Goal: Task Accomplishment & Management: Manage account settings

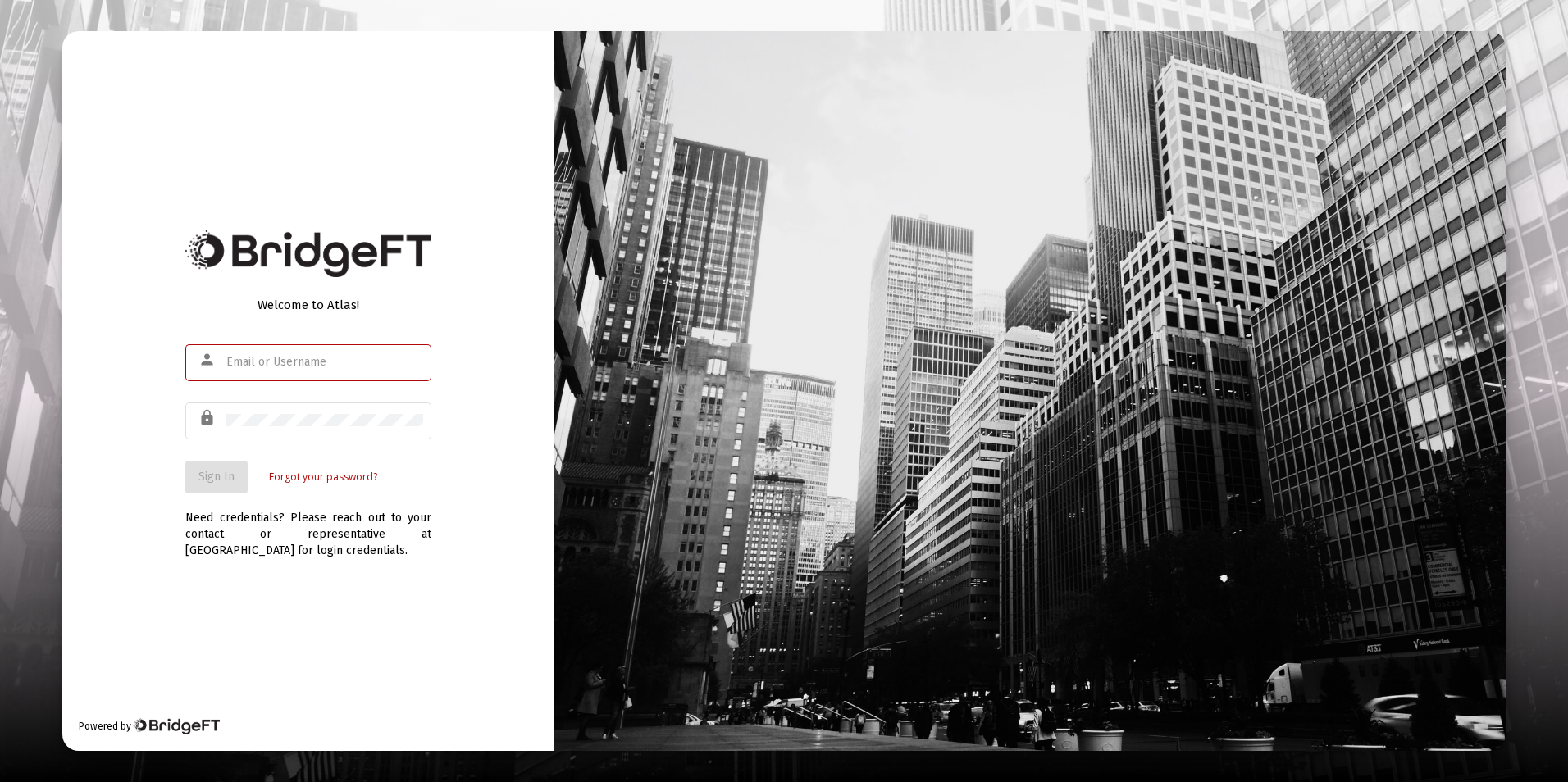
click at [301, 364] on input "text" at bounding box center [324, 363] width 196 height 13
type input "dtrossman@passivecapital.com"
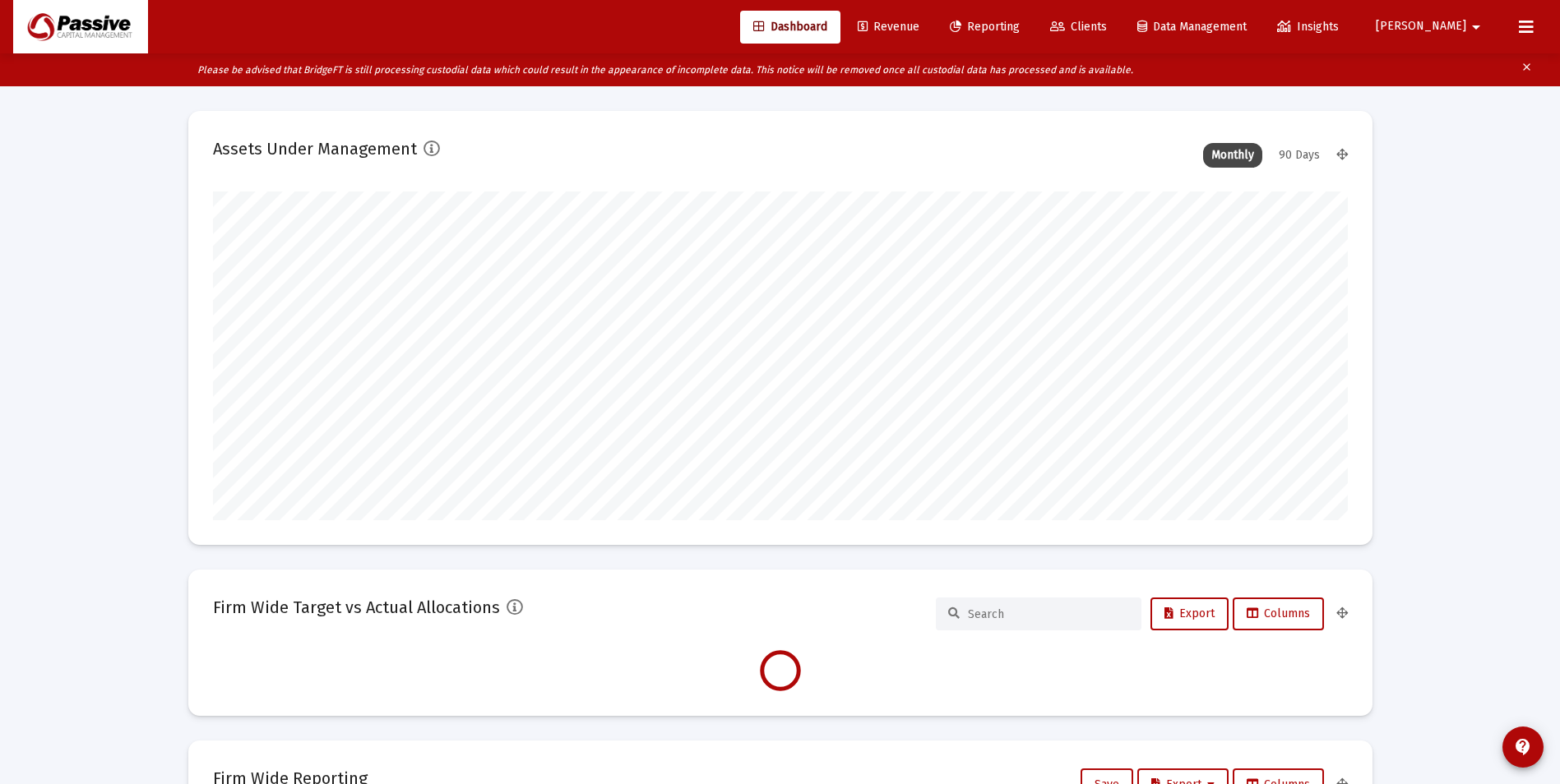
scroll to position [329, 611]
type input "2025-10-14"
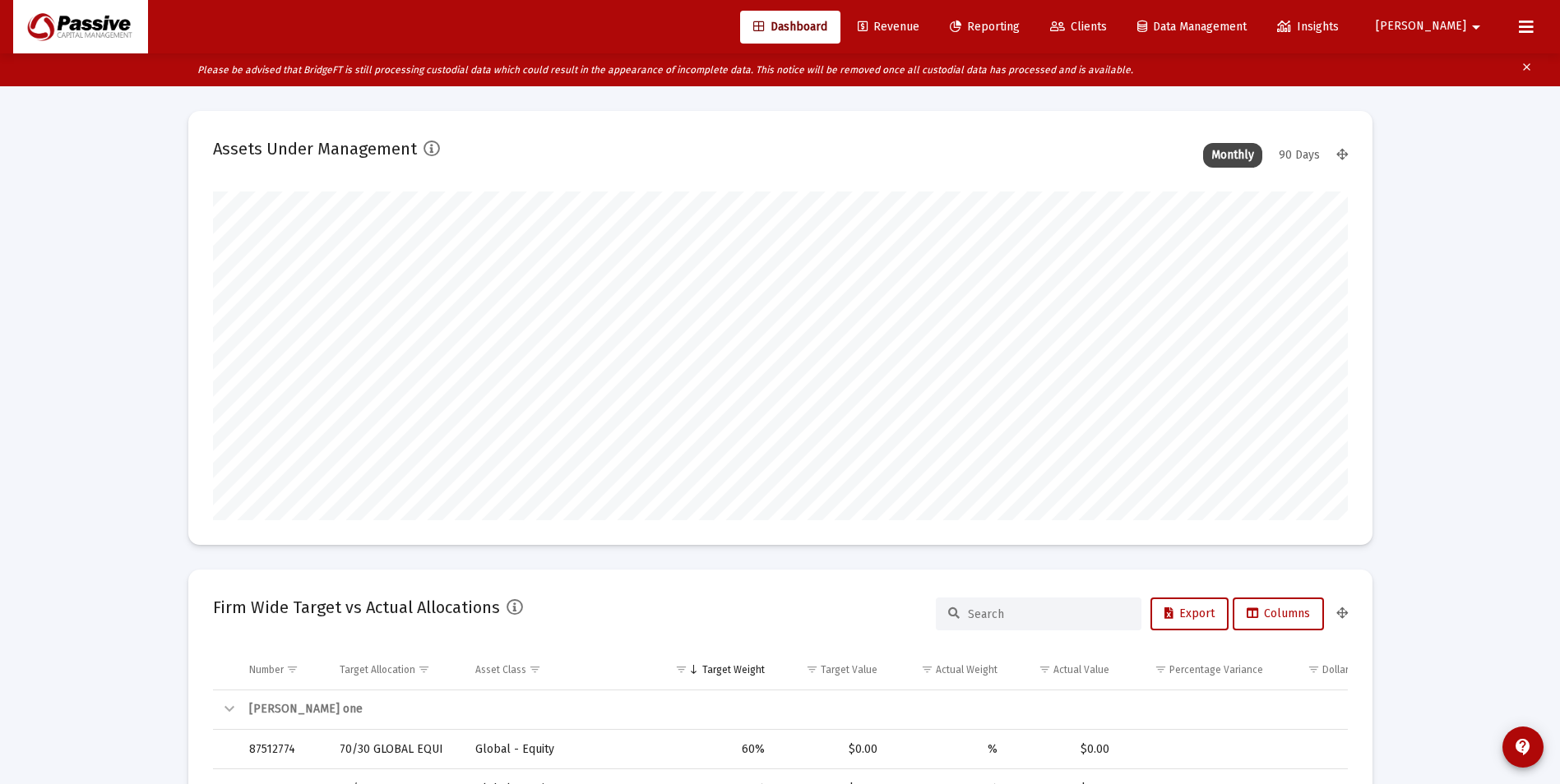
click at [968, 22] on span "Reporting" at bounding box center [985, 27] width 70 height 14
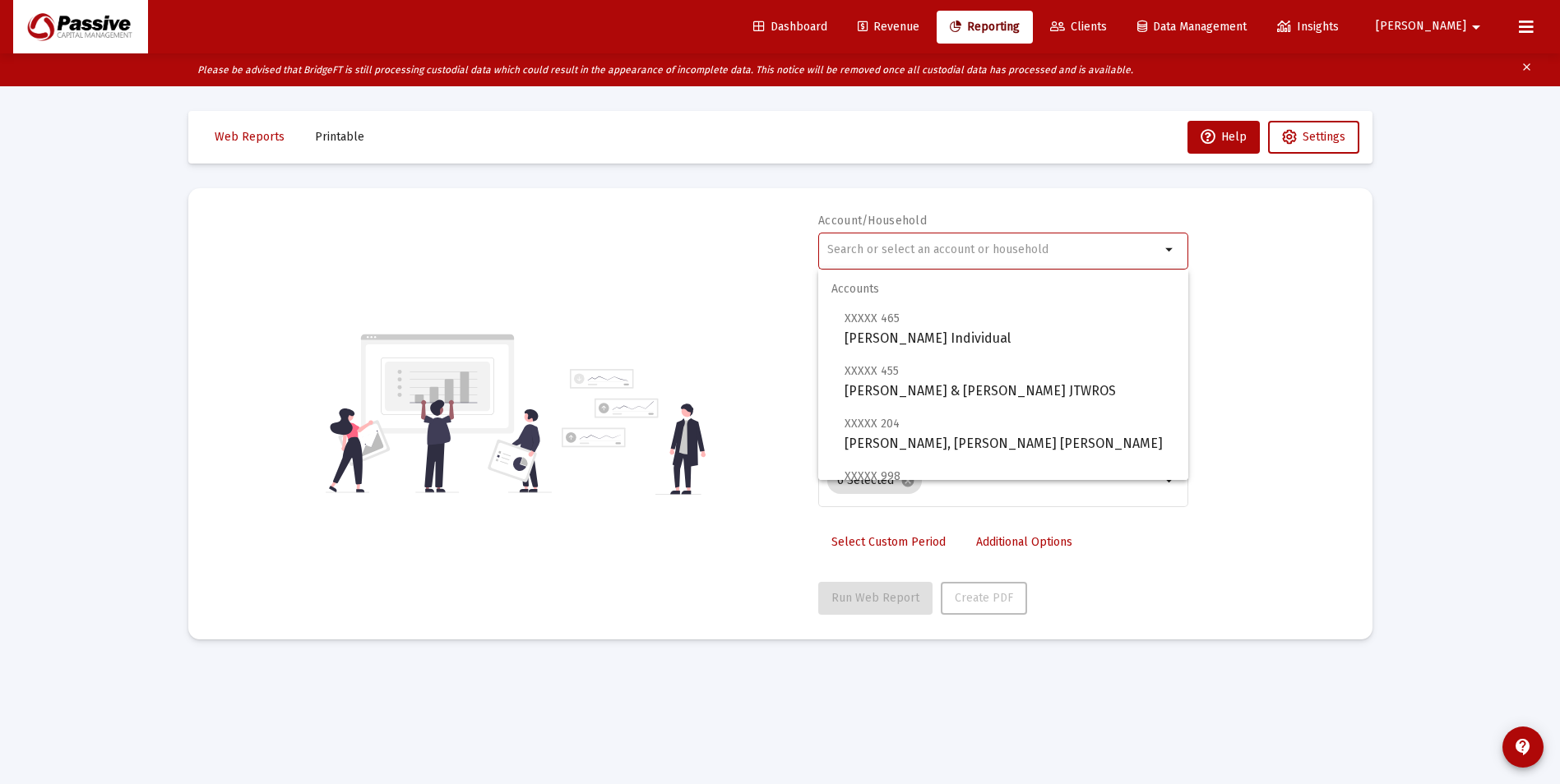
click at [914, 245] on input "text" at bounding box center [994, 250] width 333 height 13
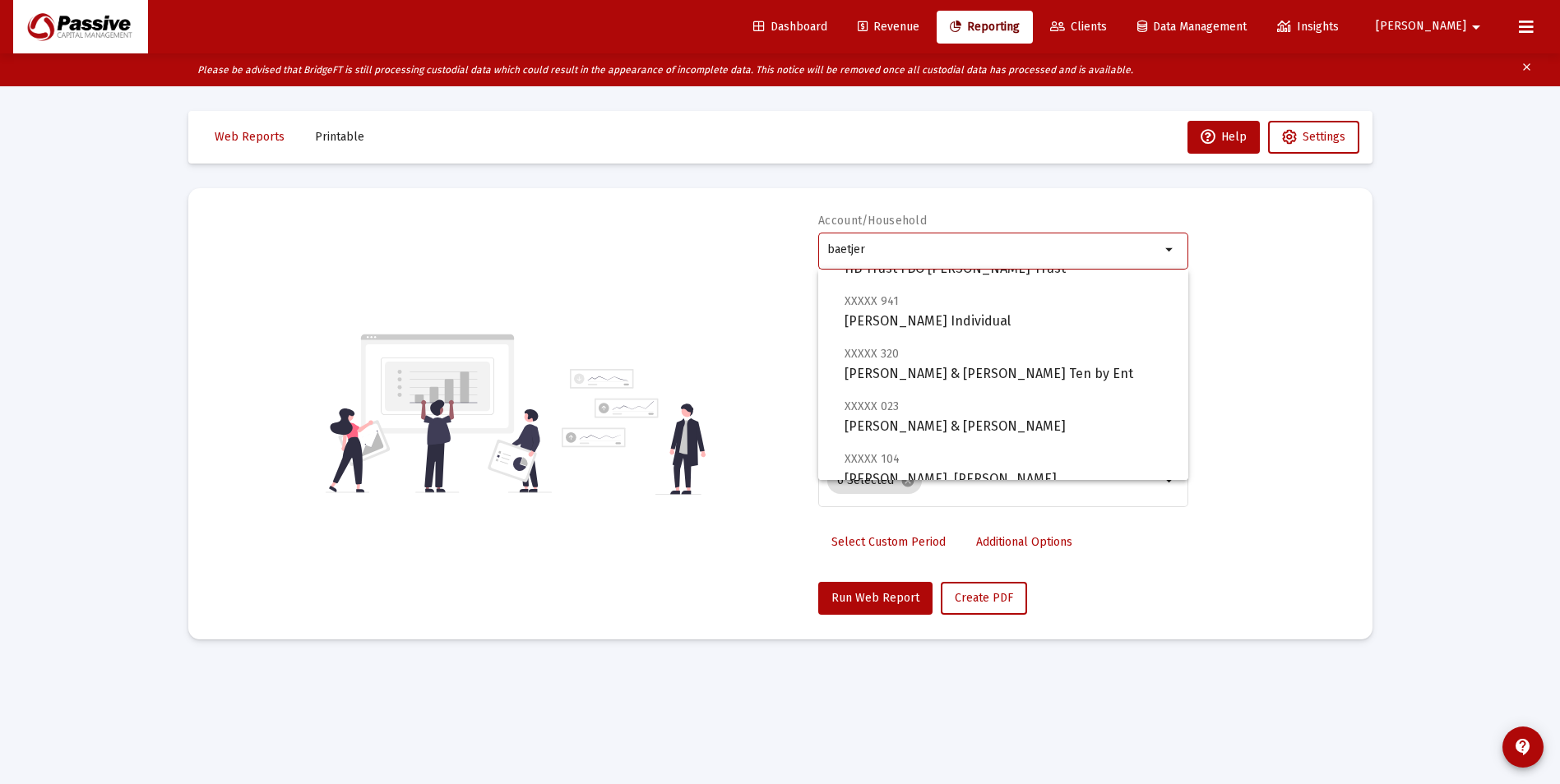
scroll to position [165, 0]
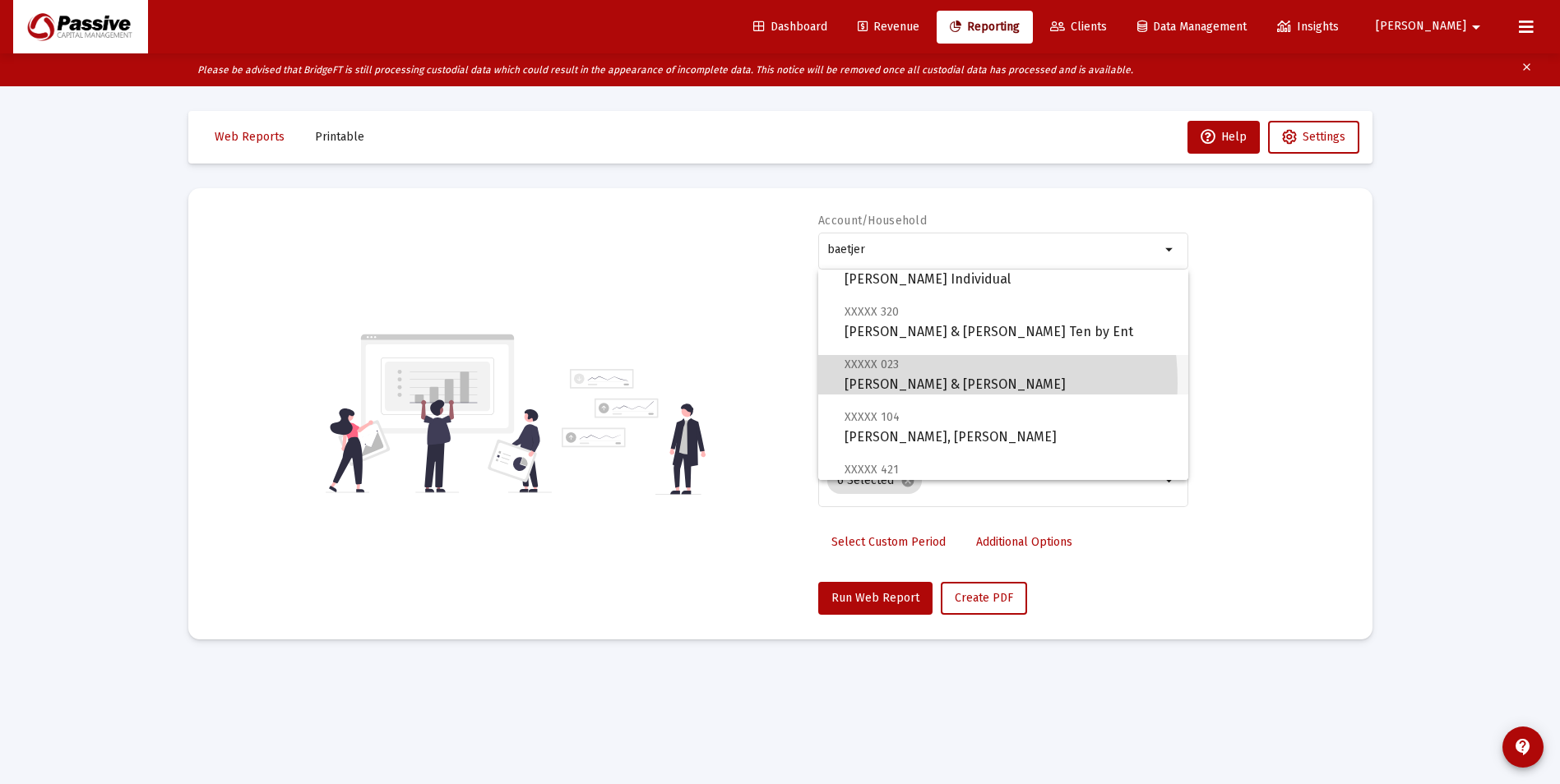
click at [906, 383] on span "XXXXX 023 Baetjer, Jessica & Patrick JTWROS" at bounding box center [1009, 375] width 331 height 40
type input "Baetjer, Jessica & Patrick JTWROS"
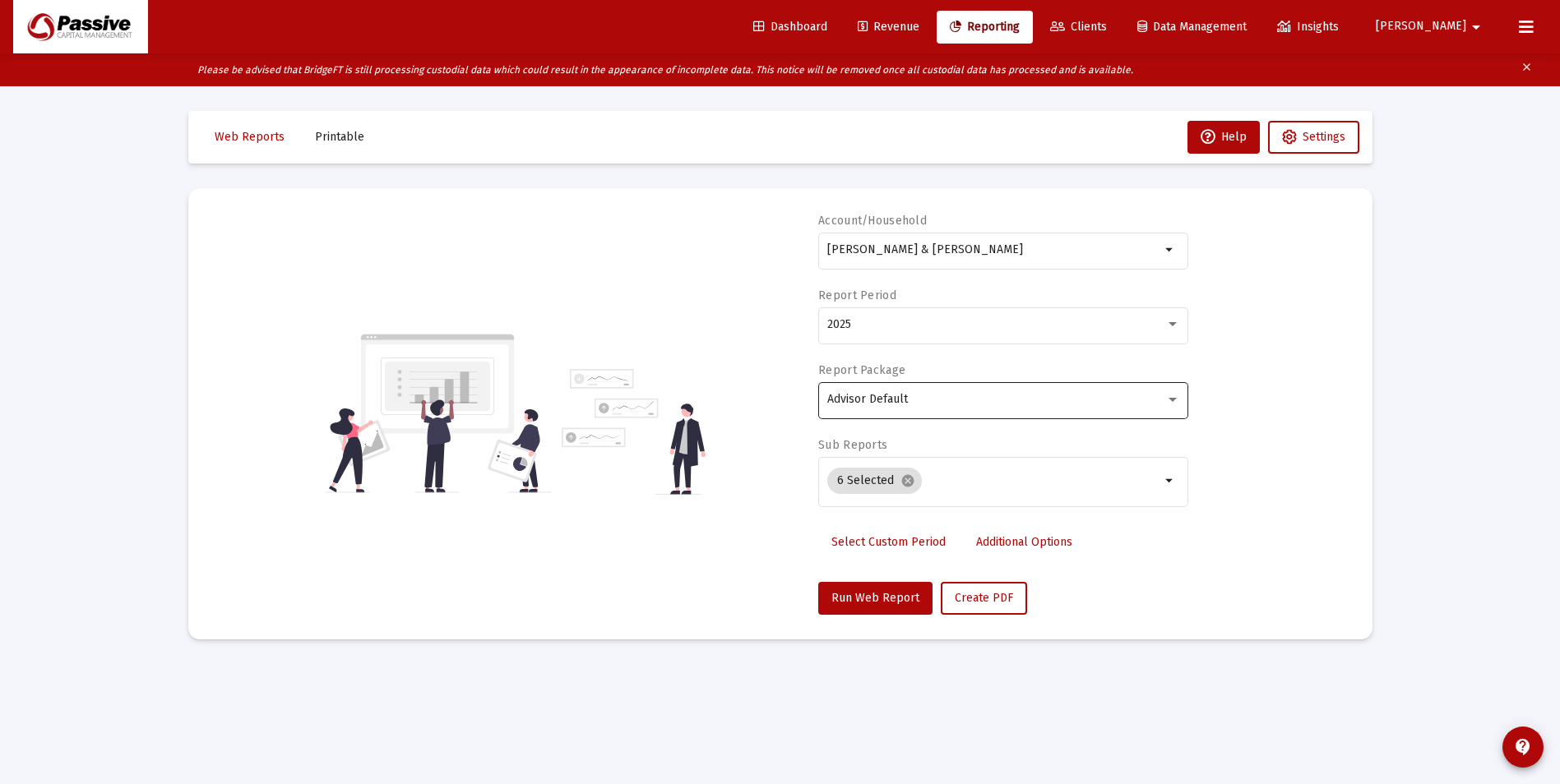
click at [881, 390] on div "Advisor Default" at bounding box center [1003, 399] width 353 height 40
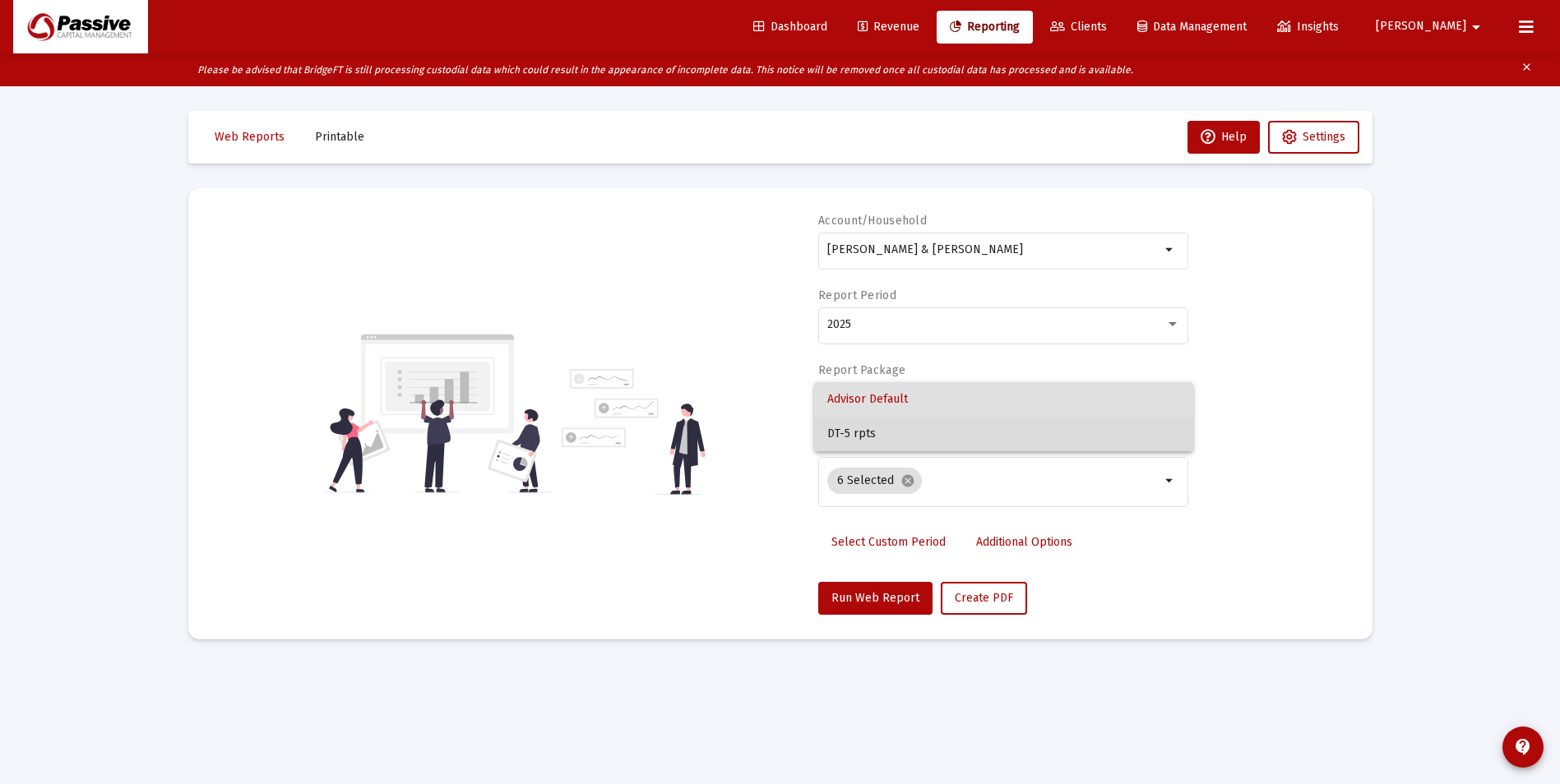
click at [877, 426] on span "DT-5 rpts" at bounding box center [1003, 434] width 353 height 35
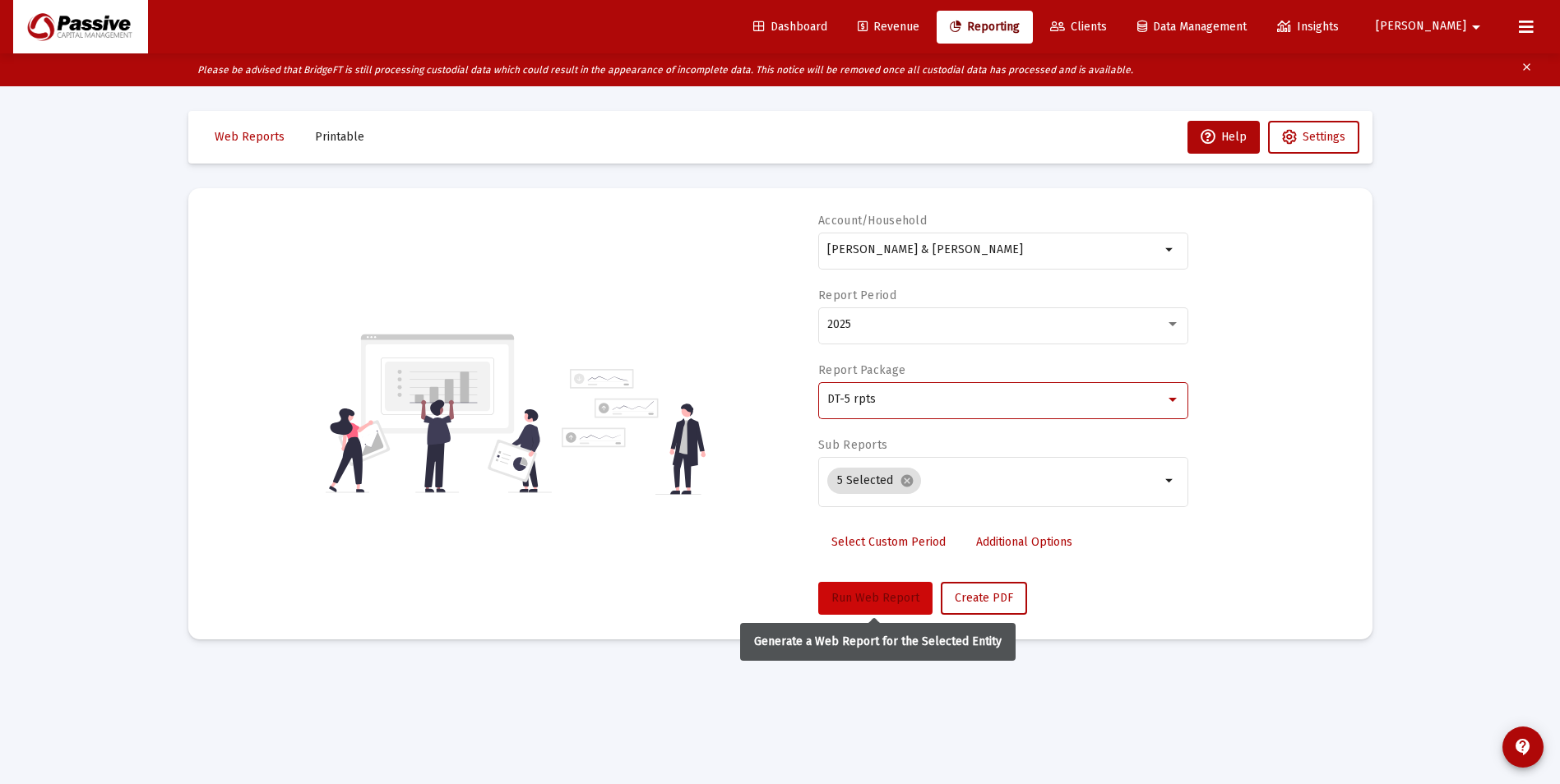
click at [884, 583] on span "Run Web Report" at bounding box center [876, 598] width 88 height 14
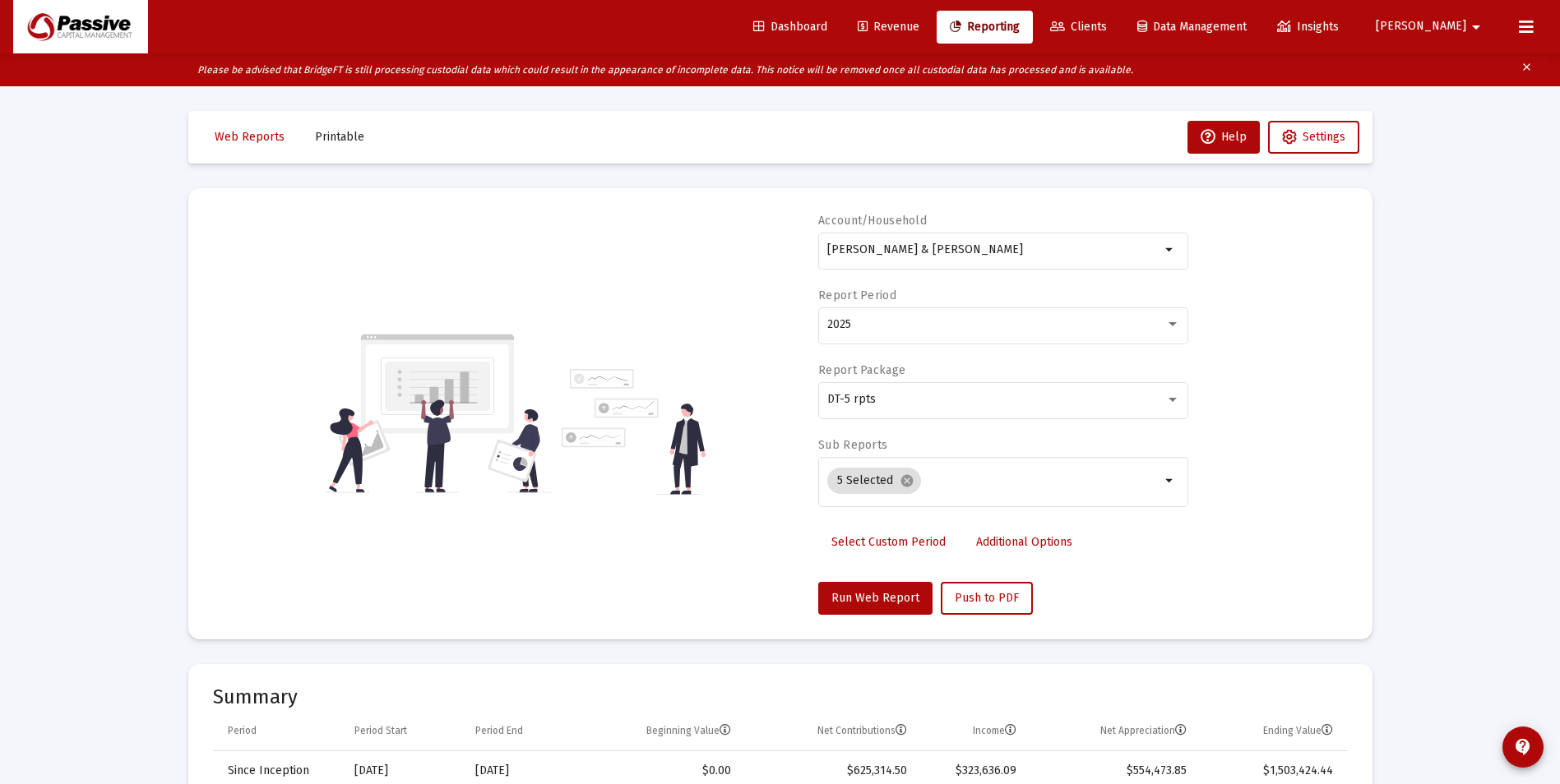
click at [920, 26] on span "Revenue" at bounding box center [888, 27] width 61 height 14
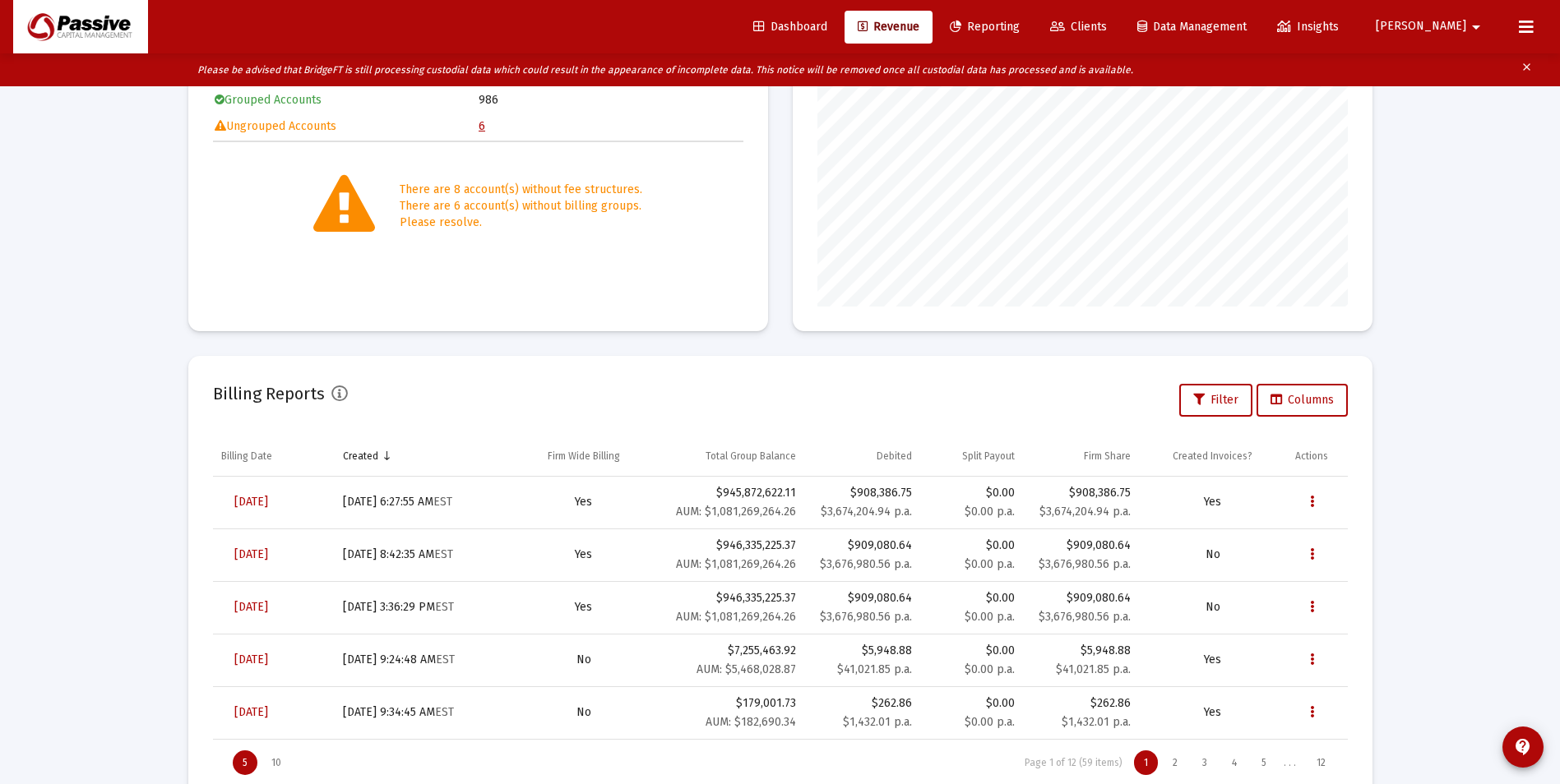
scroll to position [342, 0]
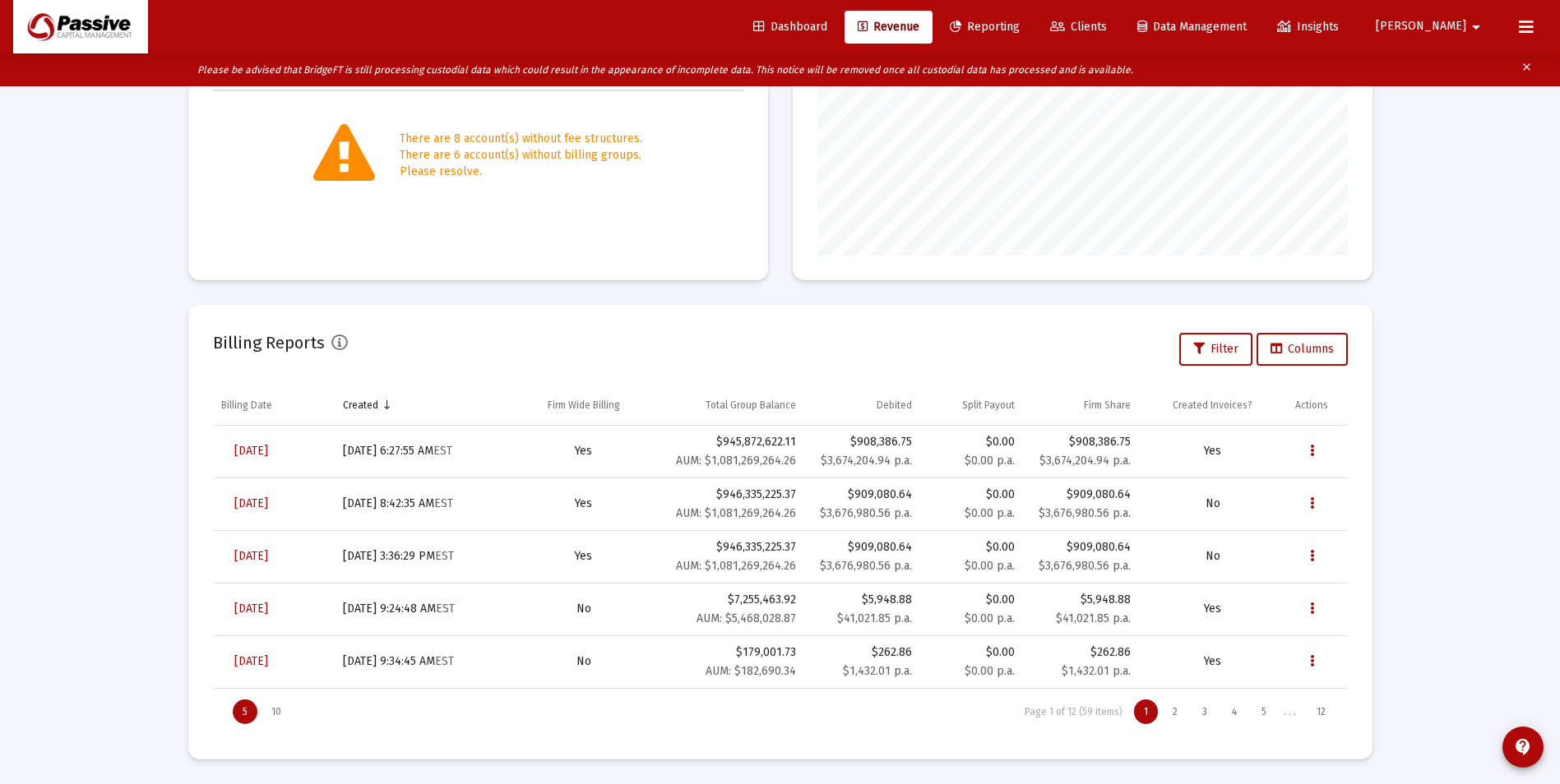
click at [968, 24] on span "Reporting" at bounding box center [985, 27] width 70 height 14
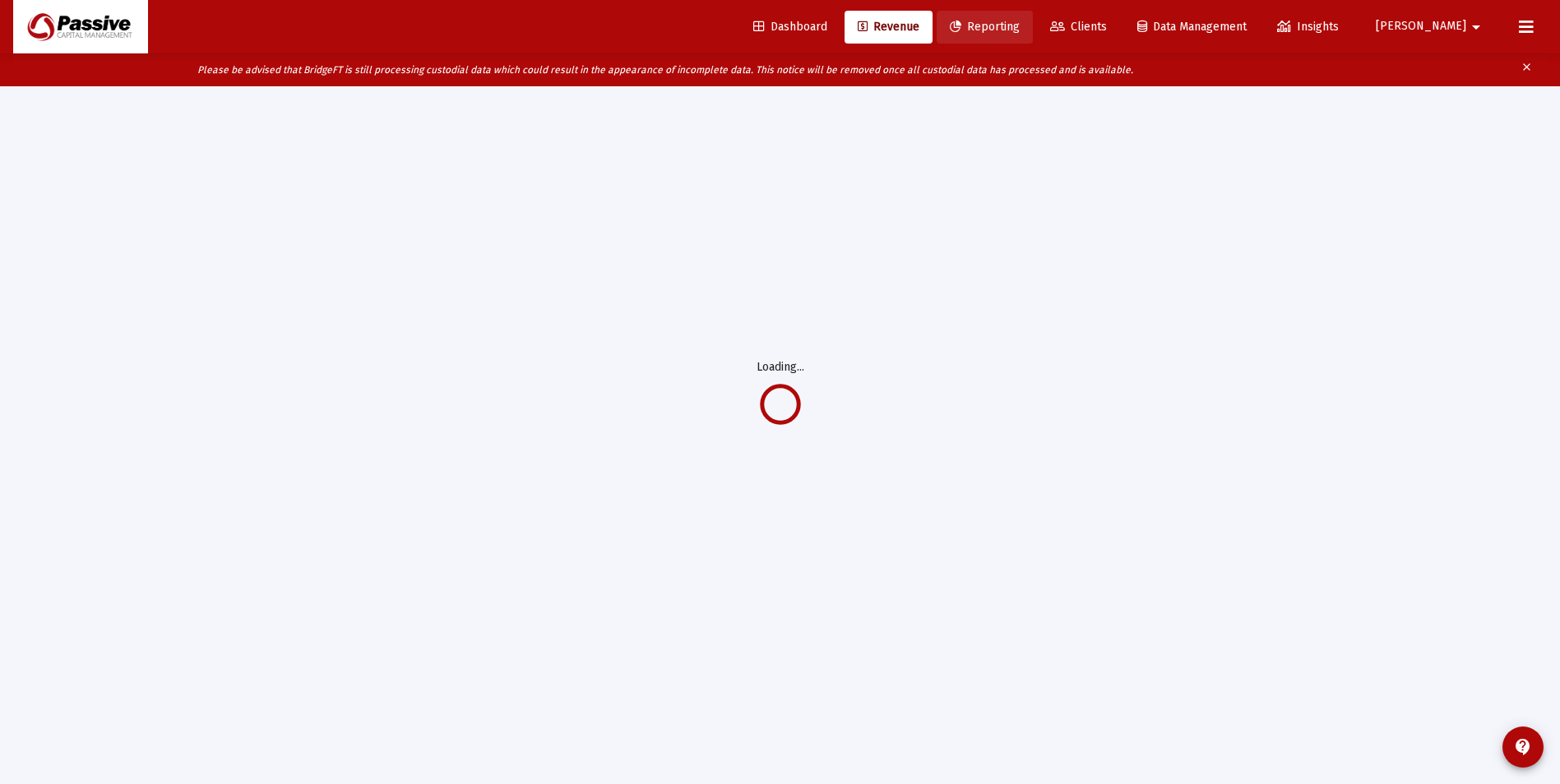
scroll to position [86, 0]
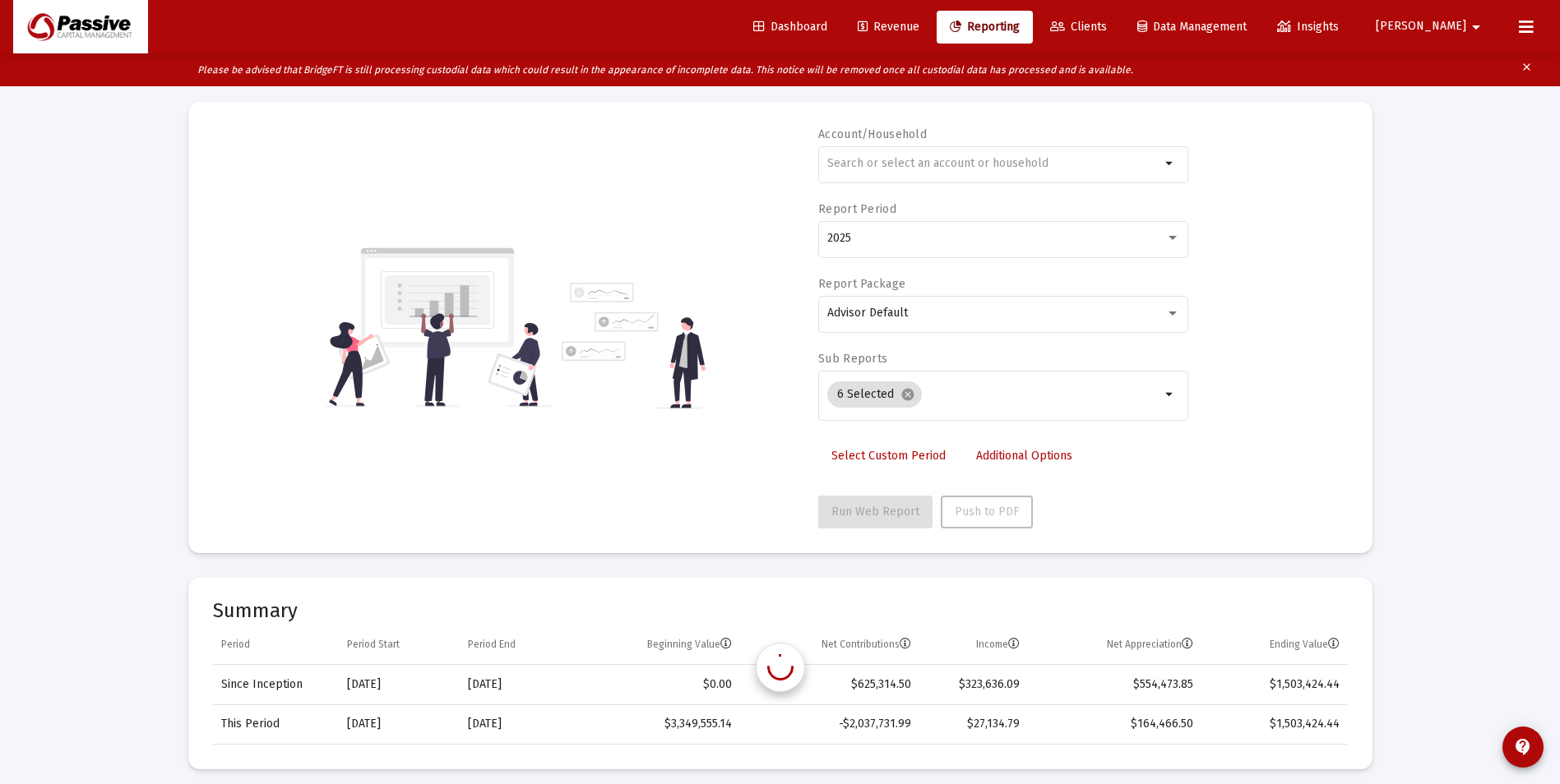
scroll to position [342, 0]
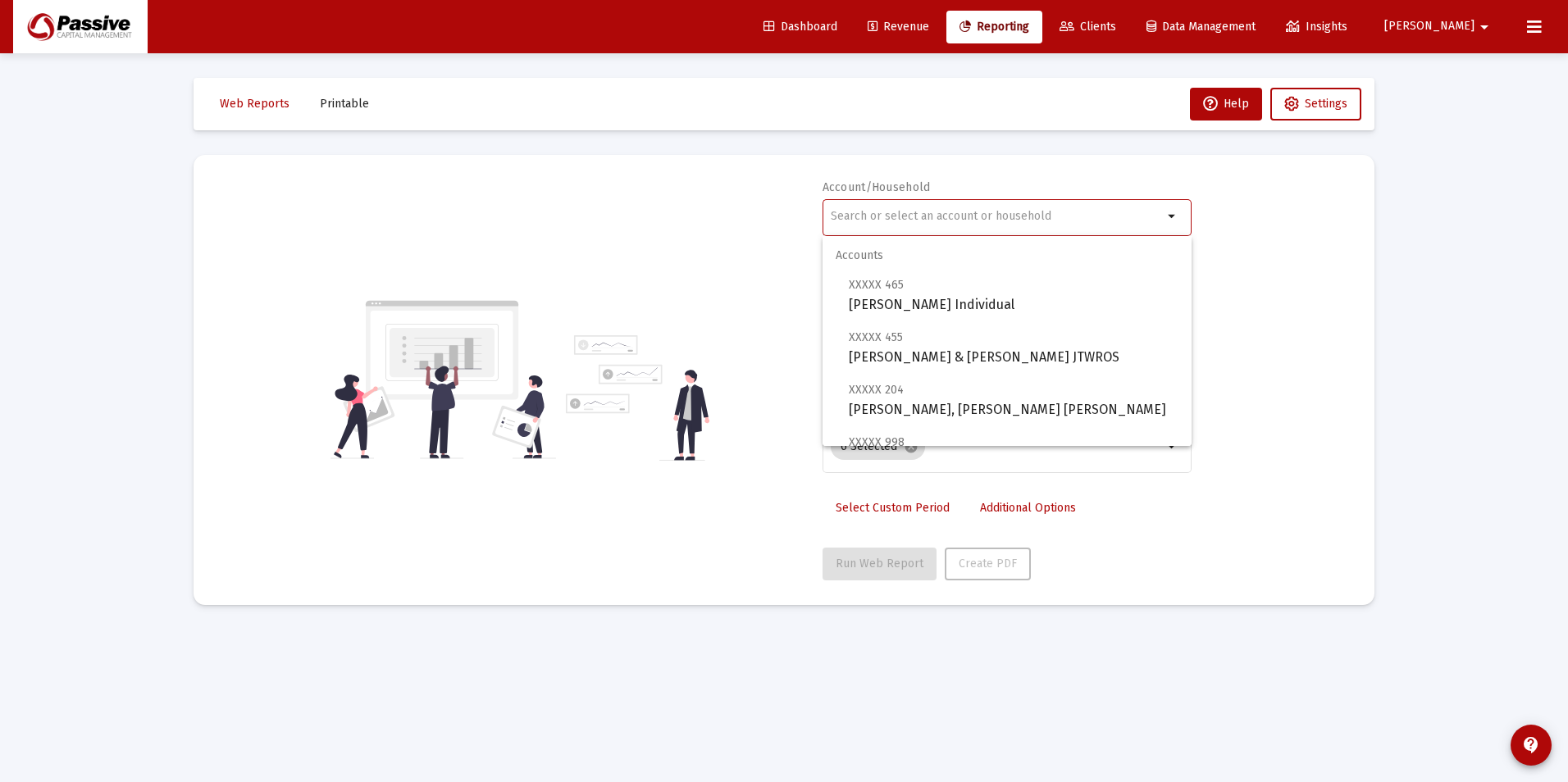
click at [907, 213] on input "text" at bounding box center [996, 217] width 332 height 13
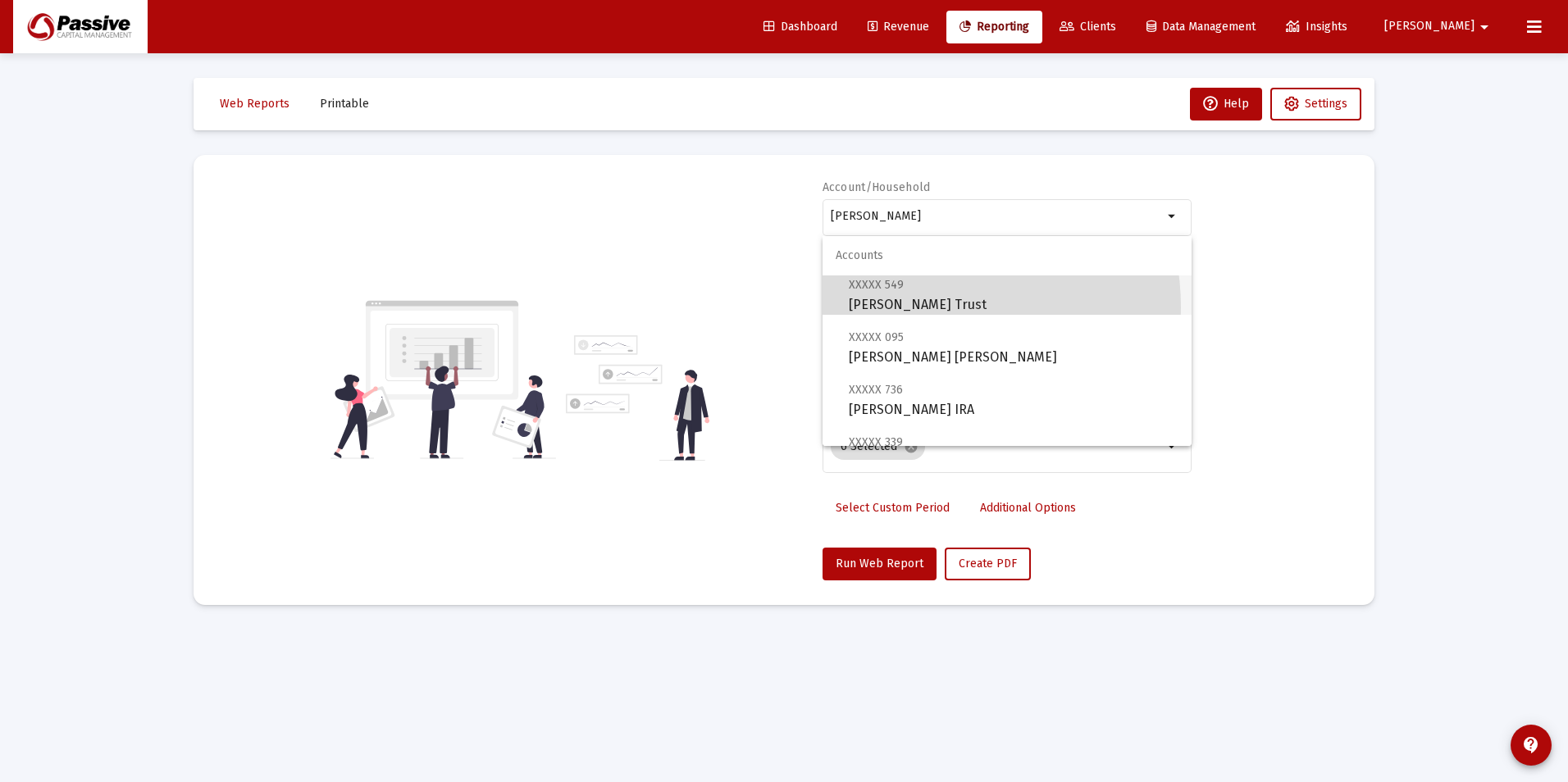
click at [912, 308] on span "XXXXX 549 [PERSON_NAME] Trust" at bounding box center [1013, 295] width 330 height 40
type input "[PERSON_NAME] Trust"
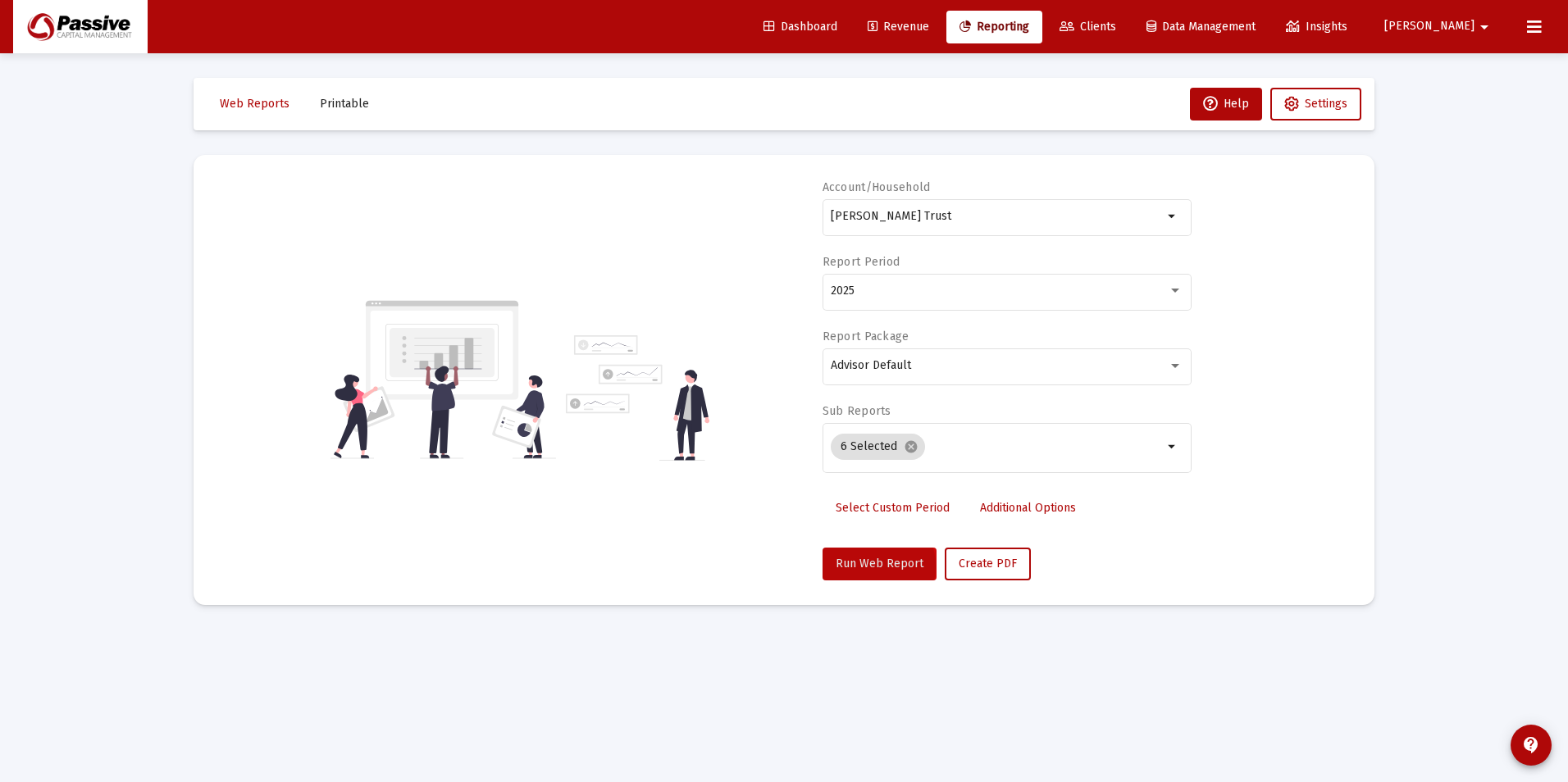
click at [869, 566] on span "Run Web Report" at bounding box center [879, 564] width 88 height 14
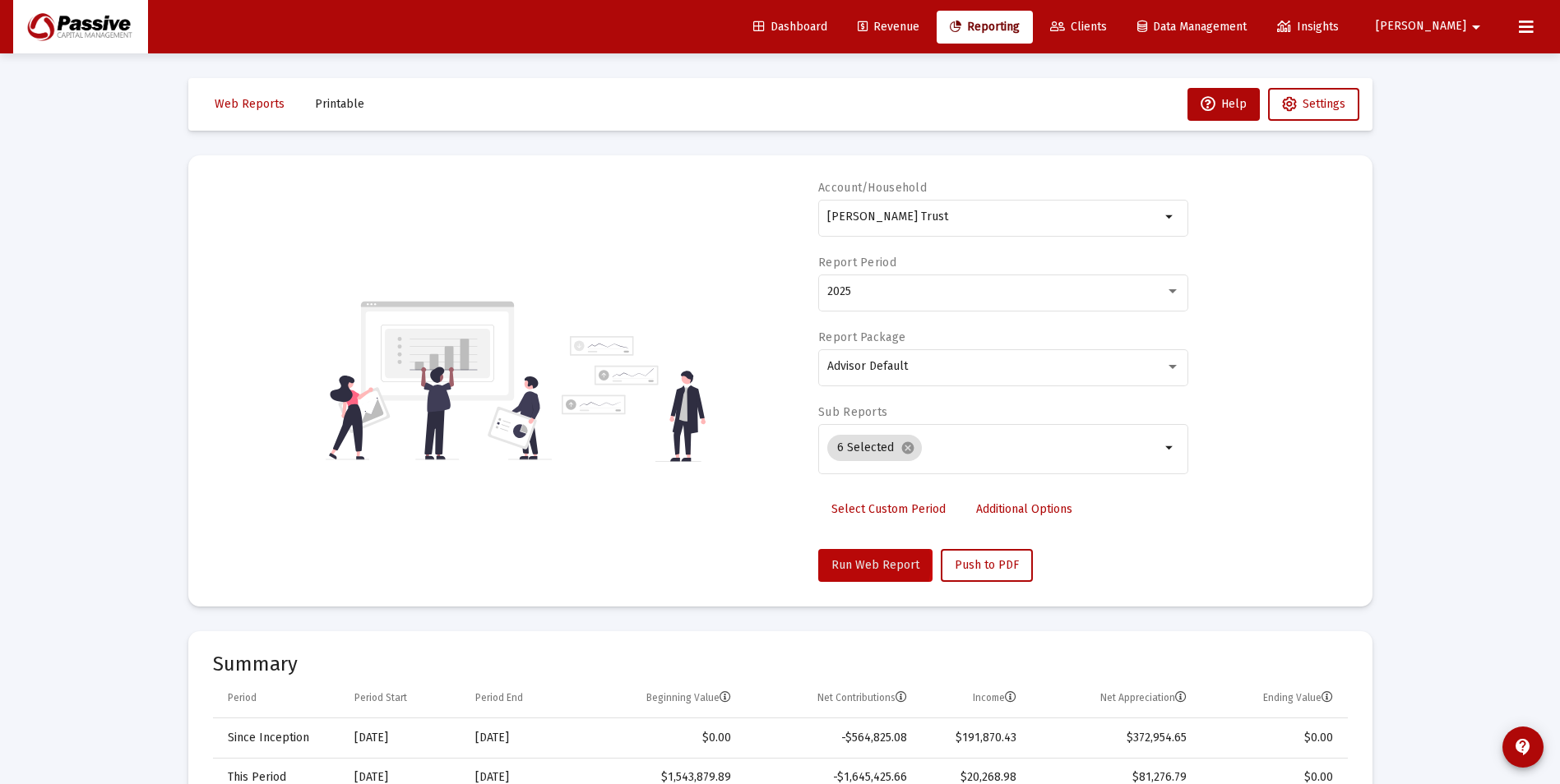
click at [858, 564] on span "Run Web Report" at bounding box center [876, 565] width 88 height 14
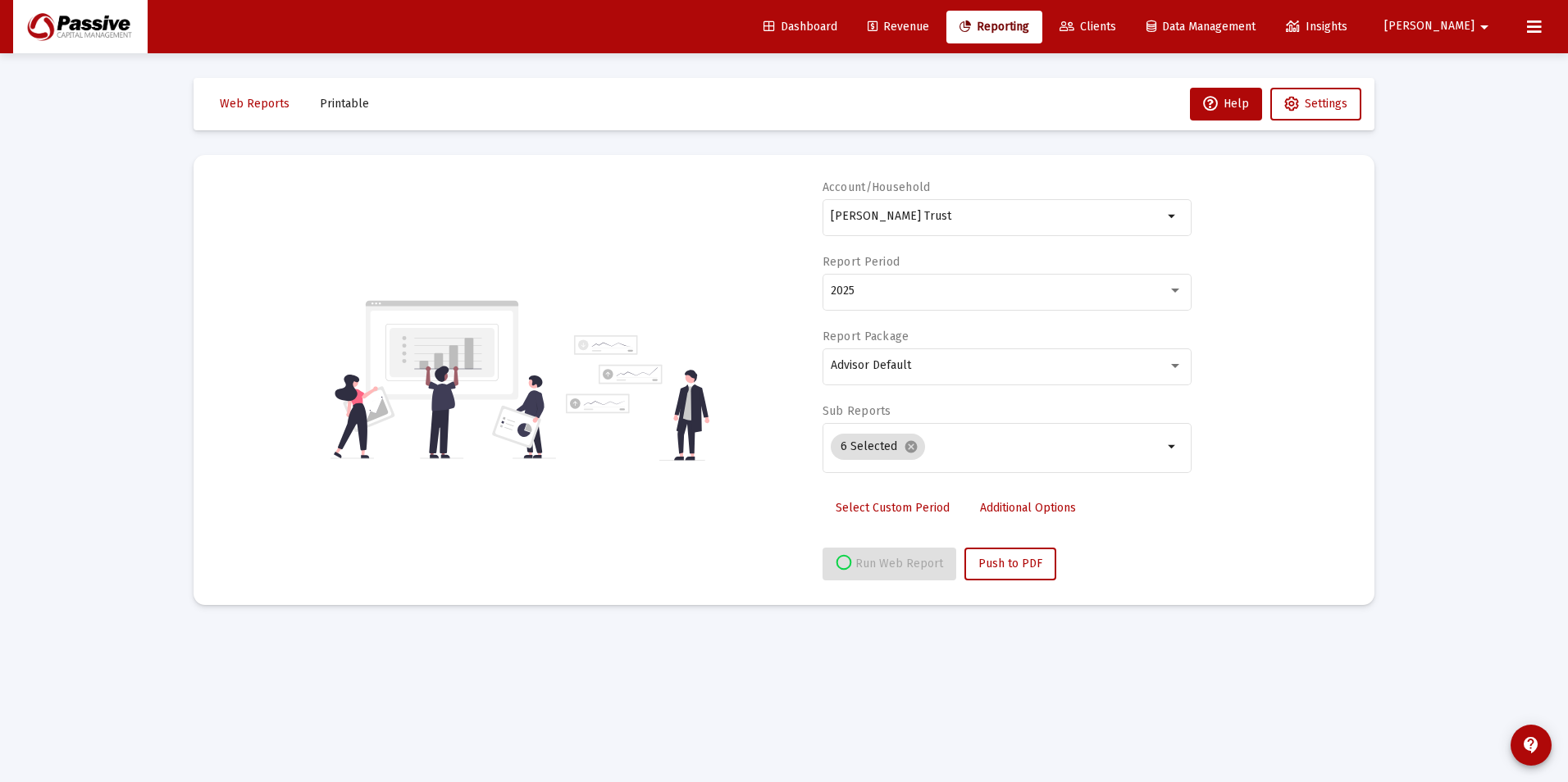
click at [862, 505] on span "Select Custom Period" at bounding box center [892, 508] width 114 height 14
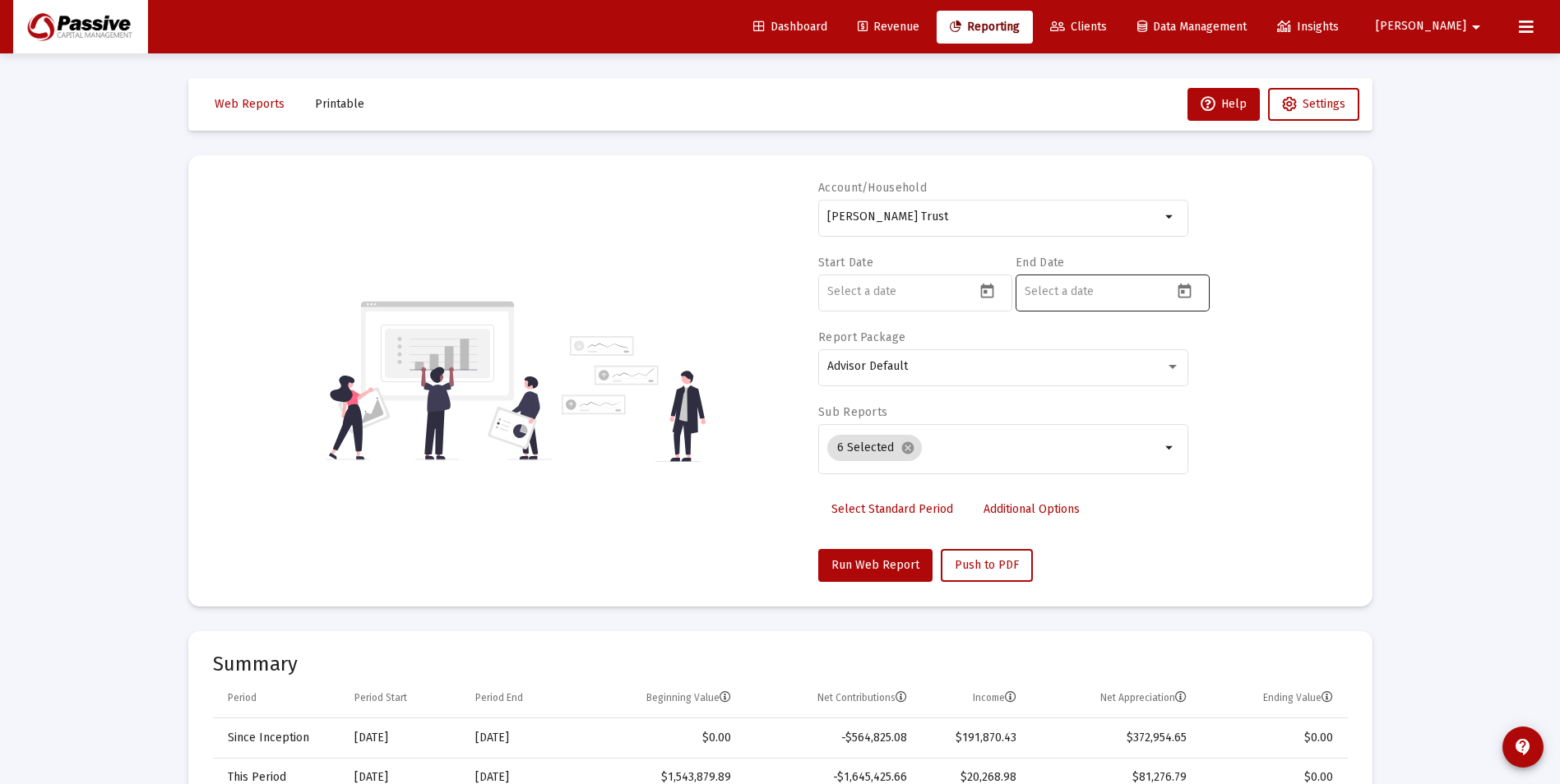
click at [1184, 295] on icon "Open calendar" at bounding box center [1184, 291] width 17 height 17
click at [1195, 346] on button "Previous month" at bounding box center [1197, 346] width 33 height 33
click at [1194, 346] on button "Previous month" at bounding box center [1197, 346] width 33 height 33
click at [1194, 347] on button "Previous month" at bounding box center [1197, 346] width 33 height 33
click at [1098, 550] on div "22" at bounding box center [1105, 551] width 29 height 29
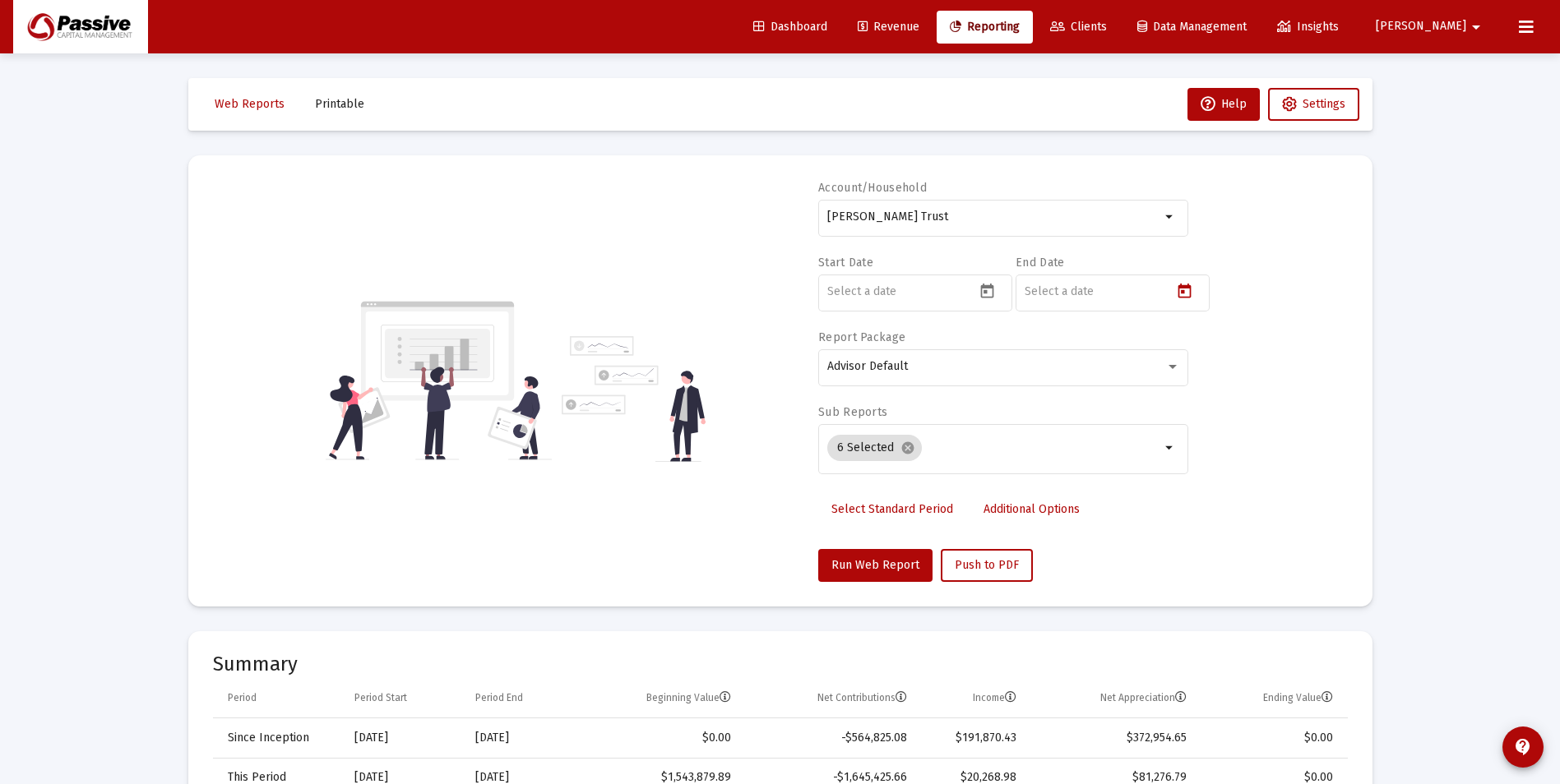
type input "2025-07-22"
click at [912, 365] on div "Advisor Default" at bounding box center [996, 366] width 338 height 13
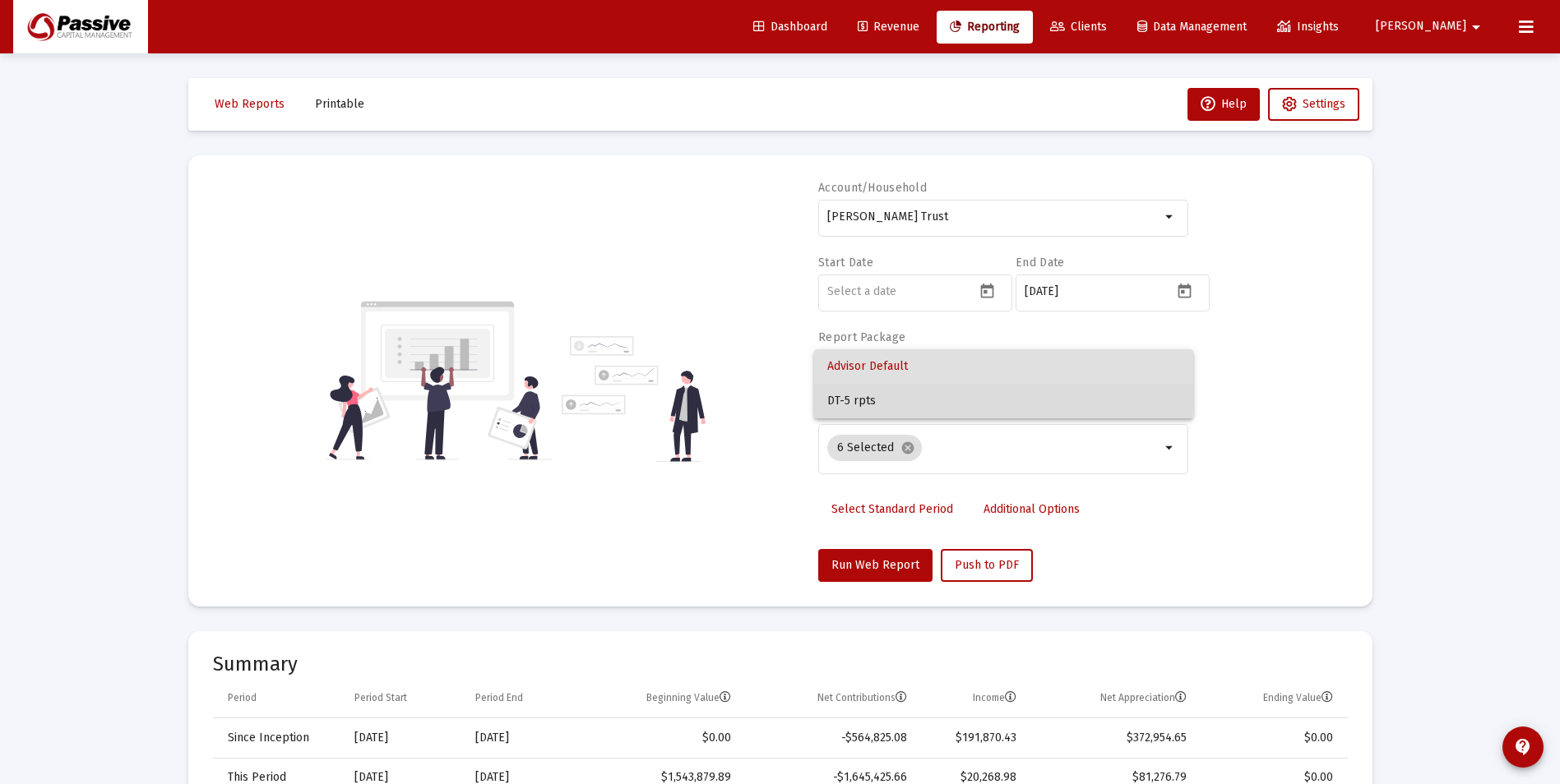
drag, startPoint x: 888, startPoint y: 390, endPoint x: 887, endPoint y: 400, distance: 10.0
click at [888, 391] on span "DT-5 rpts" at bounding box center [1003, 401] width 353 height 35
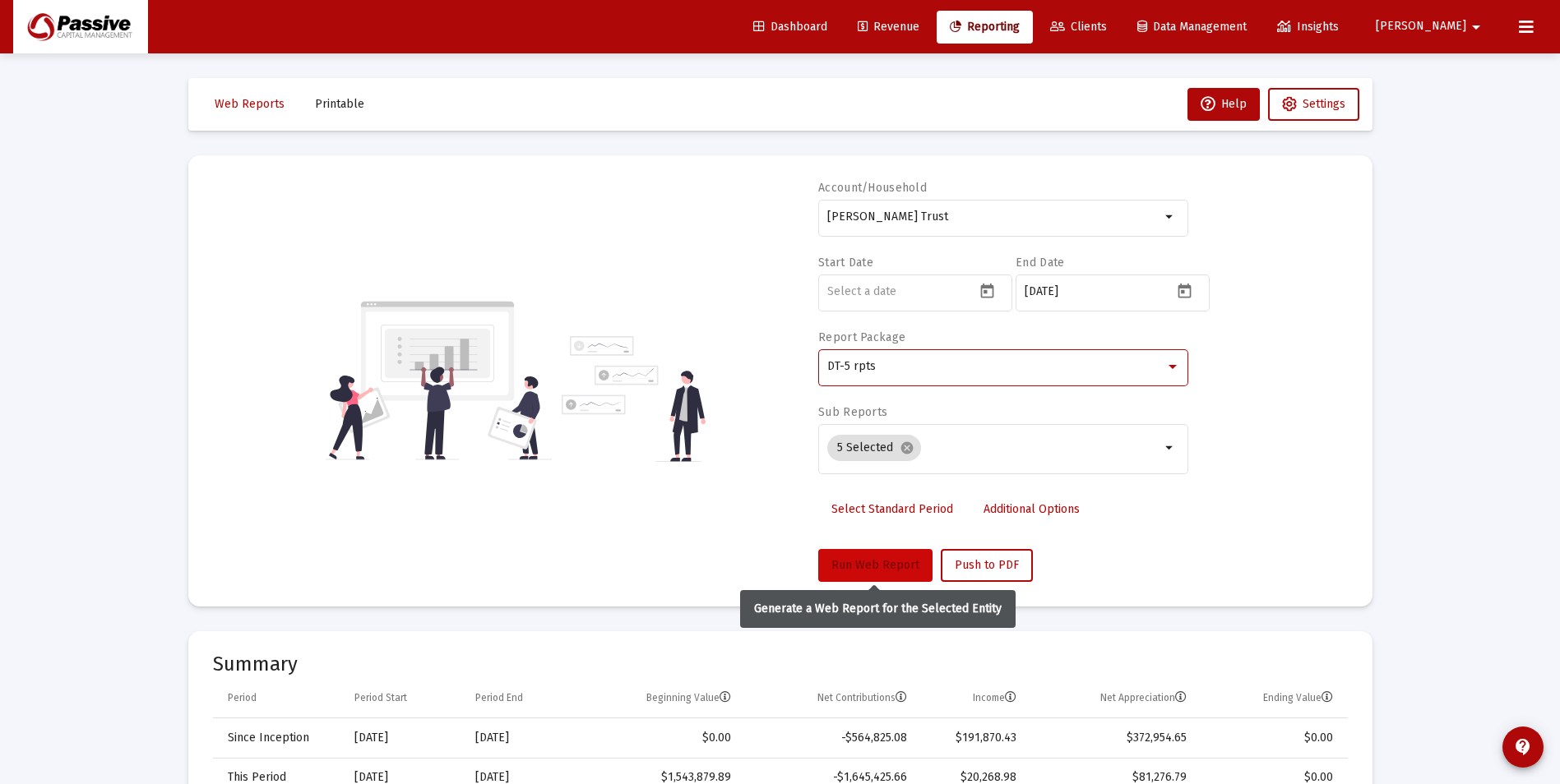
click at [879, 564] on span "Run Web Report" at bounding box center [876, 565] width 88 height 14
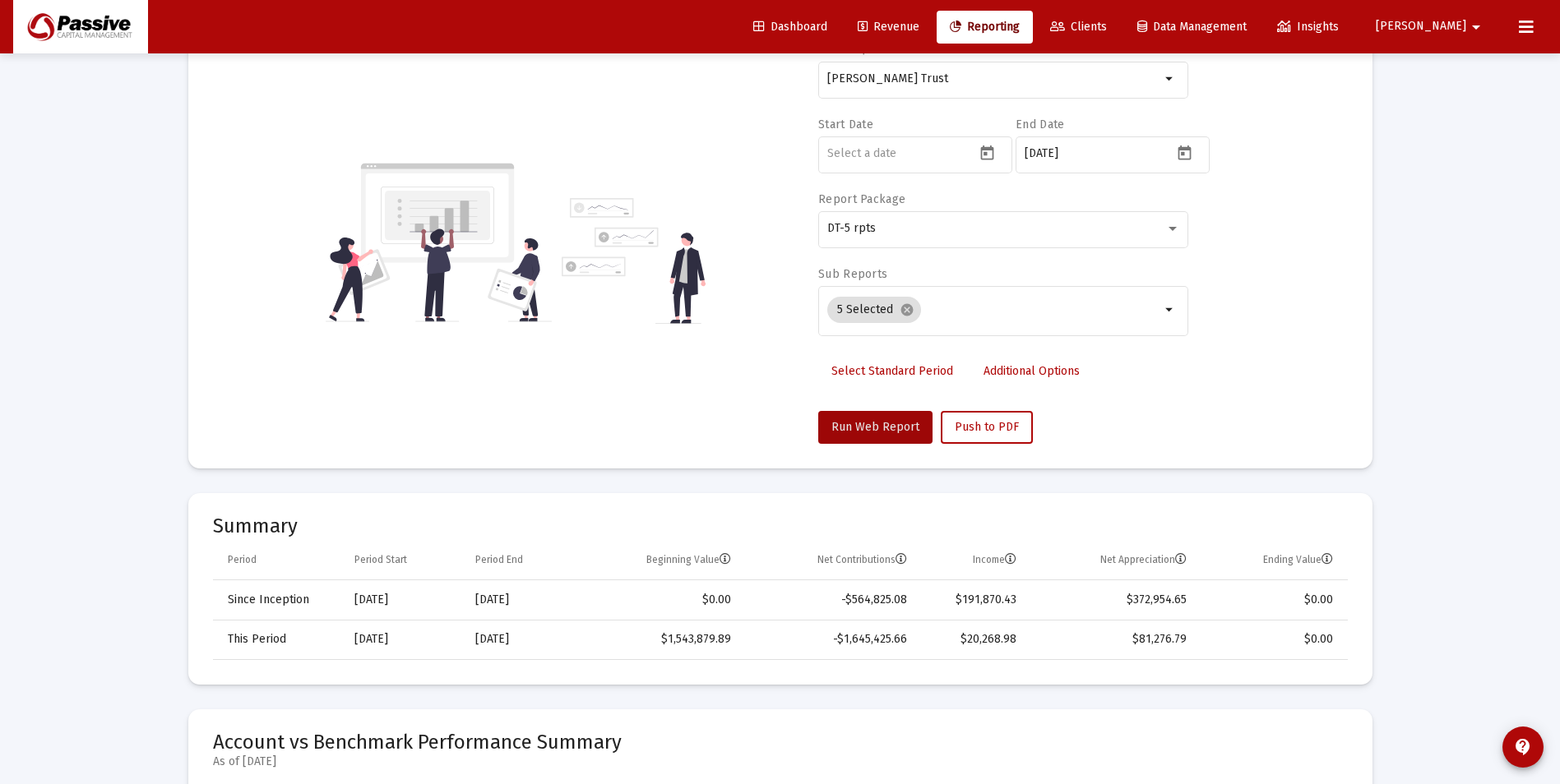
scroll to position [165, 0]
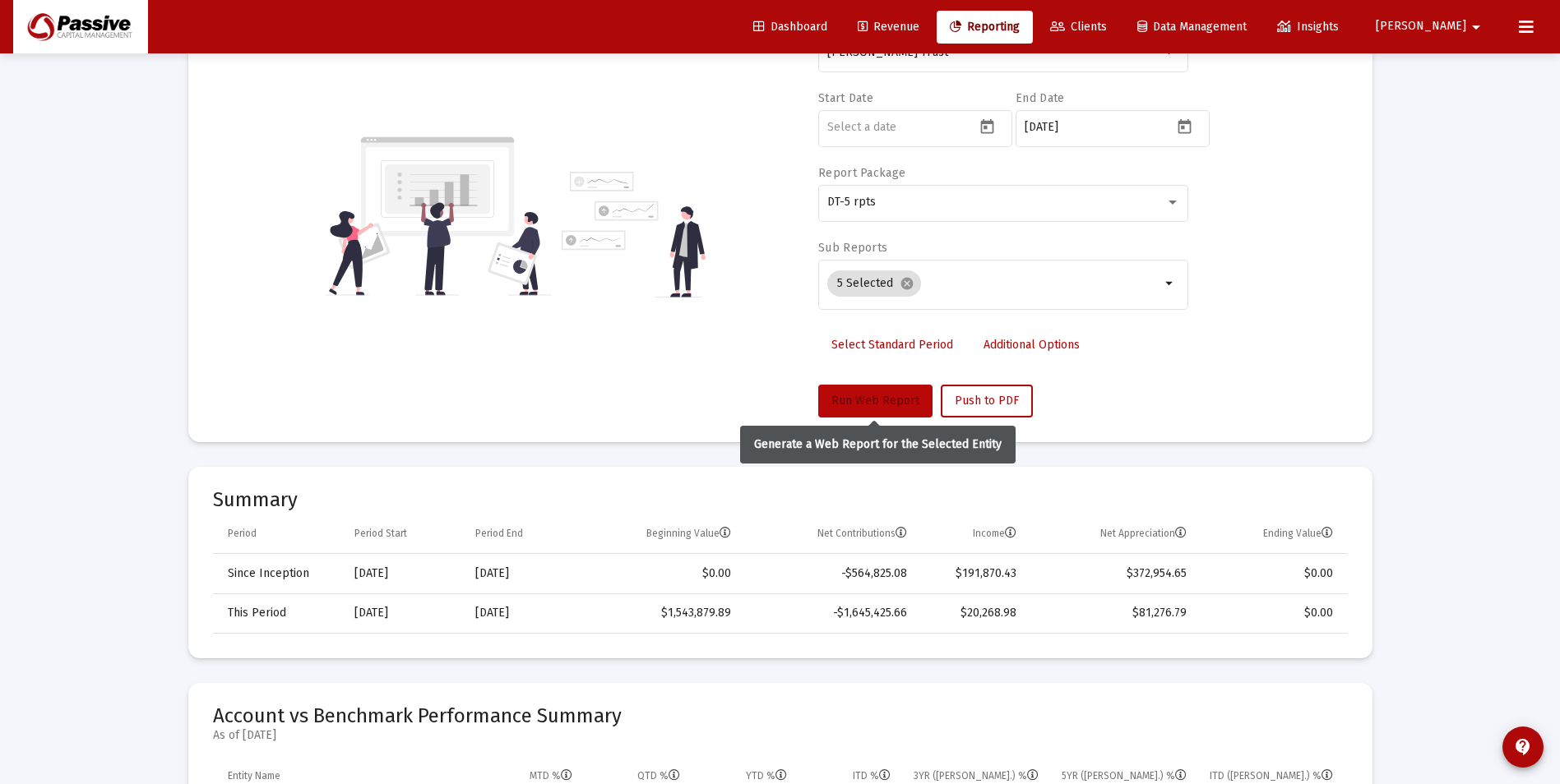
click at [883, 398] on span "Run Web Report" at bounding box center [876, 400] width 88 height 14
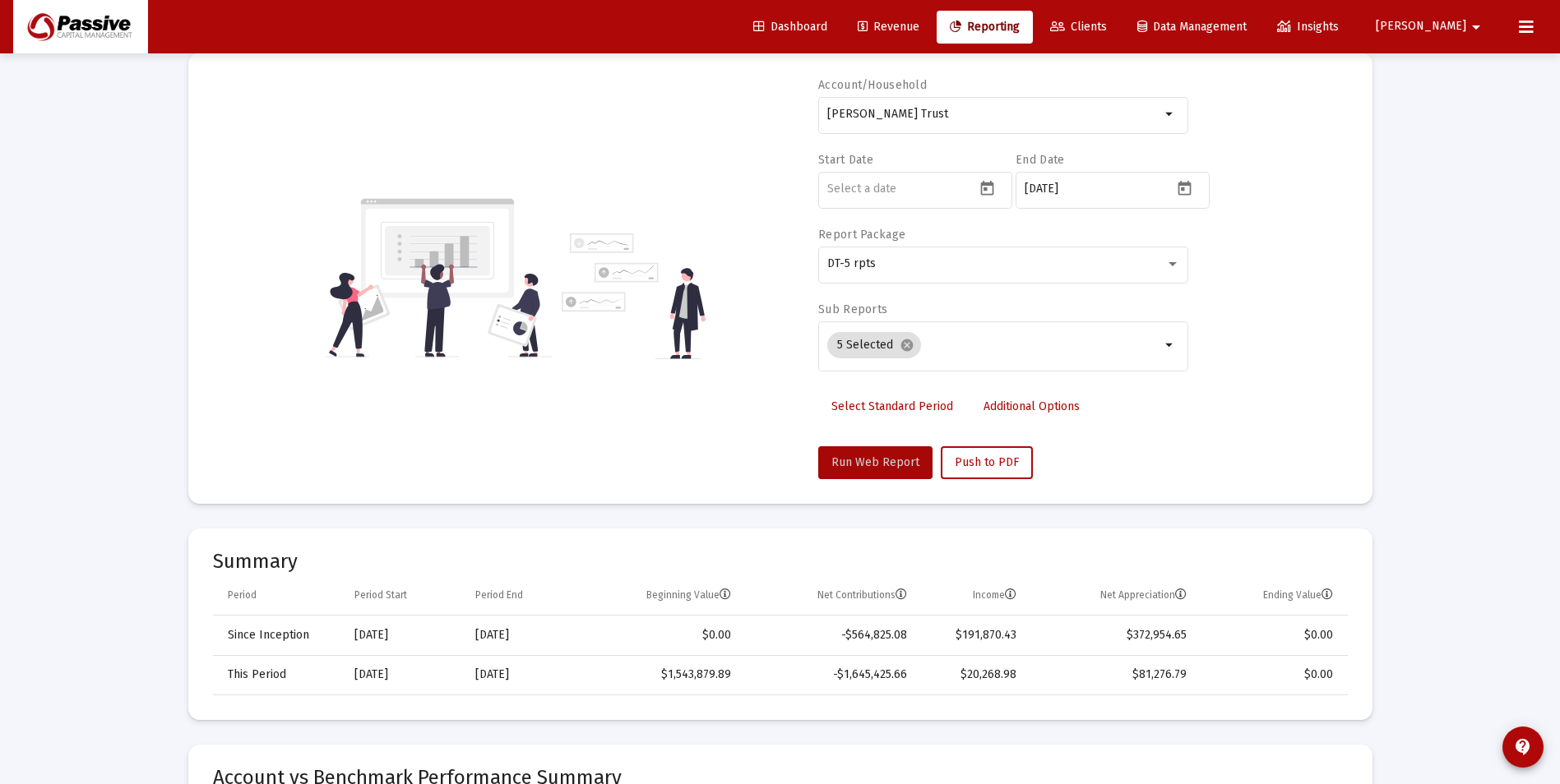
scroll to position [82, 0]
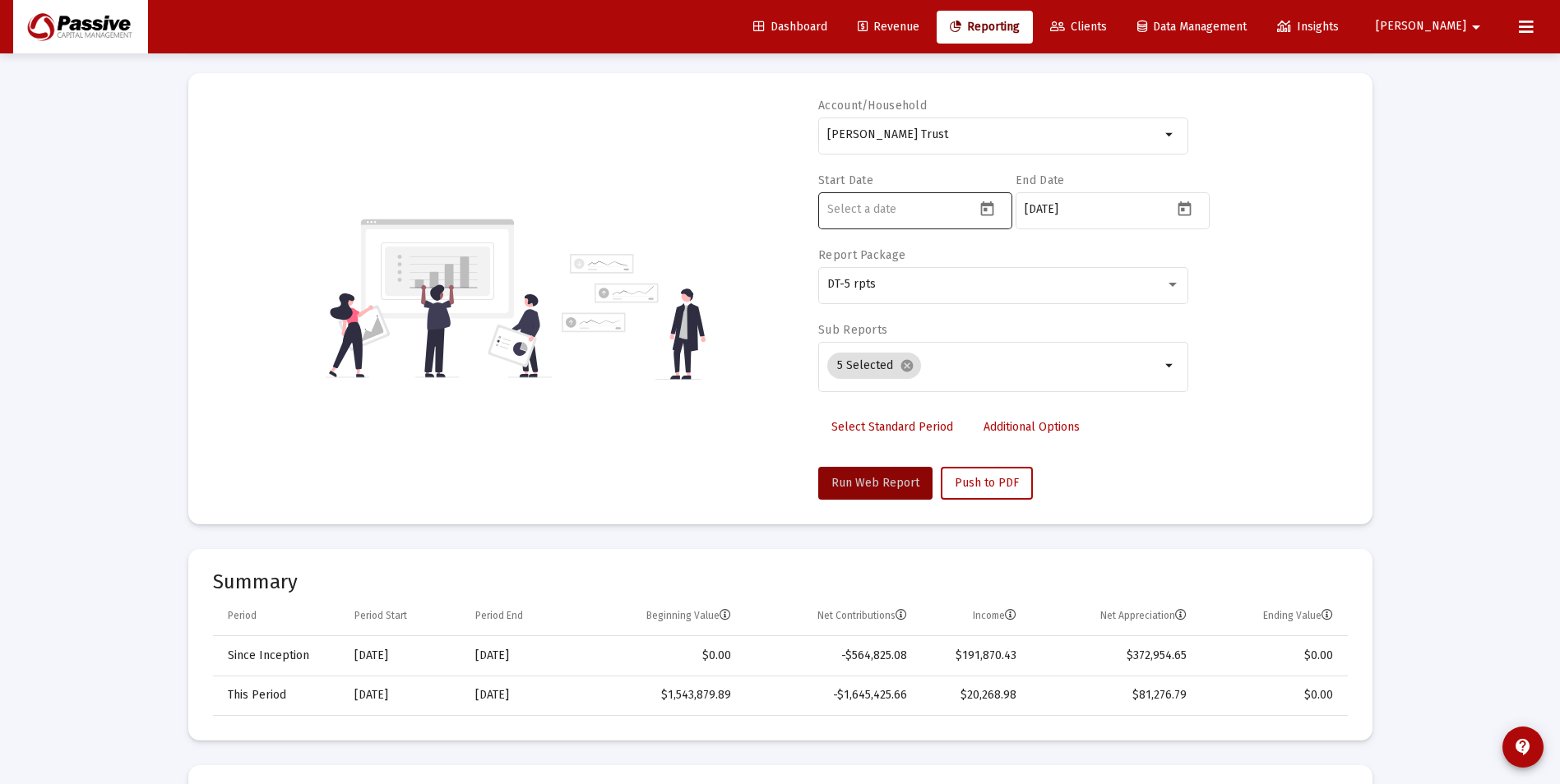
click at [990, 210] on icon "Open calendar" at bounding box center [987, 209] width 17 height 17
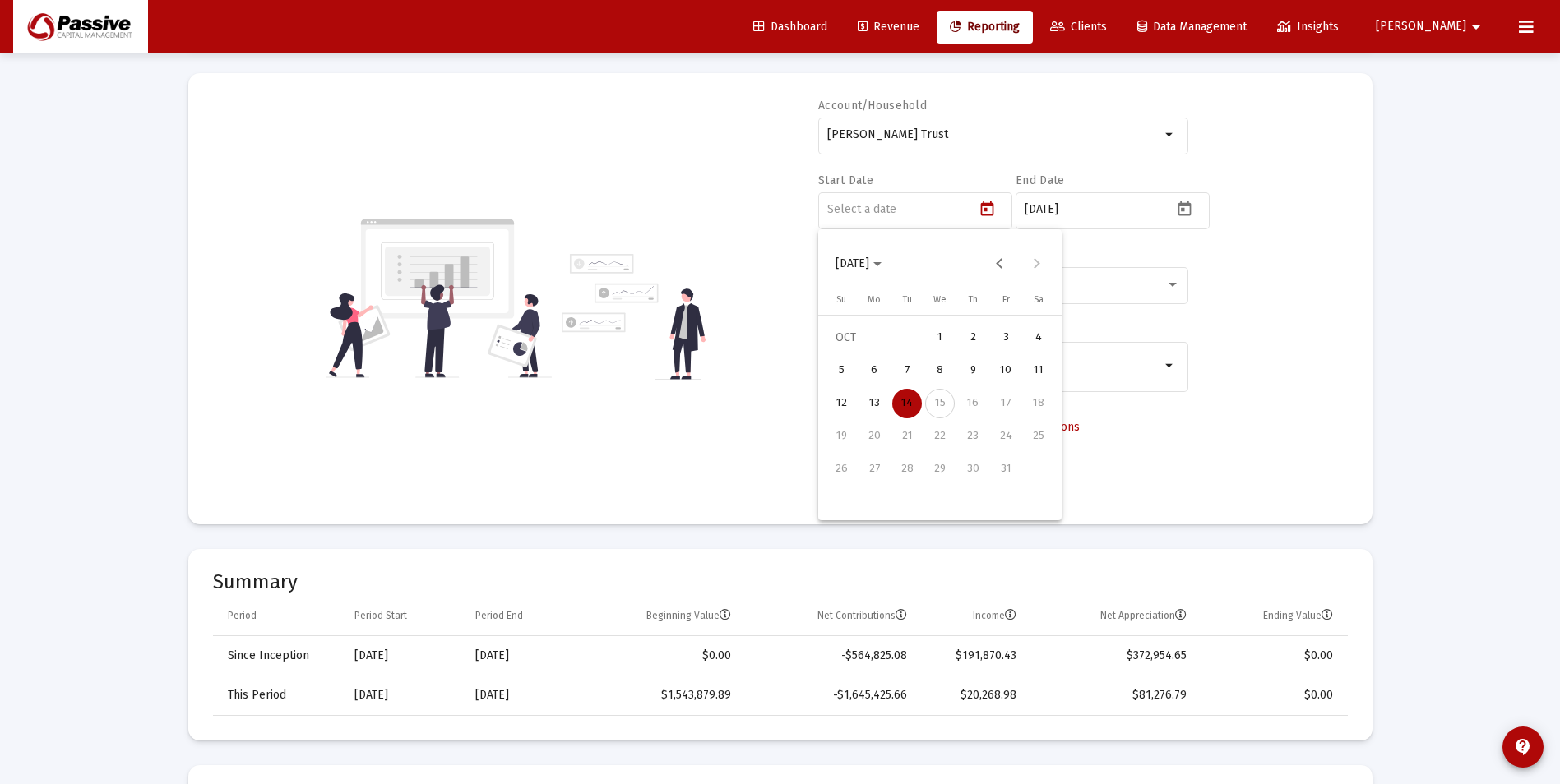
click at [895, 265] on button "2025-10-14" at bounding box center [858, 264] width 72 height 33
click at [967, 409] on div "2016" at bounding box center [969, 413] width 52 height 29
click at [959, 348] on div "MAR" at bounding box center [969, 348] width 52 height 29
click at [999, 397] on div "11" at bounding box center [1006, 404] width 29 height 29
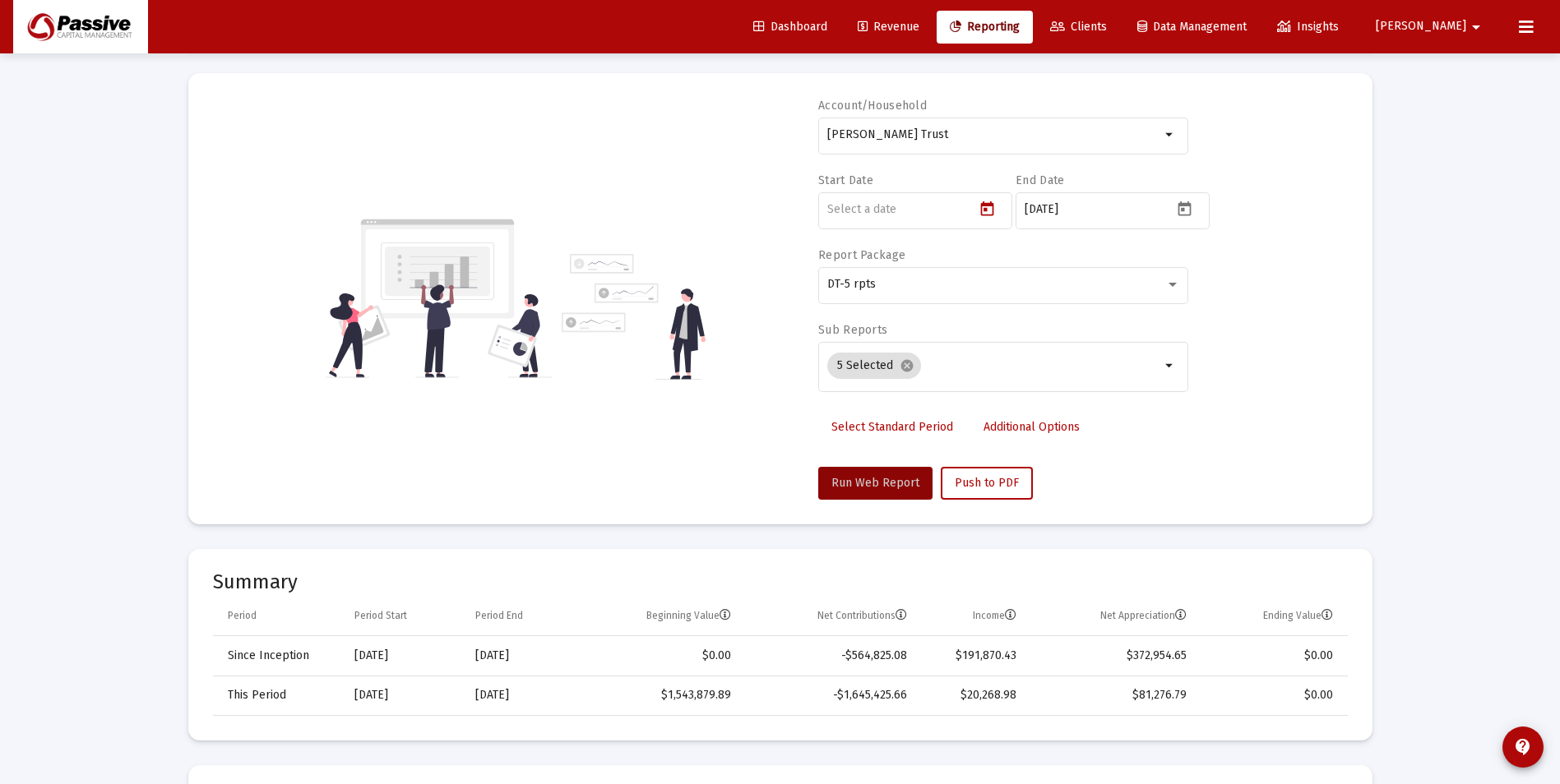
type input "2016-03-11"
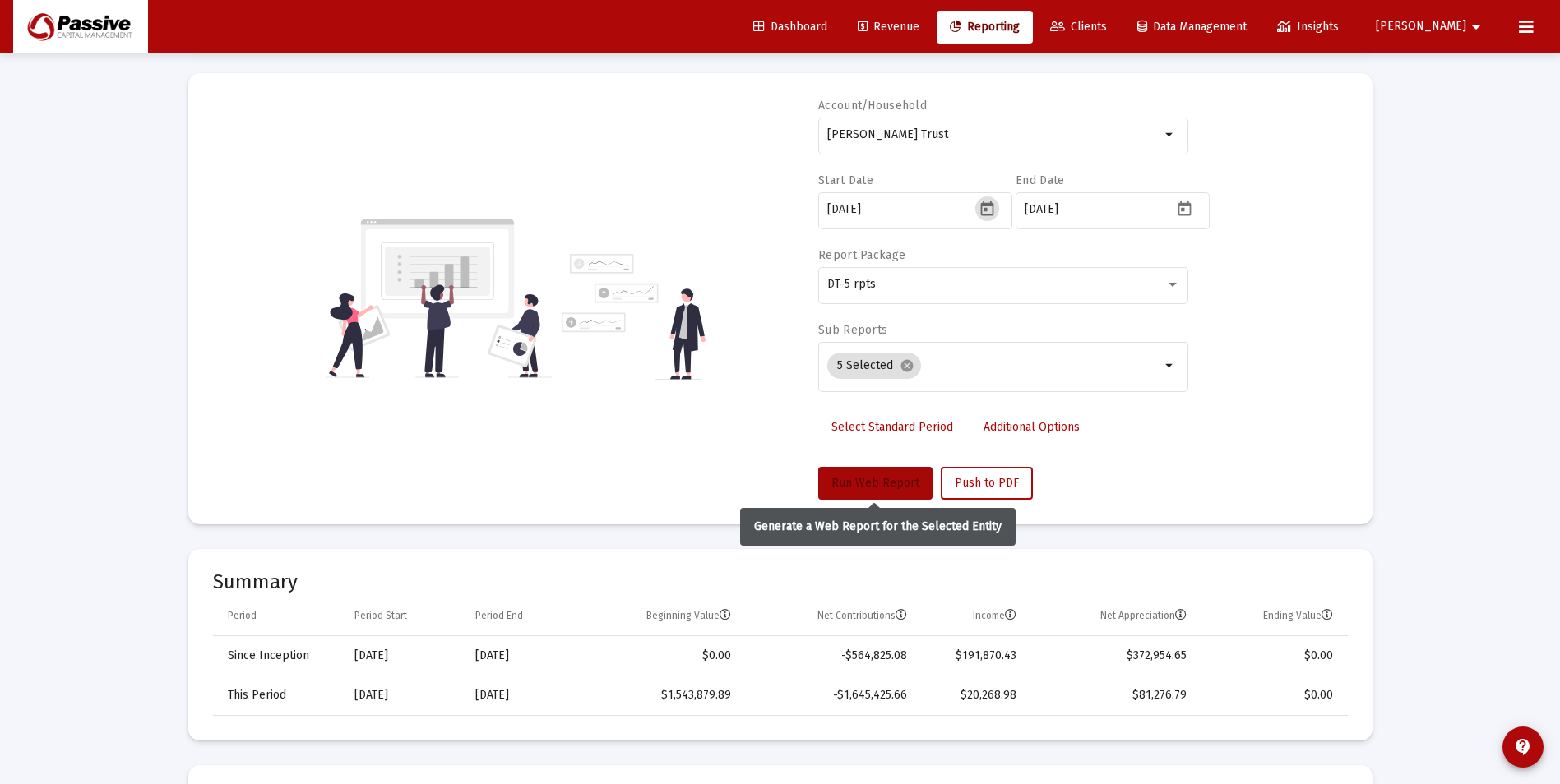
click at [884, 481] on span "Run Web Report" at bounding box center [876, 483] width 88 height 14
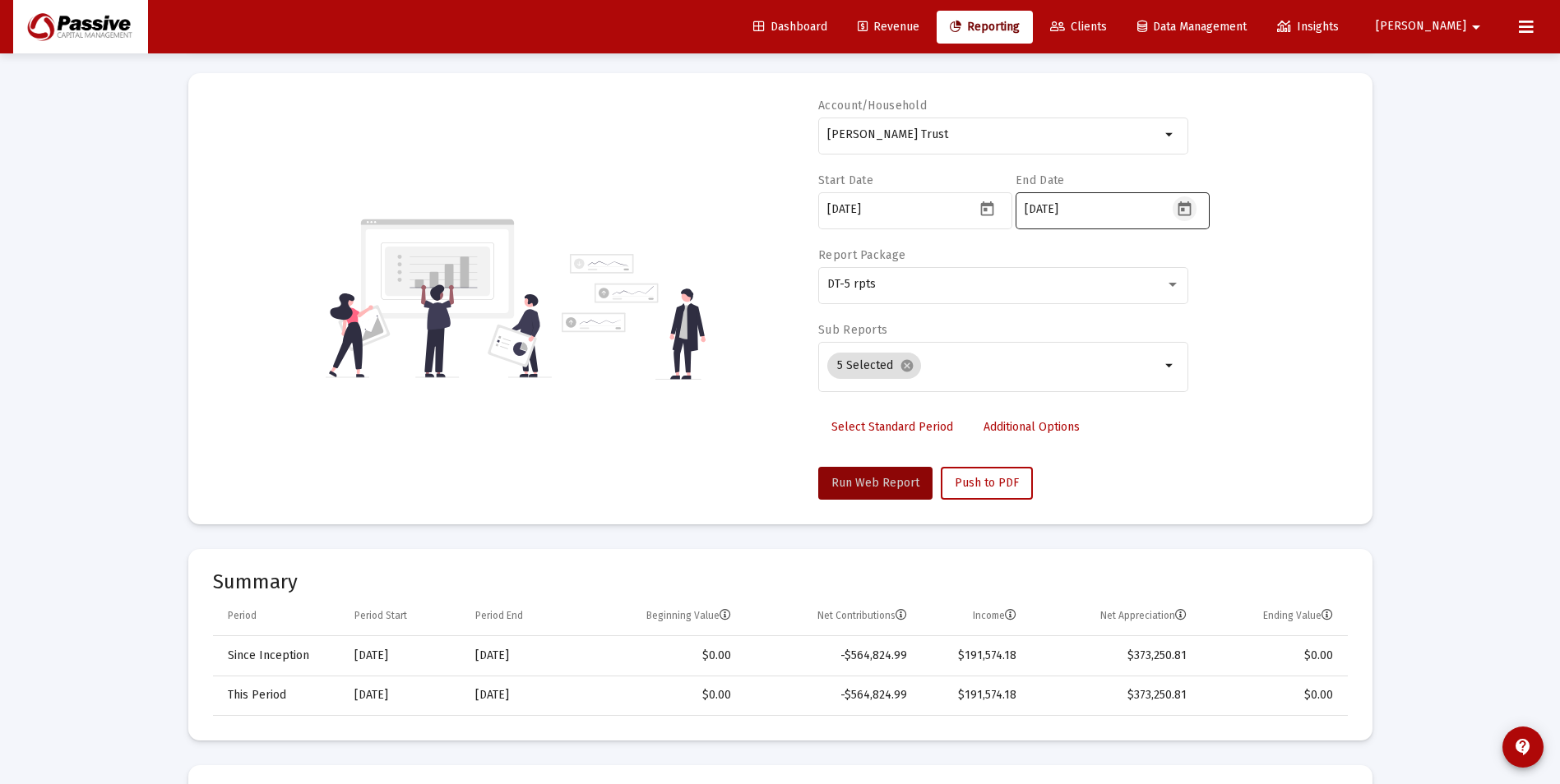
click at [1191, 214] on icon "Open calendar" at bounding box center [1184, 209] width 13 height 15
click at [1203, 439] on div "18" at bounding box center [1203, 437] width 29 height 29
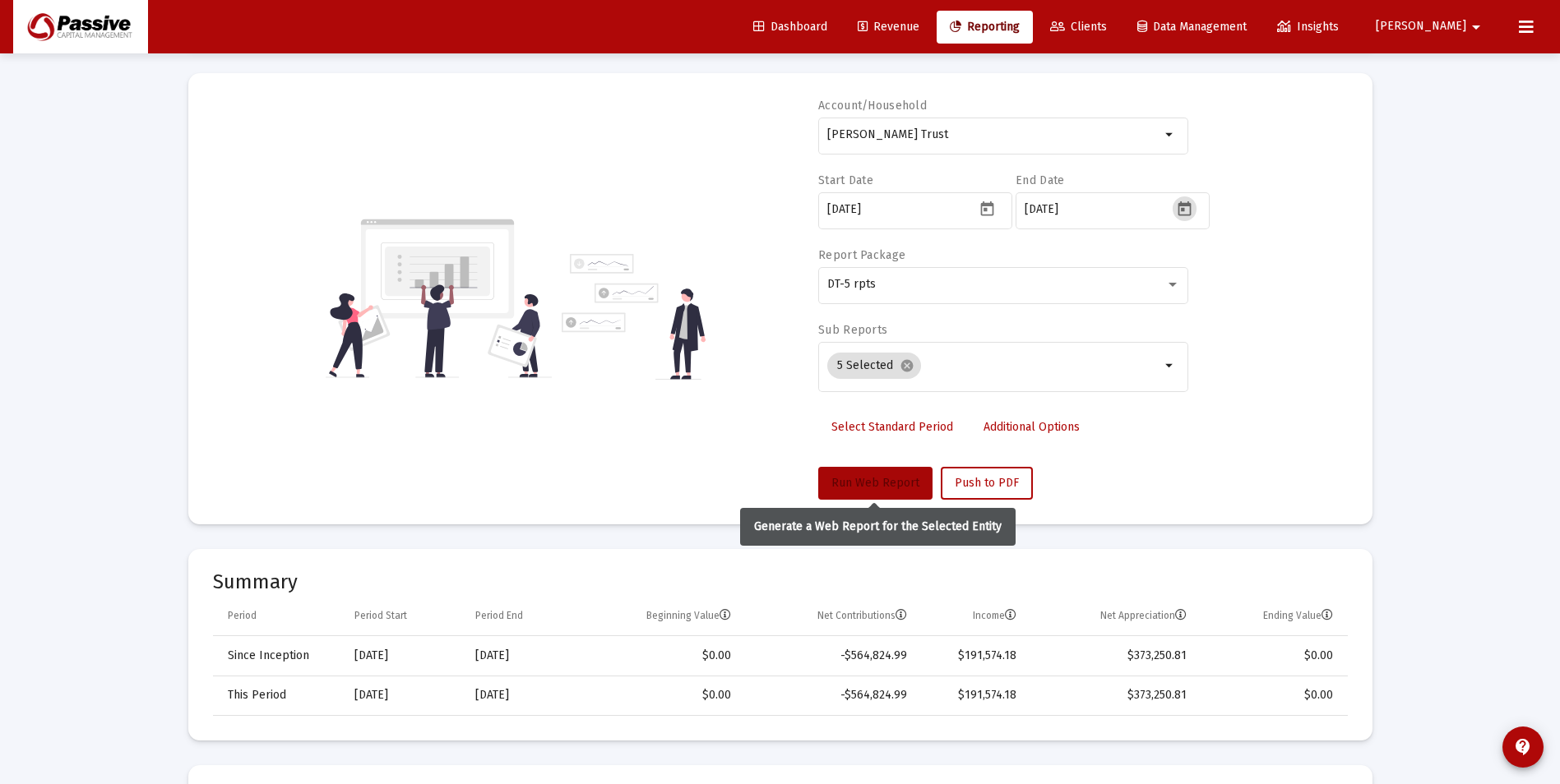
click at [856, 481] on span "Run Web Report" at bounding box center [876, 483] width 88 height 14
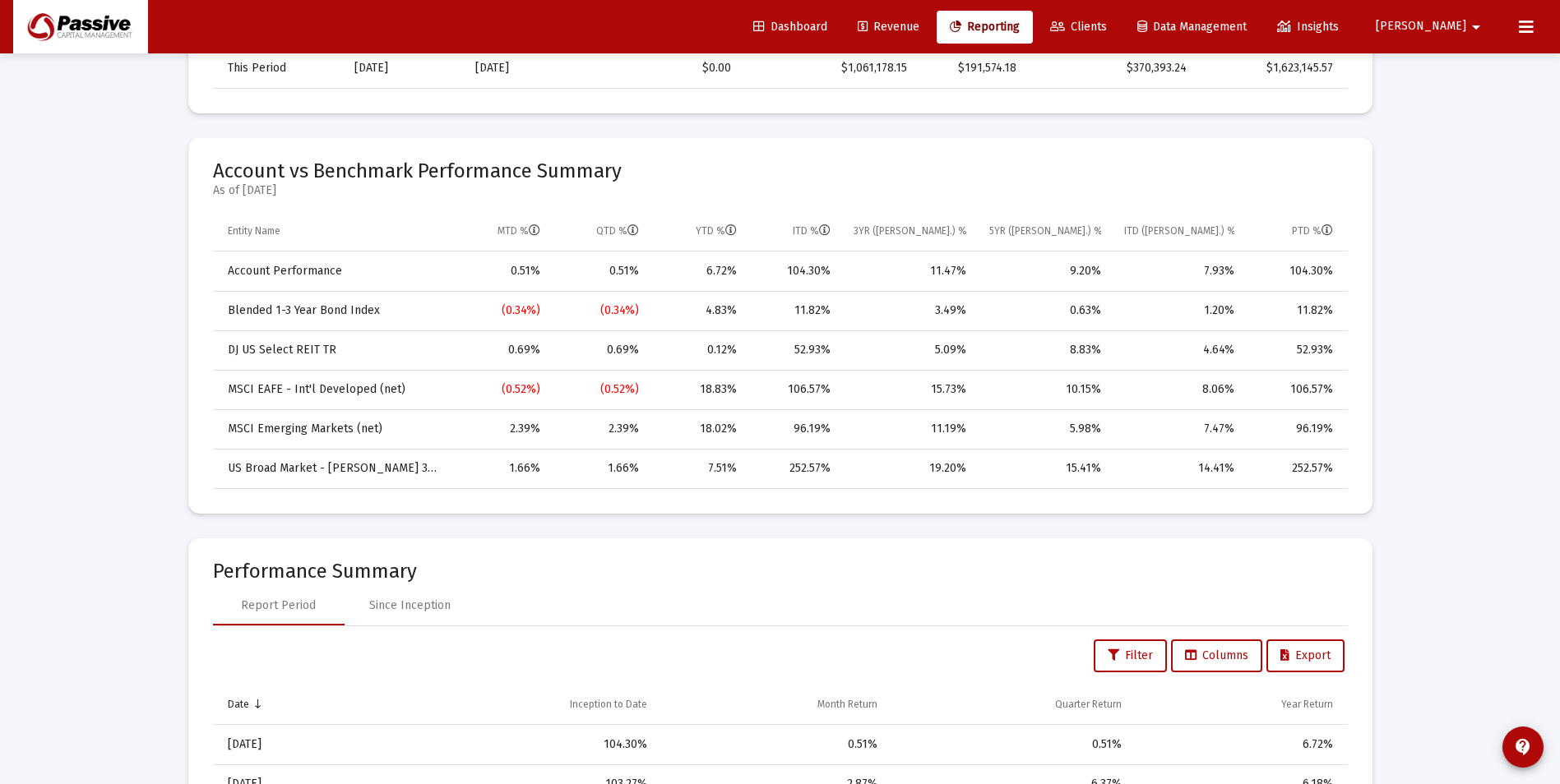
scroll to position [822, 0]
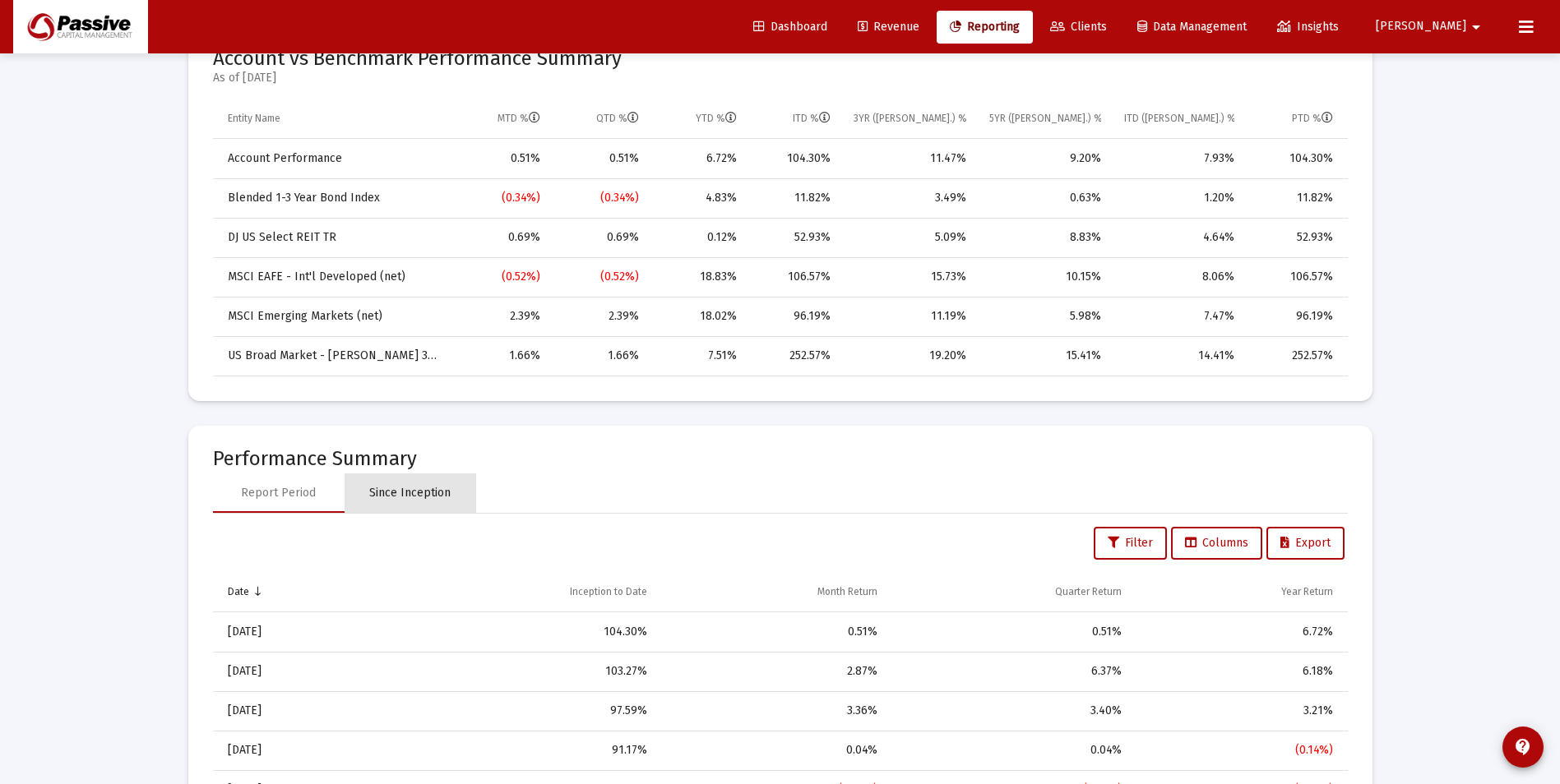
drag, startPoint x: 421, startPoint y: 488, endPoint x: 439, endPoint y: 489, distance: 18.0
click at [422, 489] on div "Since Inception" at bounding box center [409, 494] width 82 height 16
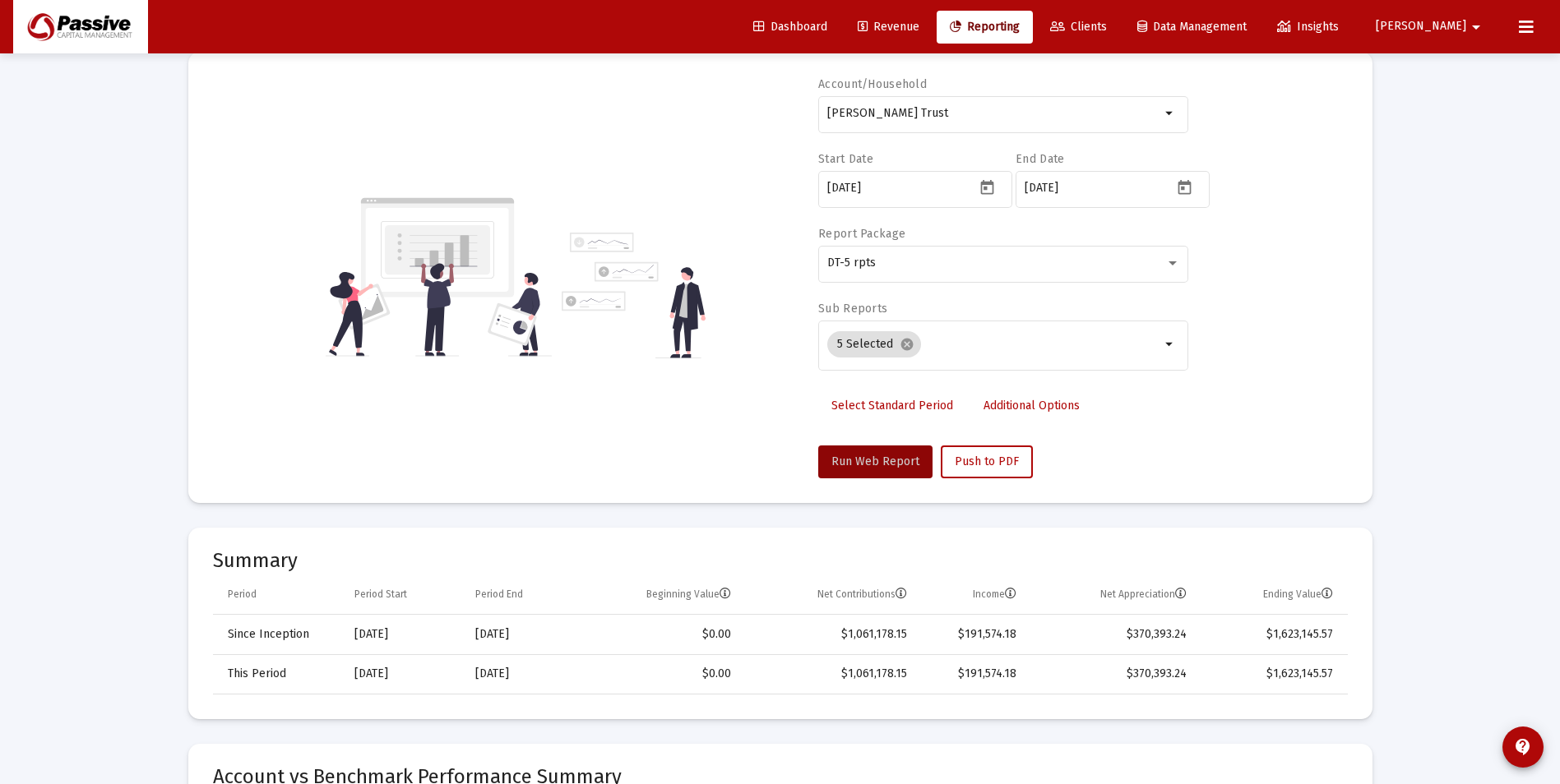
scroll to position [82, 0]
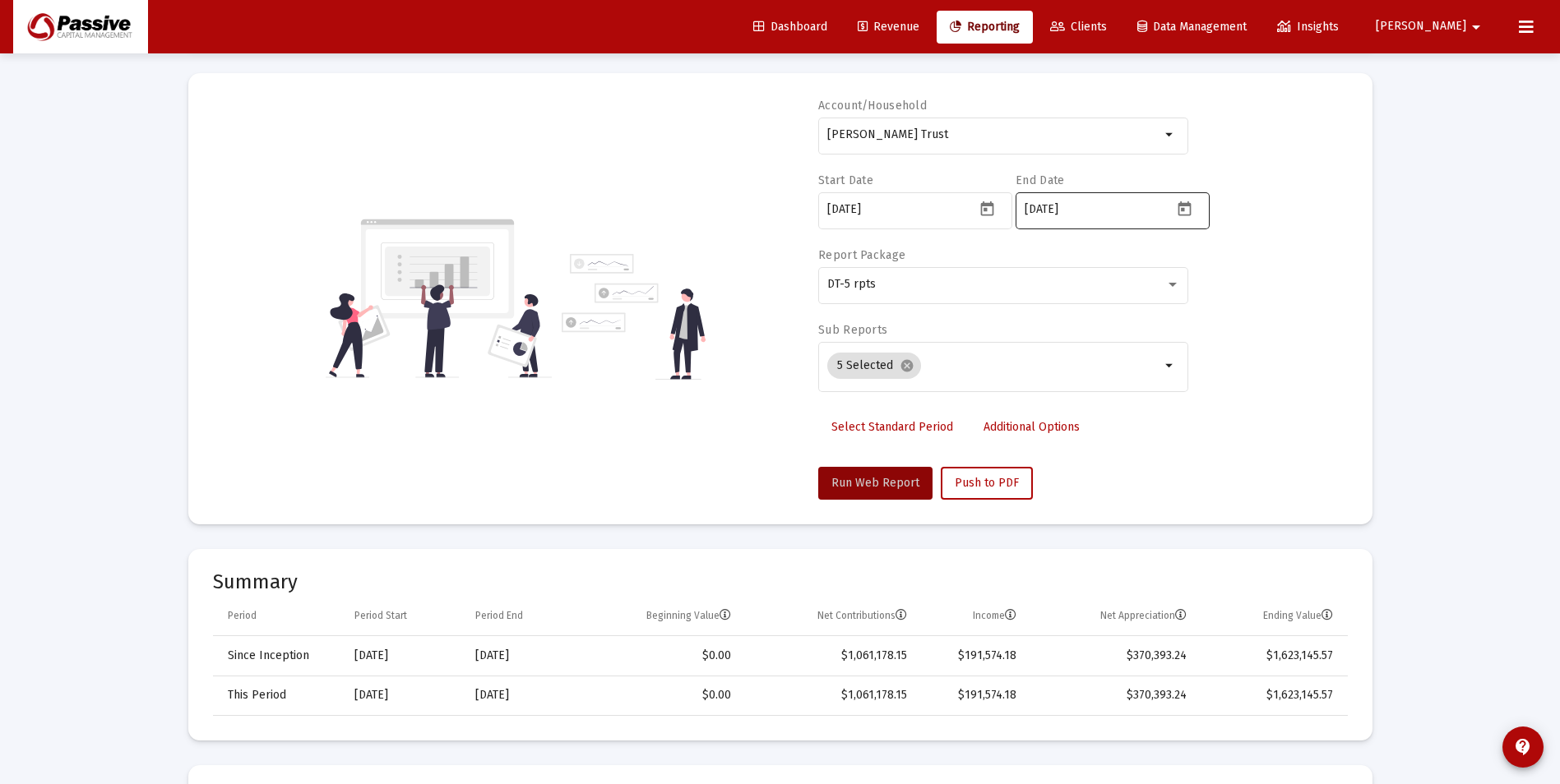
click at [1191, 208] on icon "Open calendar" at bounding box center [1184, 209] width 17 height 17
click at [1075, 472] on div "21" at bounding box center [1072, 469] width 29 height 29
type input "2025-07-21"
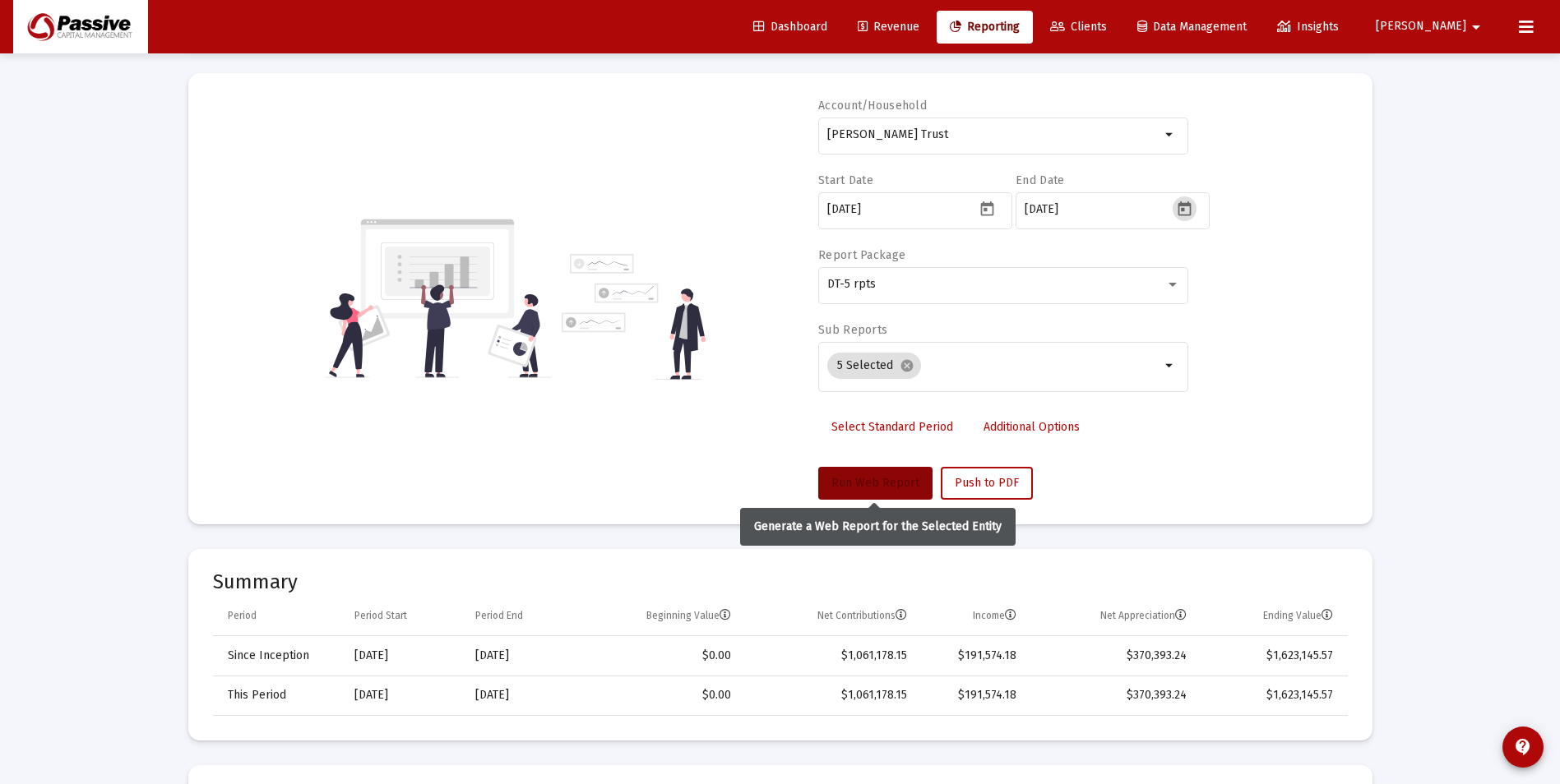
click at [904, 481] on span "Run Web Report" at bounding box center [876, 483] width 88 height 14
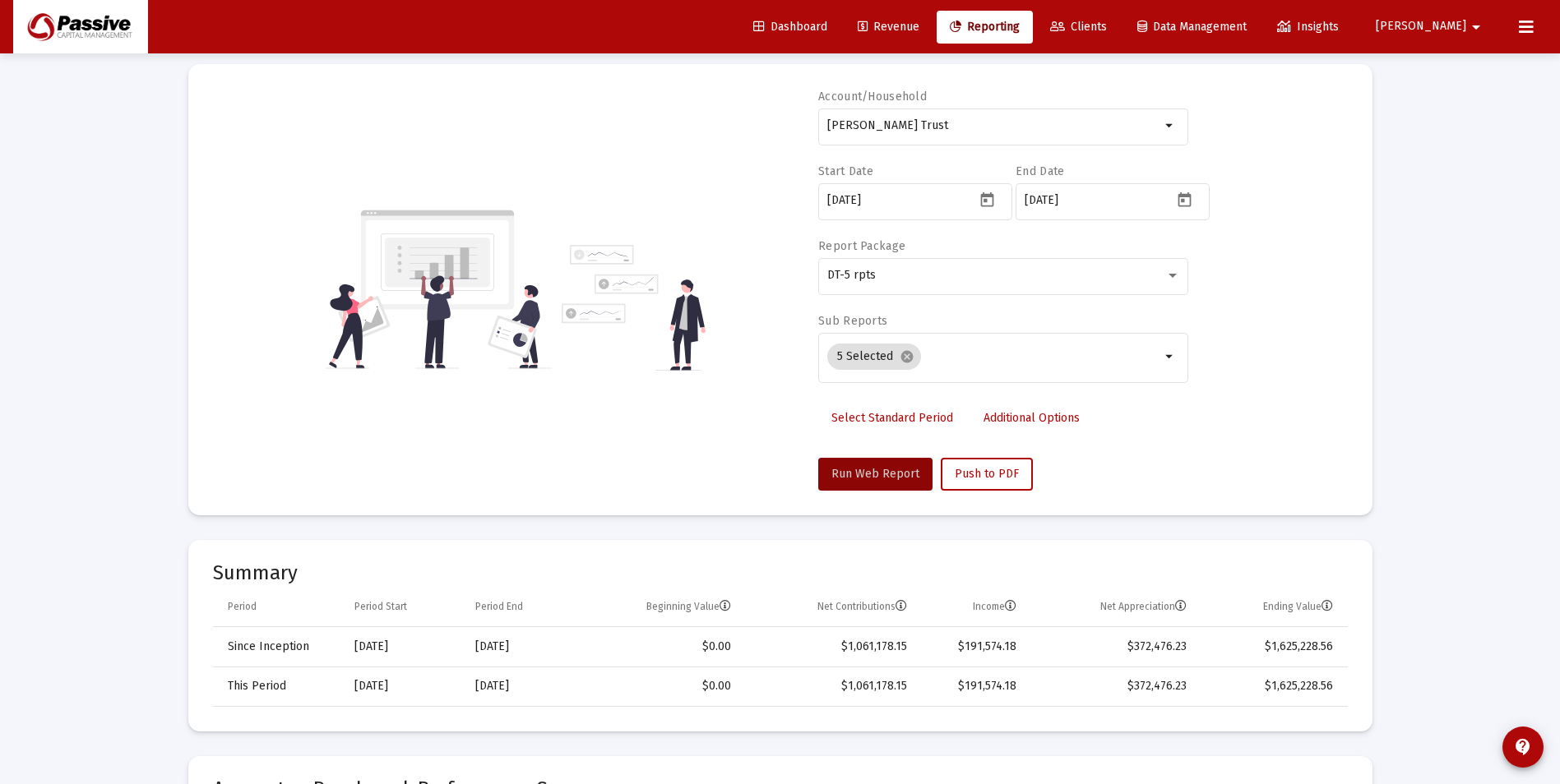
scroll to position [0, 0]
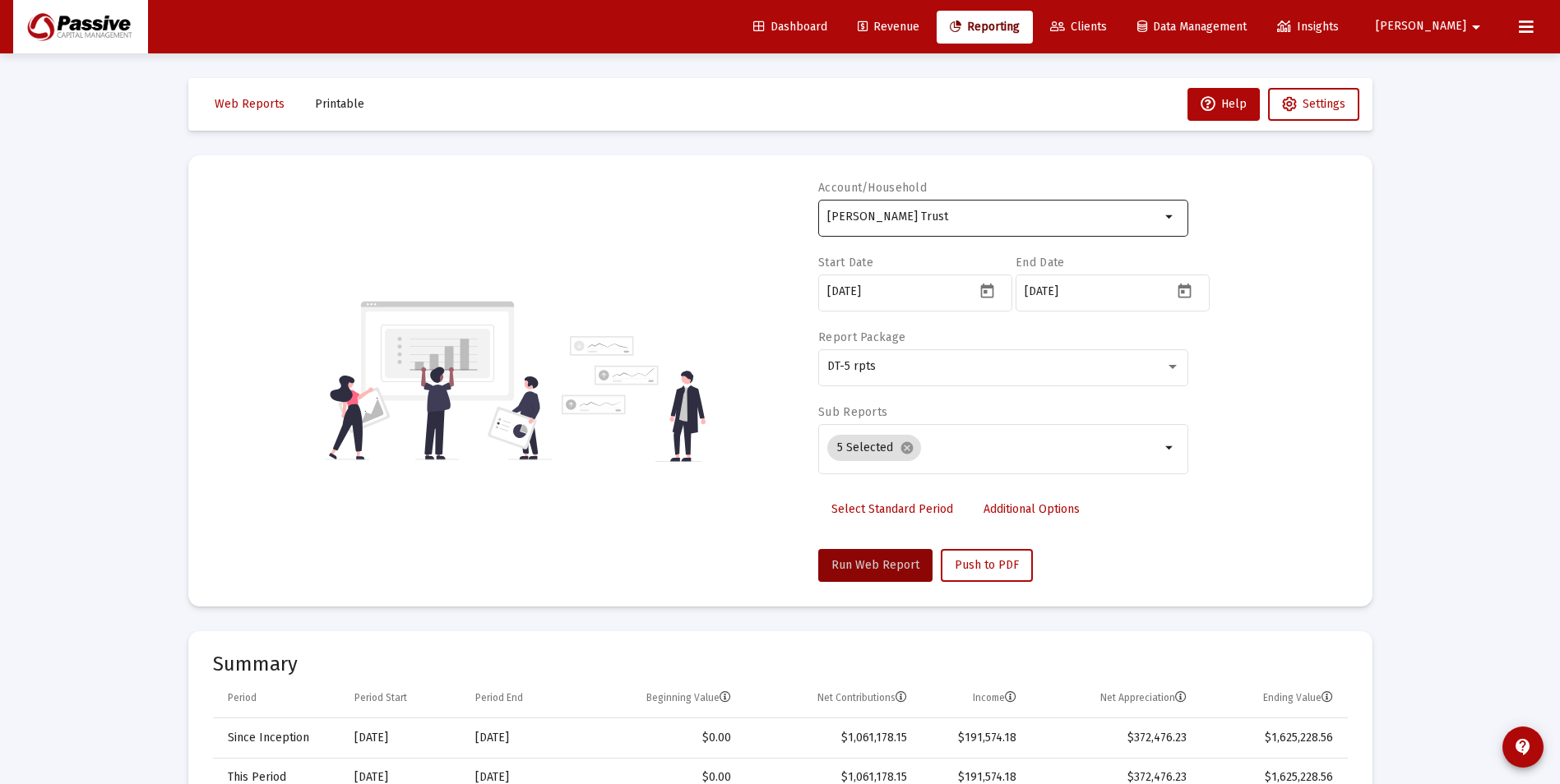
click at [930, 216] on input "Trossman, Sheila Revocable Trust" at bounding box center [994, 217] width 333 height 13
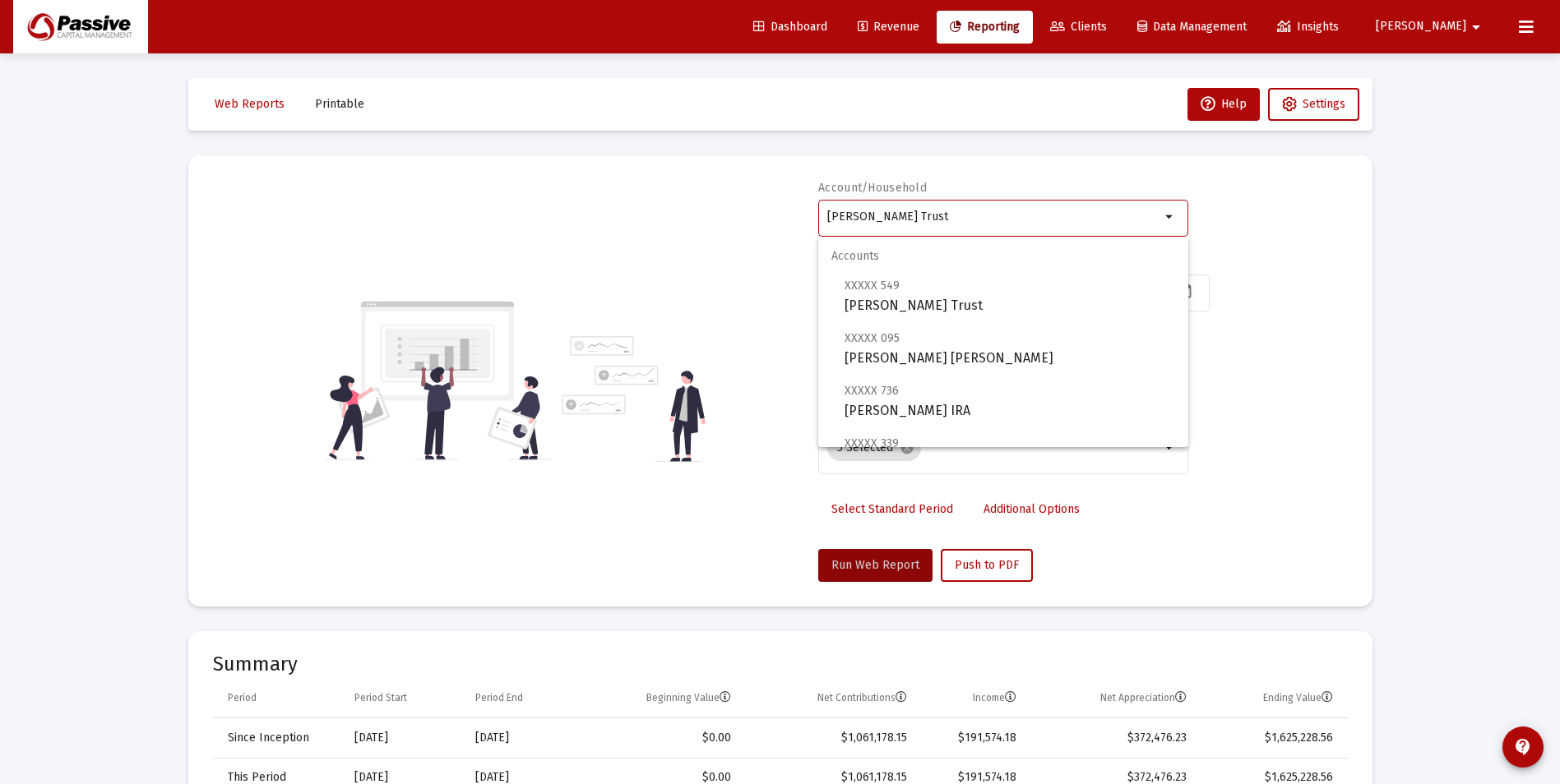
click at [930, 216] on input "Trossman, Sheila Revocable Trust" at bounding box center [994, 217] width 333 height 13
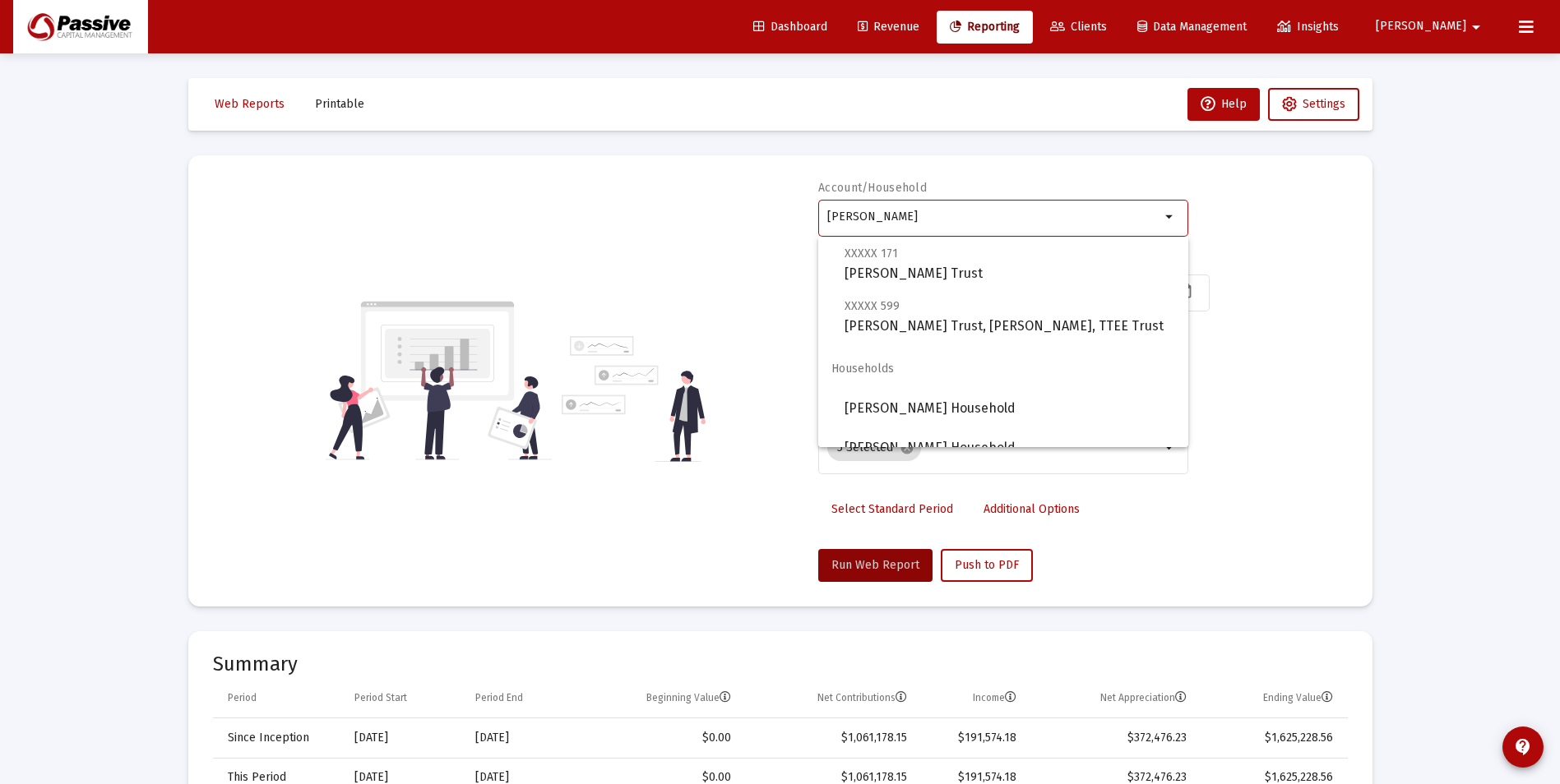
scroll to position [246, 0]
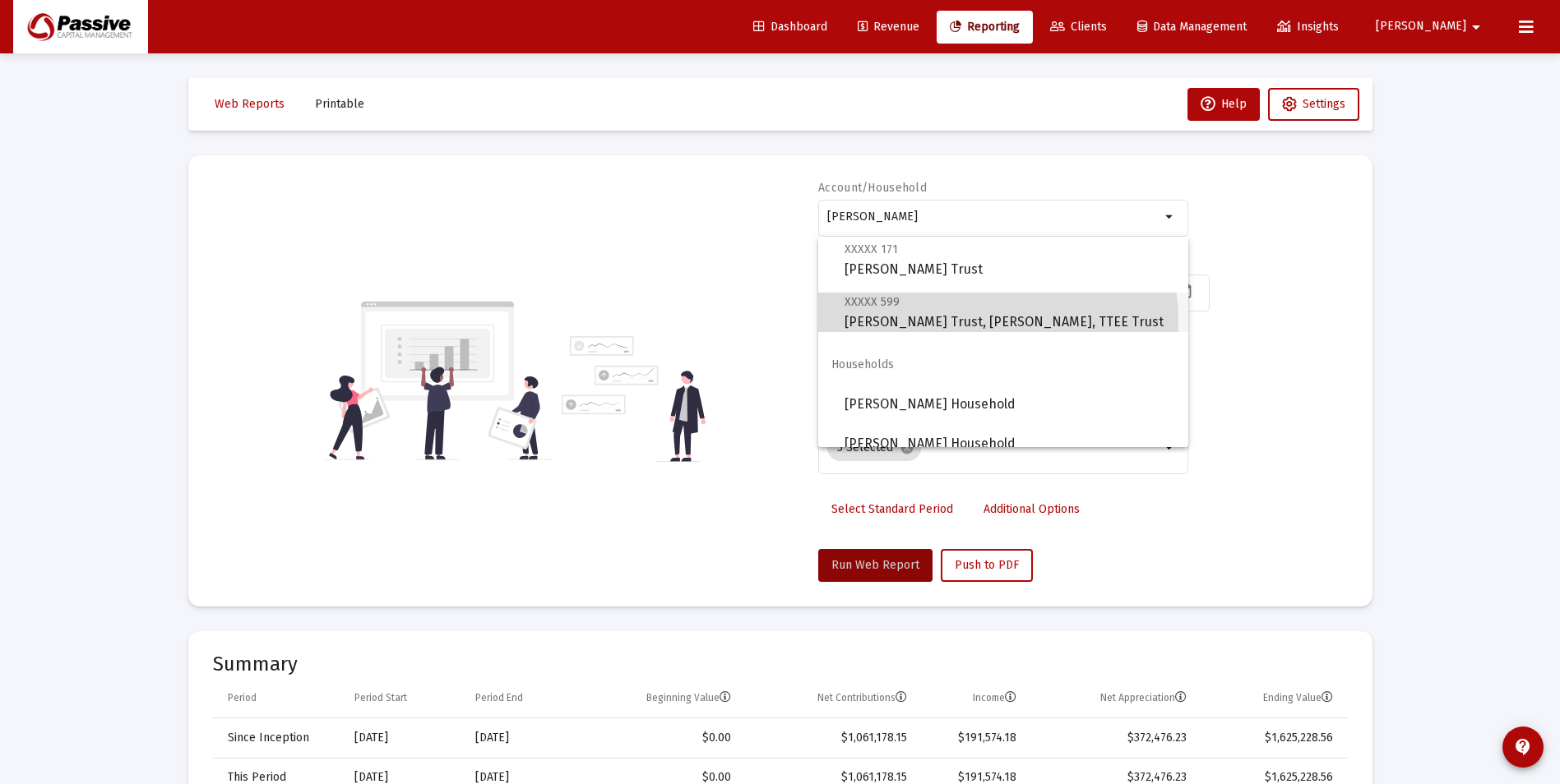
click at [969, 321] on span "XXXXX 599 Sheila Trossman Trust, David Trossman, TTEE Trust" at bounding box center [1009, 312] width 331 height 40
type input "Sheila Trossman Trust, David Trossman, TTEE Trust"
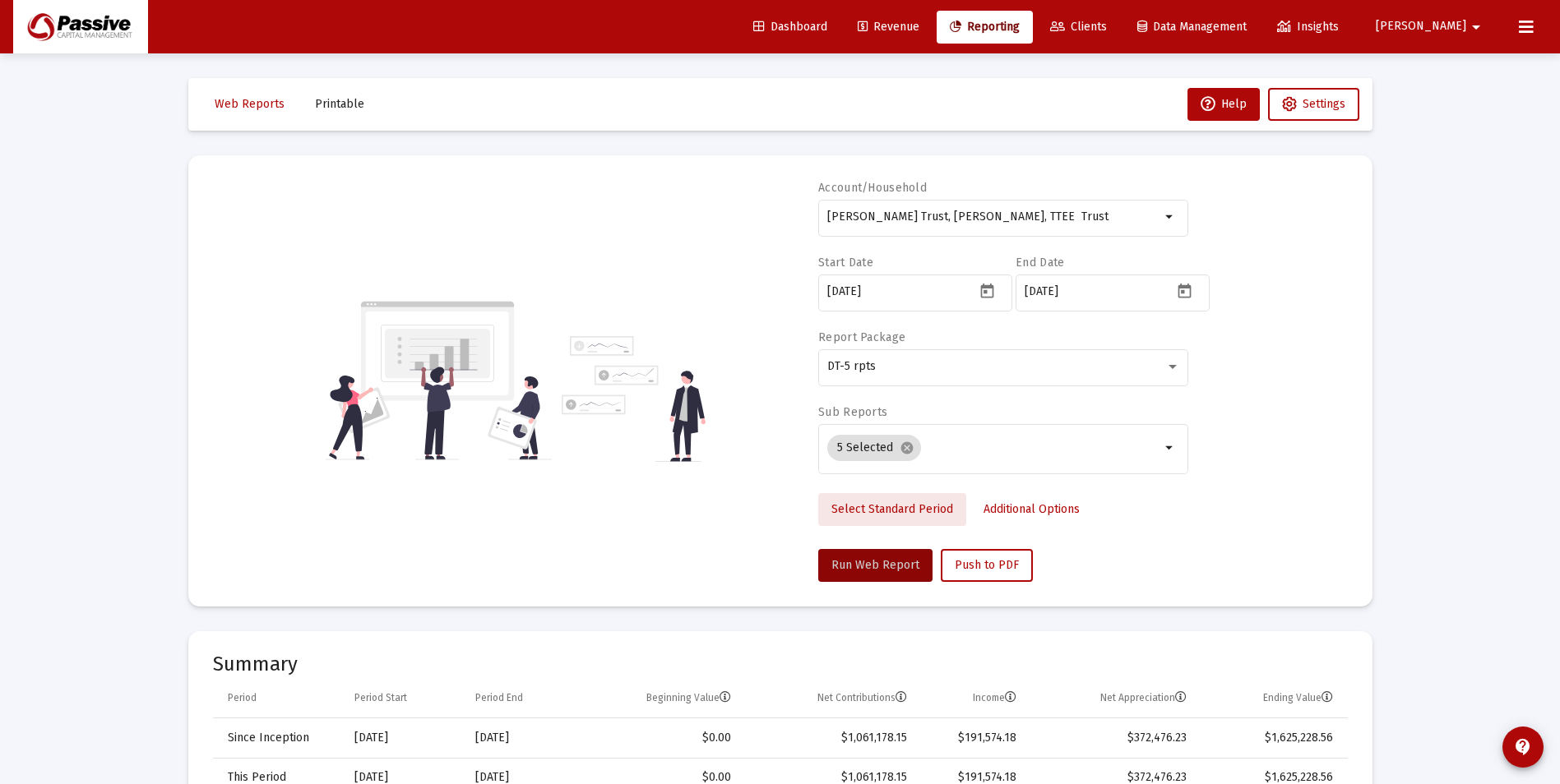
click at [896, 508] on span "Select Standard Period" at bounding box center [892, 509] width 122 height 14
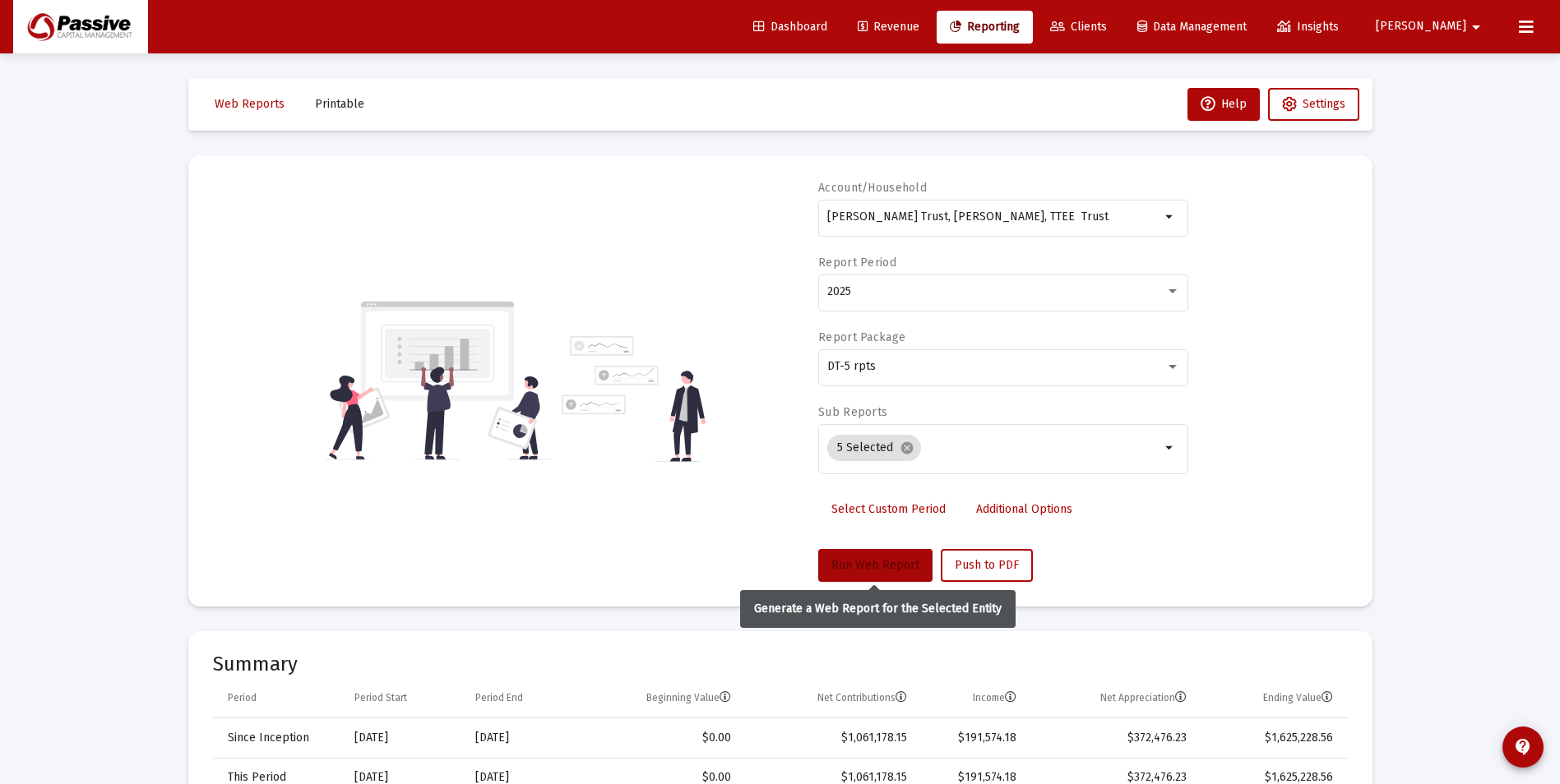
click at [885, 565] on span "Run Web Report" at bounding box center [876, 565] width 88 height 14
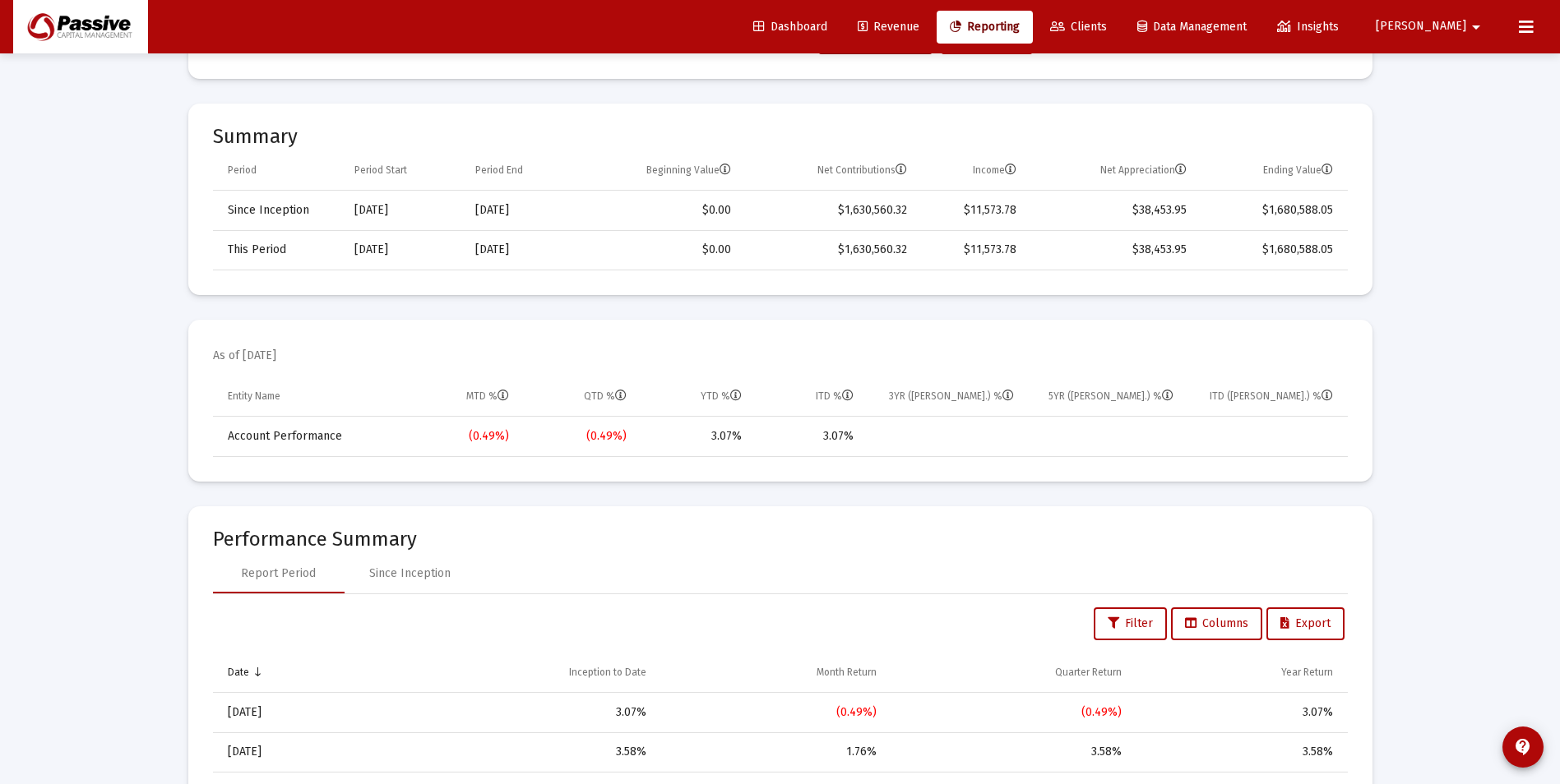
scroll to position [575, 0]
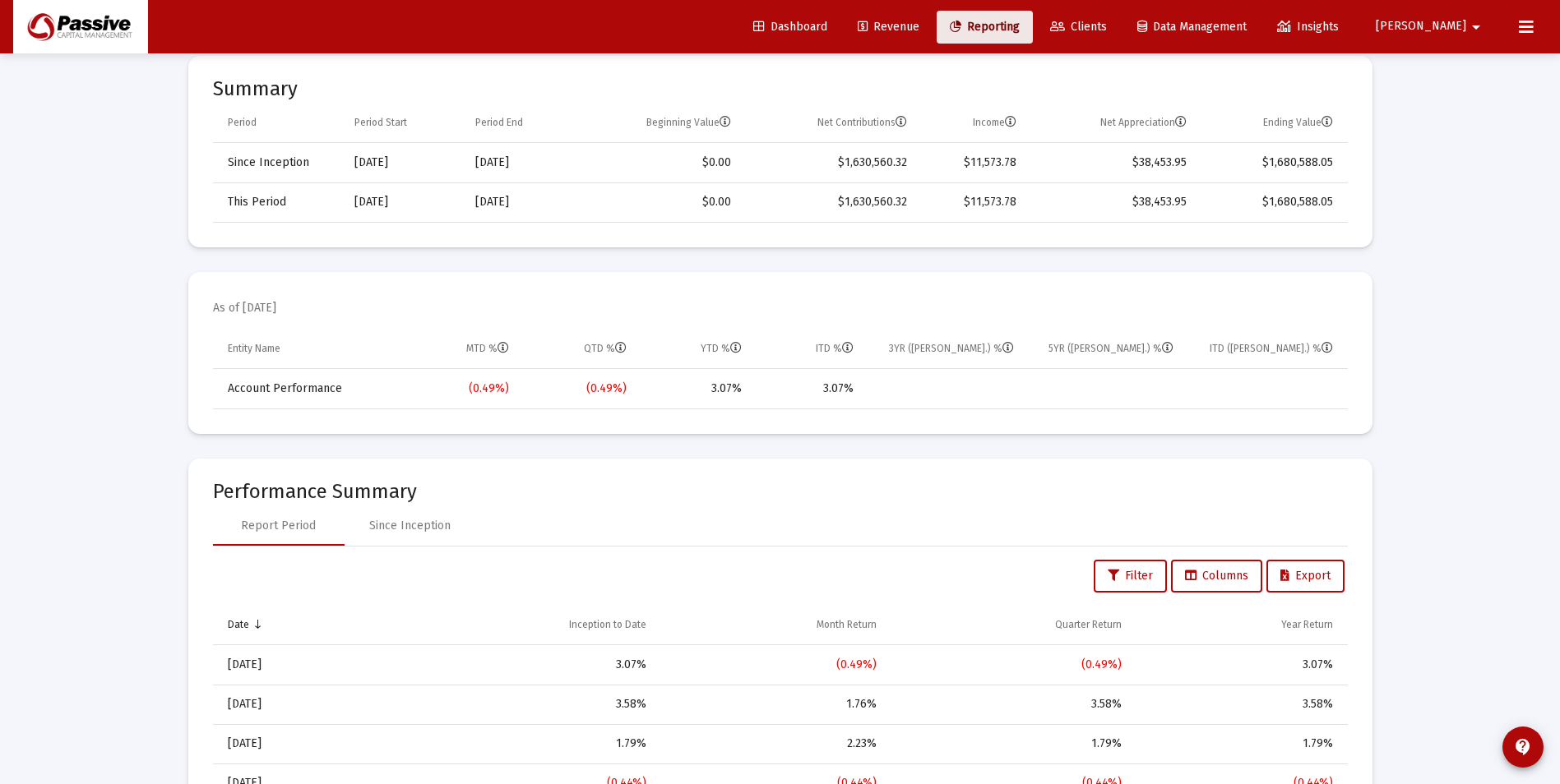
click at [1020, 27] on span "Reporting" at bounding box center [985, 27] width 70 height 14
click at [1107, 24] on span "Clients" at bounding box center [1078, 27] width 57 height 14
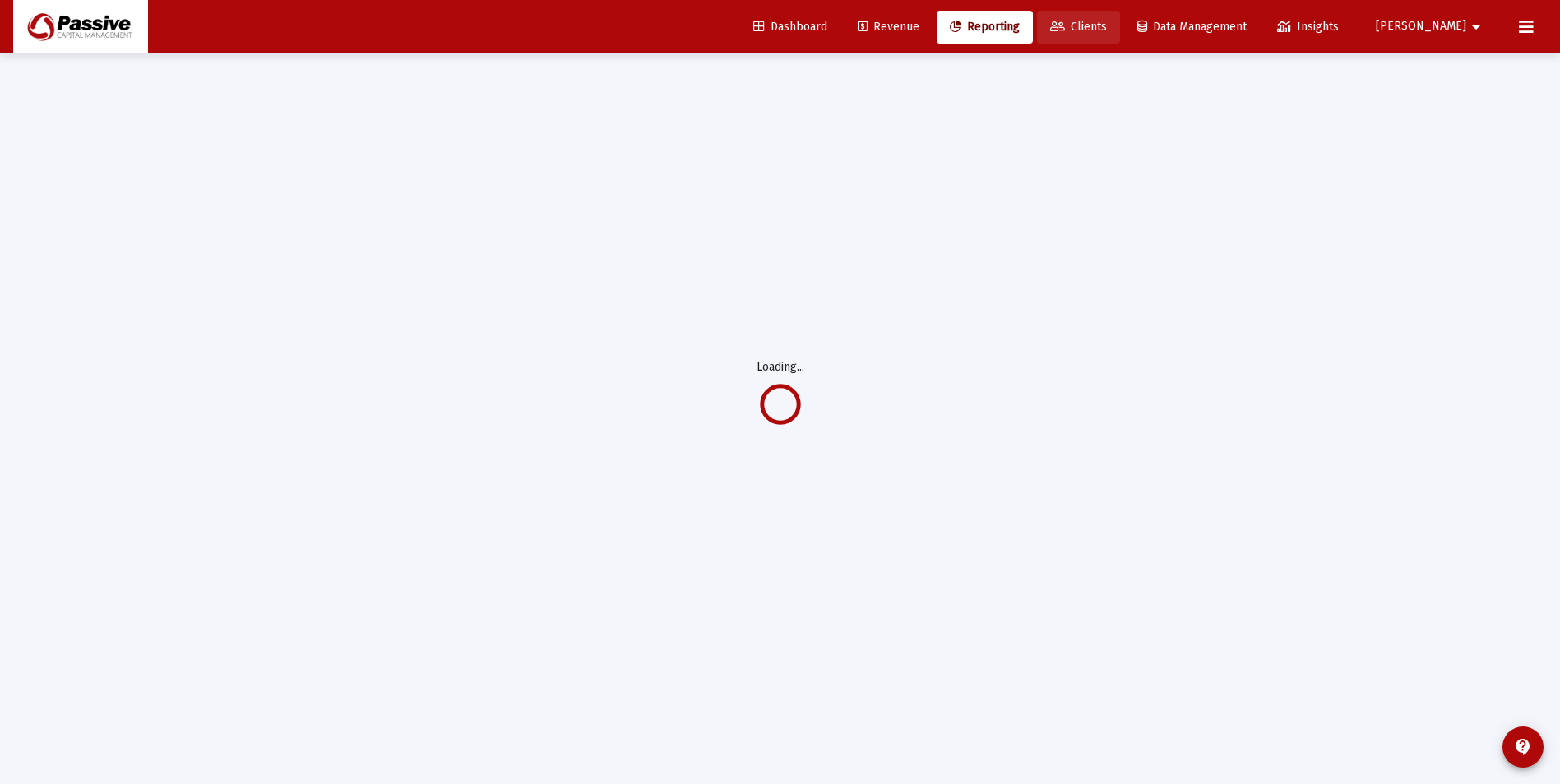
scroll to position [53, 0]
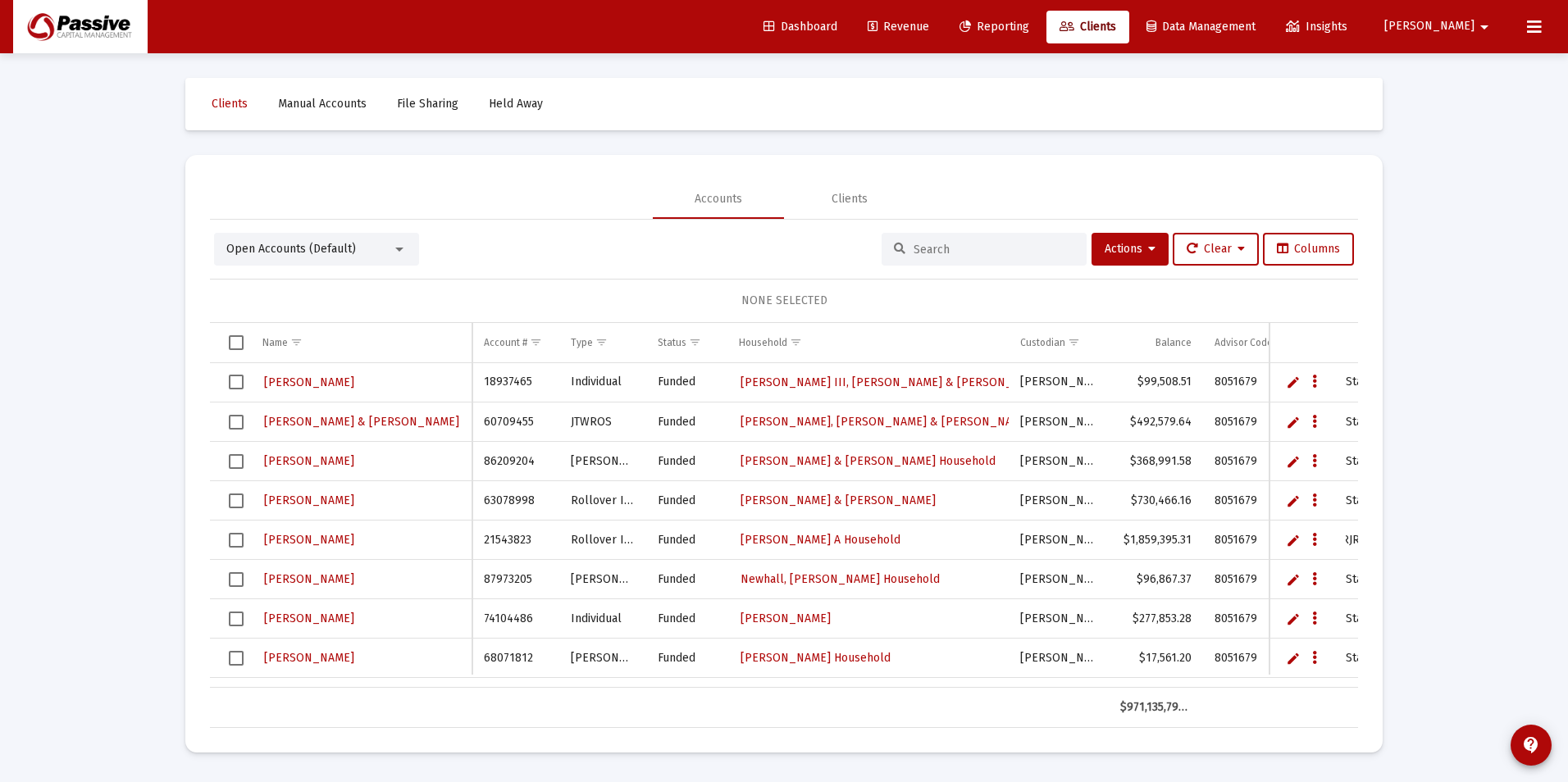
click at [395, 245] on div at bounding box center [399, 249] width 15 height 13
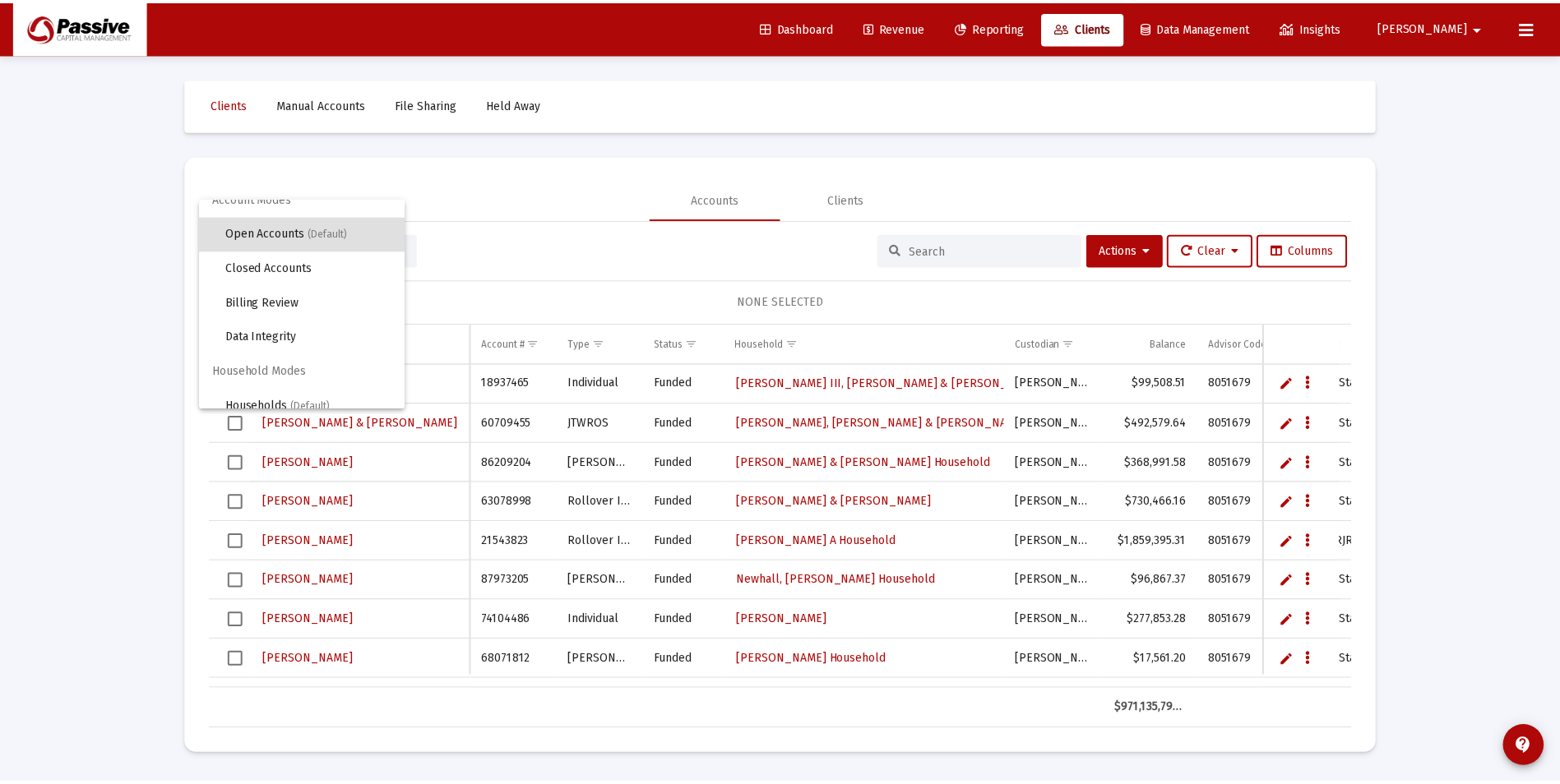
scroll to position [31, 0]
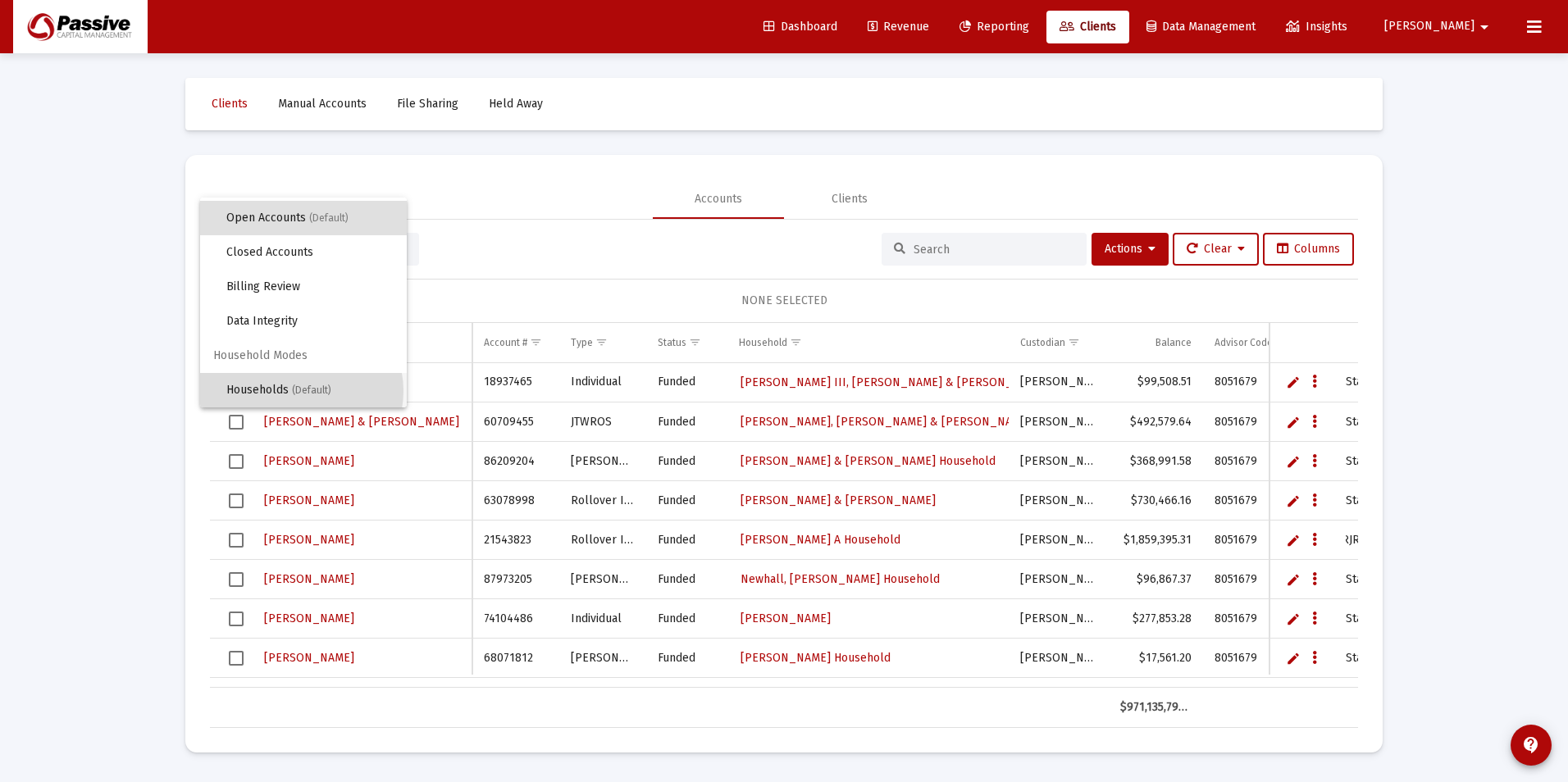
click at [300, 391] on span "(Default)" at bounding box center [311, 390] width 39 height 12
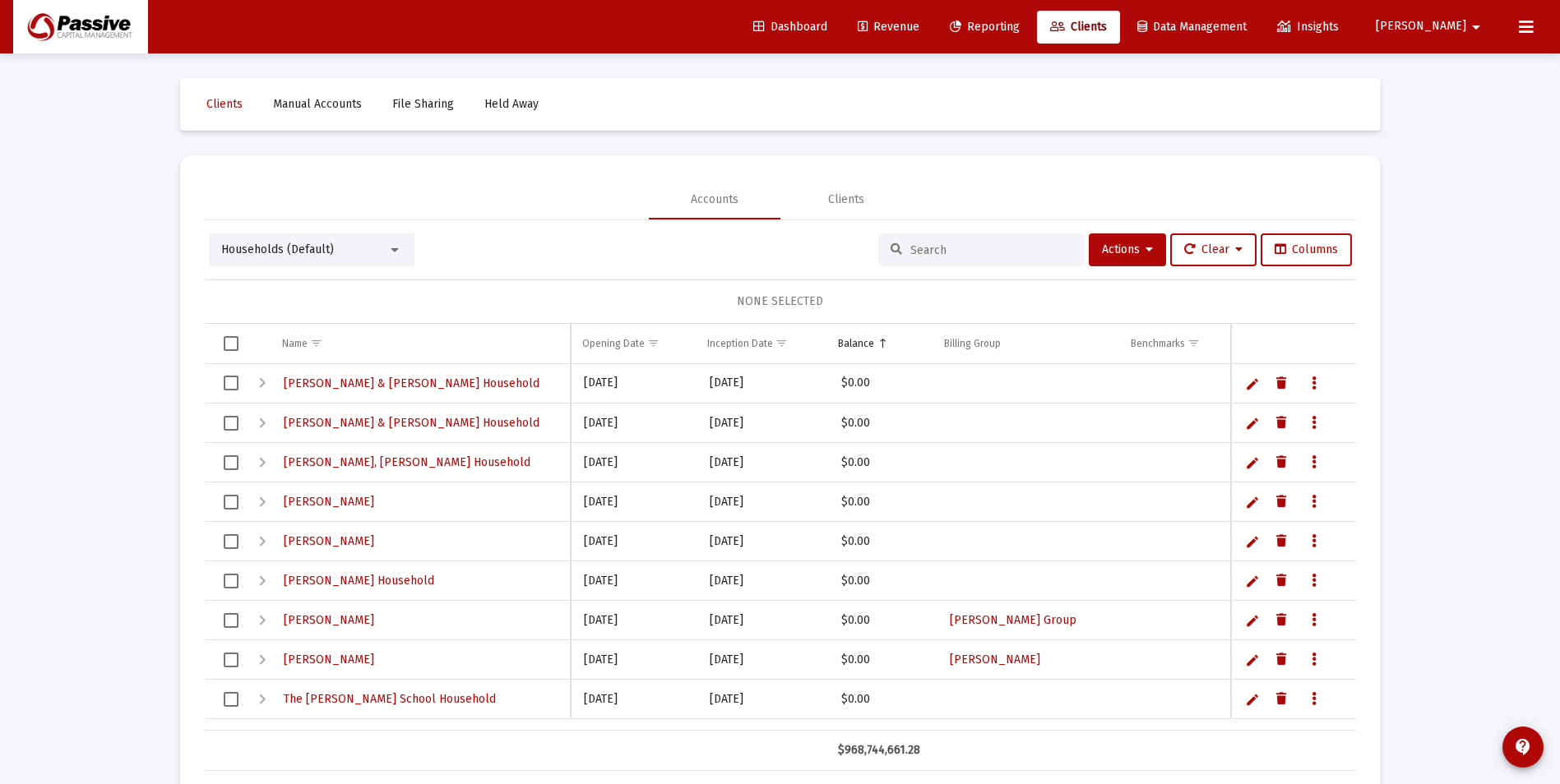
click at [940, 249] on input at bounding box center [991, 250] width 161 height 14
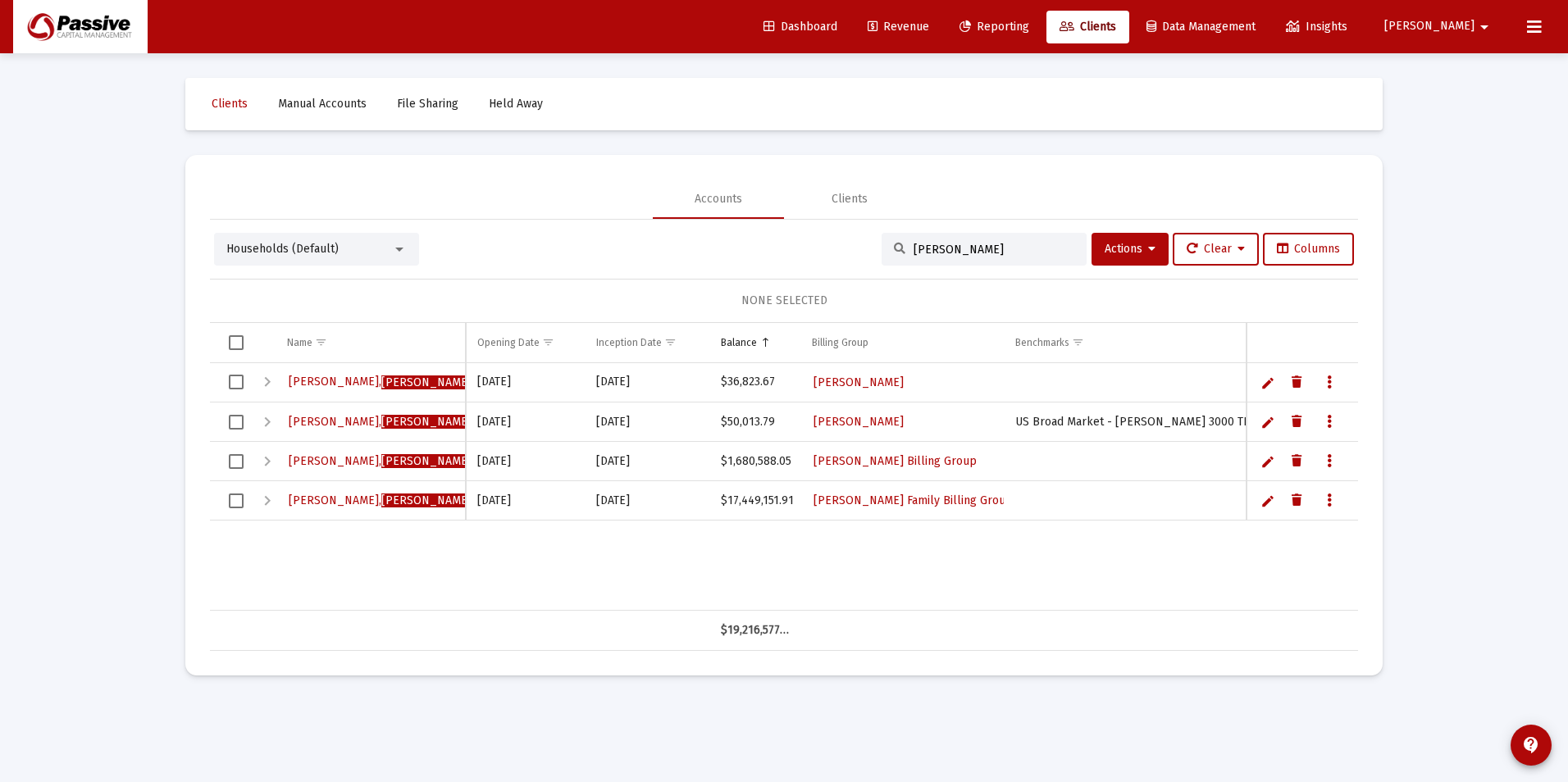
type input "sheila"
click at [267, 457] on div "Expand" at bounding box center [268, 462] width 20 height 20
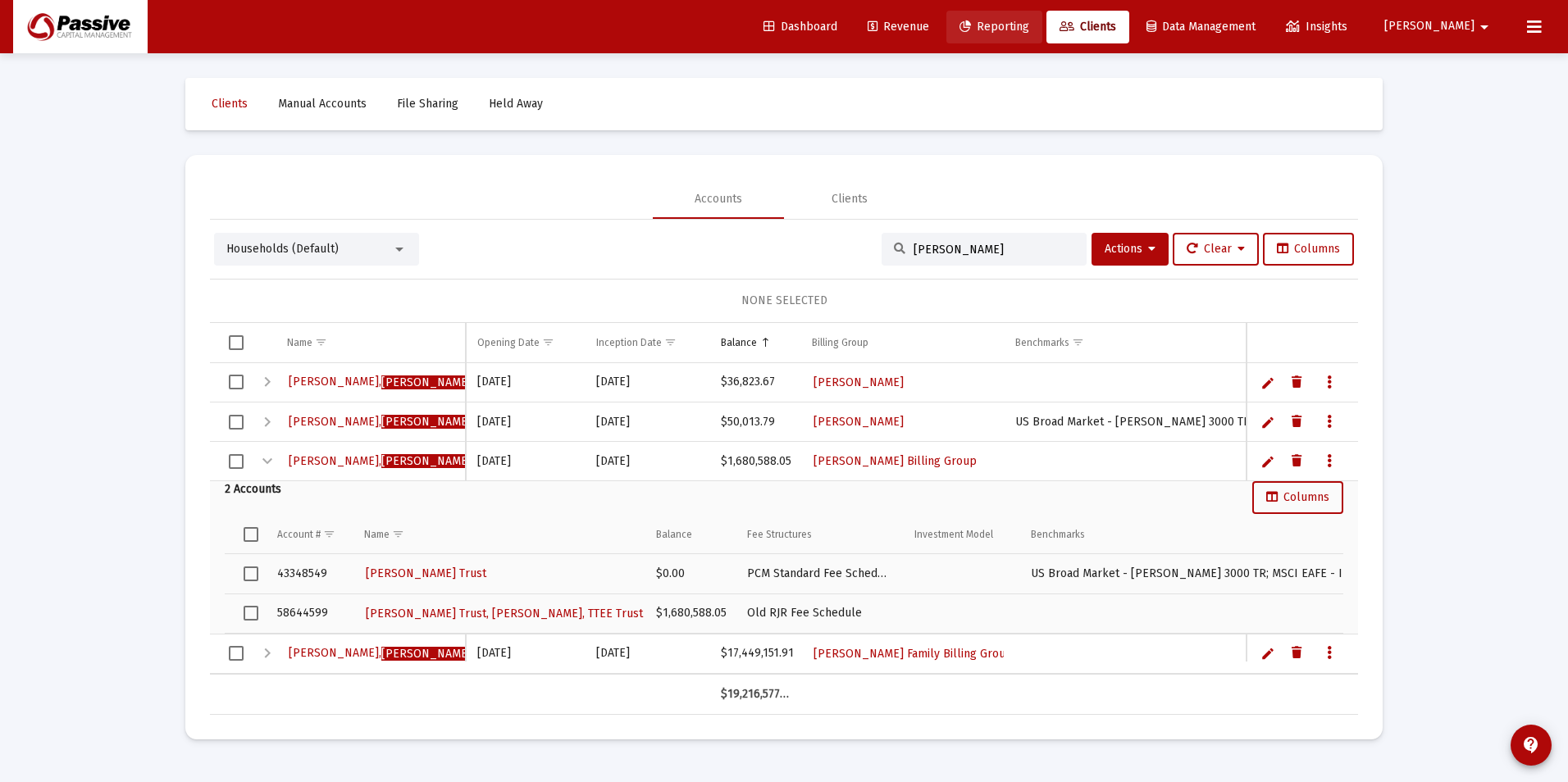
click at [1029, 24] on span "Reporting" at bounding box center [994, 26] width 69 height 14
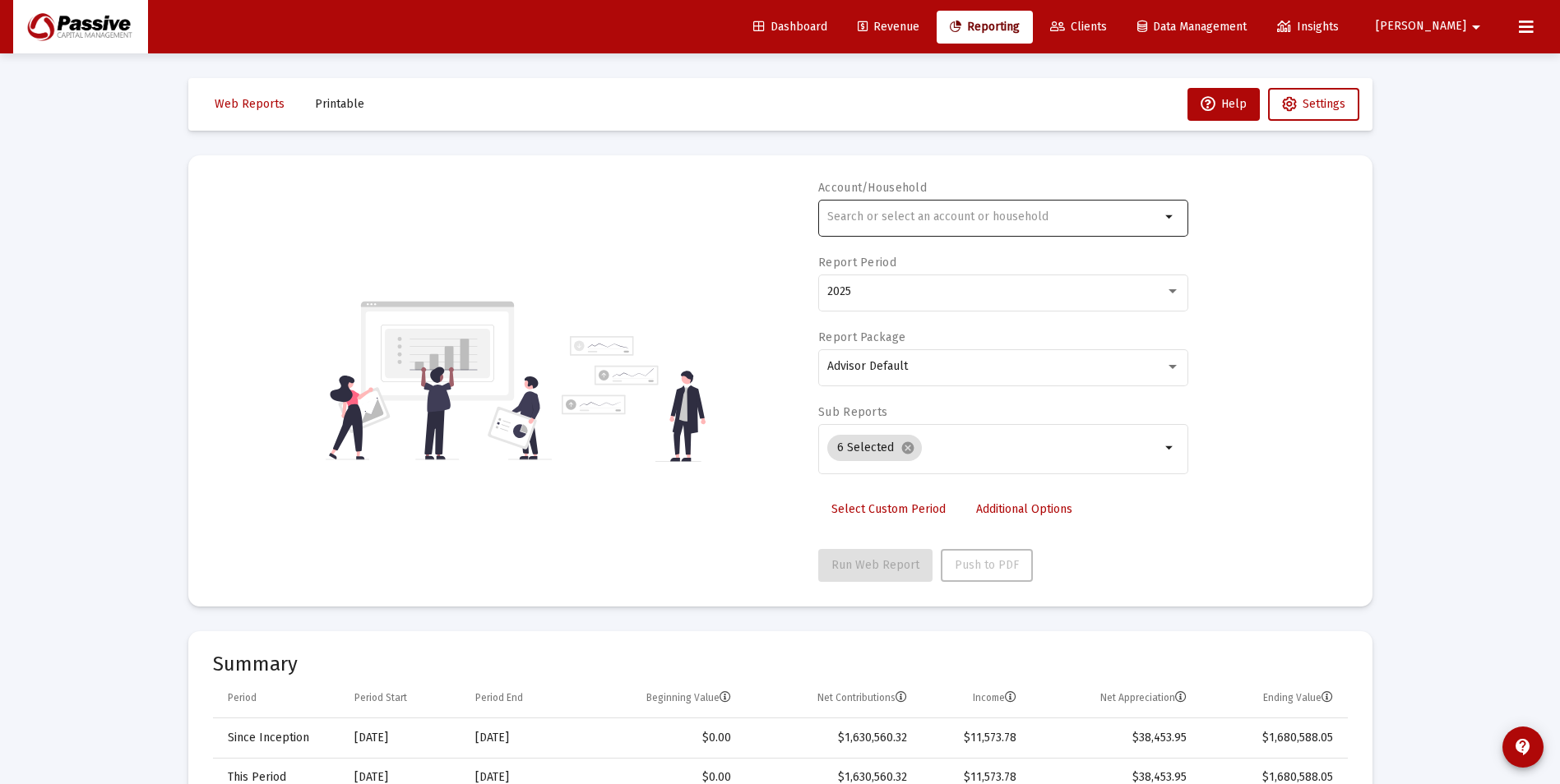
click at [966, 215] on input "text" at bounding box center [994, 217] width 333 height 13
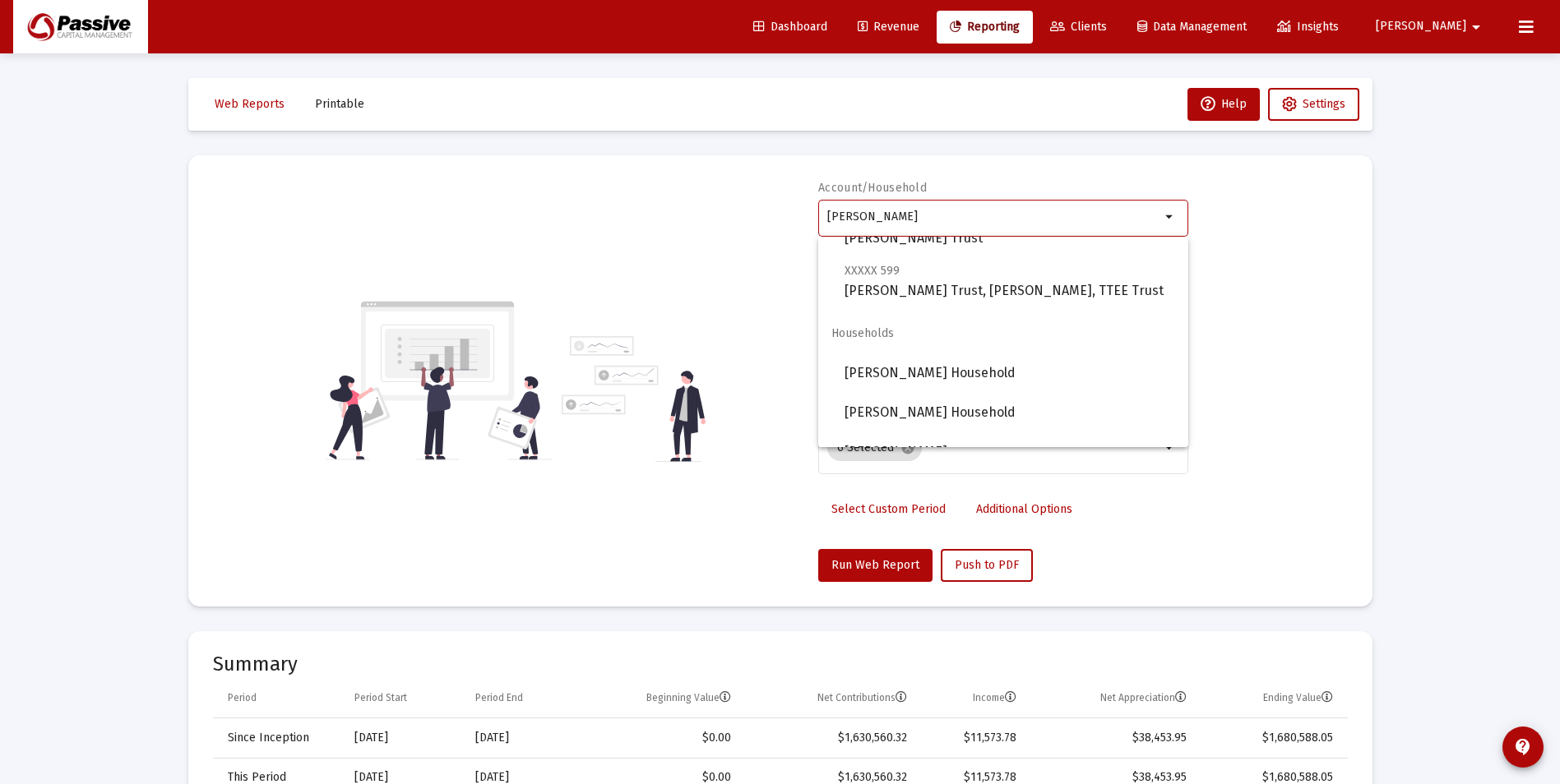
scroll to position [329, 0]
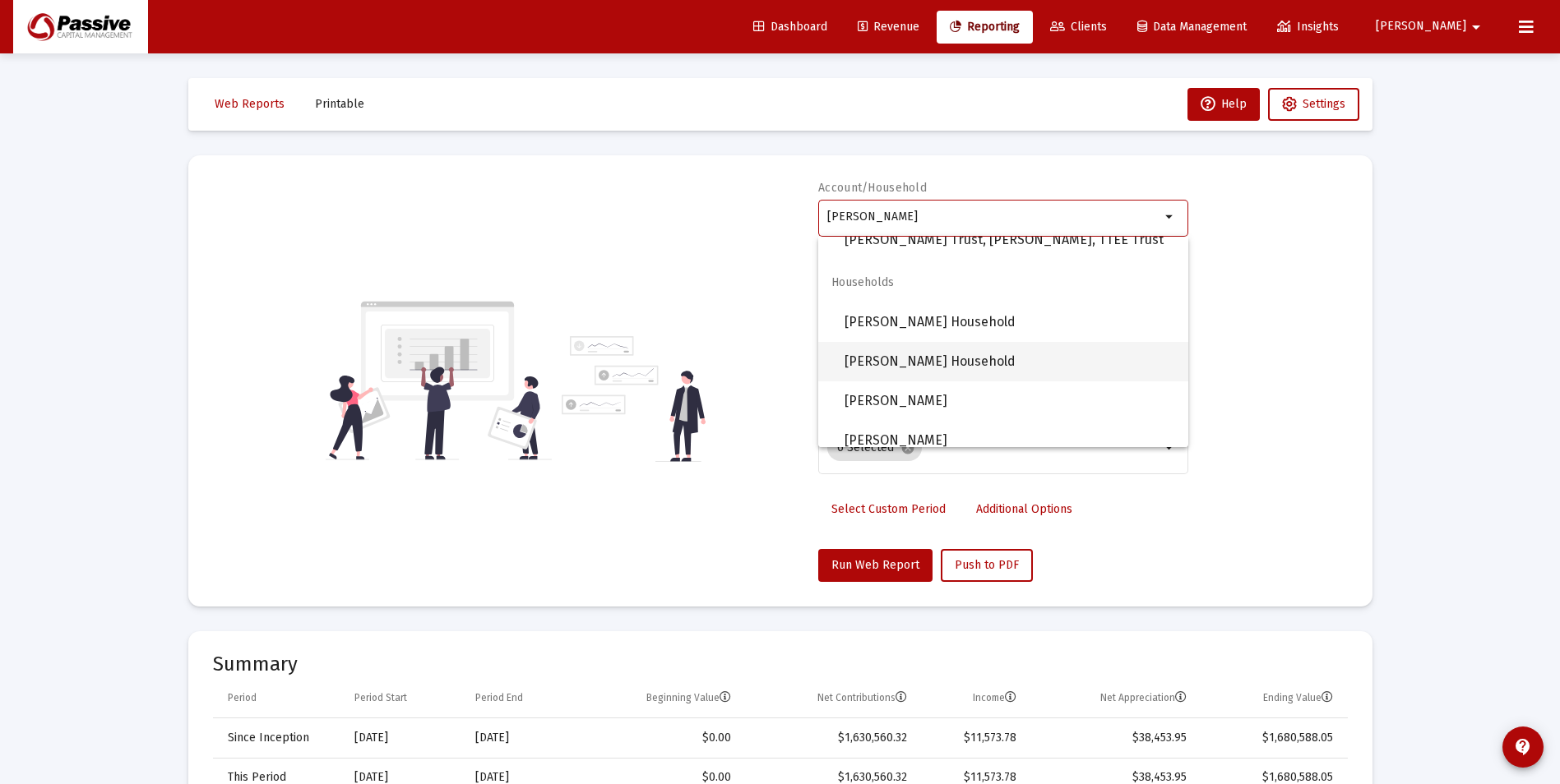
click at [994, 365] on span "Trossman, Sheila M Household" at bounding box center [1009, 361] width 331 height 39
type input "Trossman, Sheila M Household"
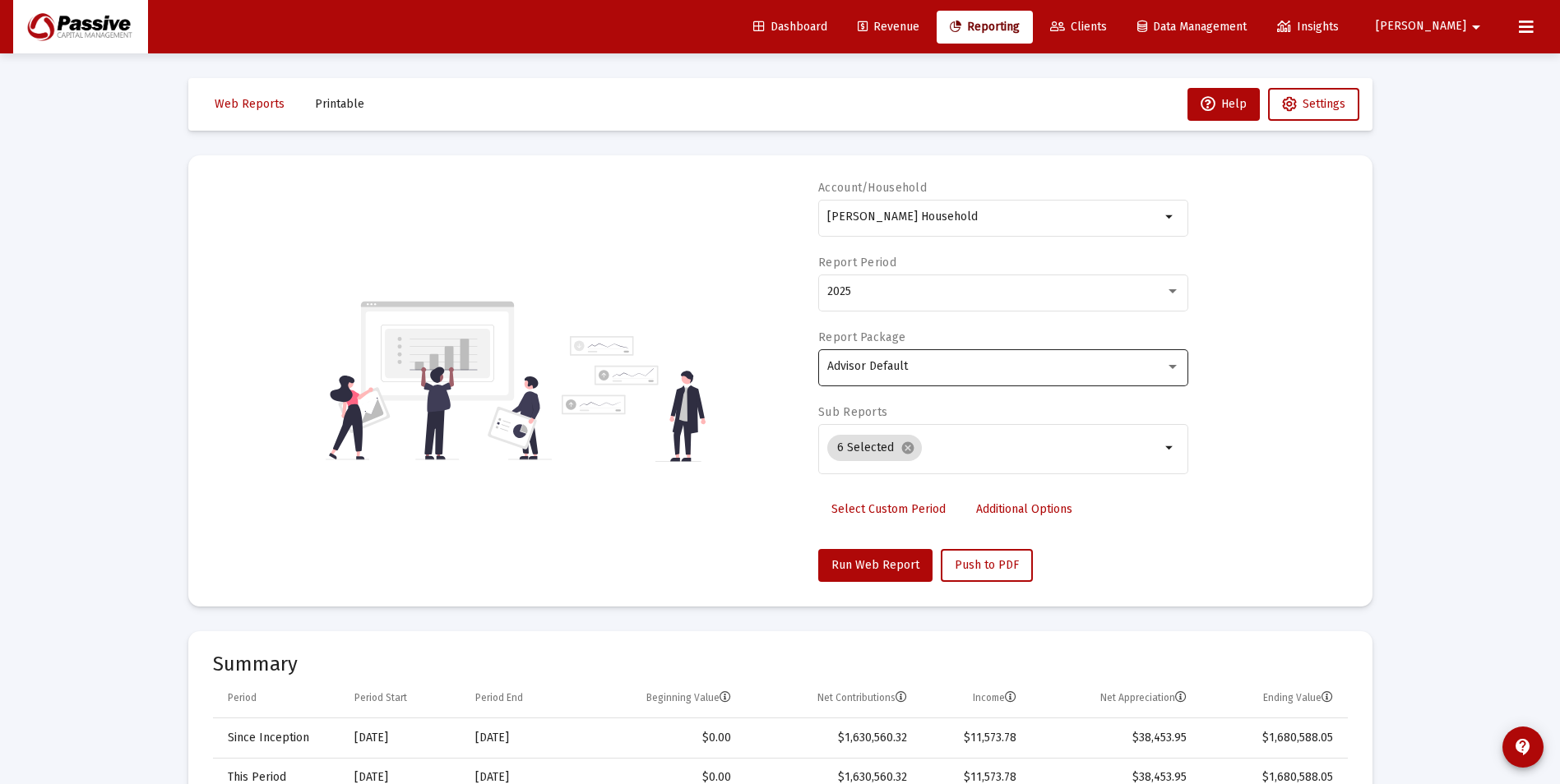
click at [905, 375] on div "Advisor Default" at bounding box center [1003, 366] width 353 height 40
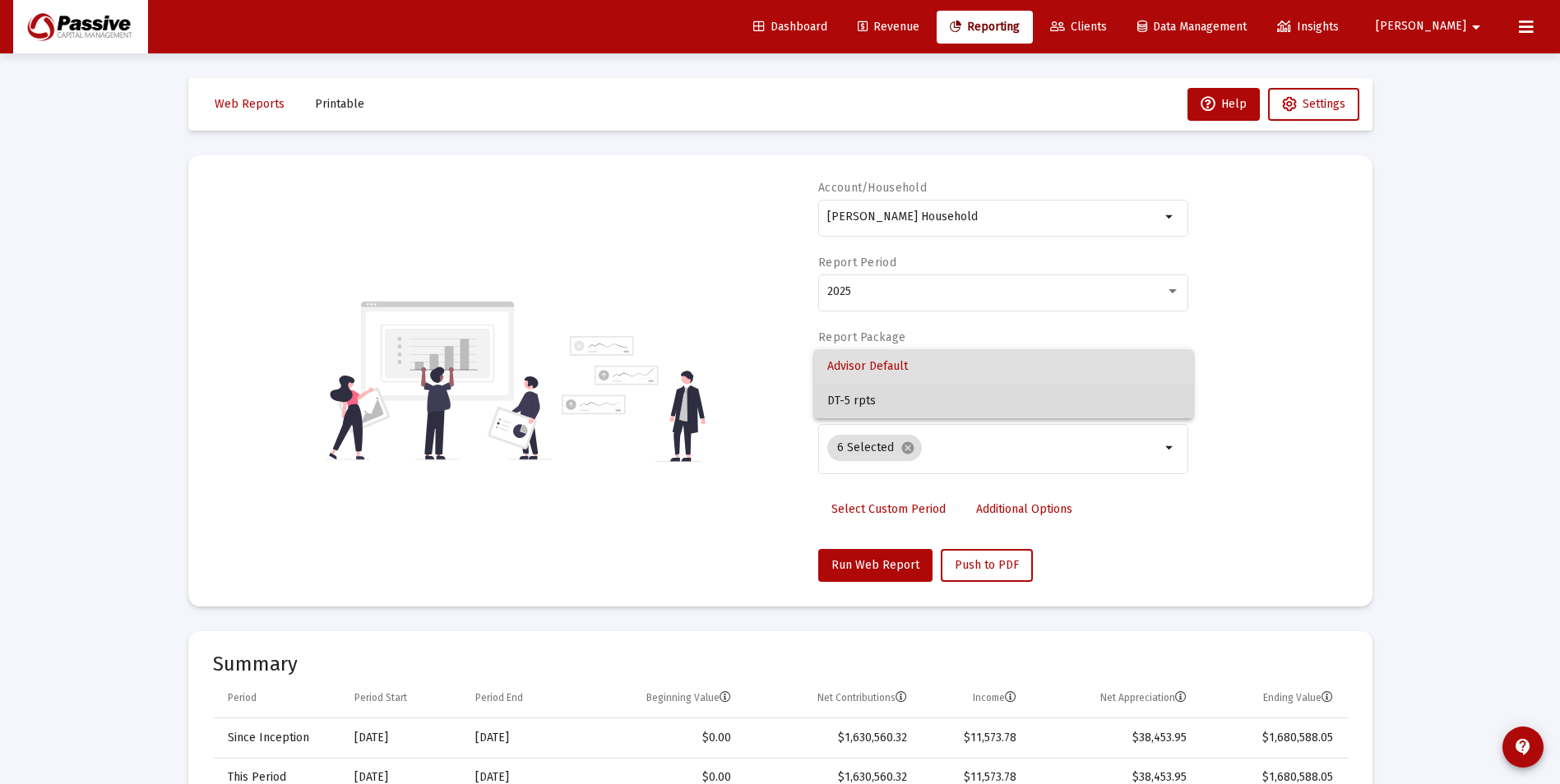
click at [893, 397] on span "DT-5 rpts" at bounding box center [1003, 401] width 353 height 35
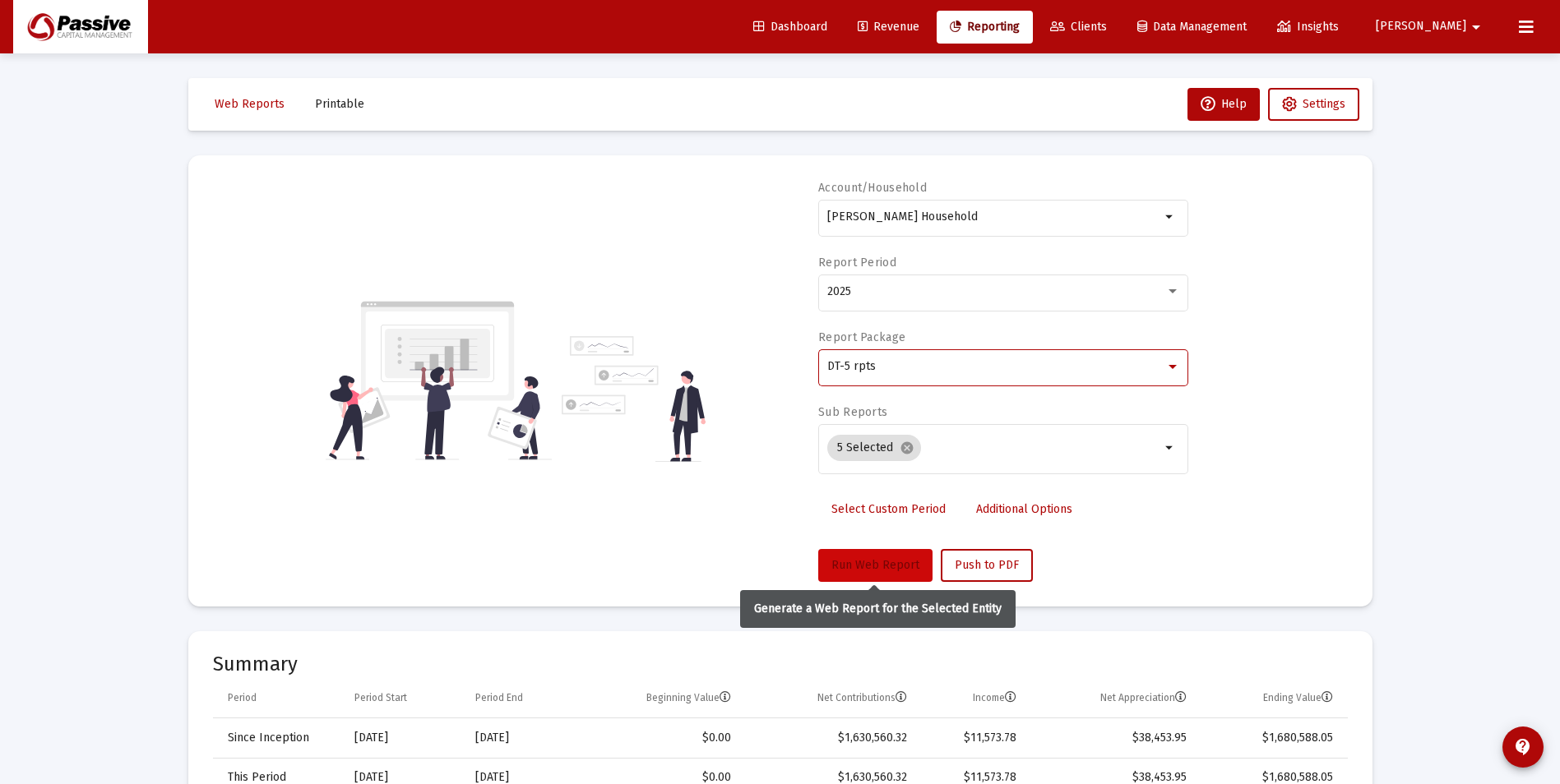
click at [887, 562] on span "Run Web Report" at bounding box center [876, 565] width 88 height 14
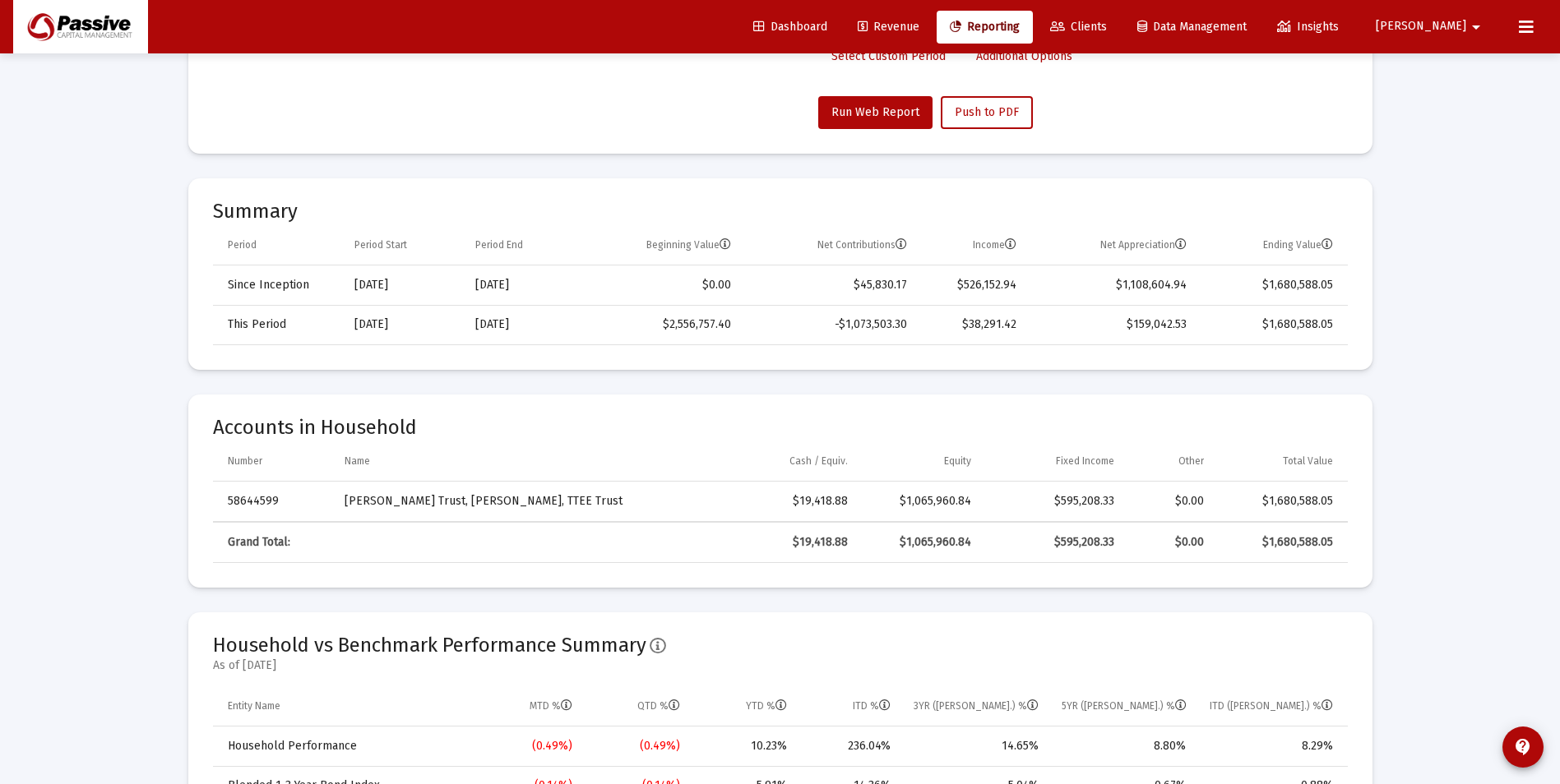
scroll to position [411, 0]
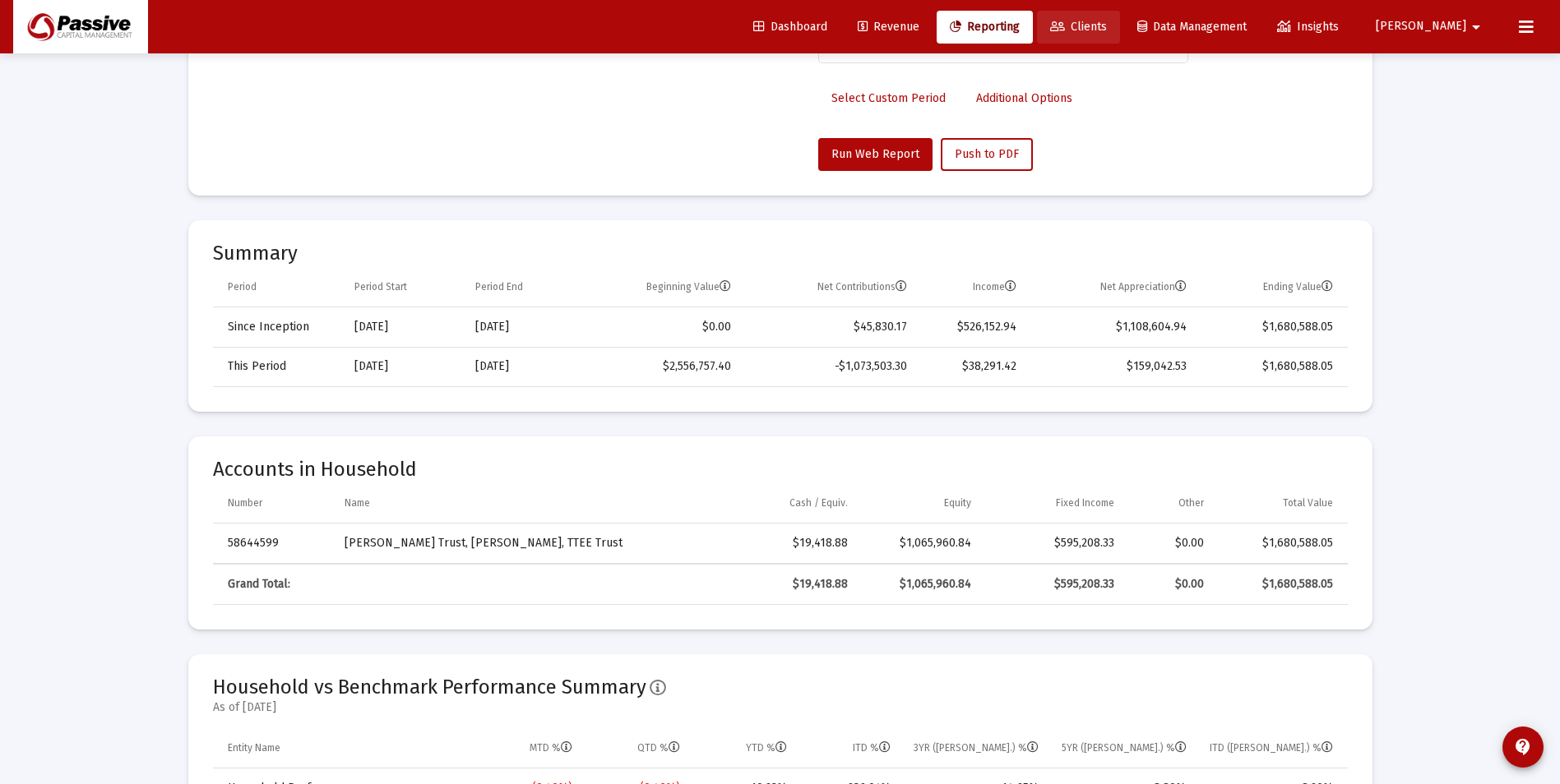
click at [1107, 28] on span "Clients" at bounding box center [1078, 27] width 57 height 14
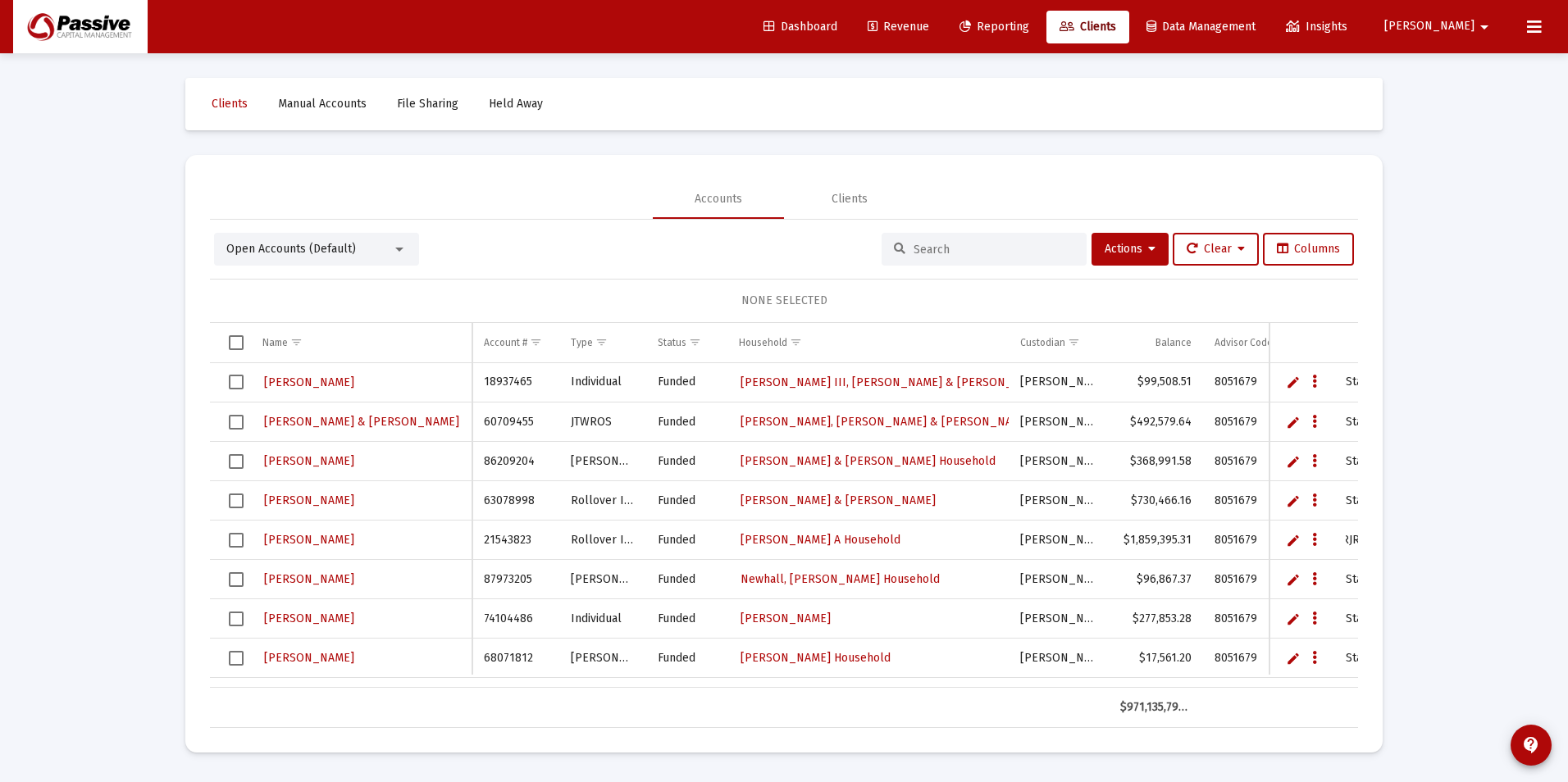
click at [953, 249] on input at bounding box center [994, 249] width 161 height 14
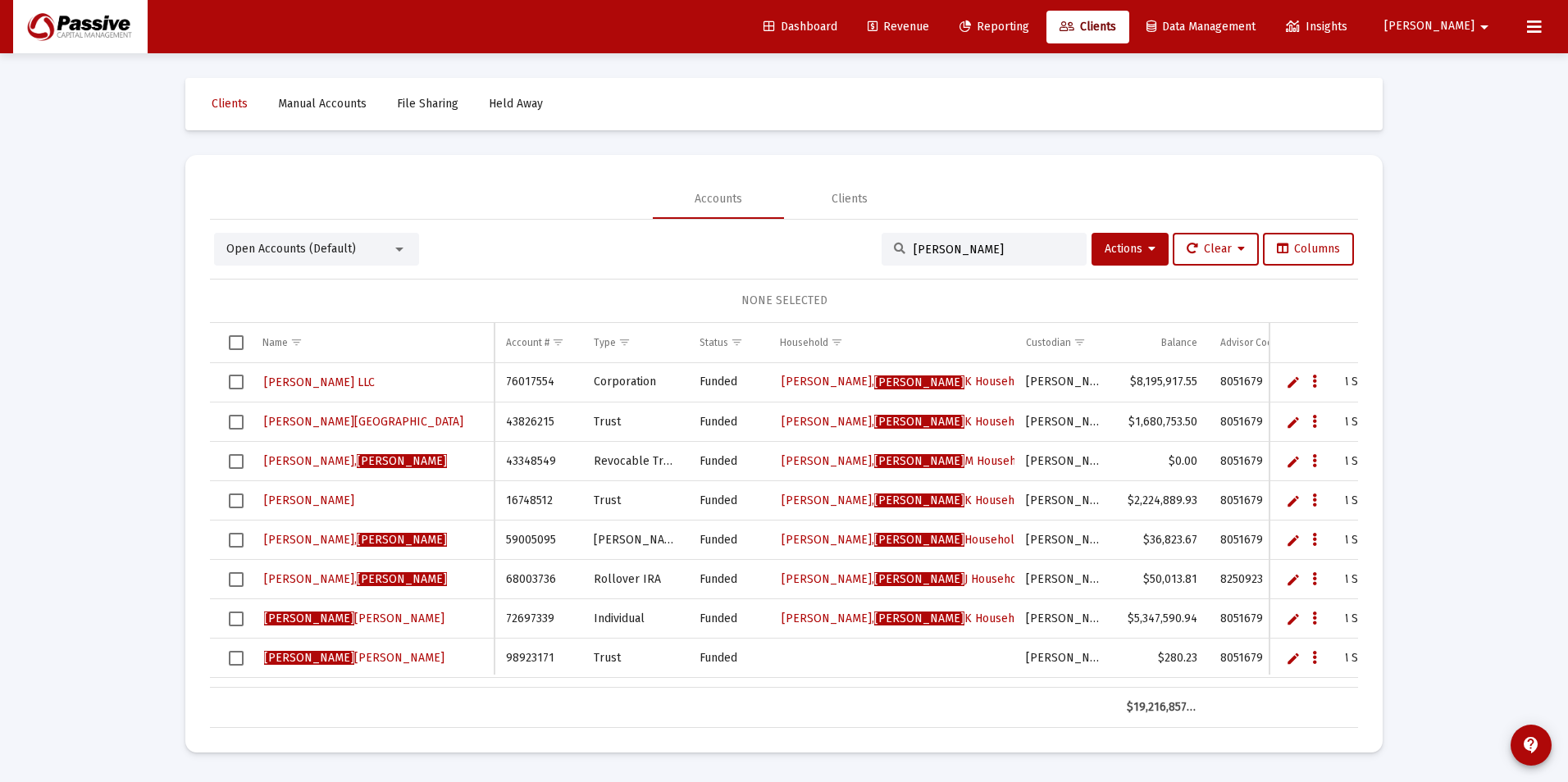
type input "sheila"
click at [1029, 21] on span "Reporting" at bounding box center [994, 26] width 69 height 14
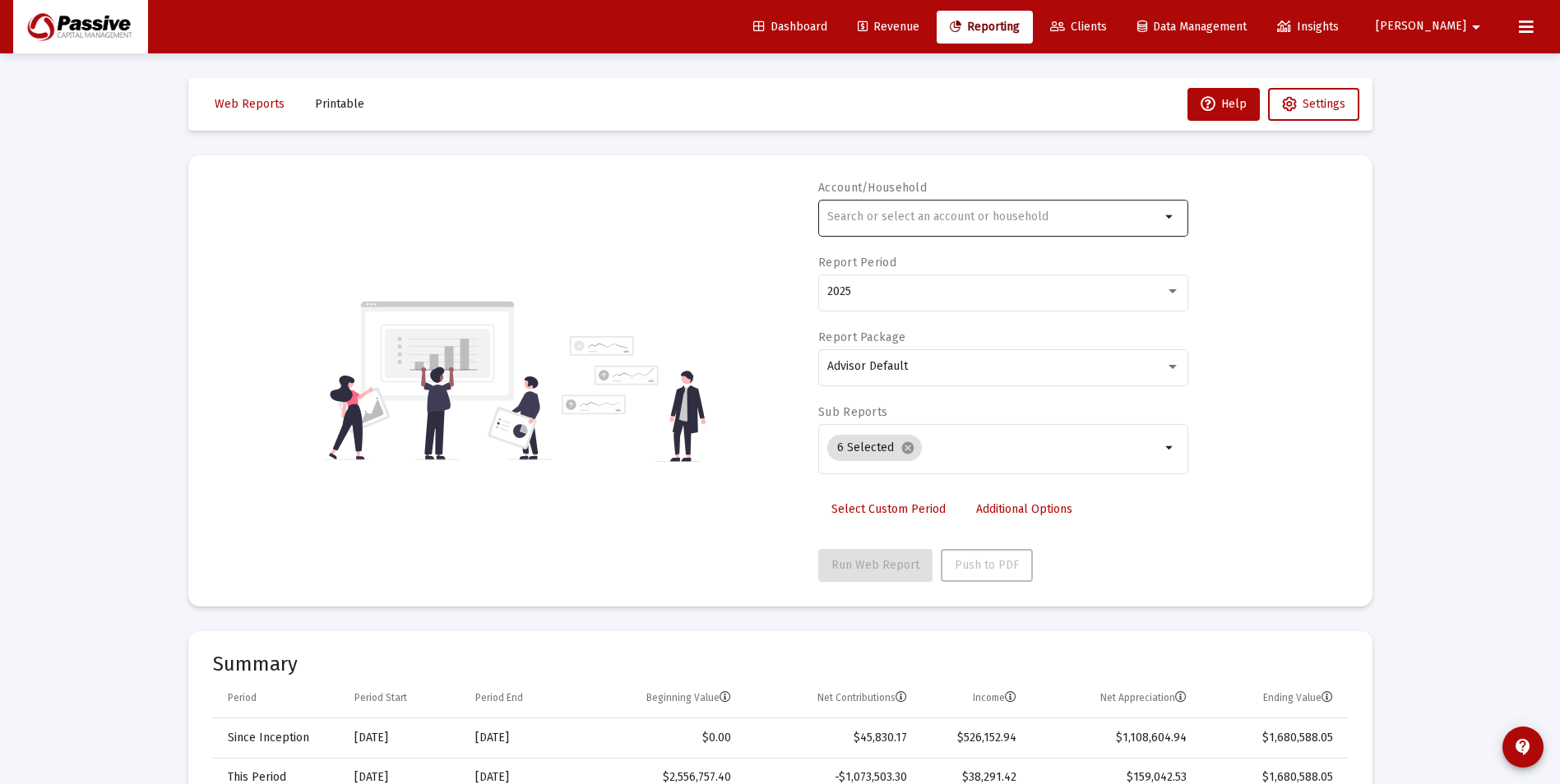
click at [899, 221] on input "text" at bounding box center [994, 217] width 333 height 13
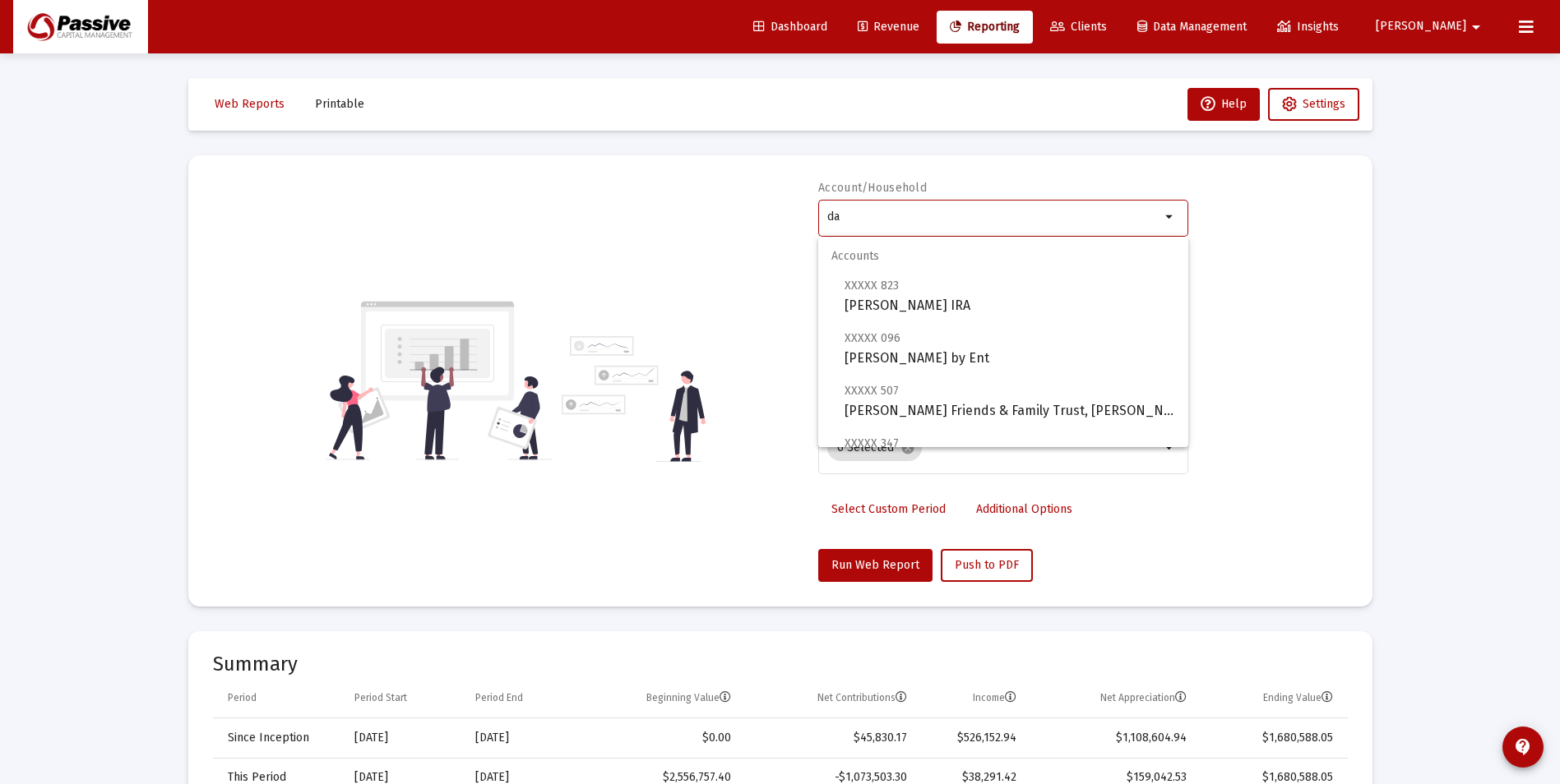
type input "d"
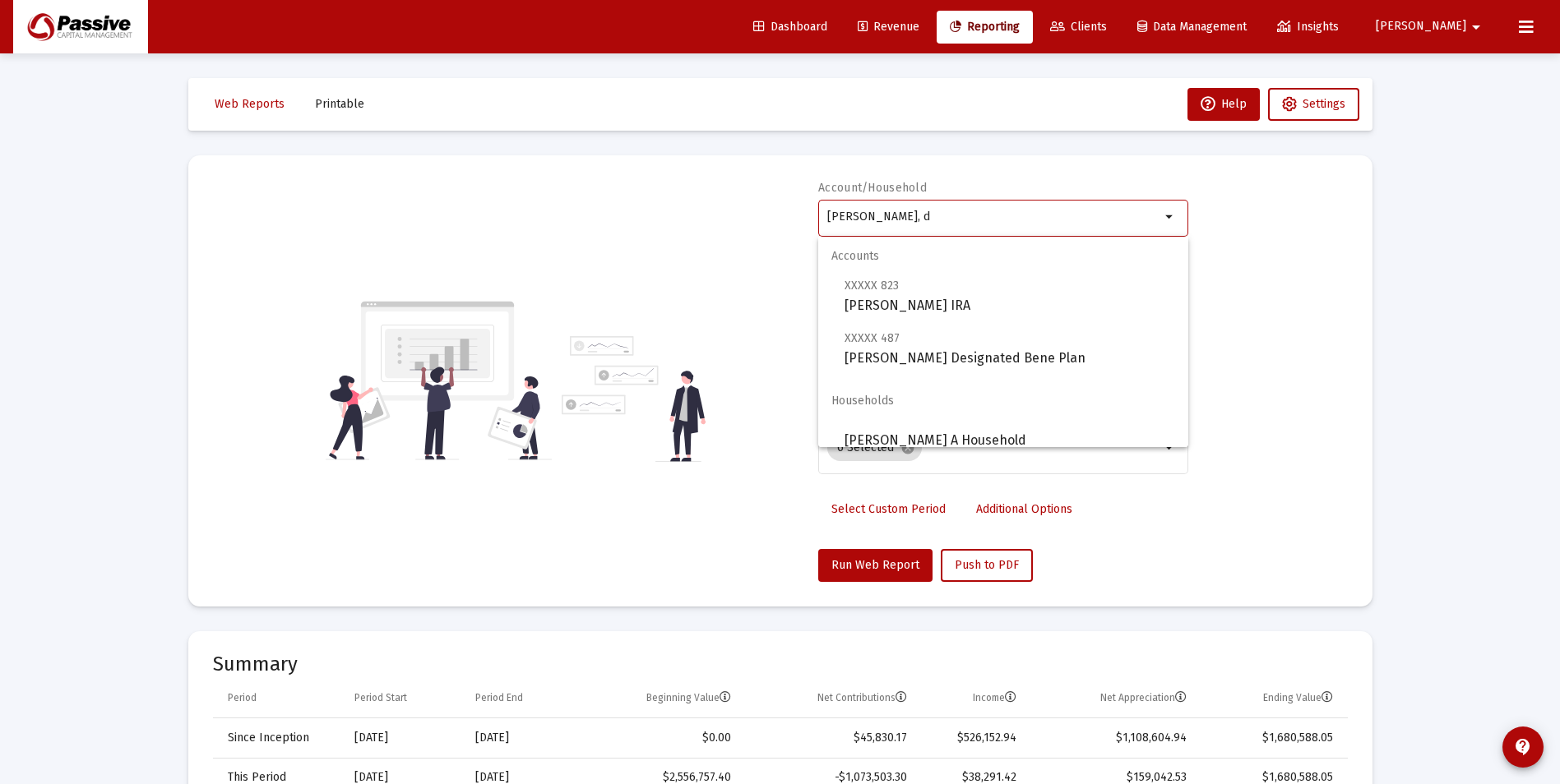
type input "trossman, d"
click at [1107, 26] on span "Clients" at bounding box center [1078, 27] width 57 height 14
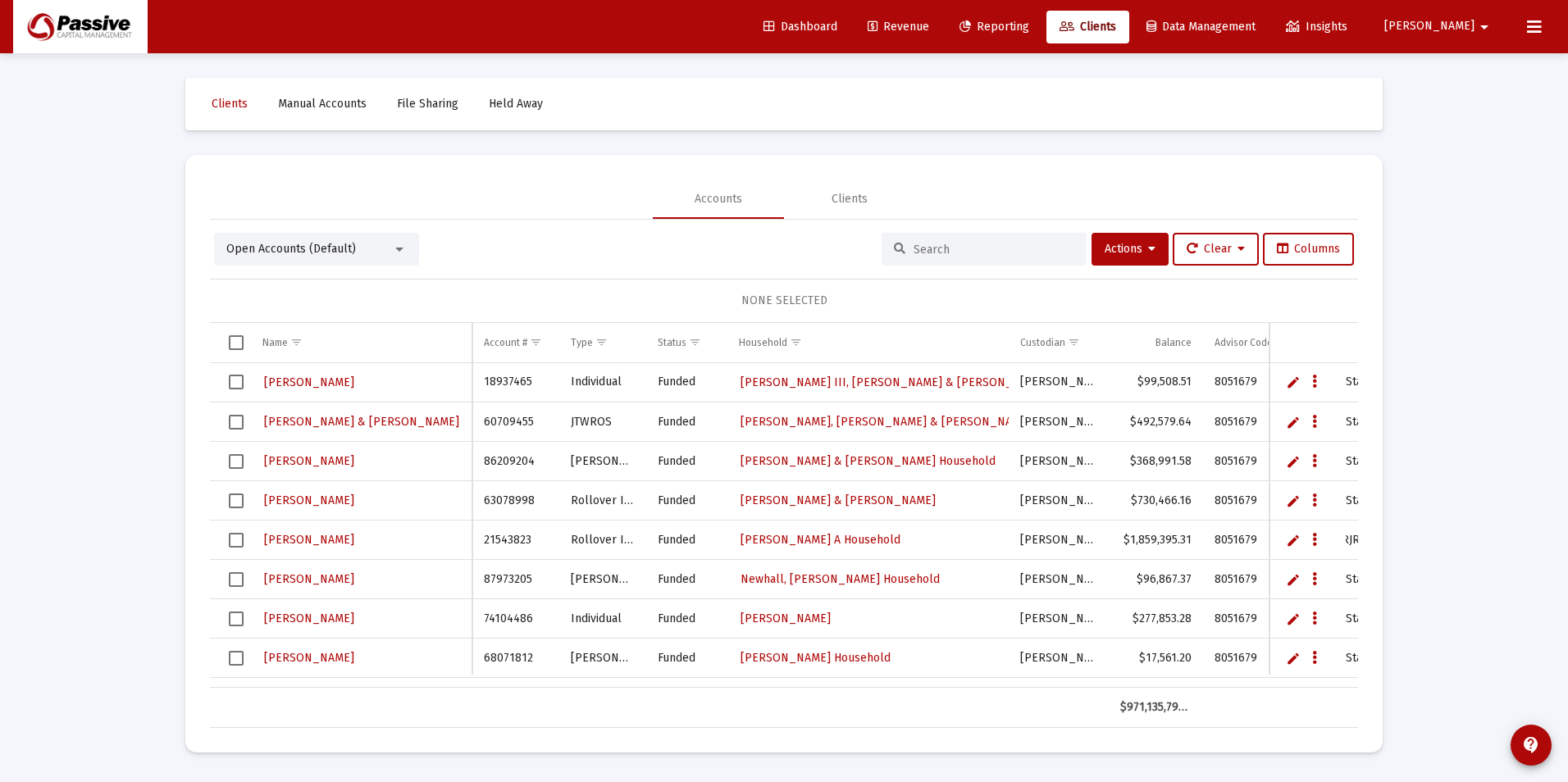
click at [940, 246] on input at bounding box center [994, 249] width 161 height 14
click at [396, 242] on mat-select "Open Accounts (Default)" at bounding box center [317, 249] width 181 height 16
click at [398, 250] on div at bounding box center [399, 249] width 8 height 4
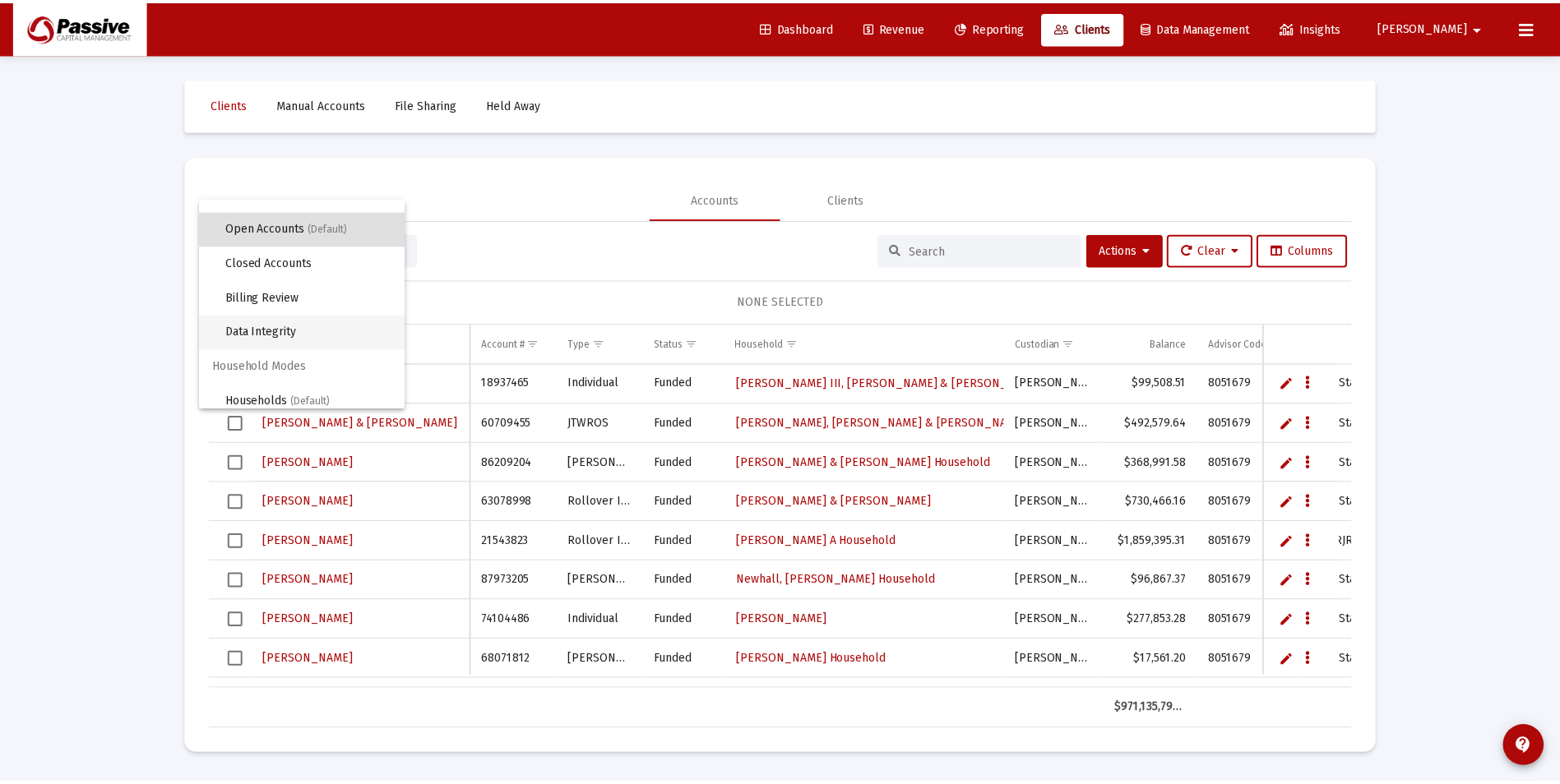
scroll to position [31, 0]
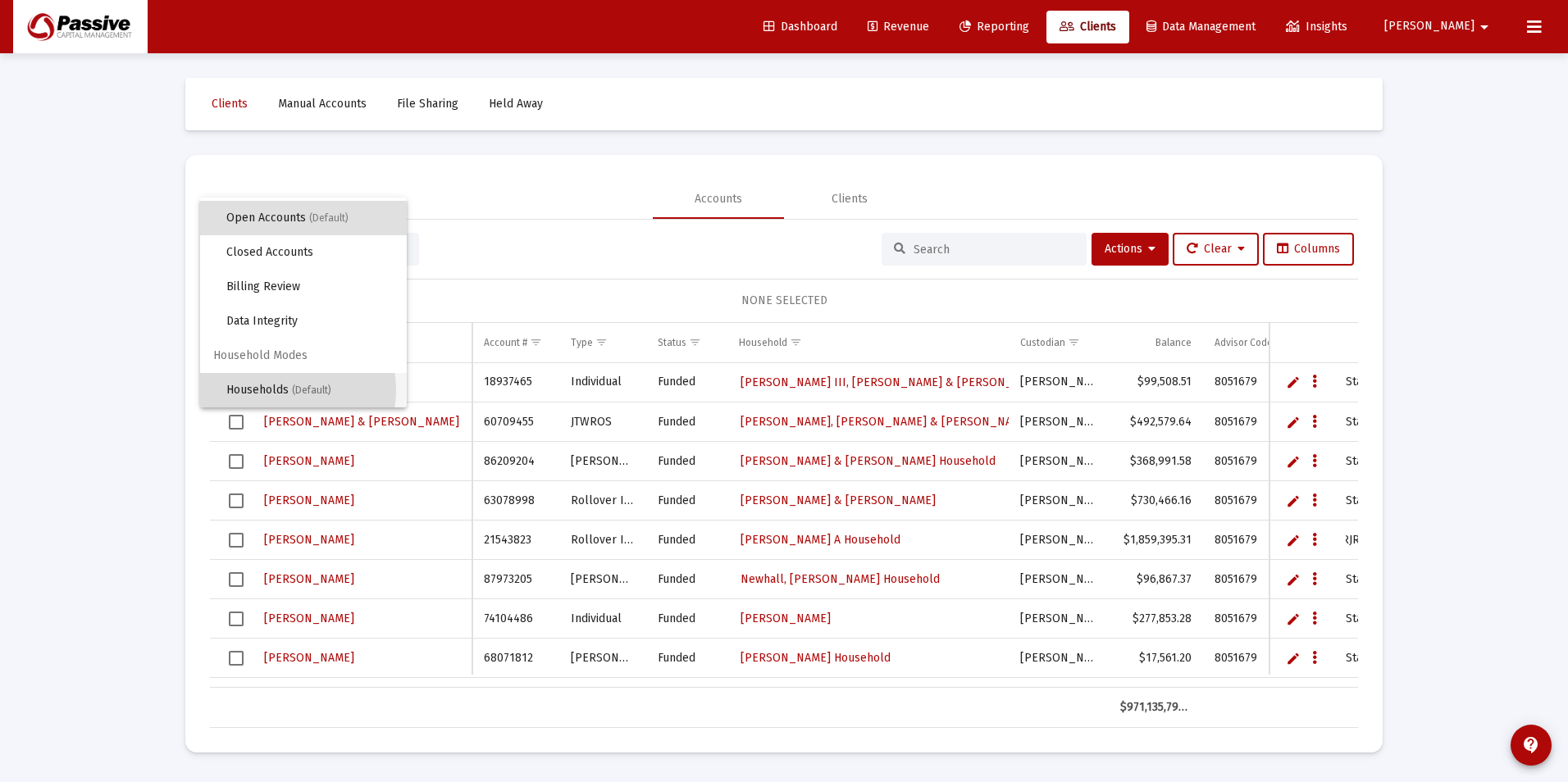
click at [282, 390] on span "Households (Default)" at bounding box center [310, 390] width 167 height 35
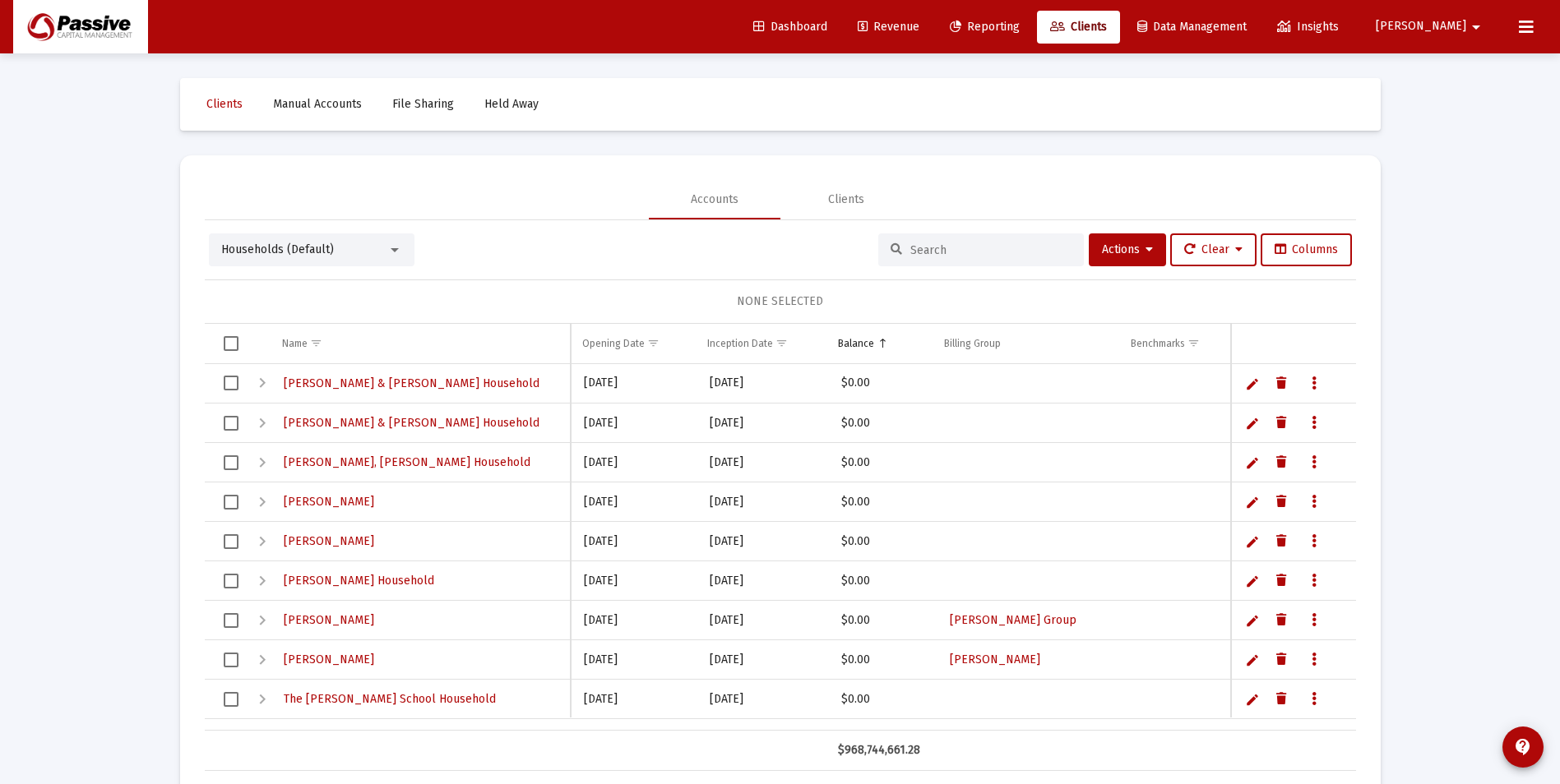
click at [955, 247] on input at bounding box center [991, 250] width 161 height 14
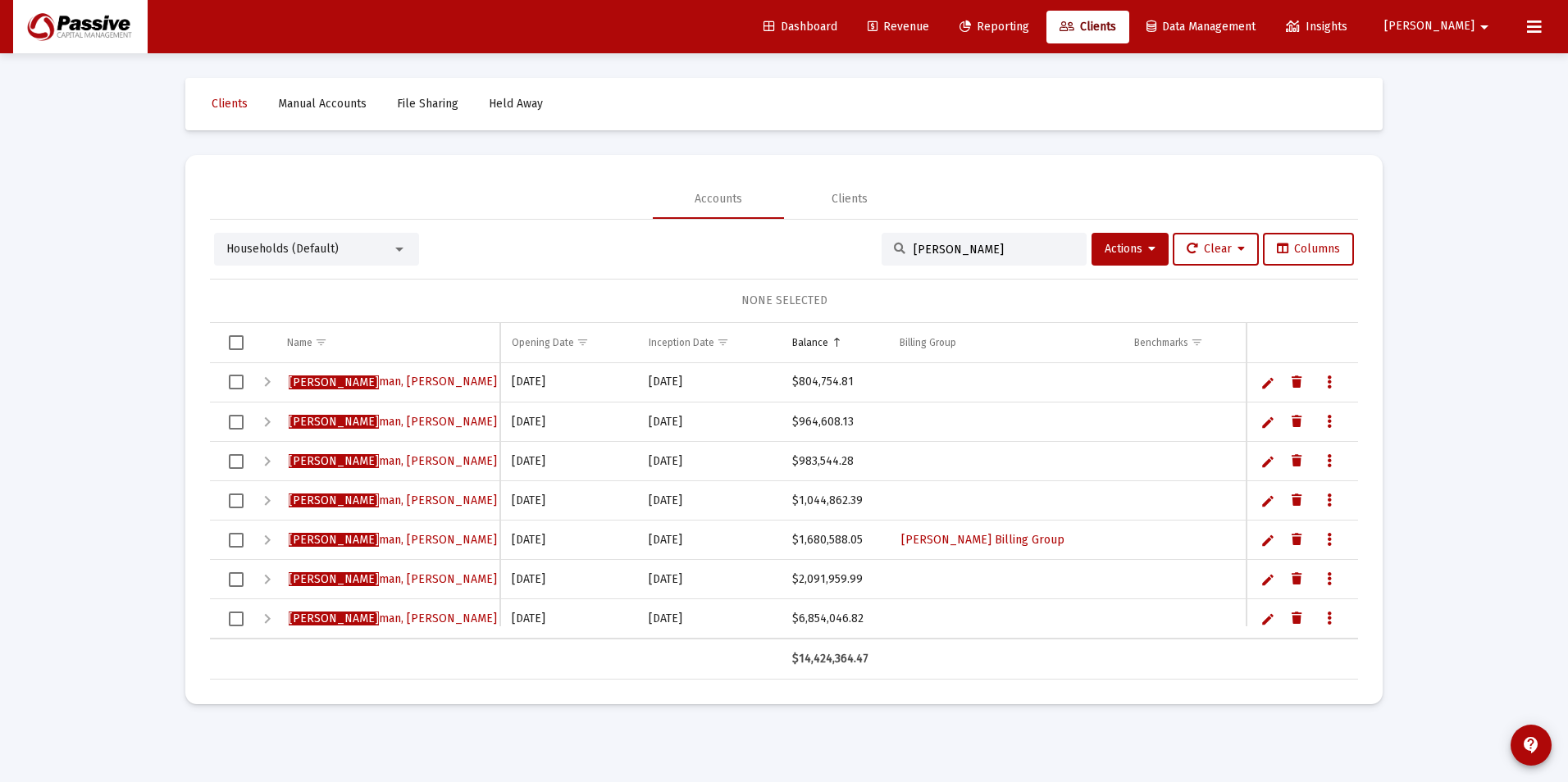
type input "tross"
click at [269, 618] on div "Expand" at bounding box center [268, 619] width 20 height 20
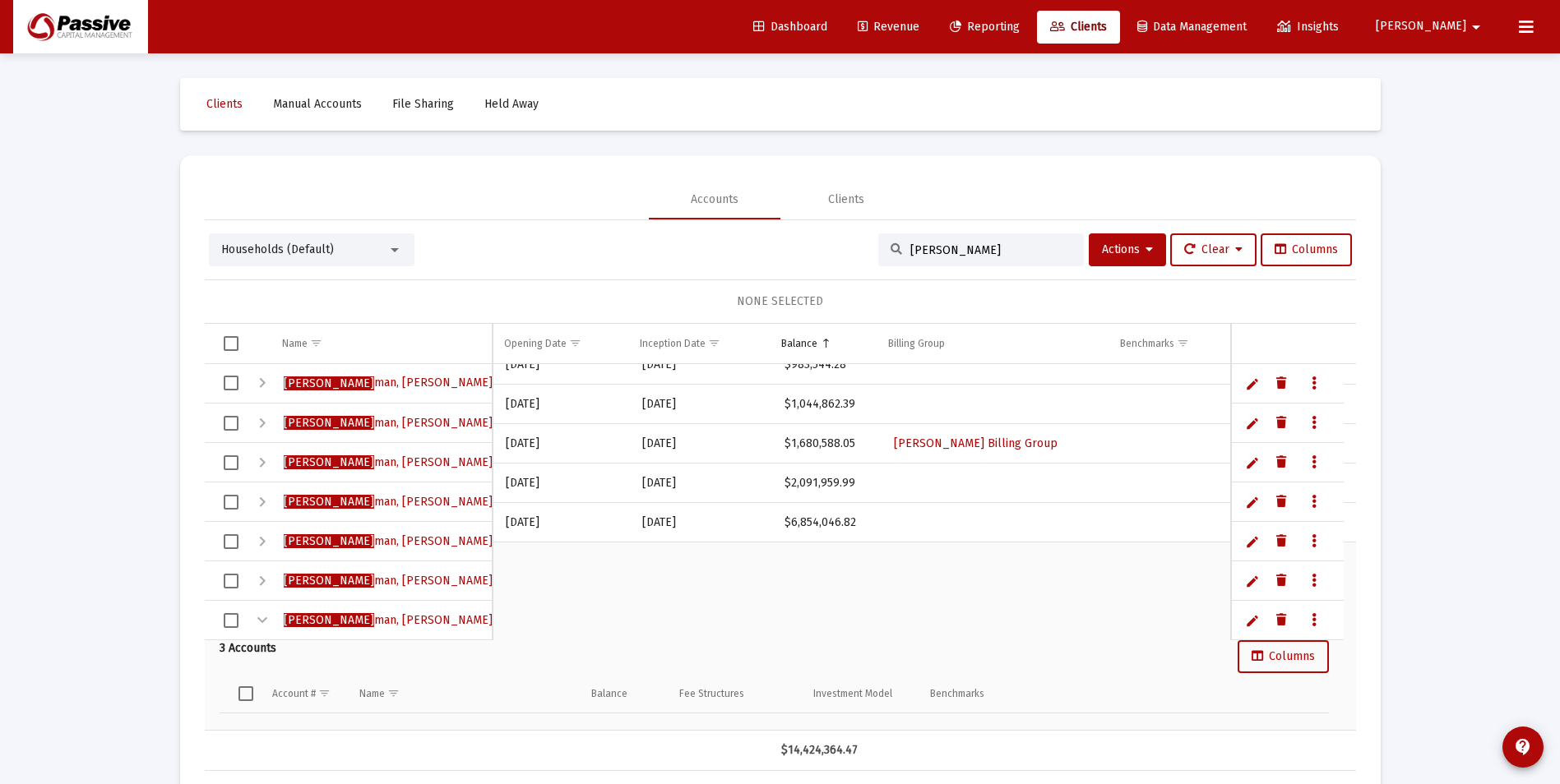
scroll to position [115, 0]
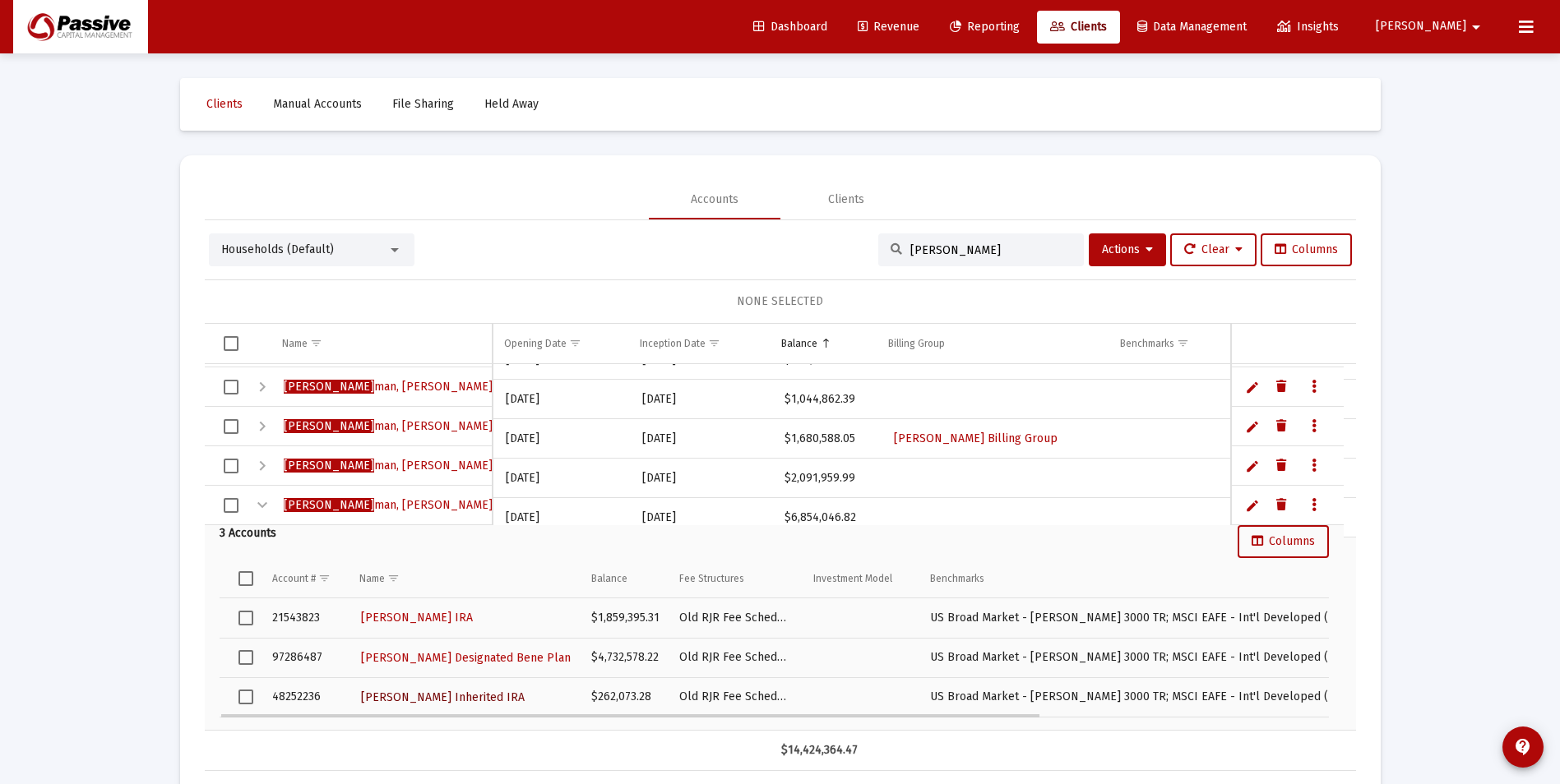
drag, startPoint x: 443, startPoint y: 700, endPoint x: 417, endPoint y: 700, distance: 26.0
click at [417, 700] on span "David Trossman Inherited IRA" at bounding box center [442, 697] width 164 height 14
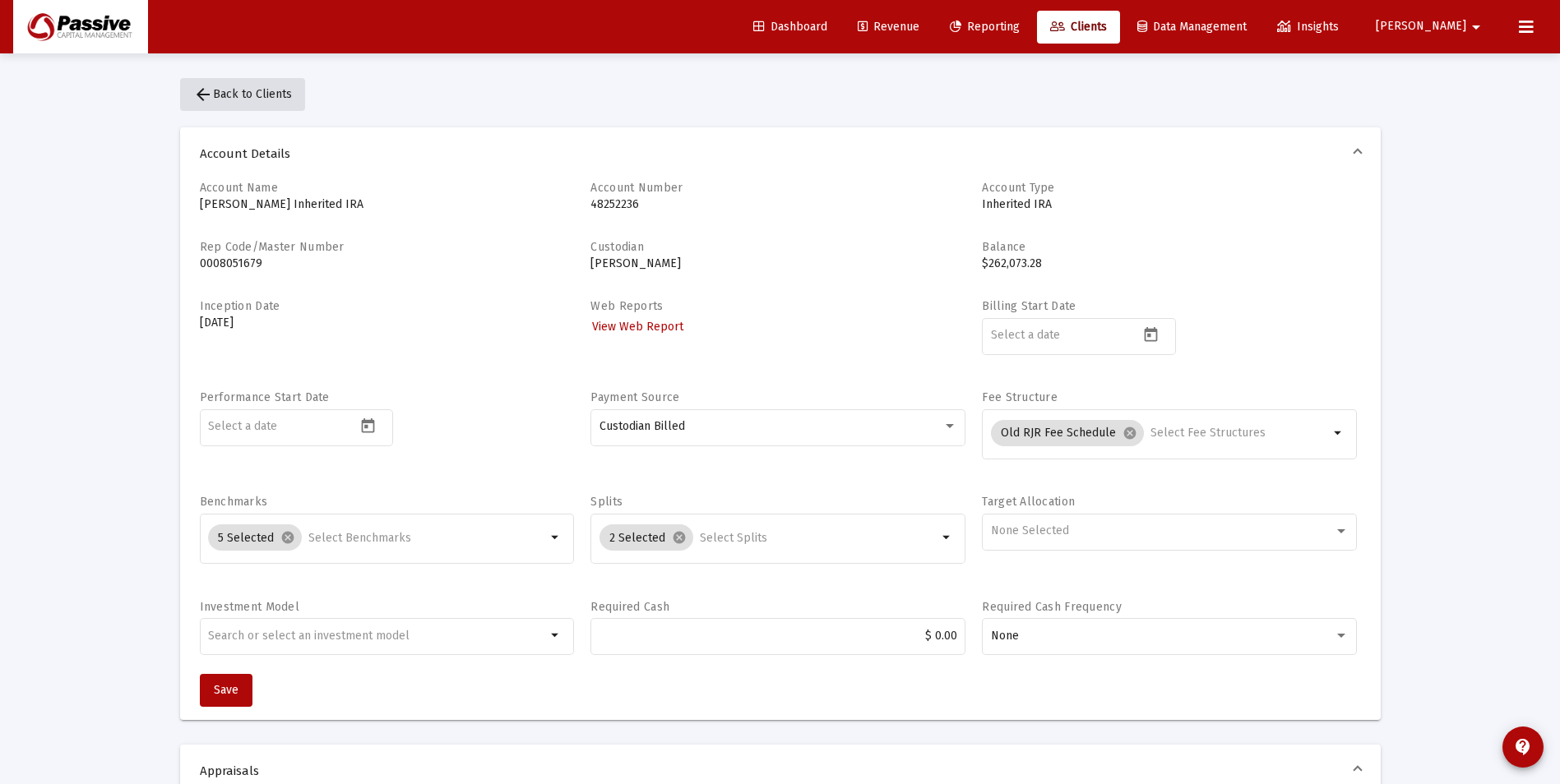
click at [222, 84] on button "arrow_back Back to Clients" at bounding box center [243, 94] width 125 height 33
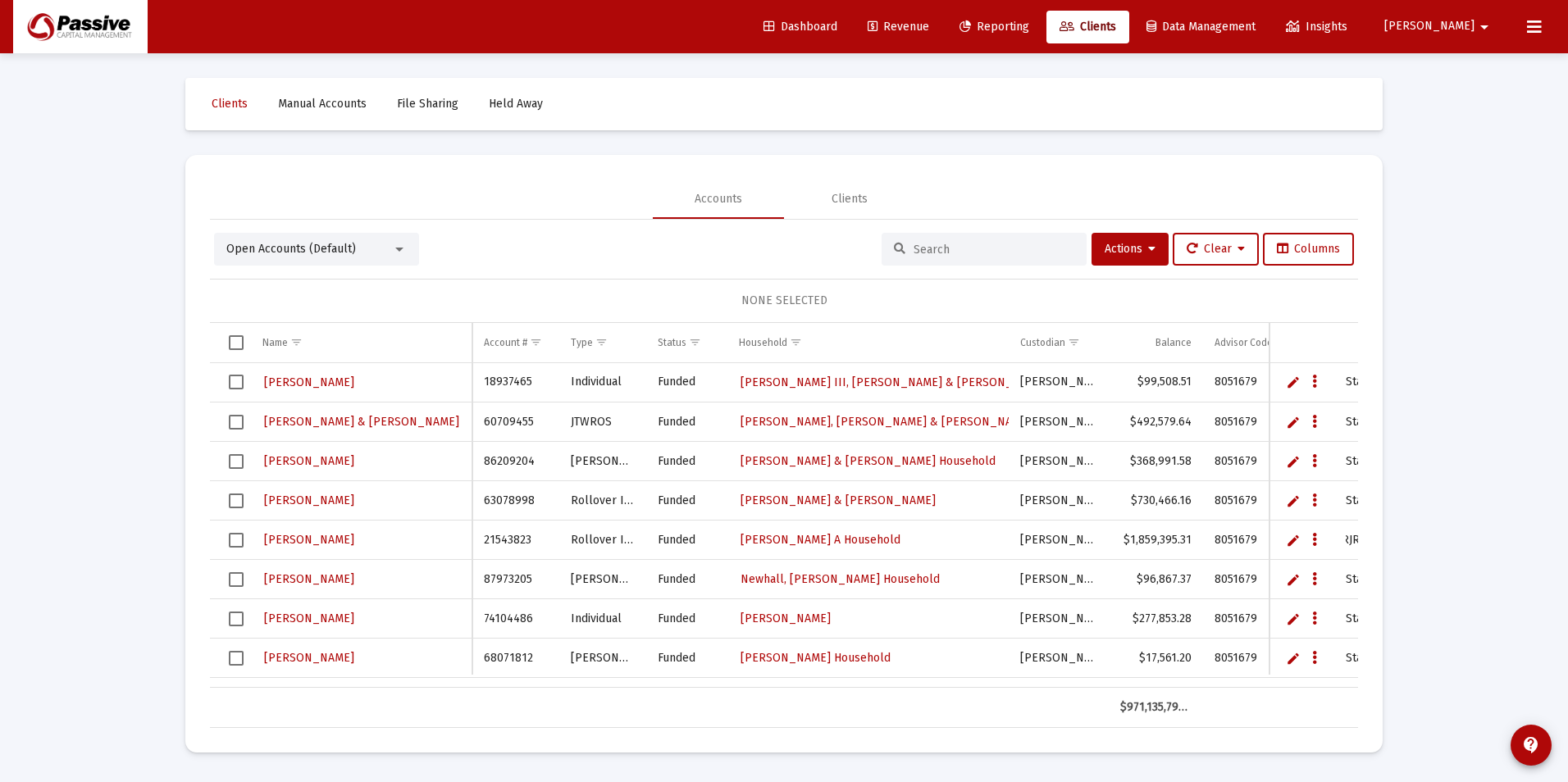
click at [958, 253] on input at bounding box center [994, 249] width 161 height 14
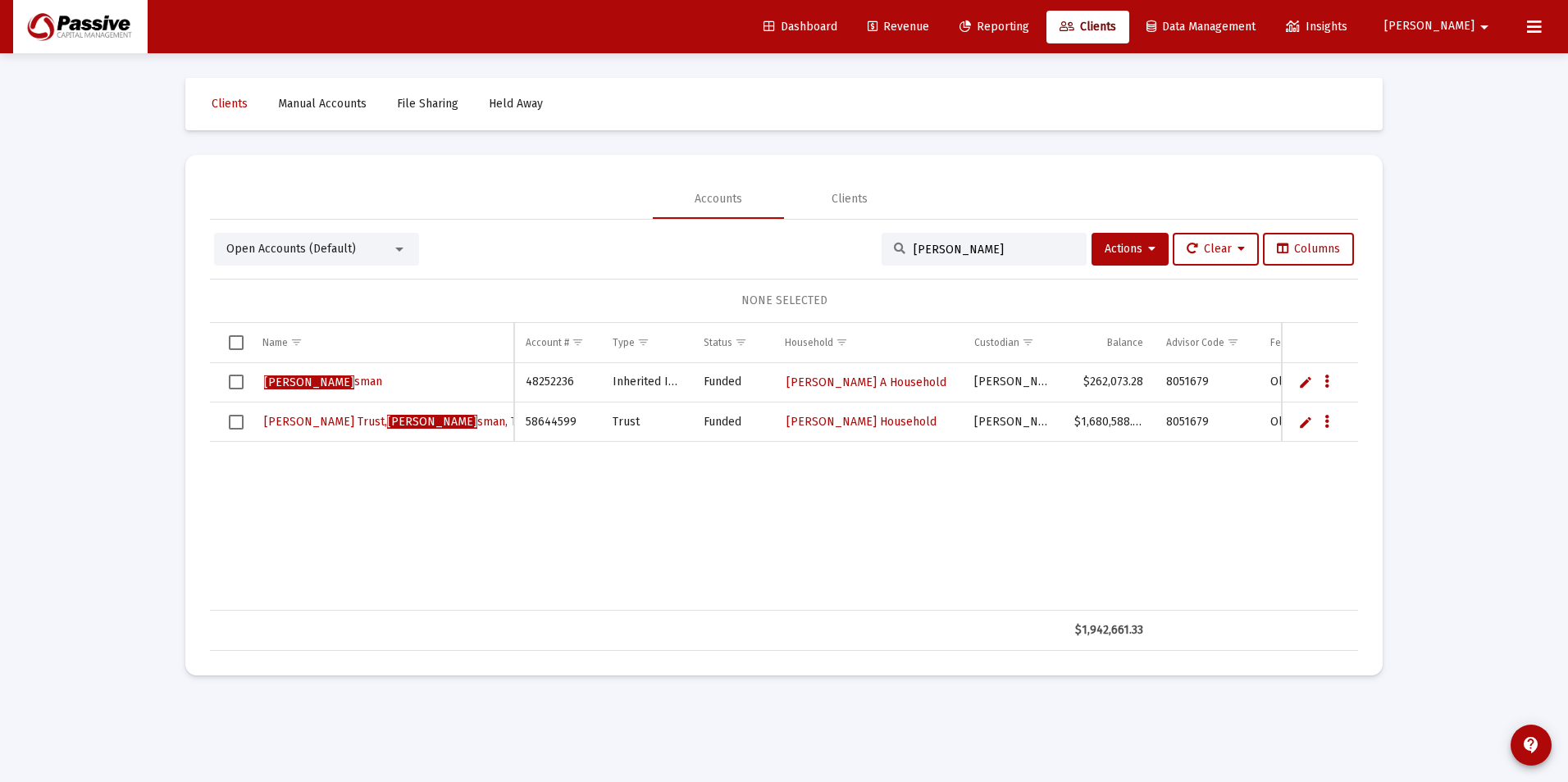
type input "david tros"
click at [1301, 380] on link "Edit" at bounding box center [1305, 382] width 15 height 15
click at [1029, 28] on span "Reporting" at bounding box center [994, 26] width 69 height 14
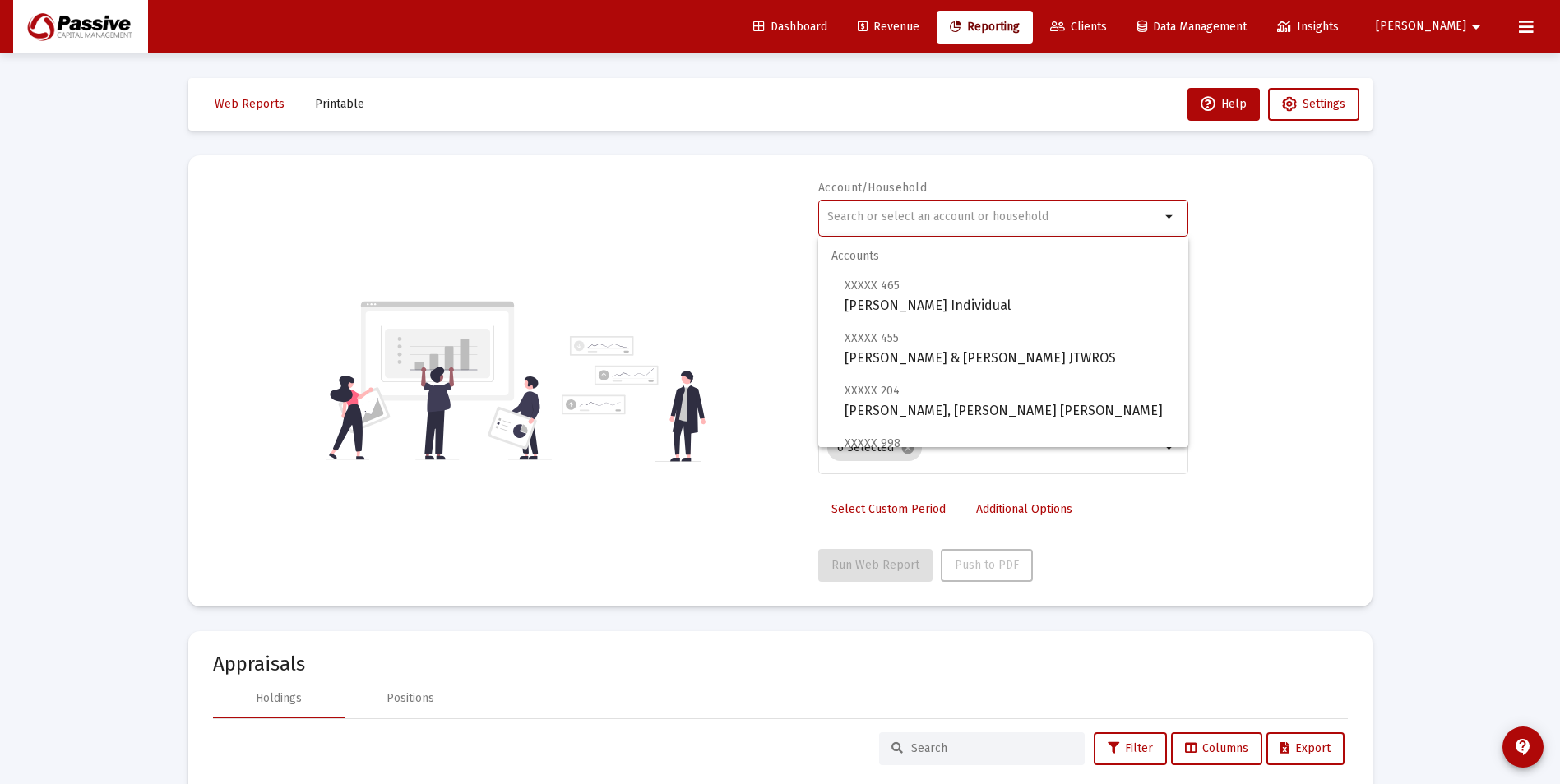
click at [973, 220] on input "text" at bounding box center [994, 217] width 333 height 13
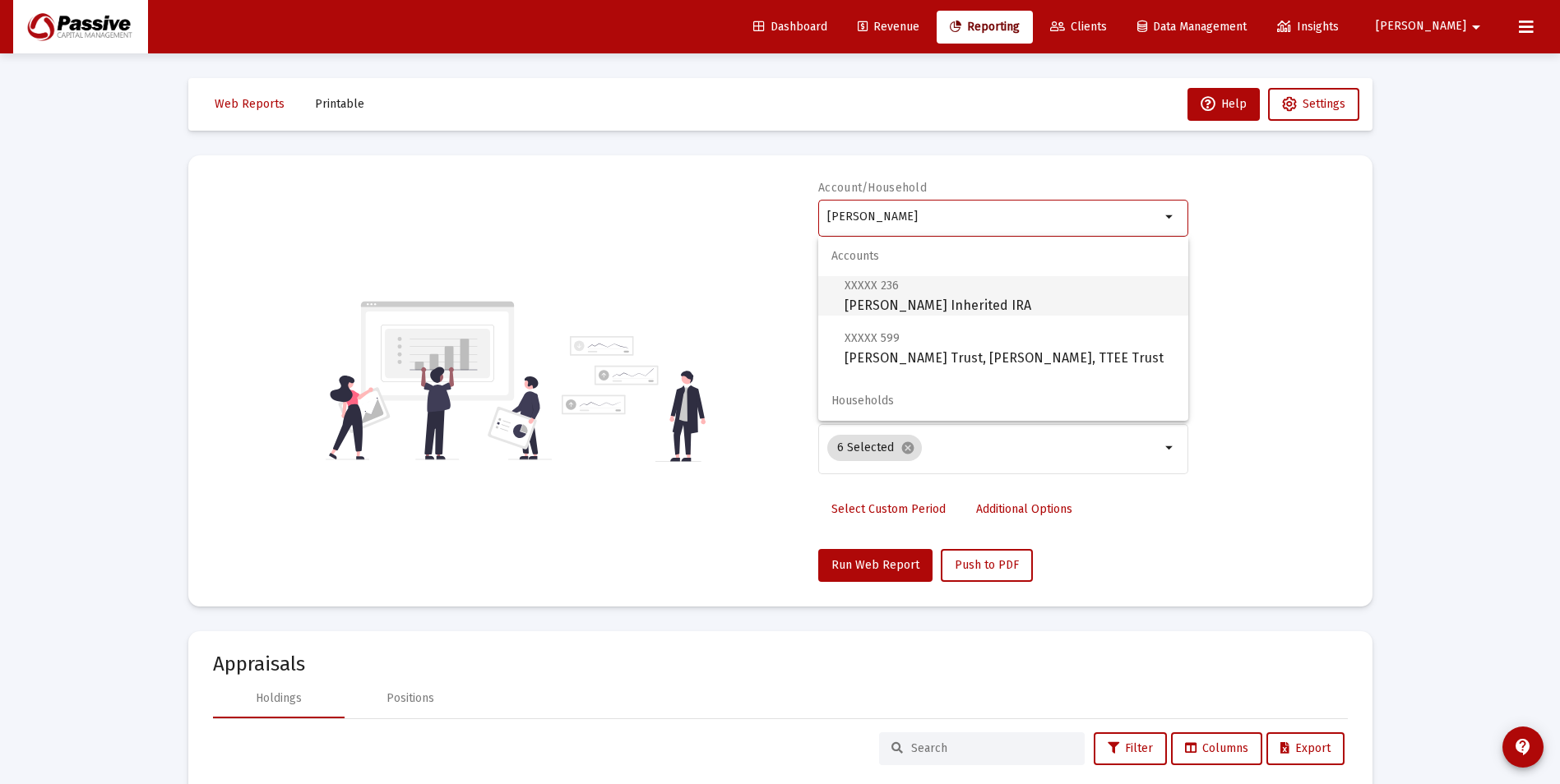
click at [969, 305] on span "XXXXX 236 David Trossman Inherited IRA" at bounding box center [1009, 296] width 331 height 40
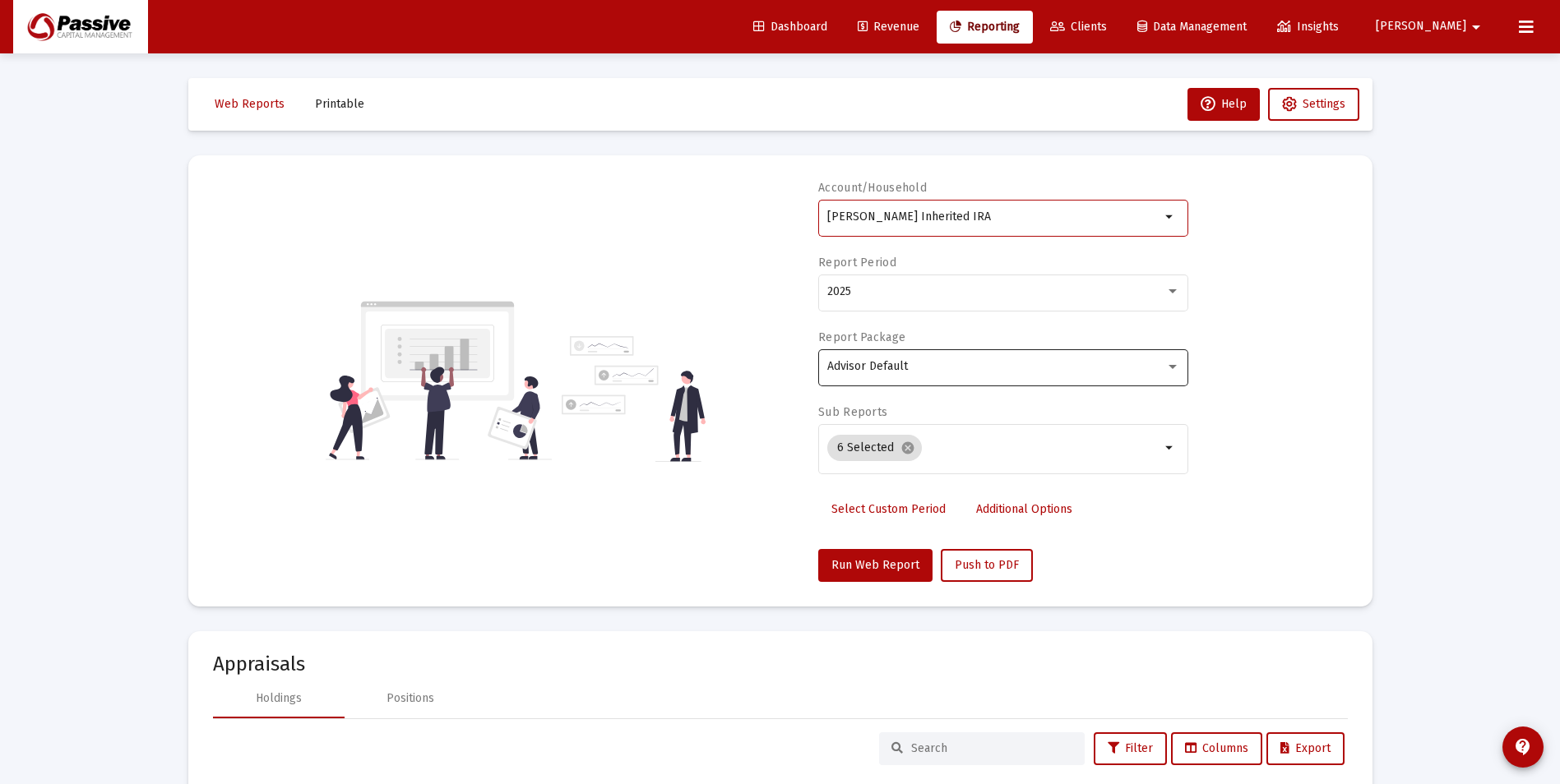
click at [881, 376] on div "Advisor Default" at bounding box center [1003, 366] width 353 height 40
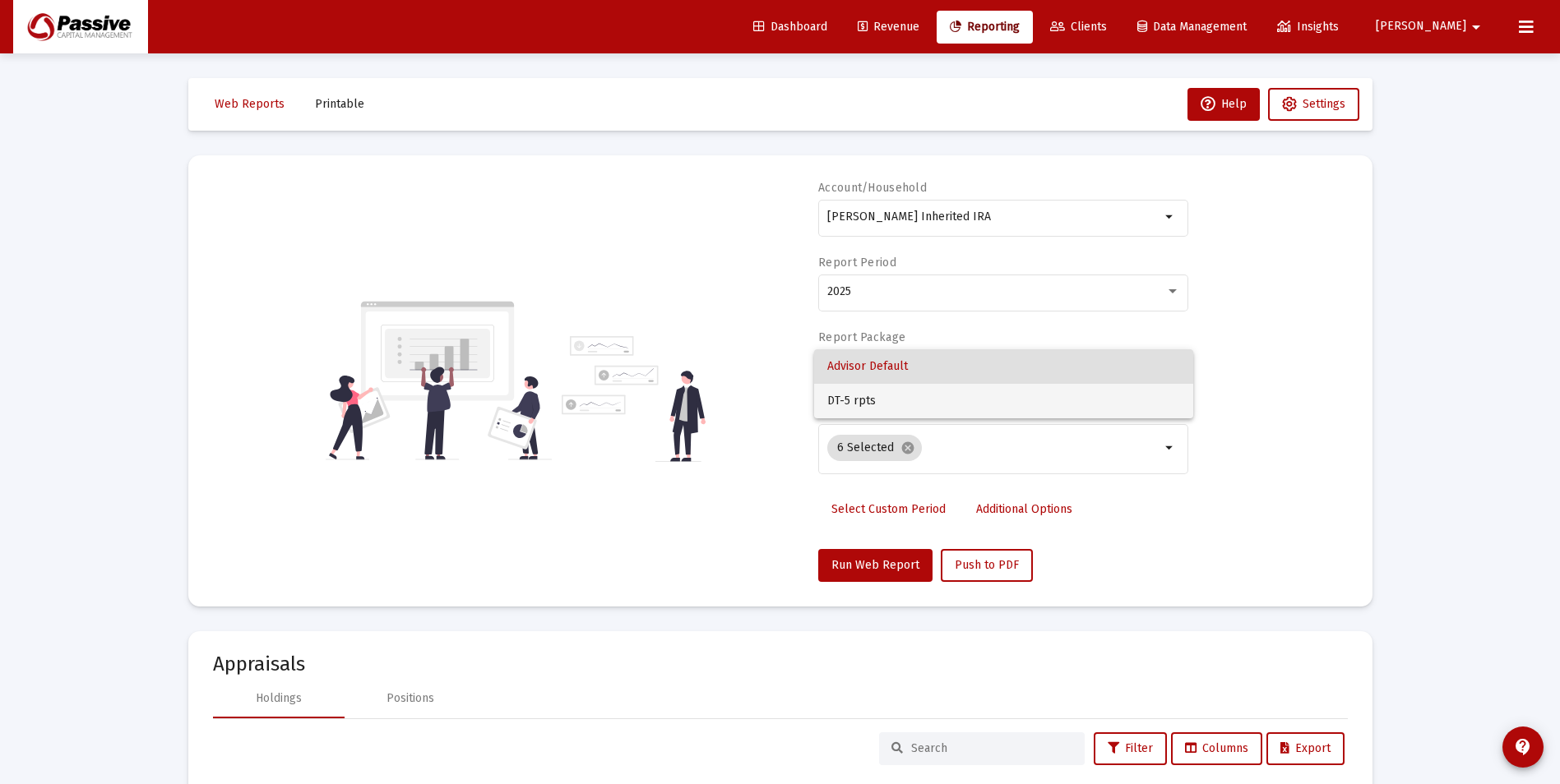
click at [870, 400] on span "DT-5 rpts" at bounding box center [1003, 401] width 353 height 35
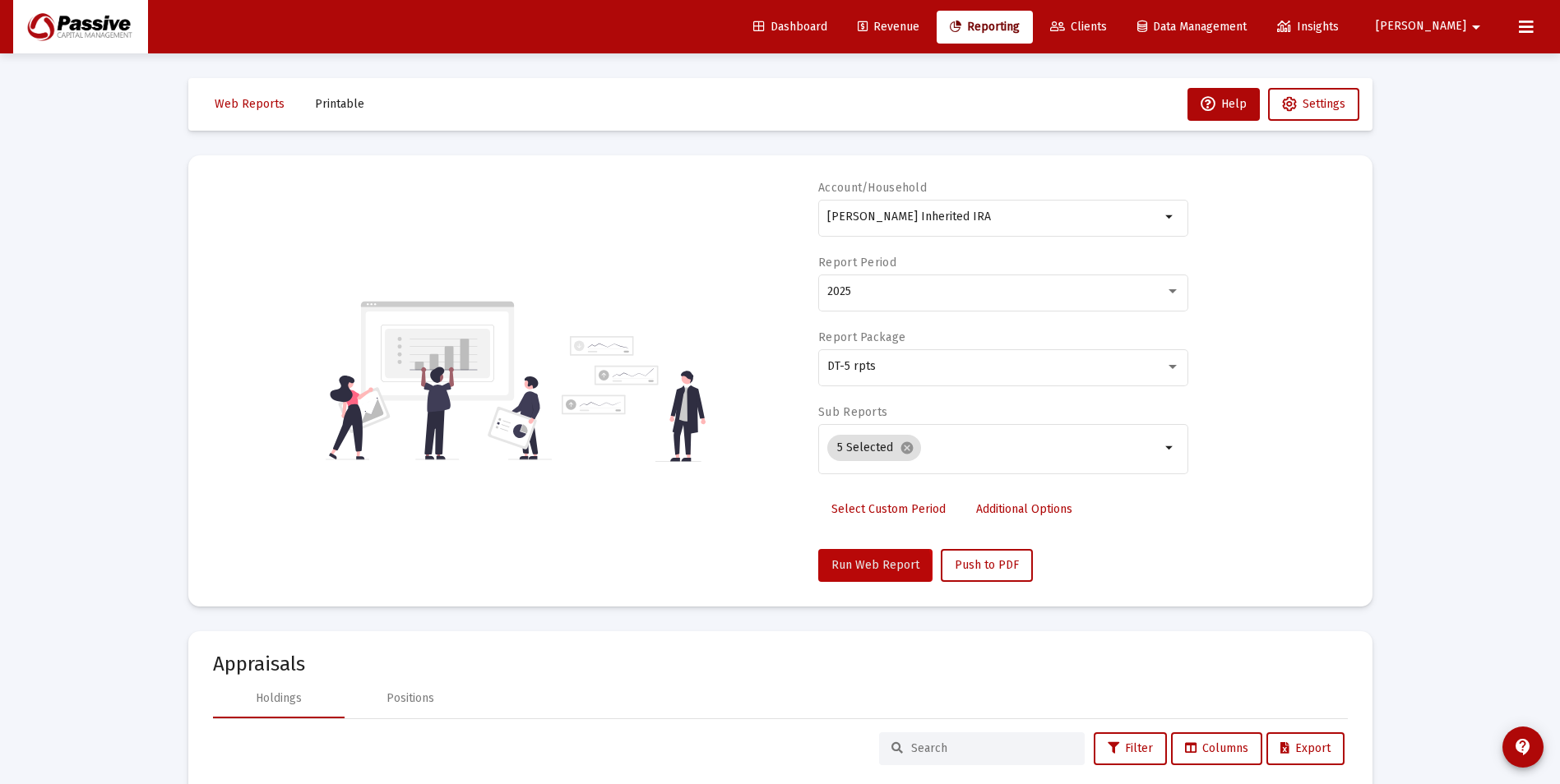
click at [861, 569] on span "Run Web Report" at bounding box center [876, 565] width 88 height 14
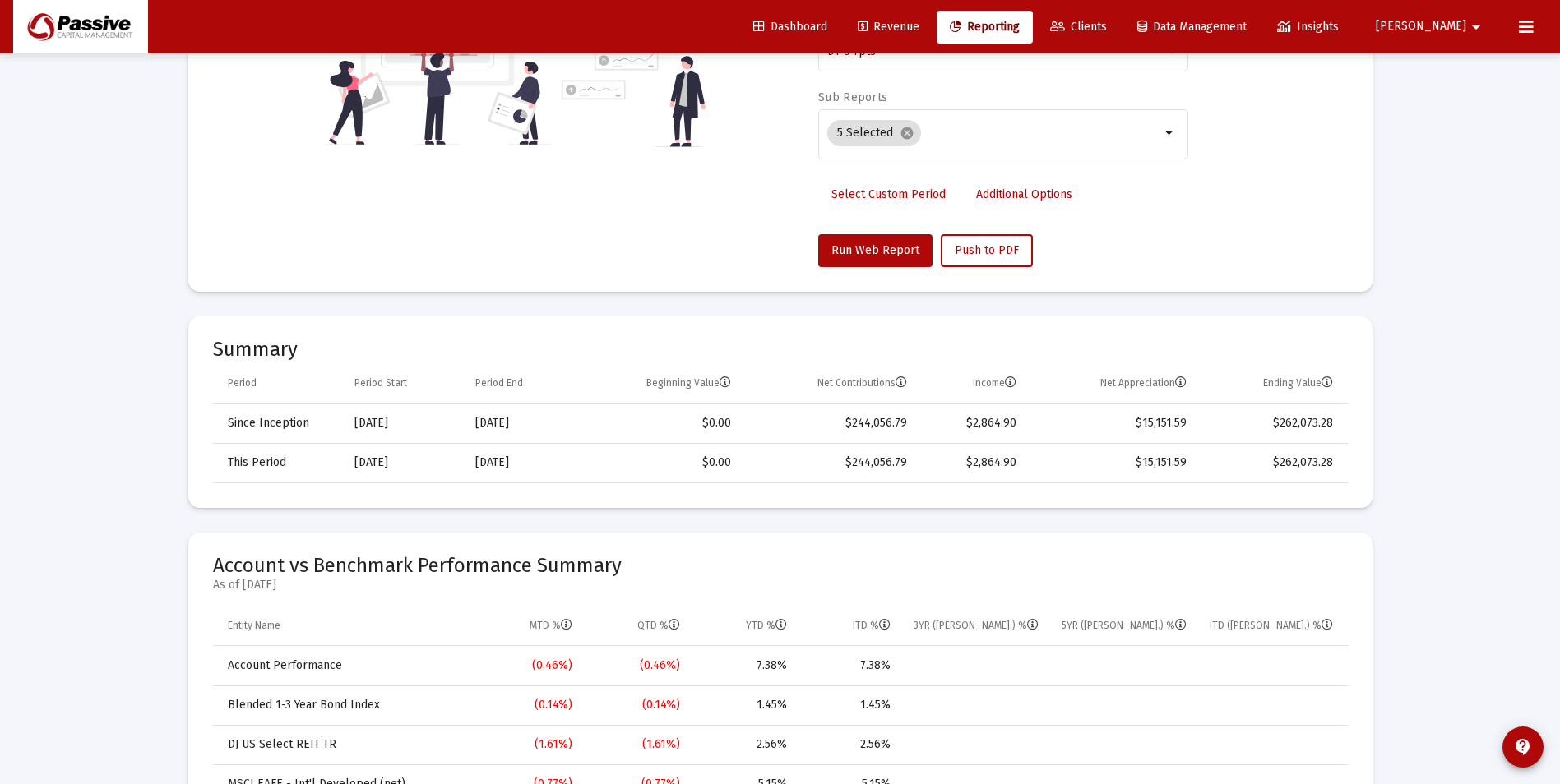
scroll to position [82, 0]
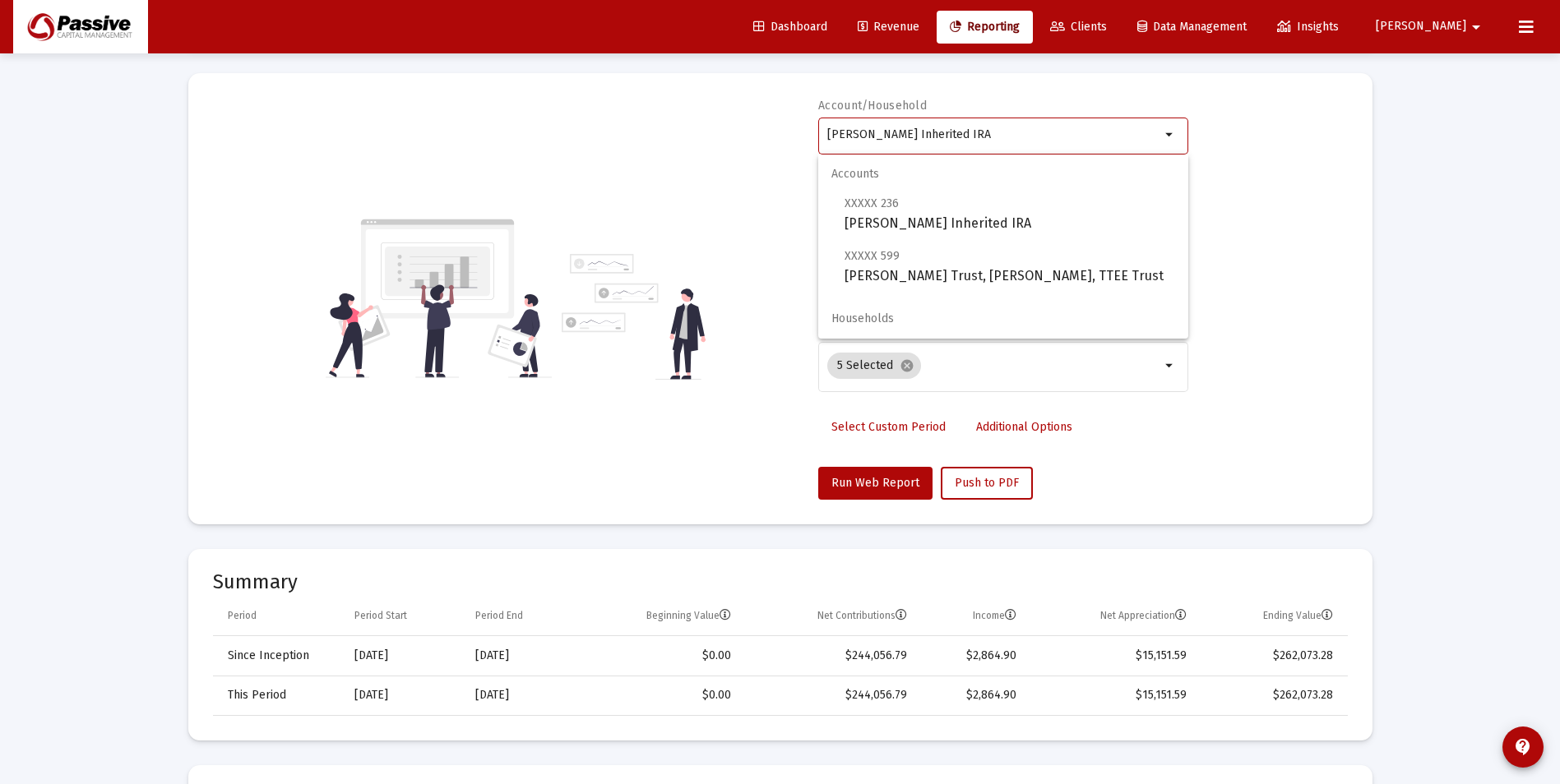
click at [866, 134] on input "David Trossman Inherited IRA" at bounding box center [994, 135] width 333 height 13
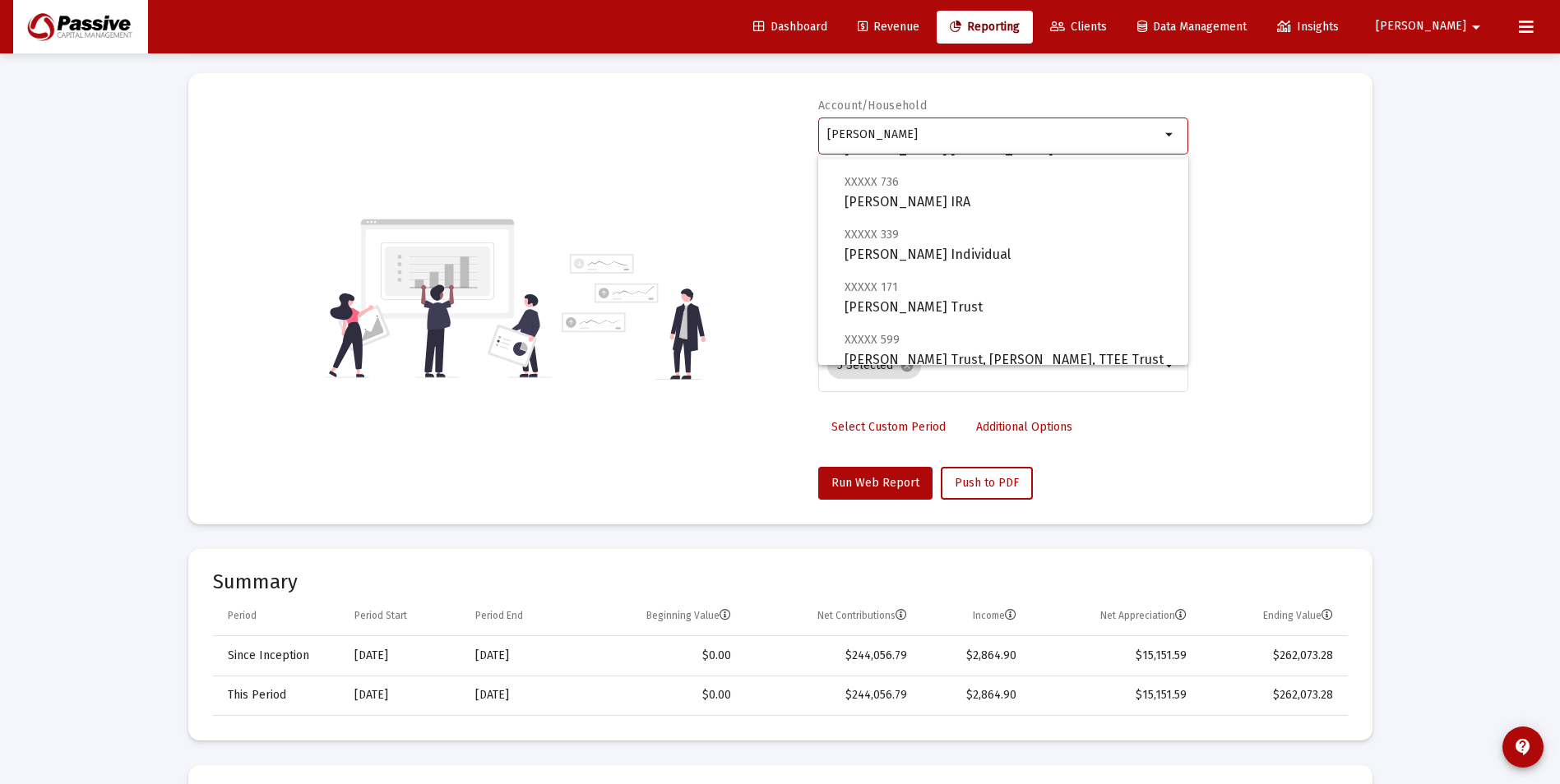
scroll to position [165, 0]
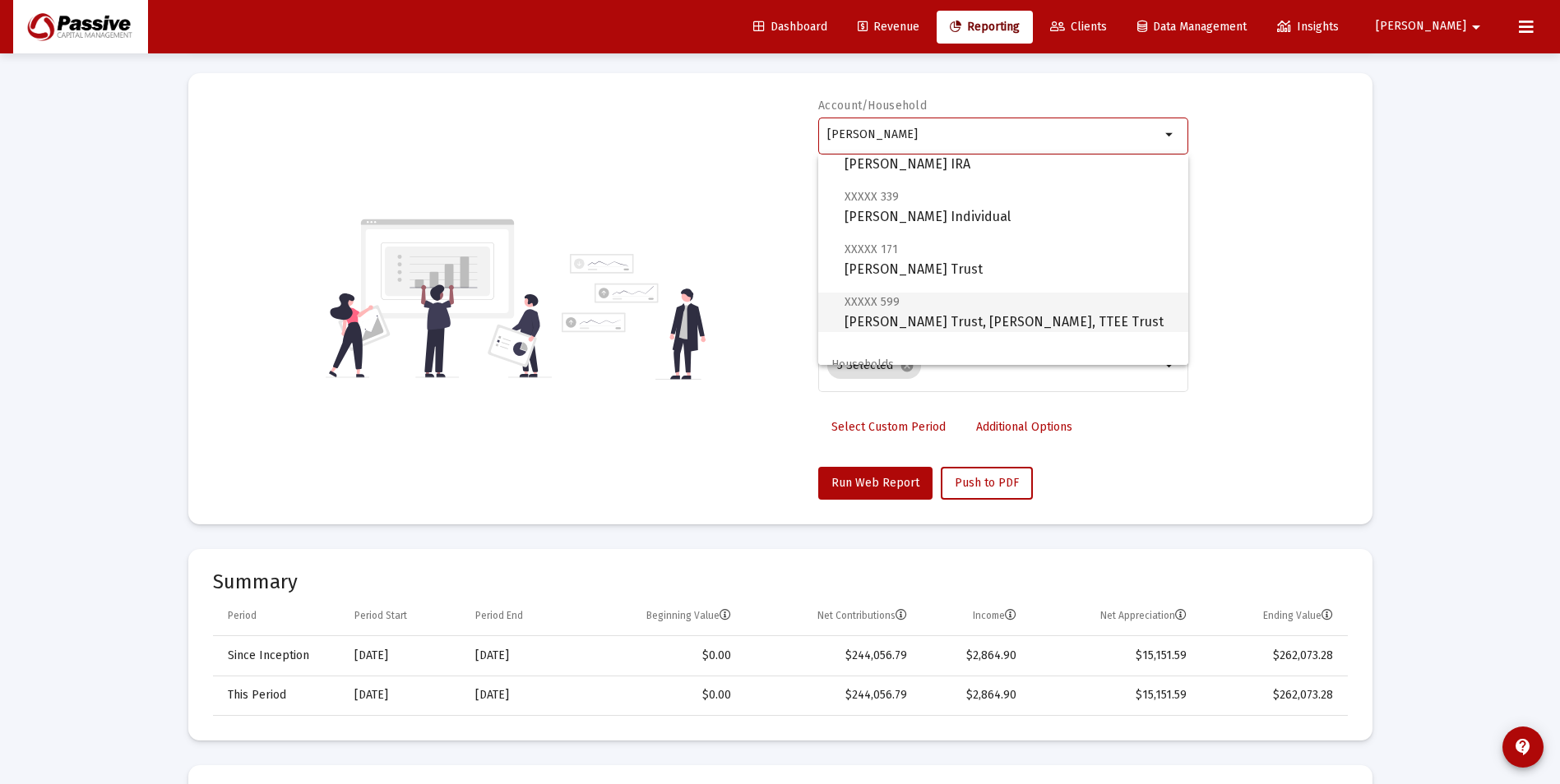
click at [1064, 317] on span "XXXXX 599 Sheila Trossman Trust, David Trossman, TTEE Trust" at bounding box center [1009, 312] width 331 height 40
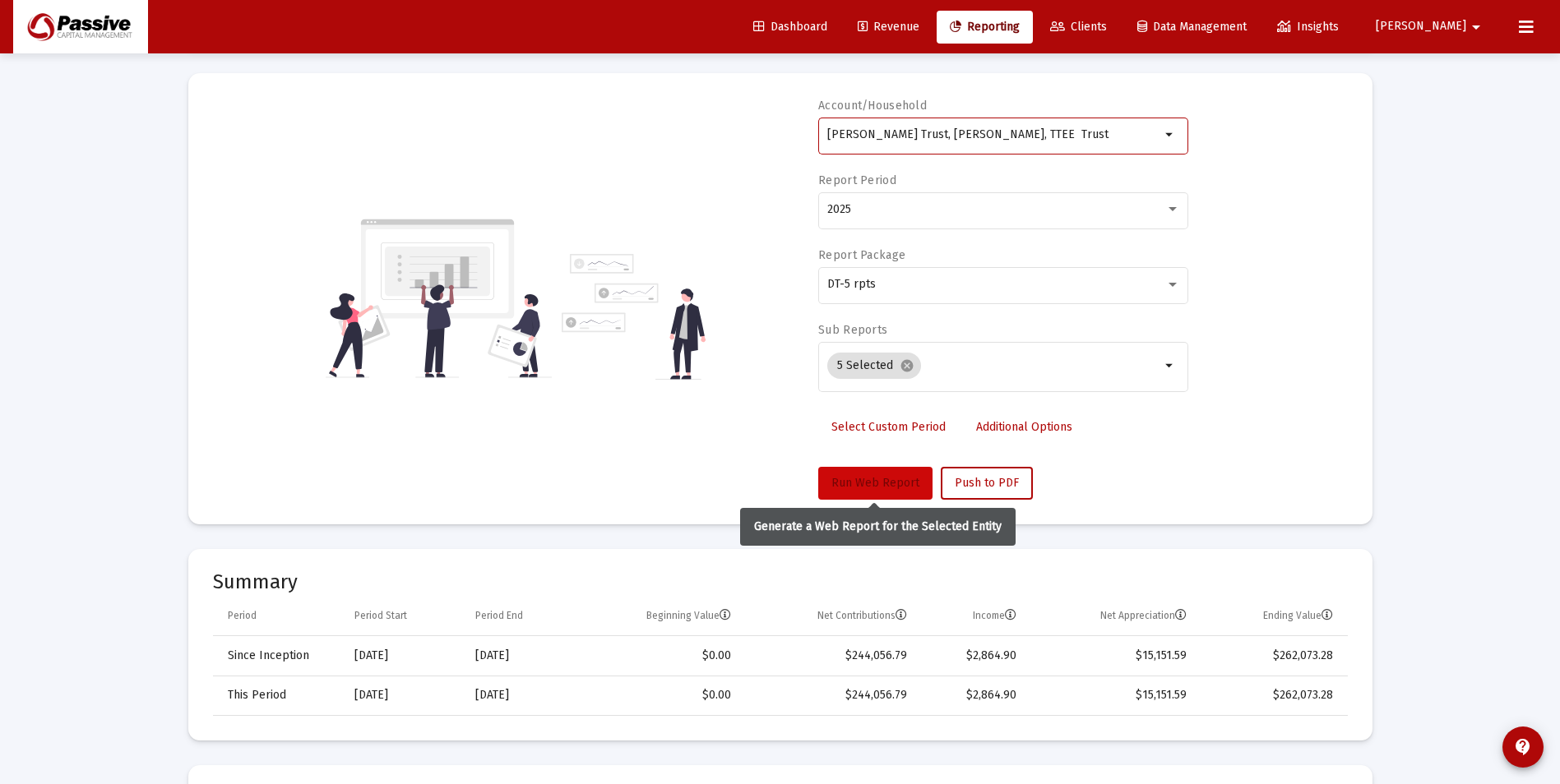
click at [889, 485] on span "Run Web Report" at bounding box center [876, 483] width 88 height 14
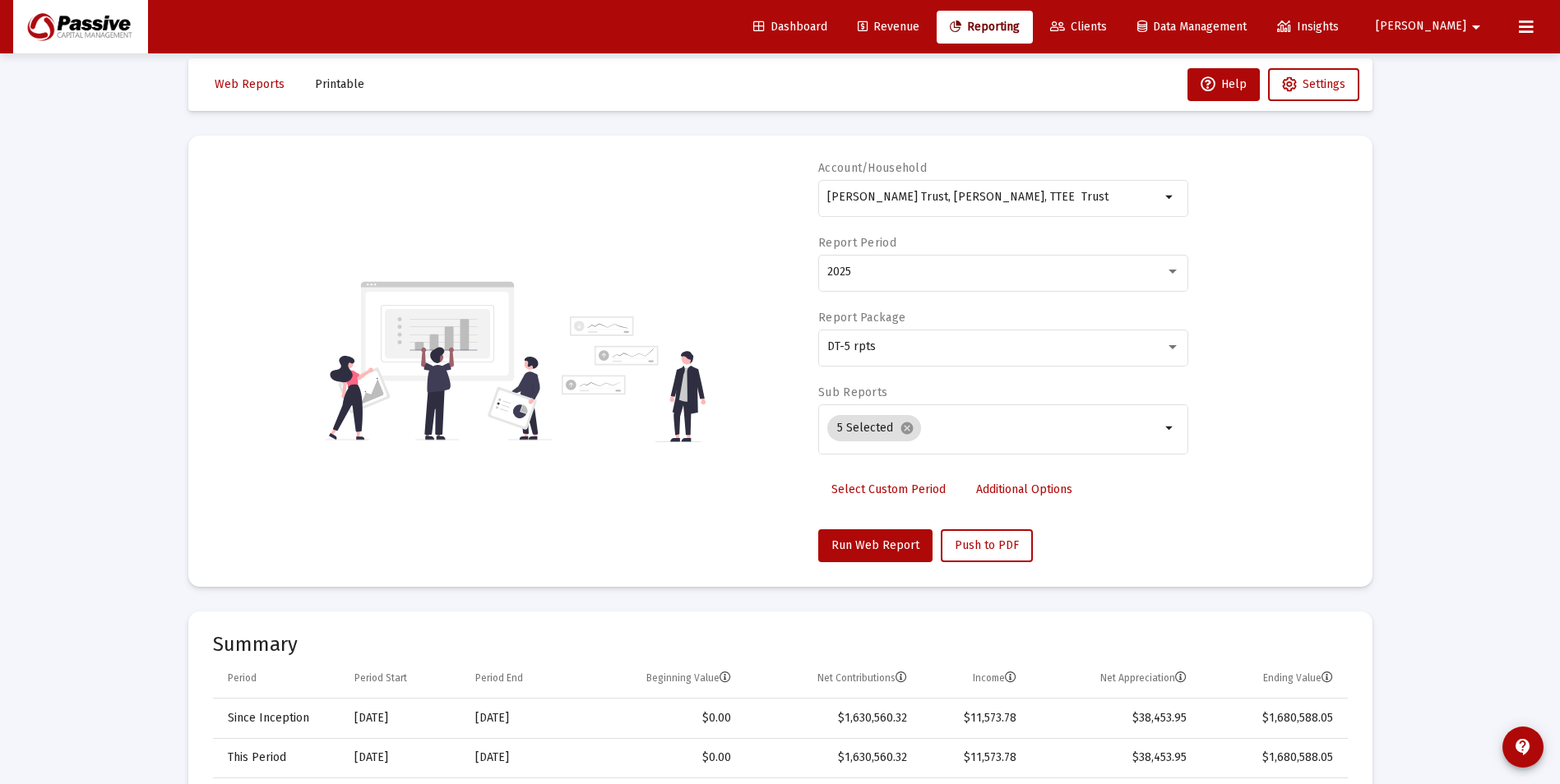
scroll to position [0, 0]
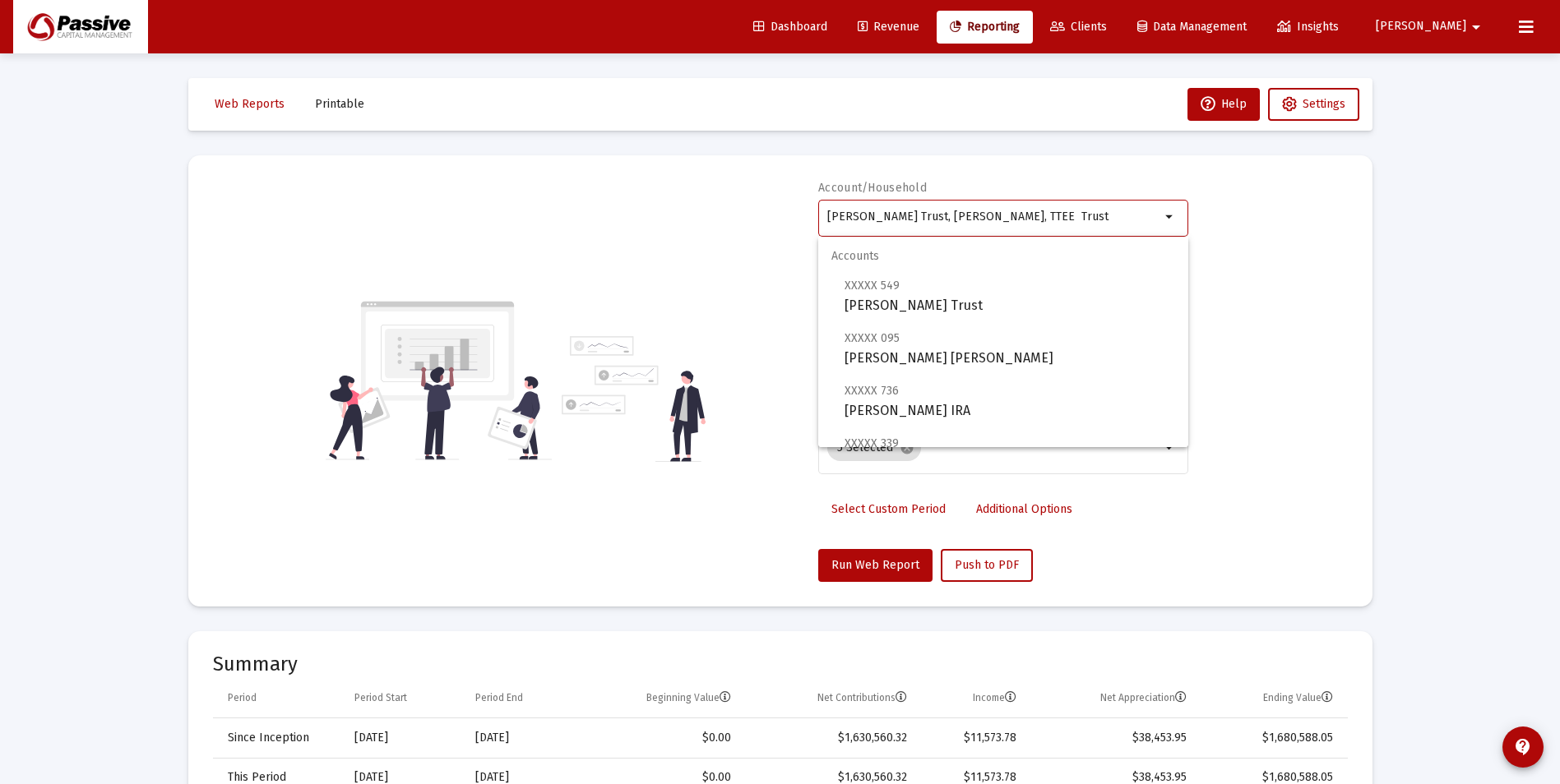
click at [1079, 219] on input "Sheila Trossman Trust, David Trossman, TTEE Trust" at bounding box center [994, 217] width 333 height 13
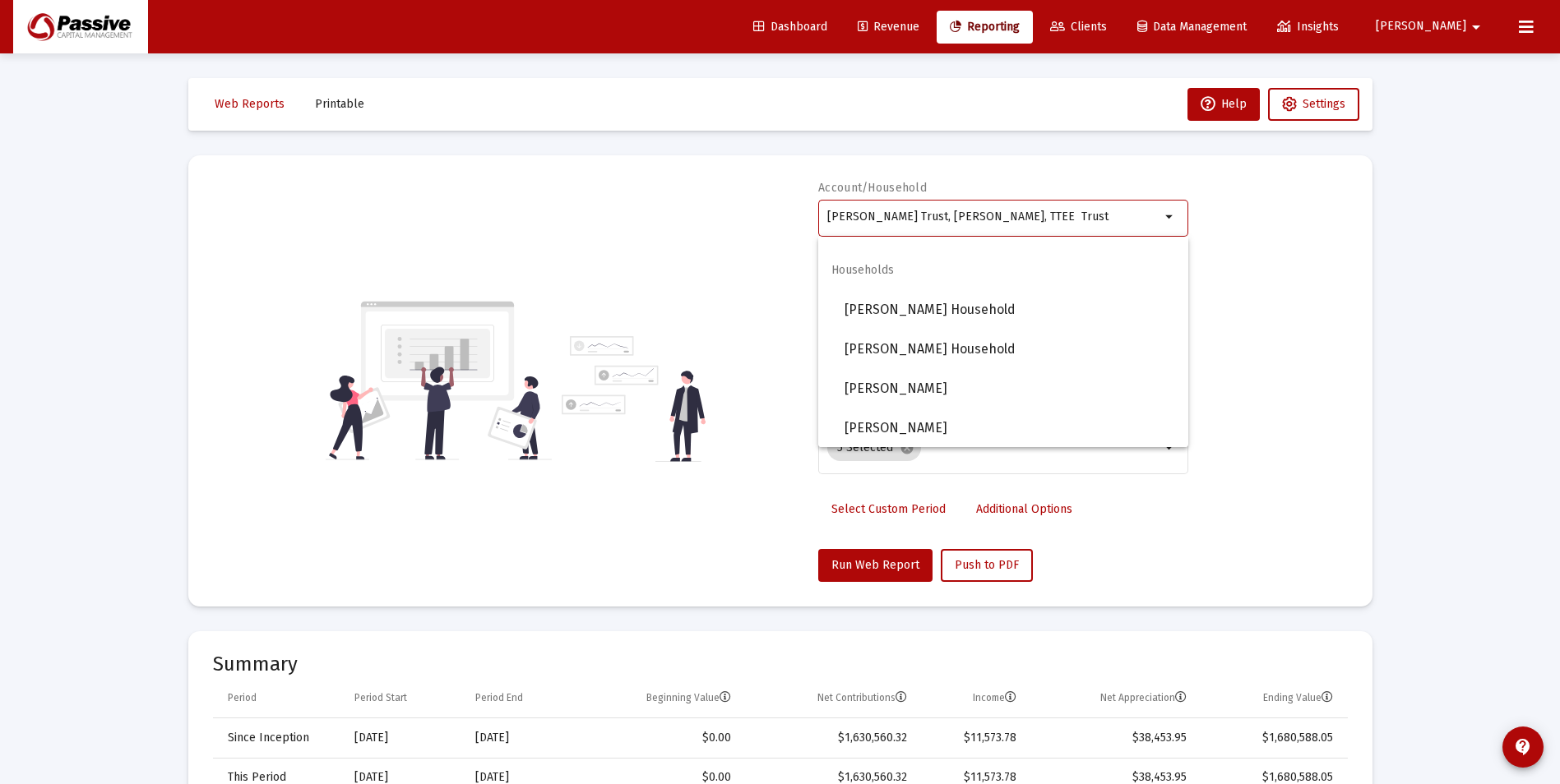
scroll to position [342, 0]
click at [1033, 344] on span "Trossman, Sheila M Household" at bounding box center [1009, 348] width 331 height 39
type input "Trossman, Sheila M Household"
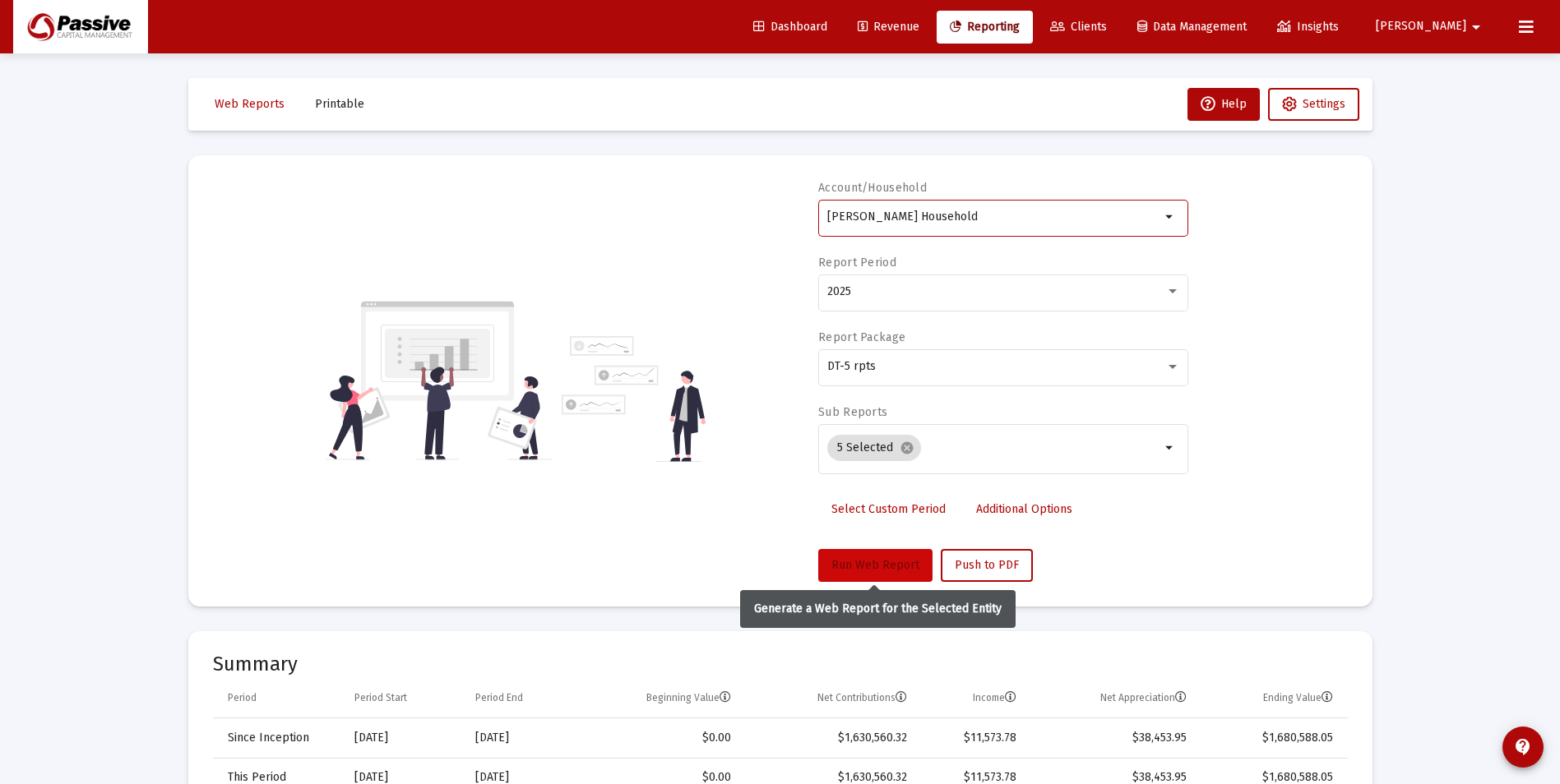
click at [894, 564] on span "Run Web Report" at bounding box center [876, 565] width 88 height 14
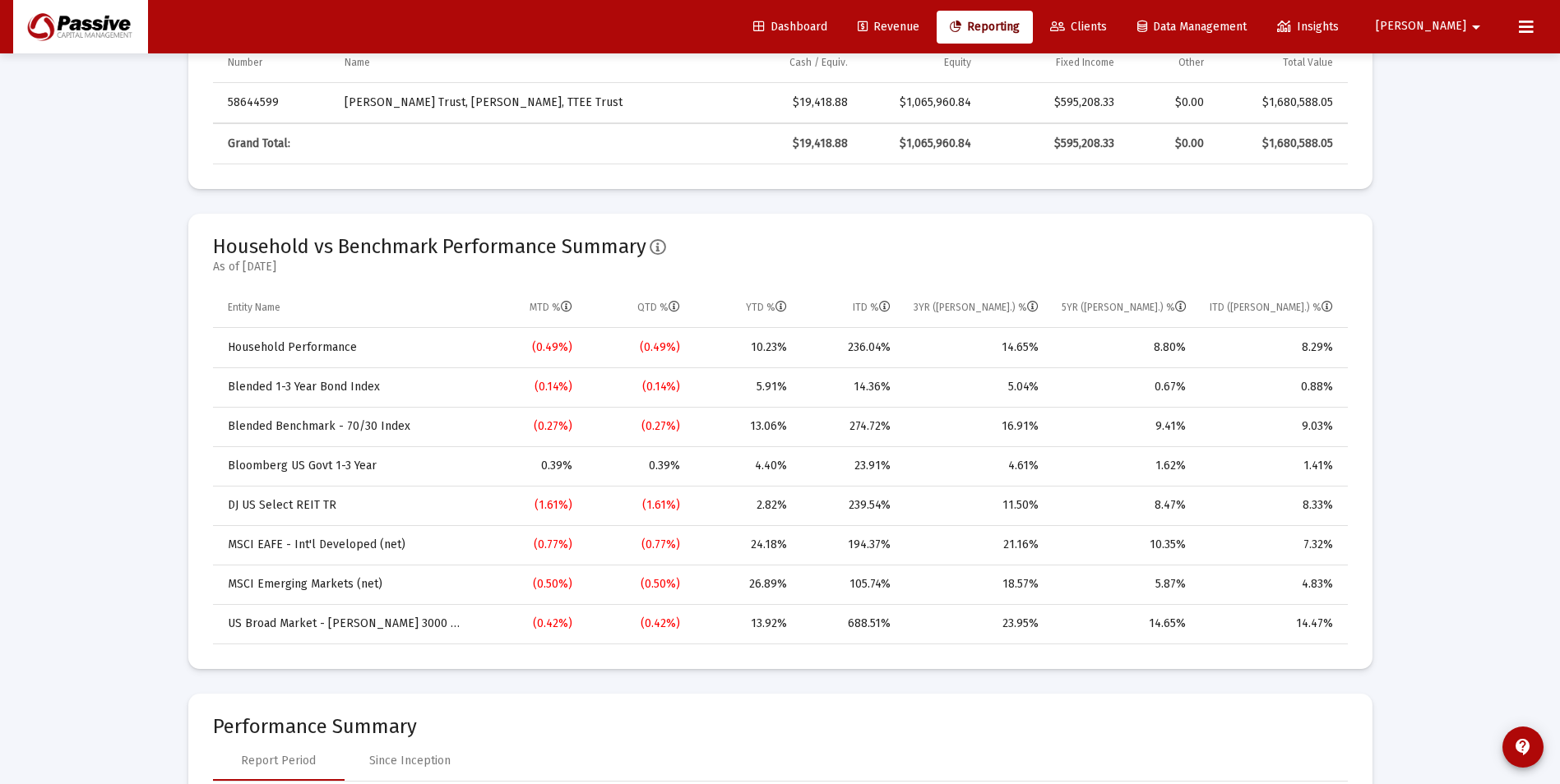
scroll to position [822, 0]
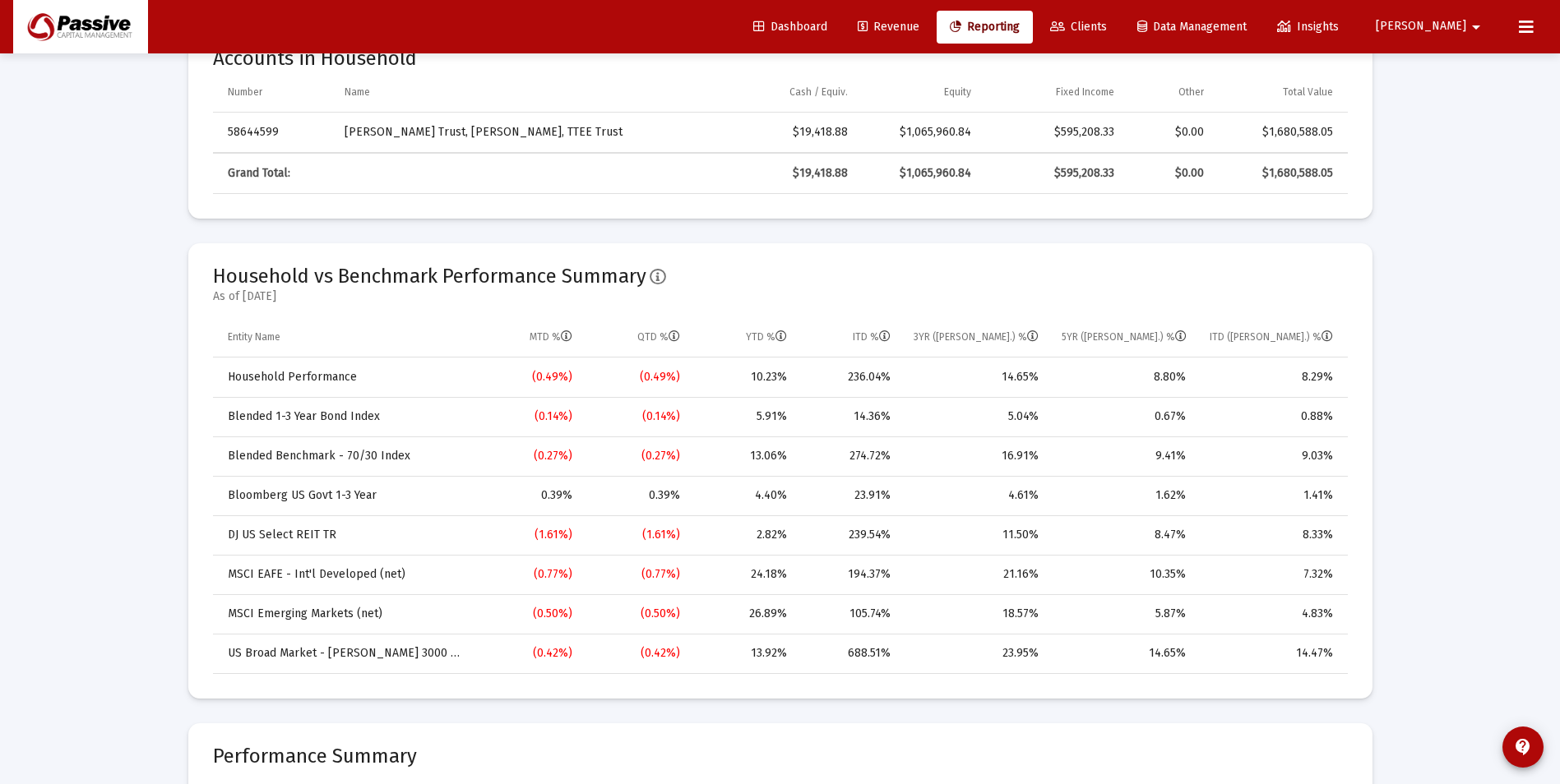
click at [1107, 27] on span "Clients" at bounding box center [1078, 27] width 57 height 14
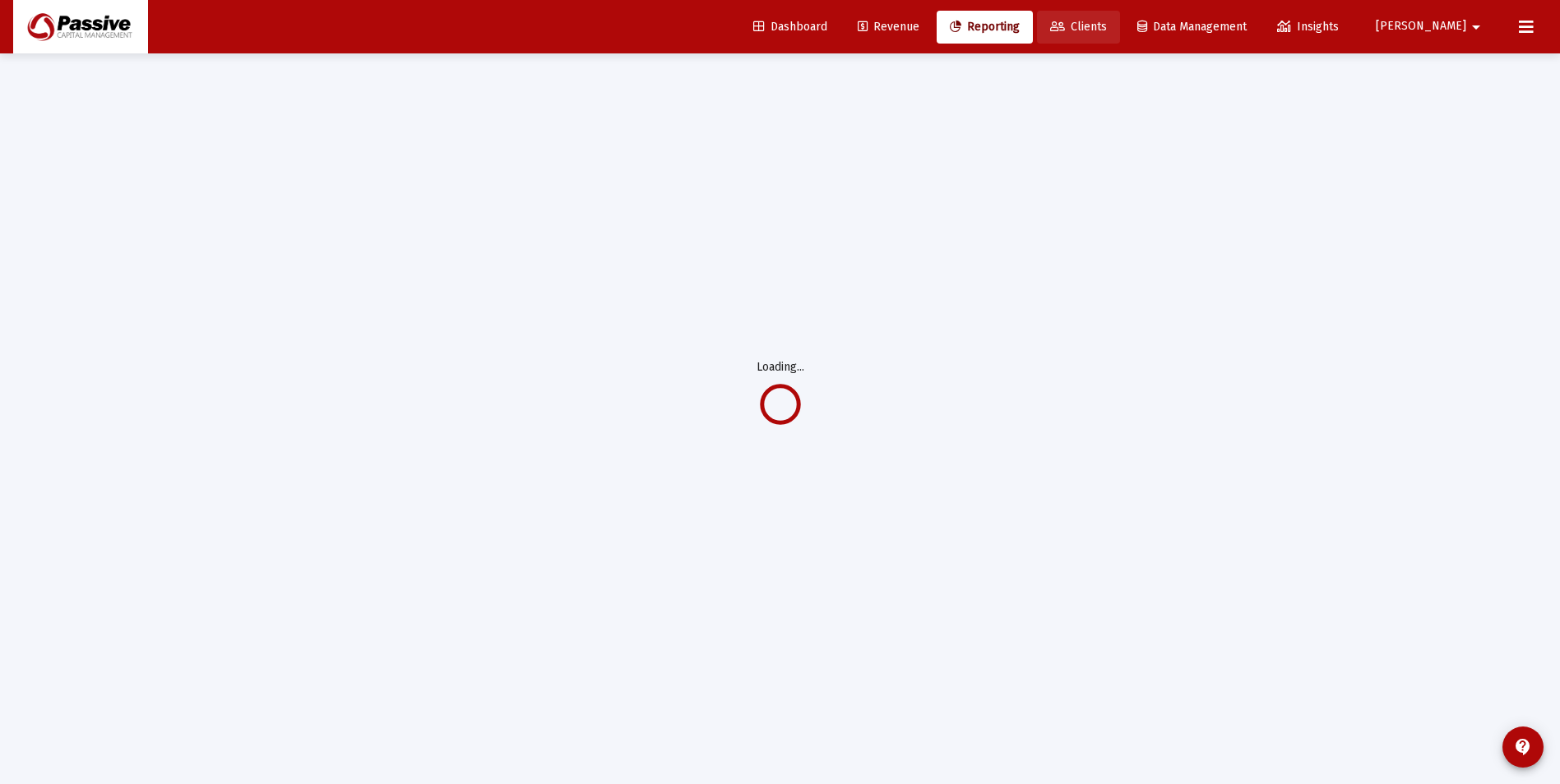
scroll to position [53, 0]
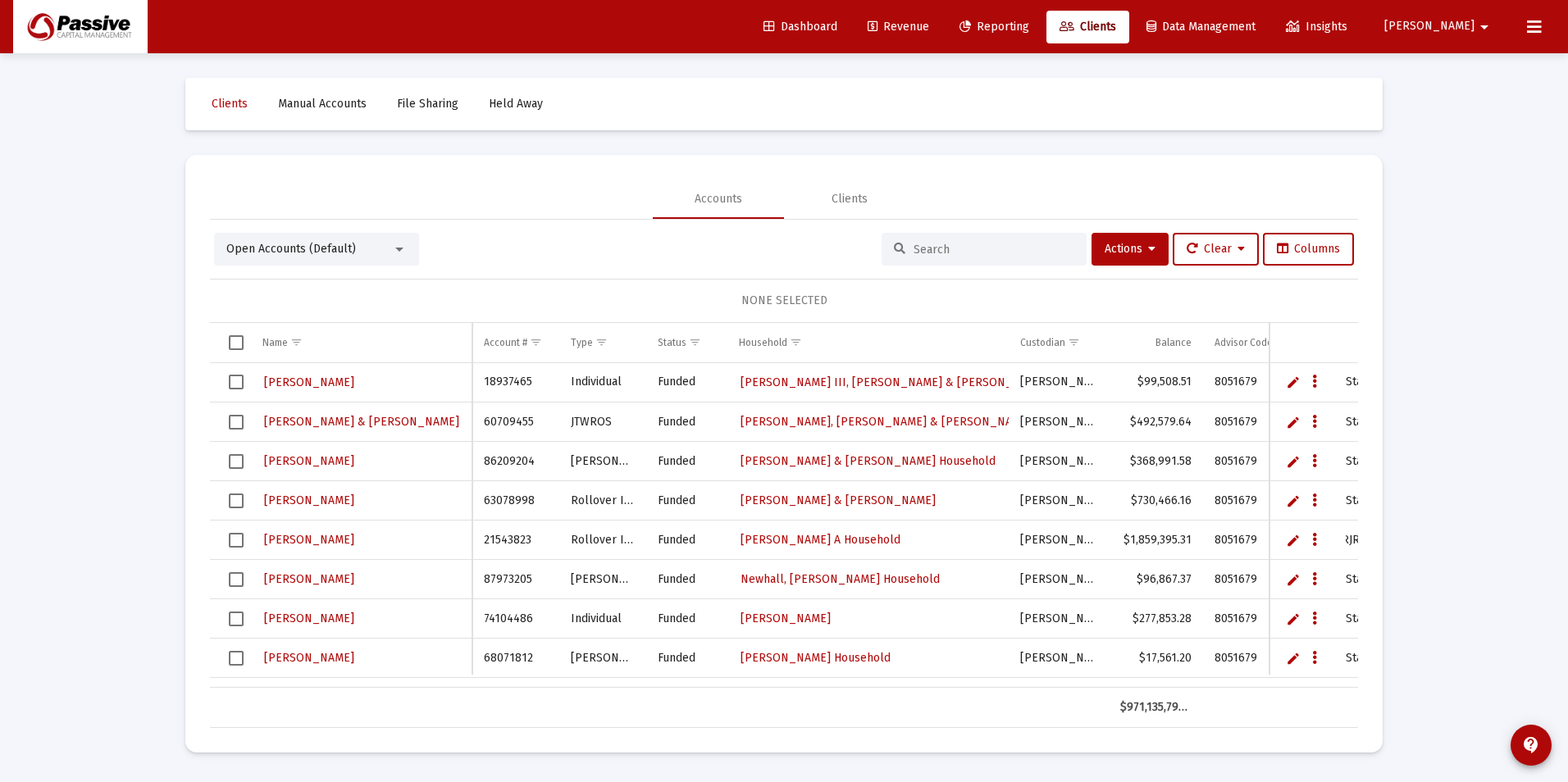
click at [939, 252] on input at bounding box center [994, 249] width 161 height 14
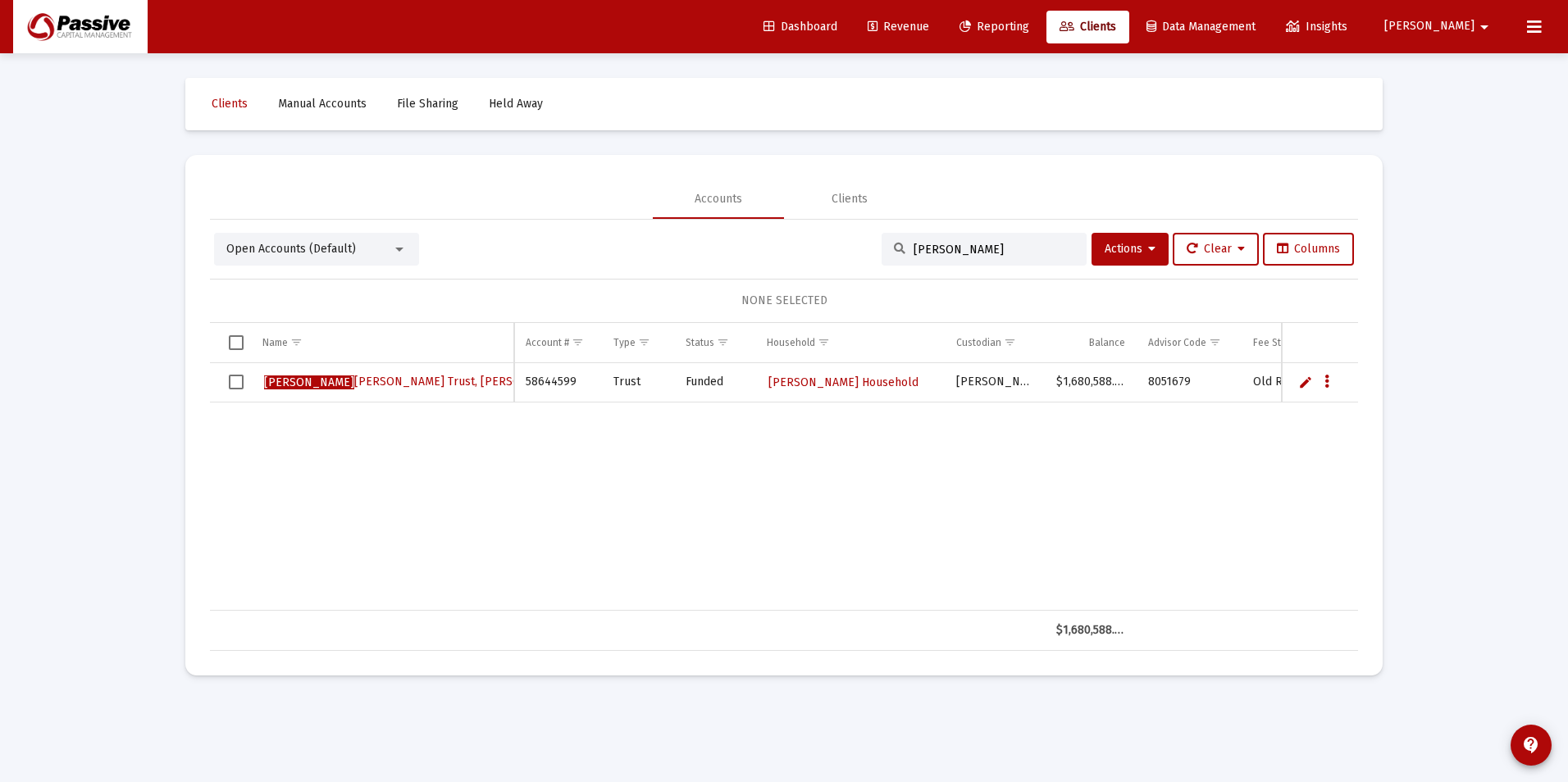
type input "sheila t"
click at [434, 381] on span "Sheila T rossman Trust, David Trossman, TTEE" at bounding box center [432, 381] width 337 height 14
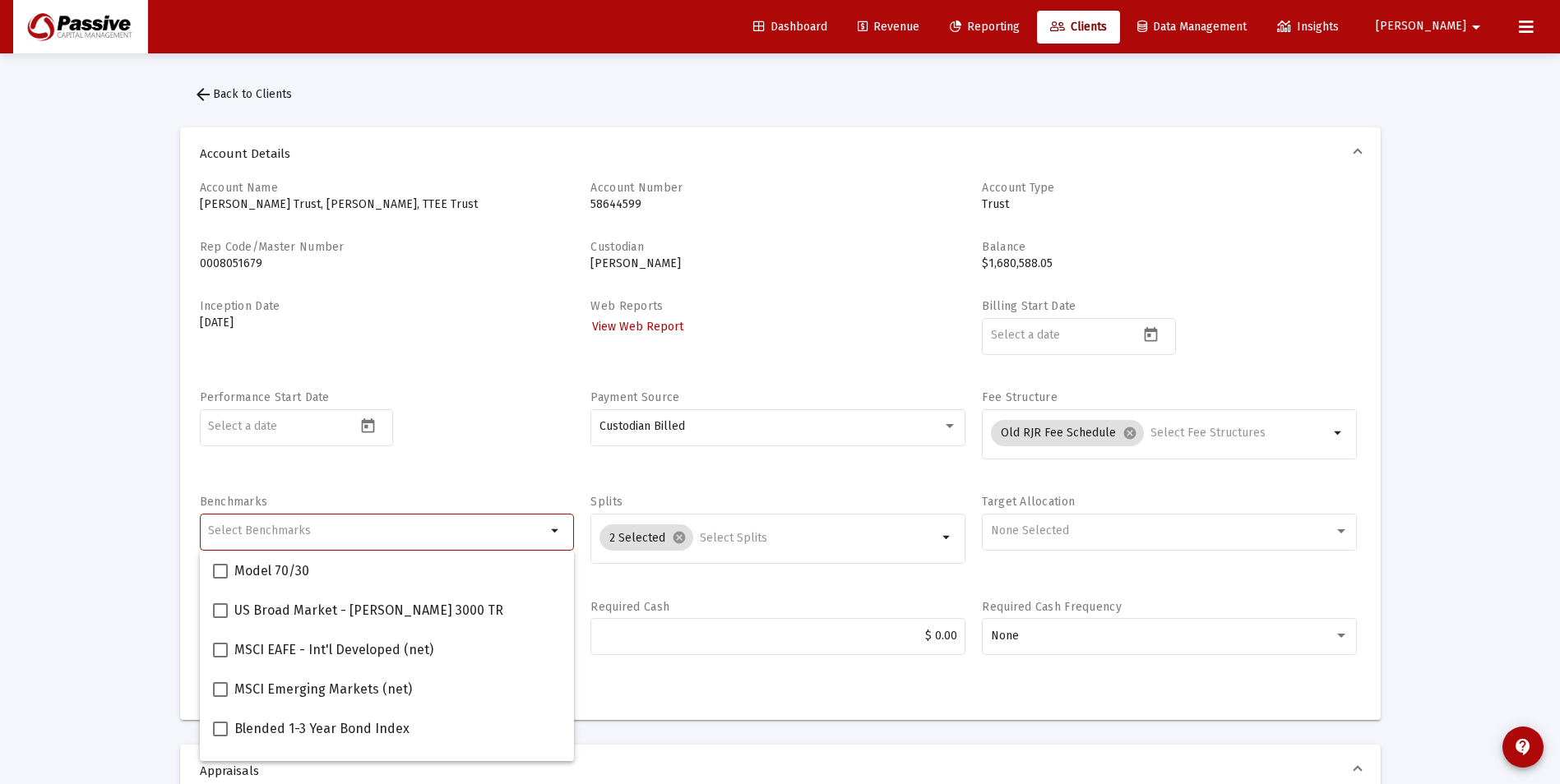
click at [457, 529] on input "Selection" at bounding box center [376, 531] width 338 height 13
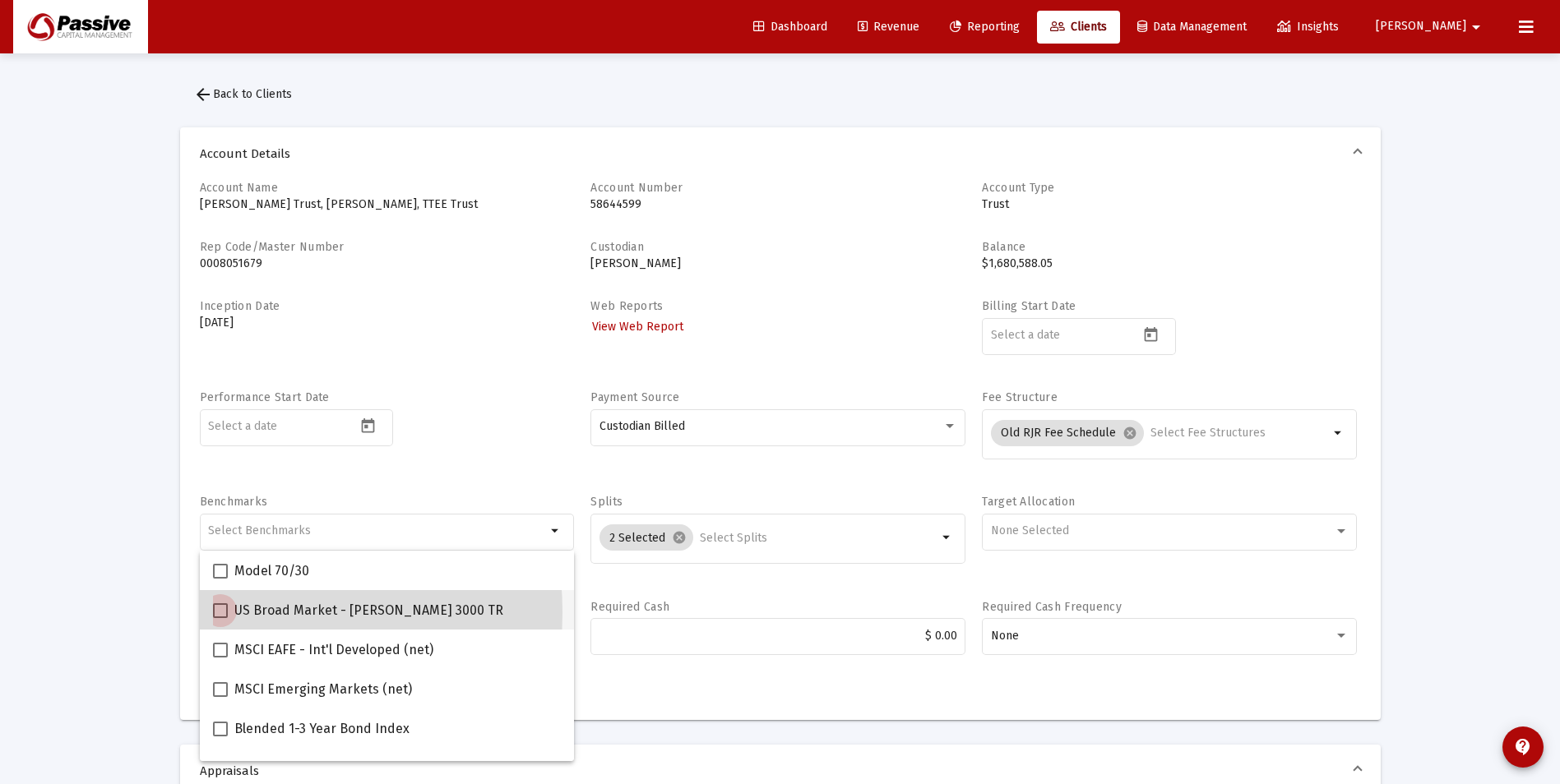
click at [224, 613] on span at bounding box center [221, 611] width 15 height 15
click at [221, 618] on input "US Broad Market - Russell 3000 TR" at bounding box center [220, 618] width 1 height 1
checkbox input "true"
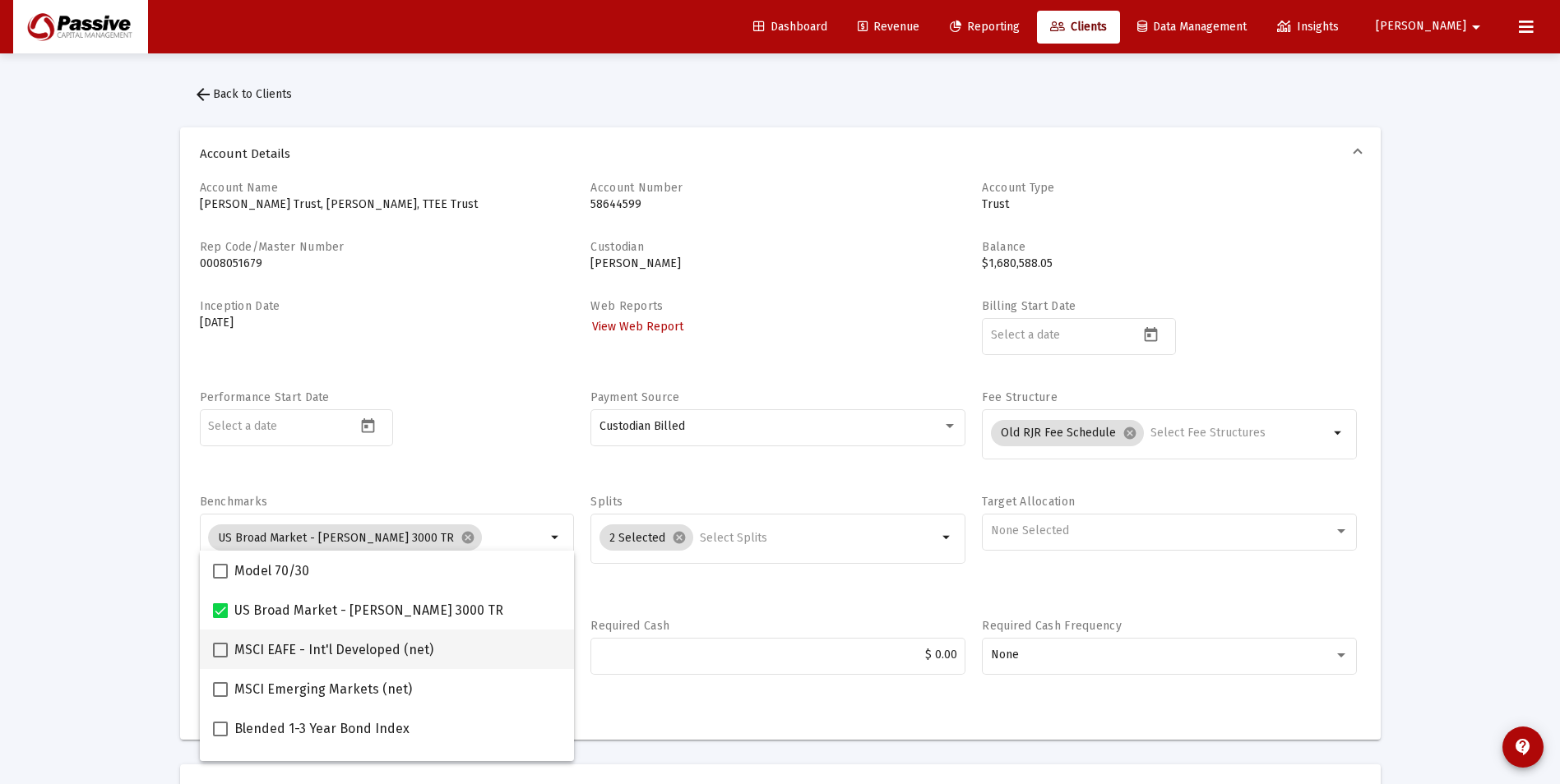
click at [215, 655] on span at bounding box center [221, 650] width 15 height 15
click at [220, 658] on input "MSCI EAFE - Int'l Developed (net)" at bounding box center [220, 658] width 1 height 1
checkbox input "true"
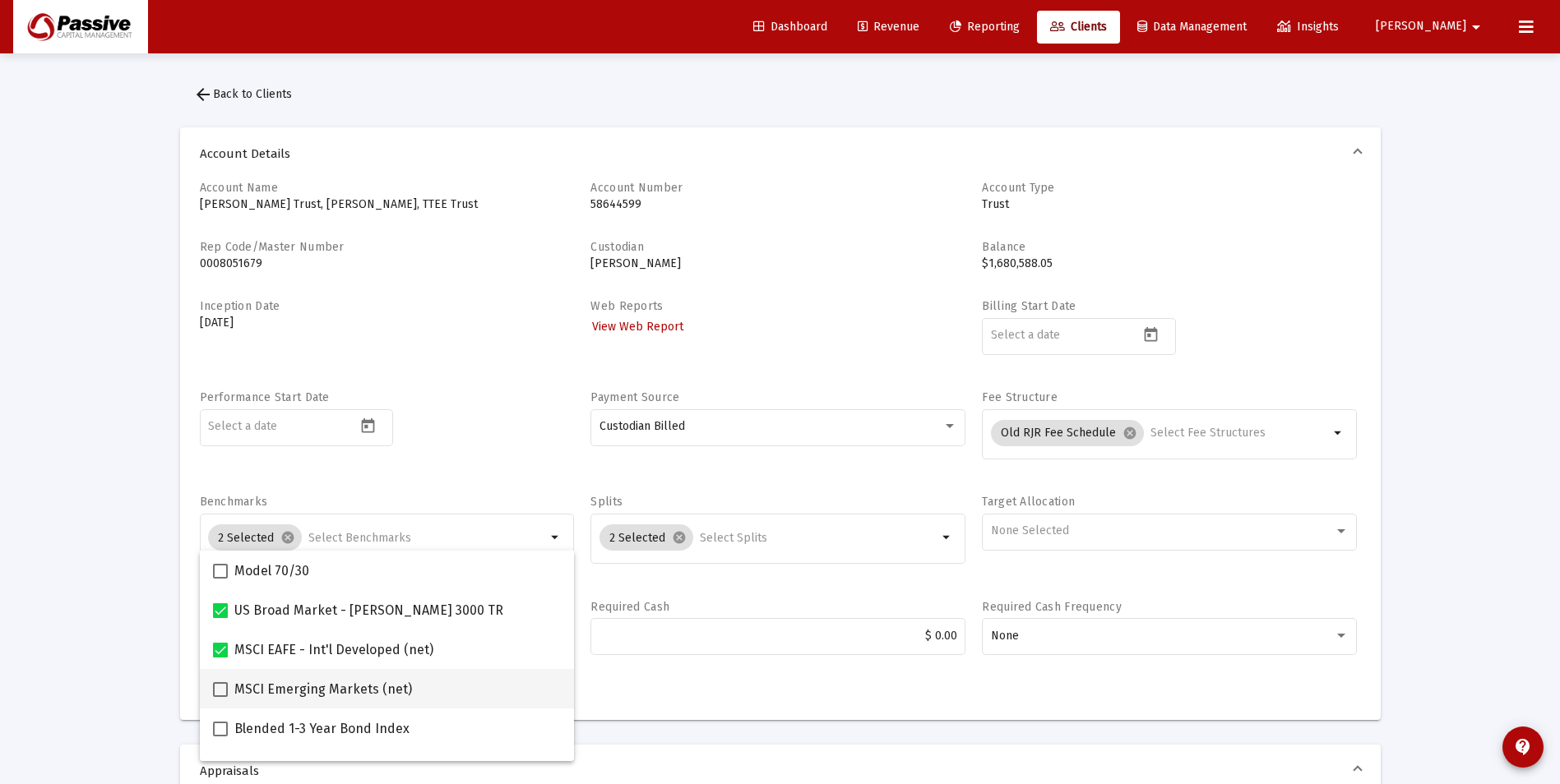
click at [223, 696] on span at bounding box center [221, 690] width 15 height 15
click at [221, 697] on input "MSCI Emerging Markets (net)" at bounding box center [220, 697] width 1 height 1
checkbox input "true"
click at [222, 731] on span at bounding box center [221, 729] width 15 height 15
click at [221, 736] on input "Blended 1-3 Year Bond Index" at bounding box center [220, 736] width 1 height 1
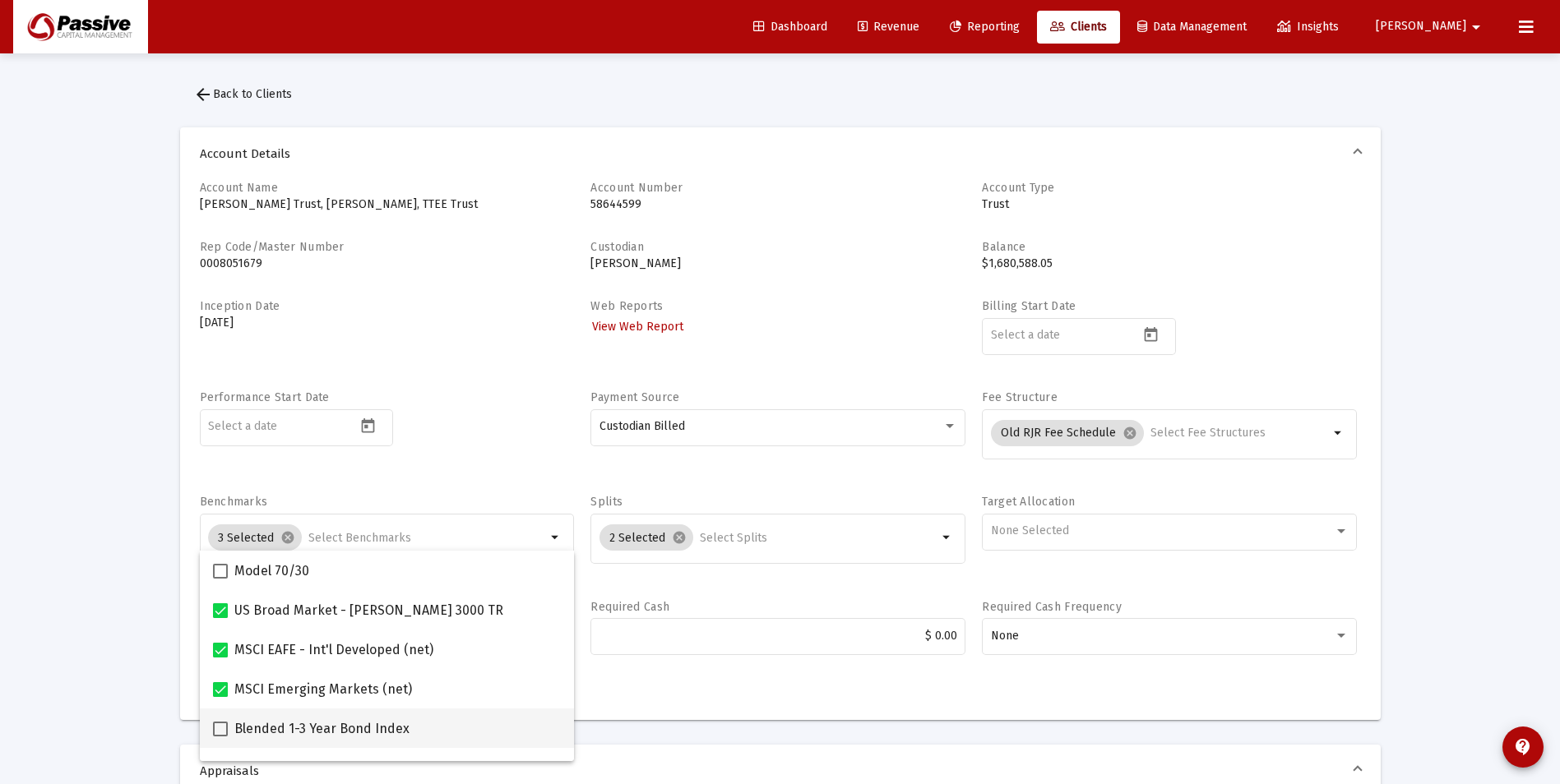
checkbox input "true"
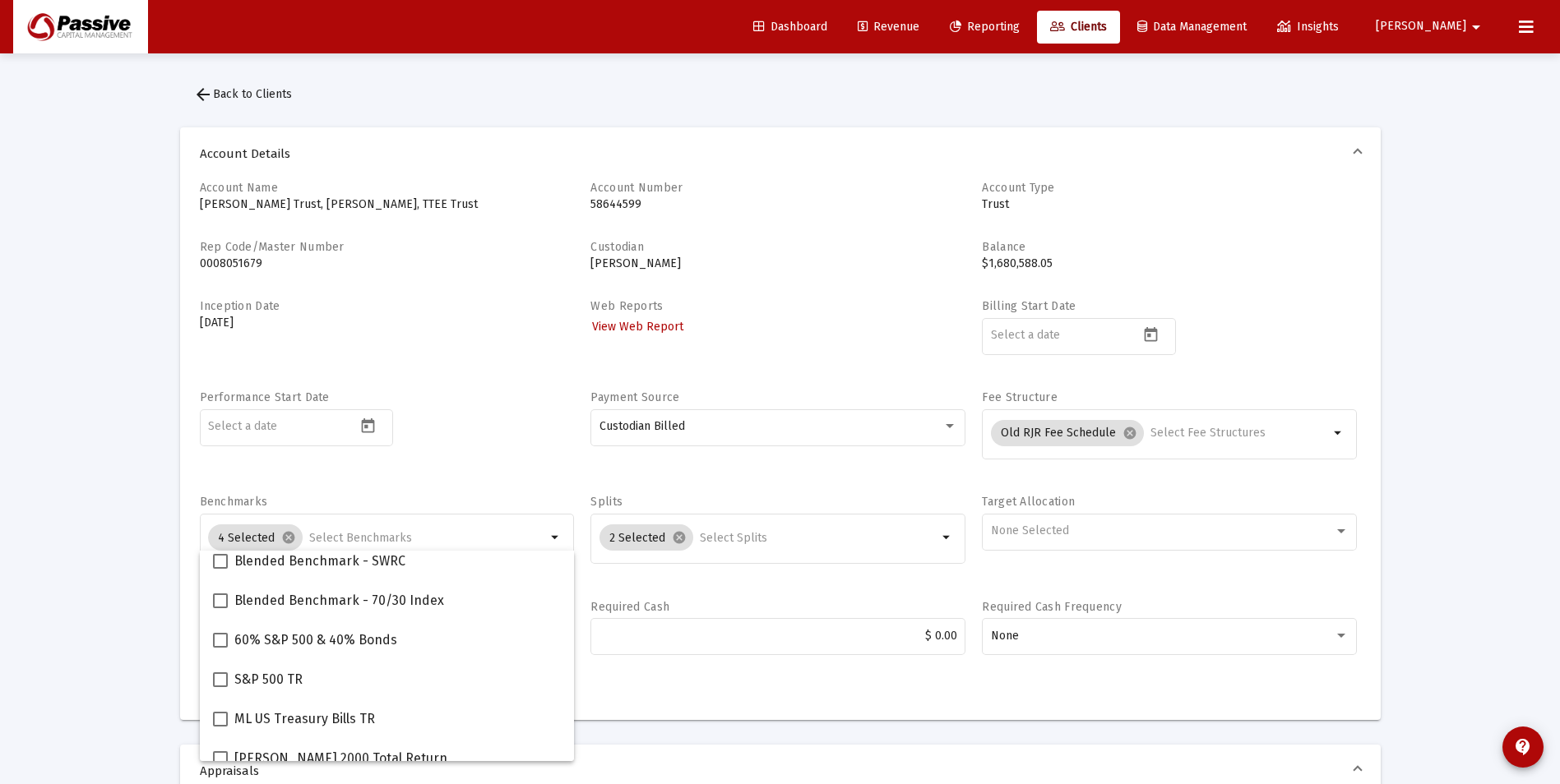
scroll to position [329, 0]
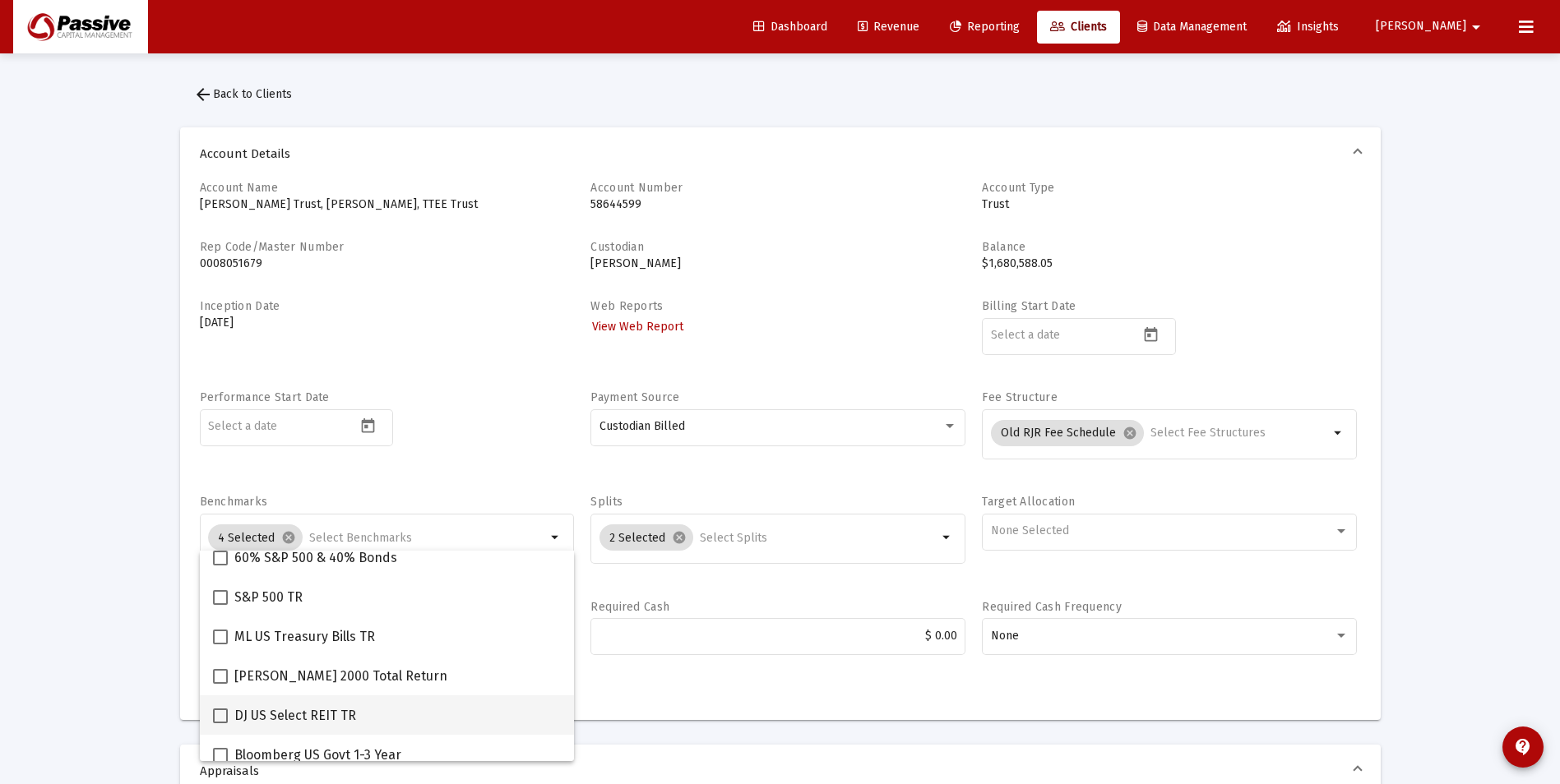
drag, startPoint x: 220, startPoint y: 713, endPoint x: 237, endPoint y: 713, distance: 17.0
click at [221, 713] on span at bounding box center [221, 716] width 15 height 15
click at [221, 724] on input "DJ US Select REIT TR" at bounding box center [220, 724] width 1 height 1
checkbox input "true"
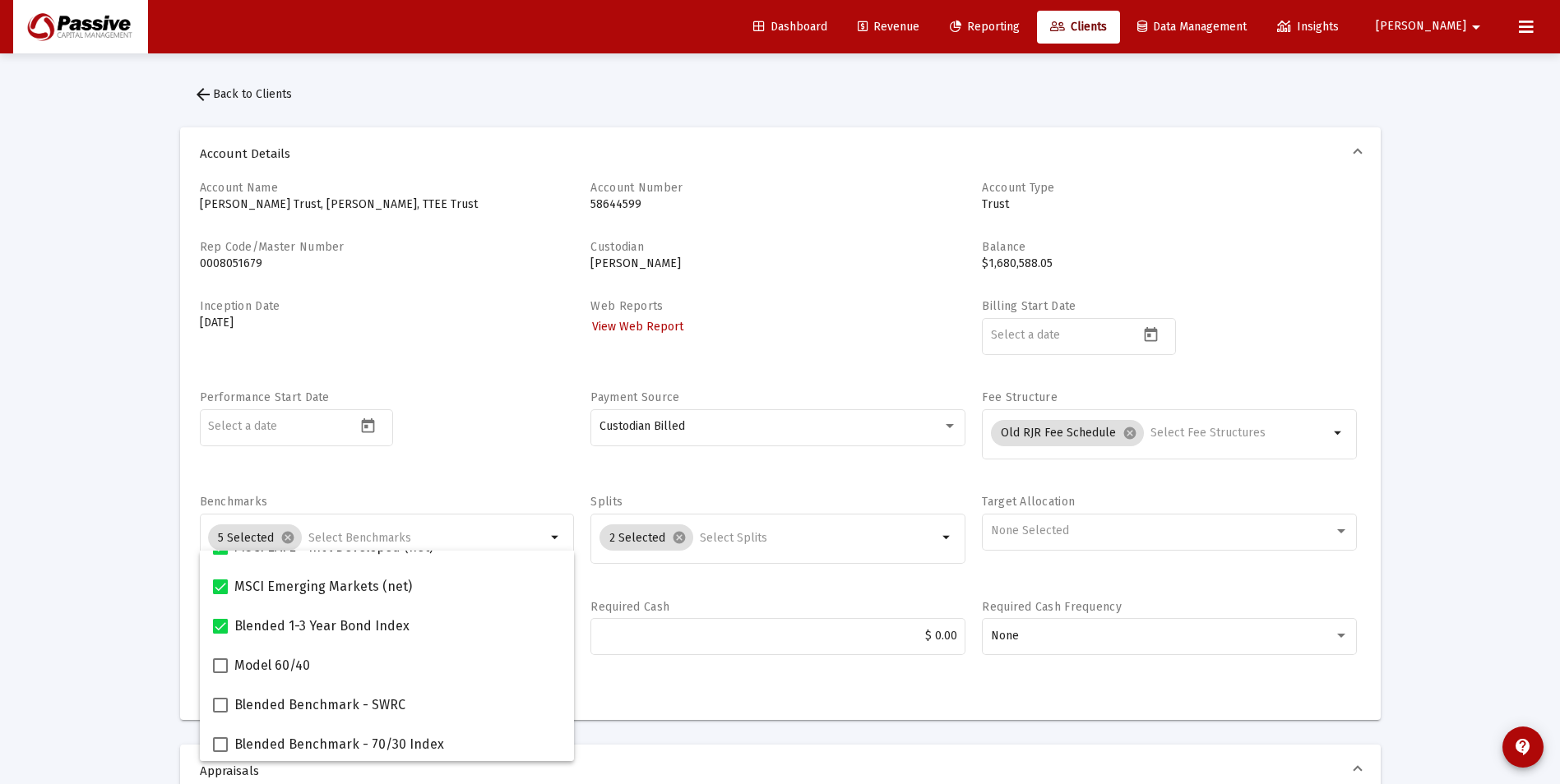
scroll to position [49, 0]
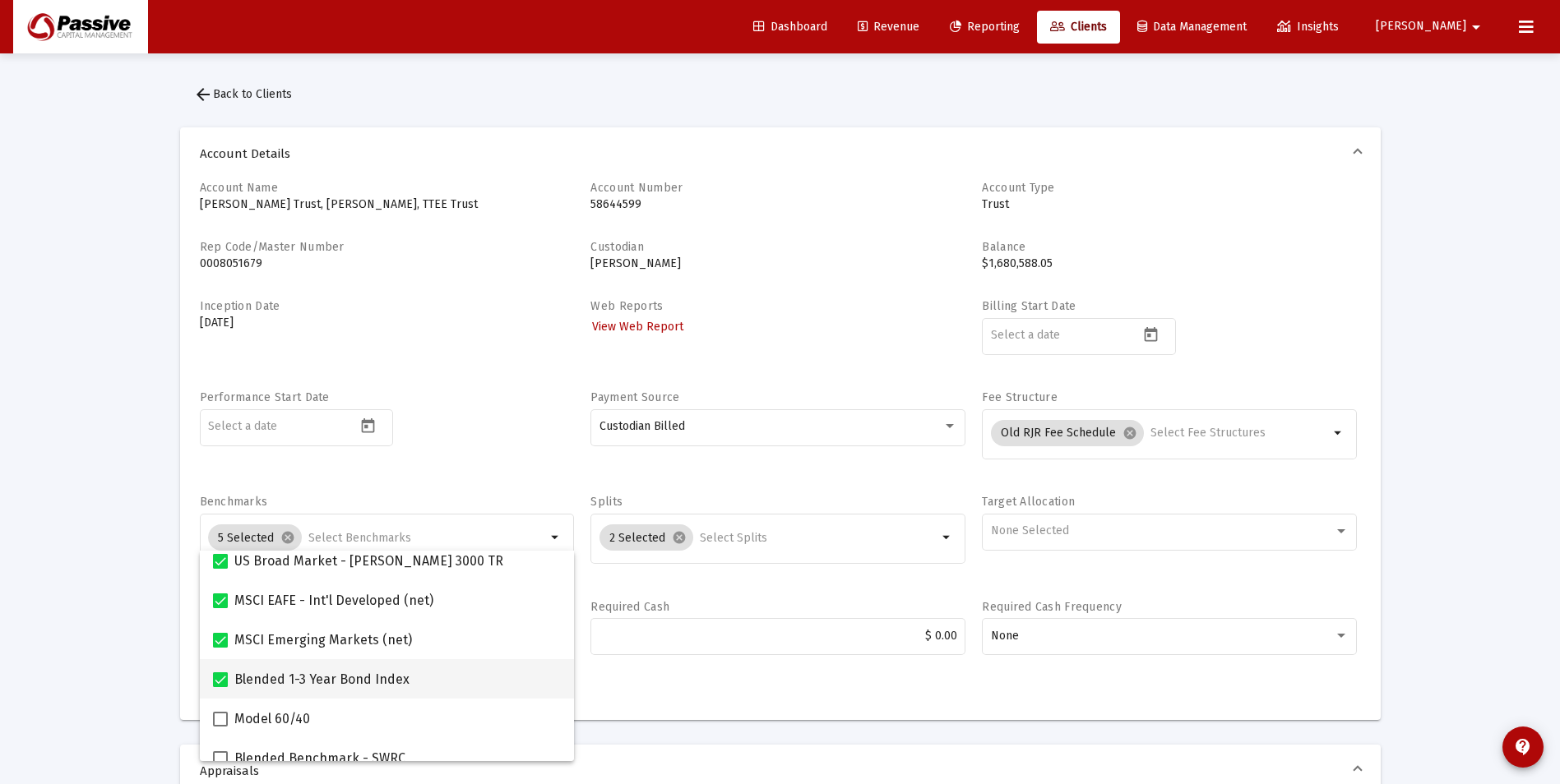
click at [224, 677] on span at bounding box center [221, 680] width 15 height 15
click at [221, 688] on input "Blended 1-3 Year Bond Index" at bounding box center [220, 688] width 1 height 1
checkbox input "false"
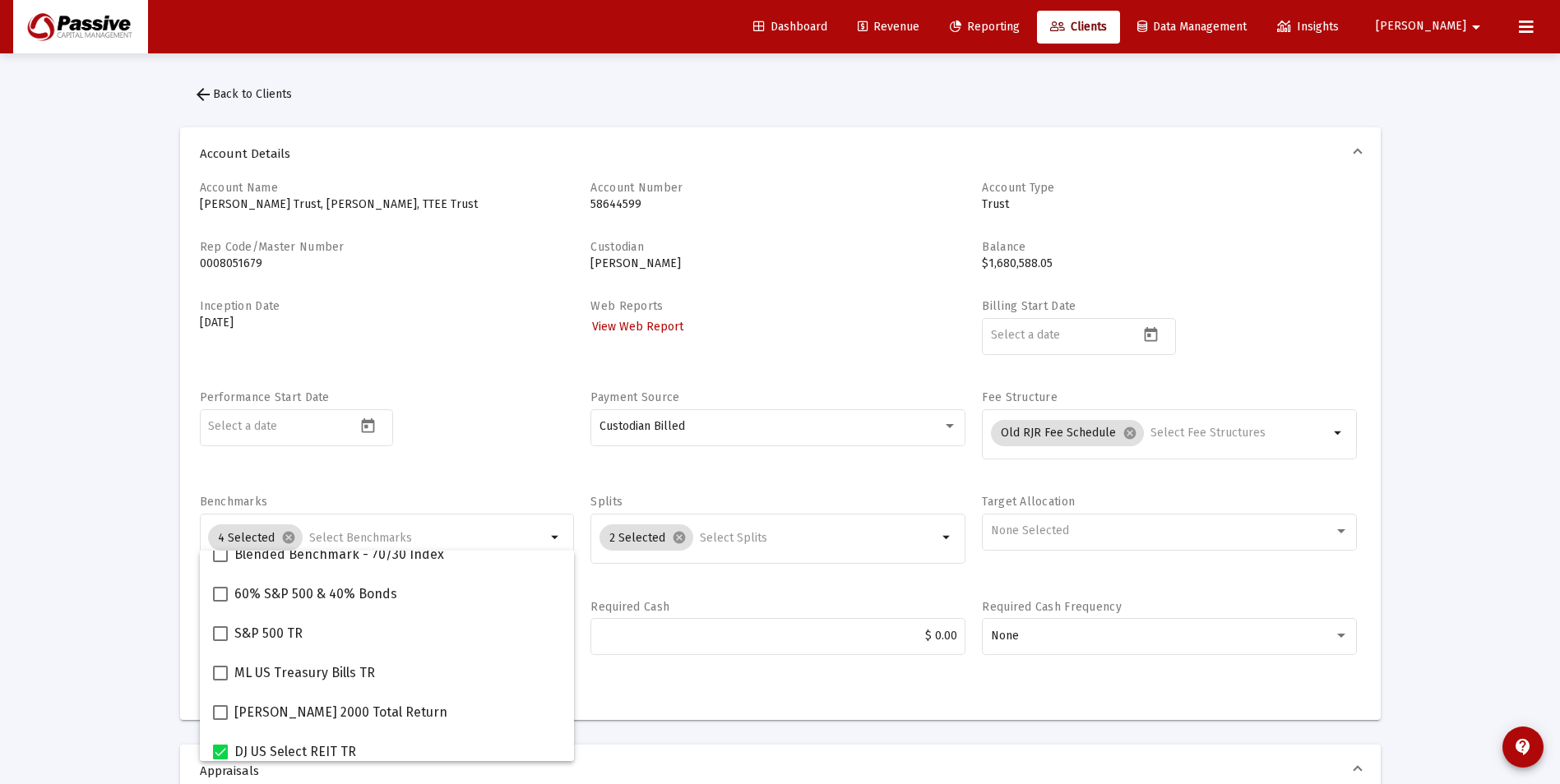
scroll to position [378, 0]
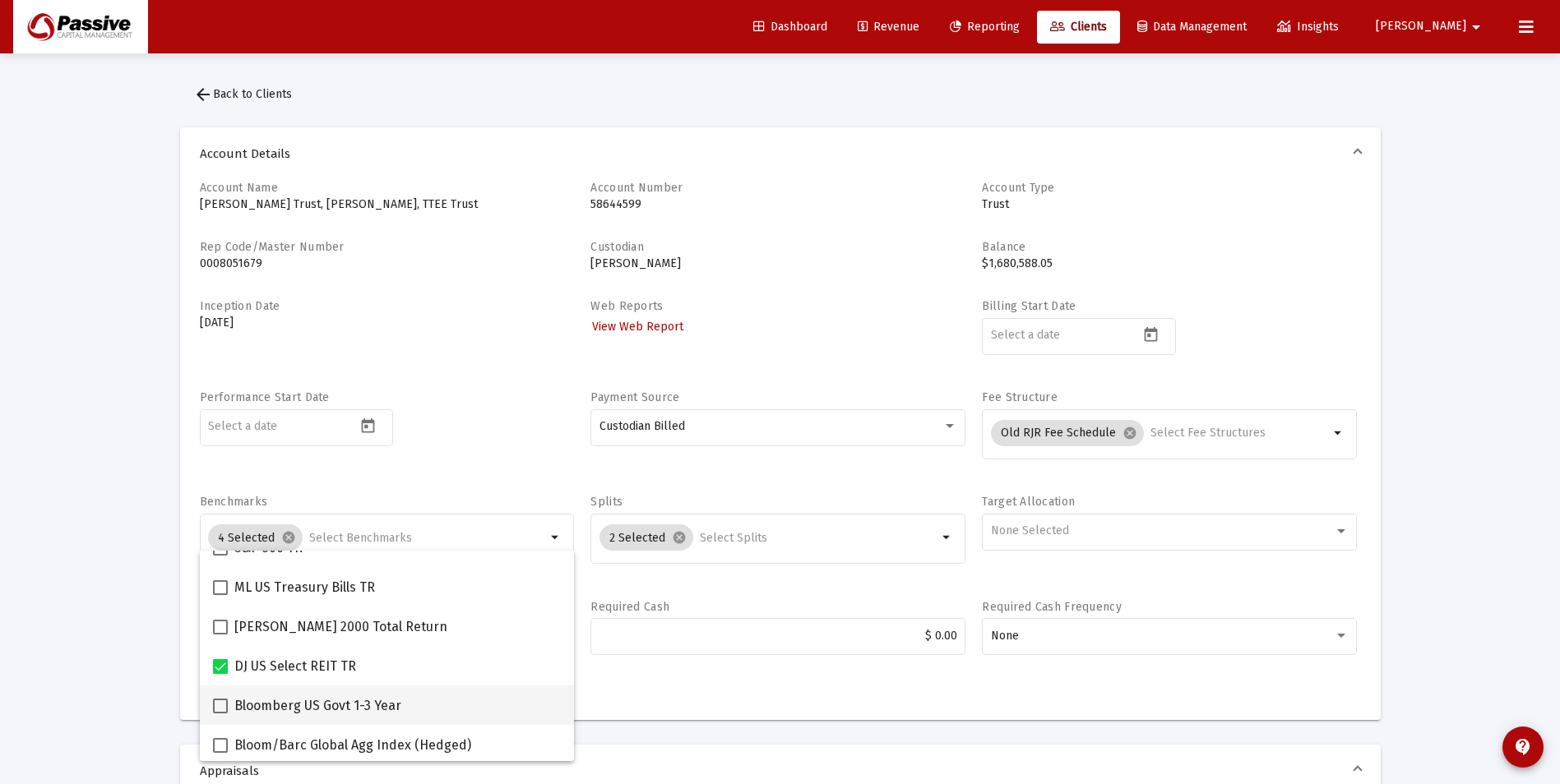
drag, startPoint x: 224, startPoint y: 712, endPoint x: 256, endPoint y: 693, distance: 37.2
click at [224, 711] on span at bounding box center [221, 706] width 15 height 15
click at [221, 713] on input "Bloomberg US Govt 1-3 Year" at bounding box center [220, 713] width 1 height 1
checkbox input "true"
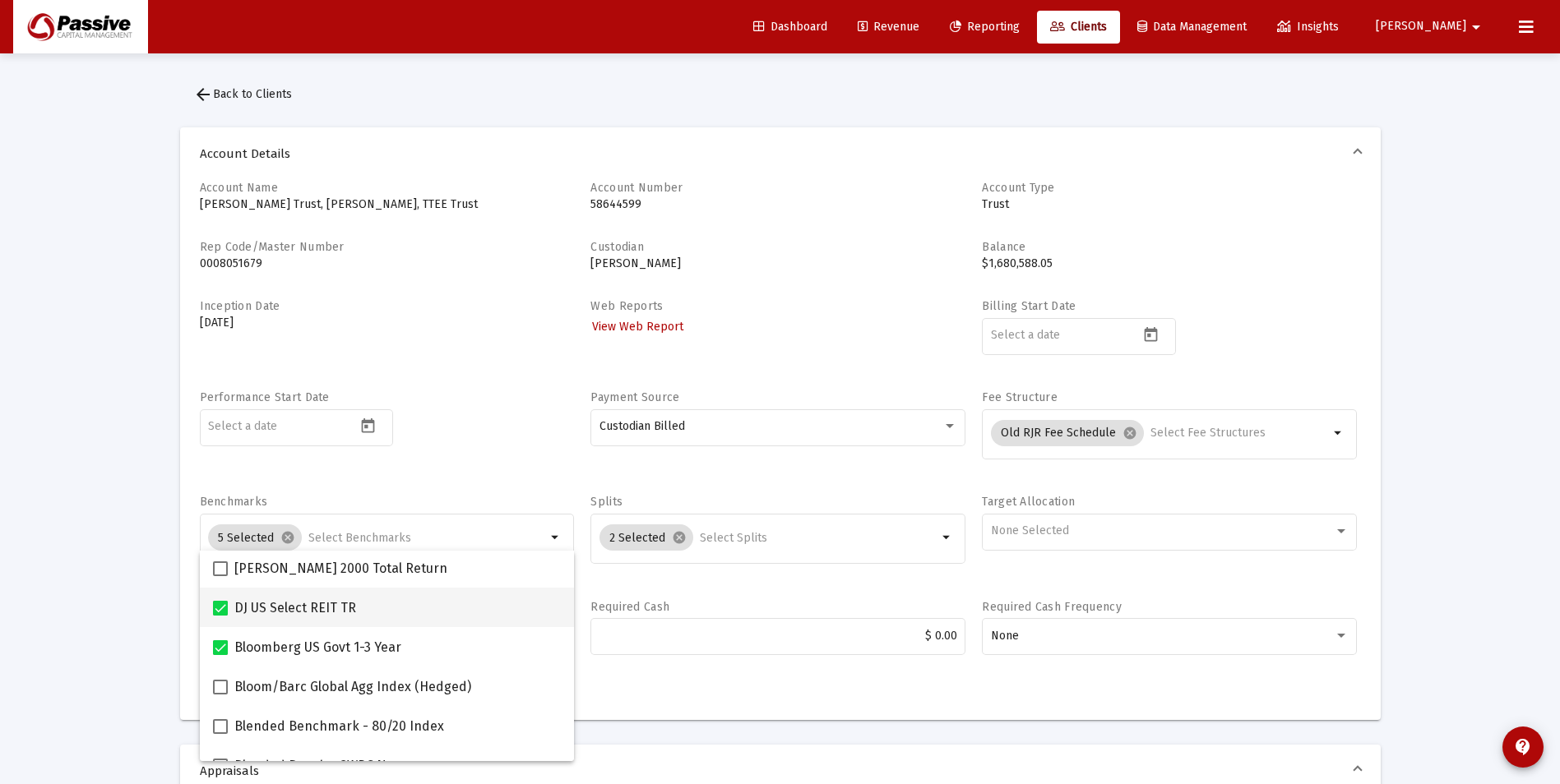
scroll to position [461, 0]
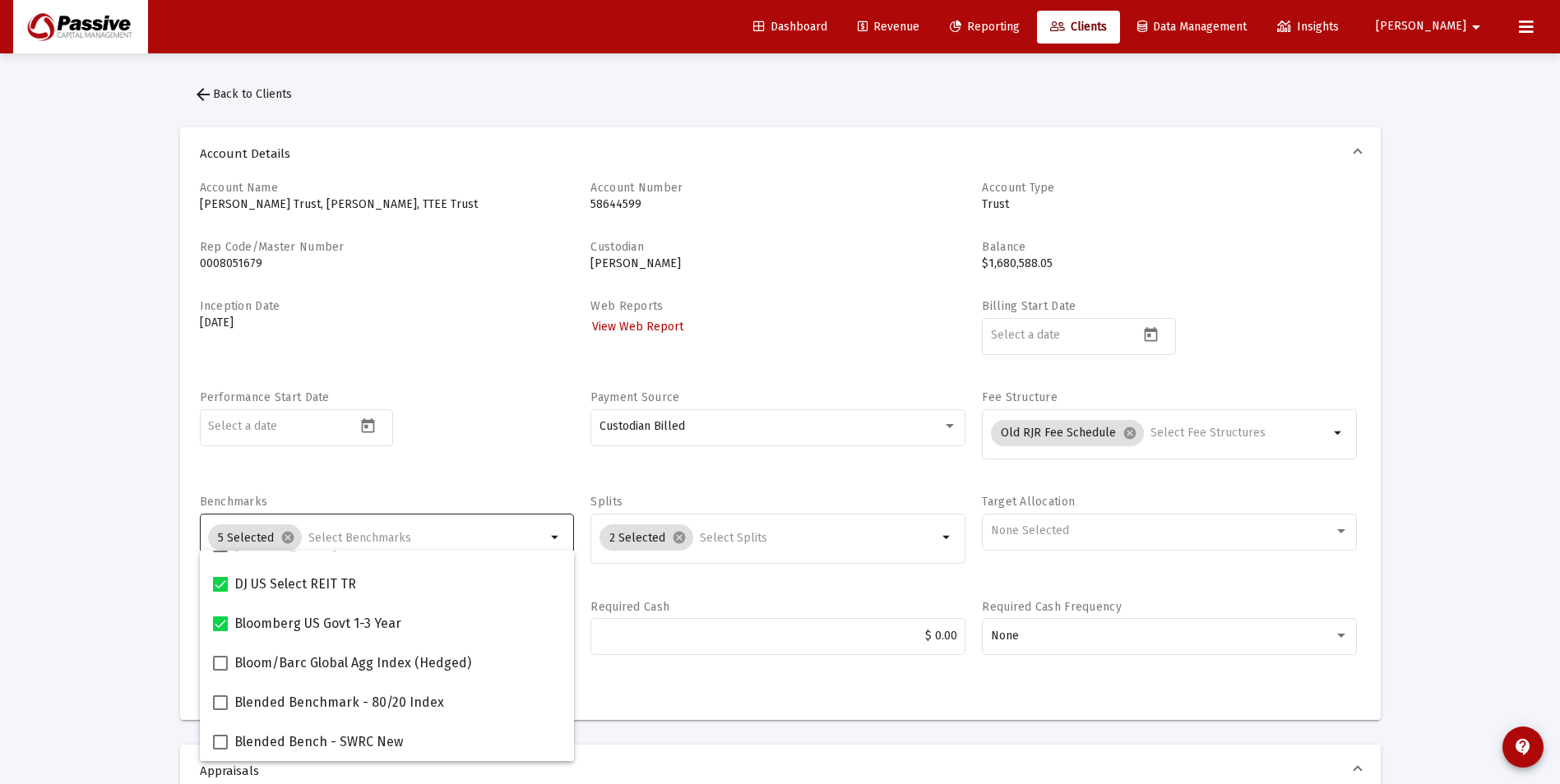
click at [471, 532] on input "Selection" at bounding box center [427, 539] width 237 height 13
click at [1016, 524] on div "None Selected" at bounding box center [1170, 531] width 358 height 40
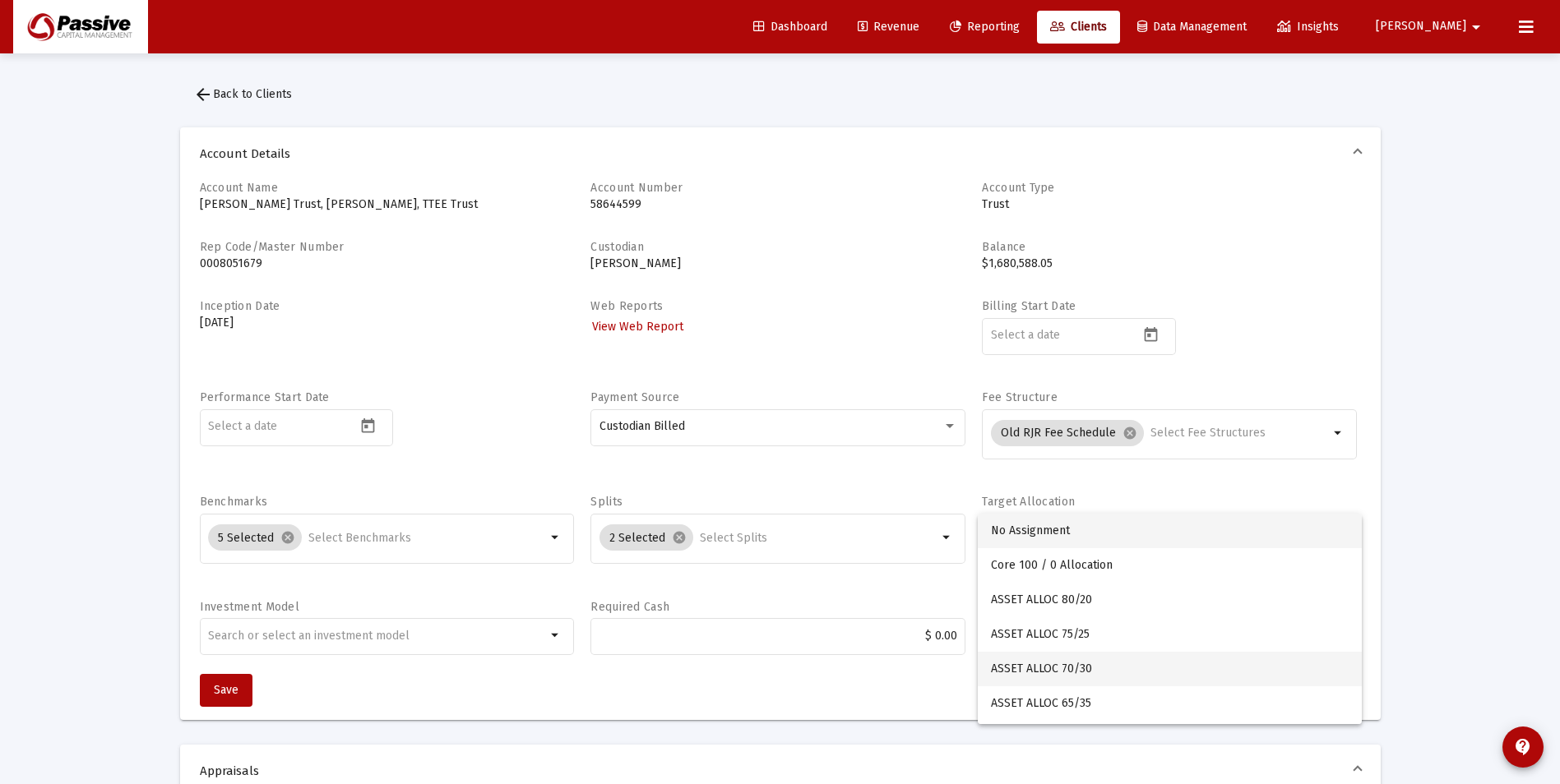
click at [1111, 668] on span "ASSET ALLOC 70/30" at bounding box center [1170, 670] width 358 height 35
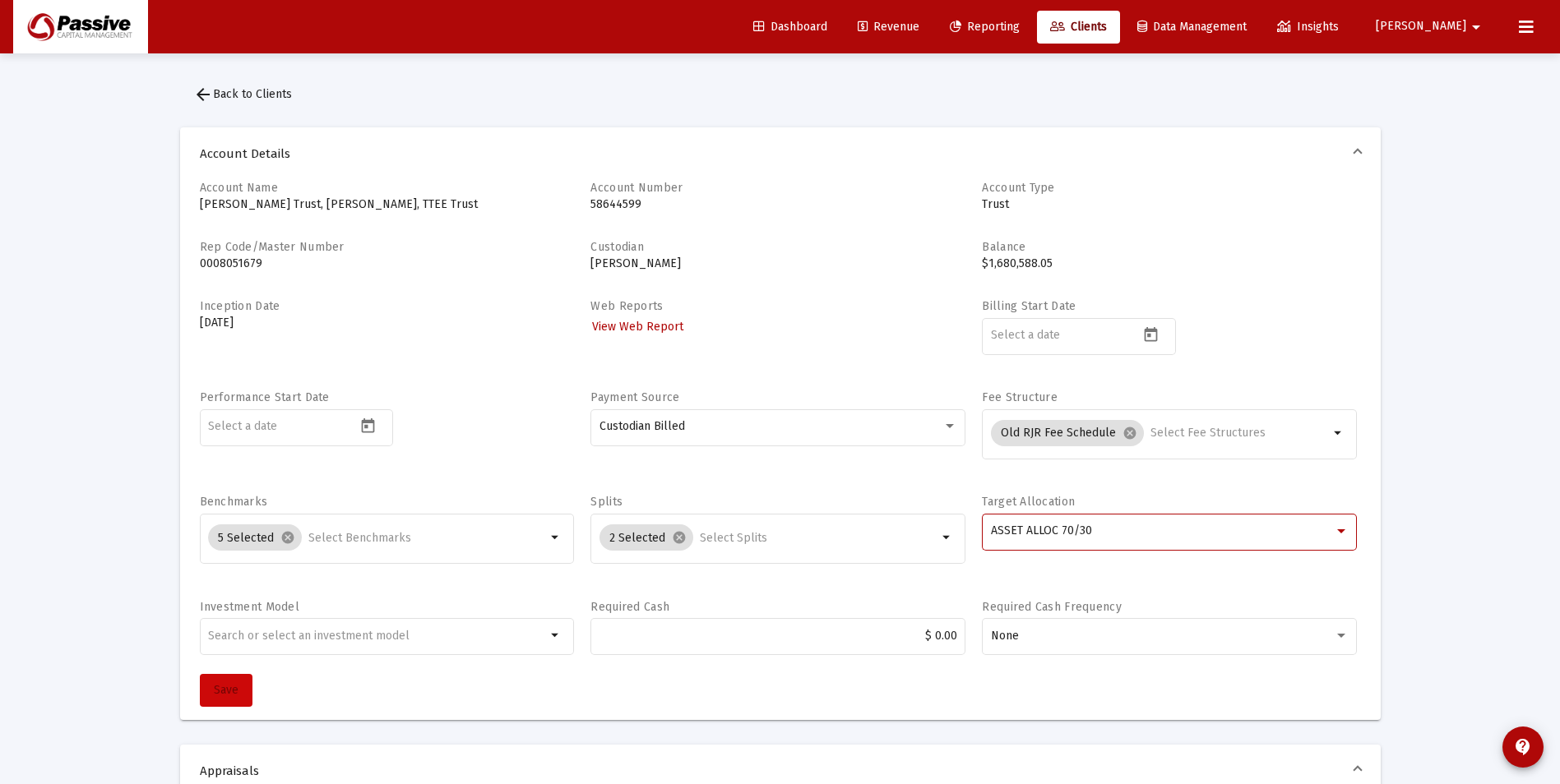
click at [223, 690] on span "Save" at bounding box center [225, 690] width 25 height 14
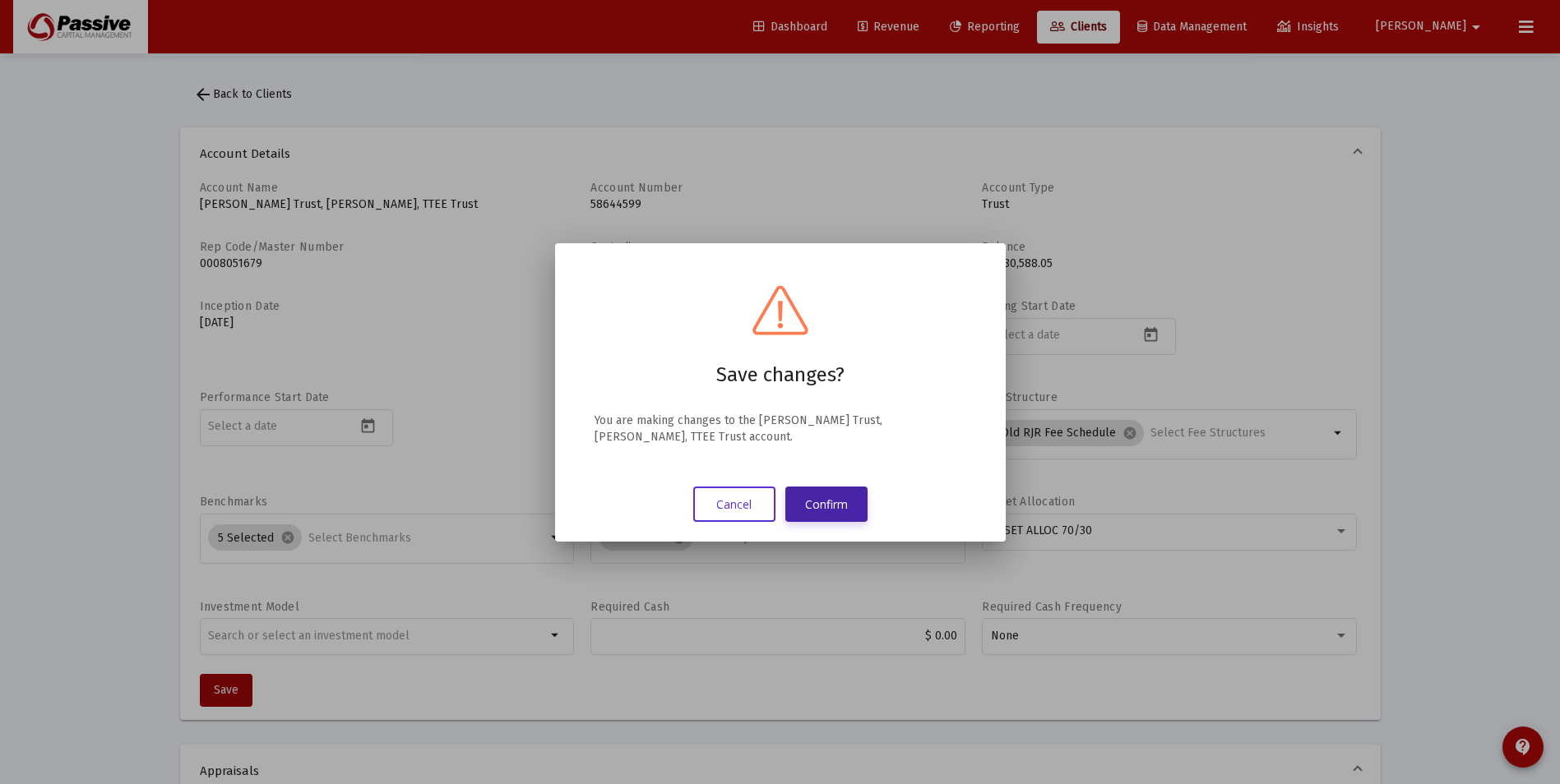
click at [829, 506] on button "Confirm" at bounding box center [826, 504] width 82 height 36
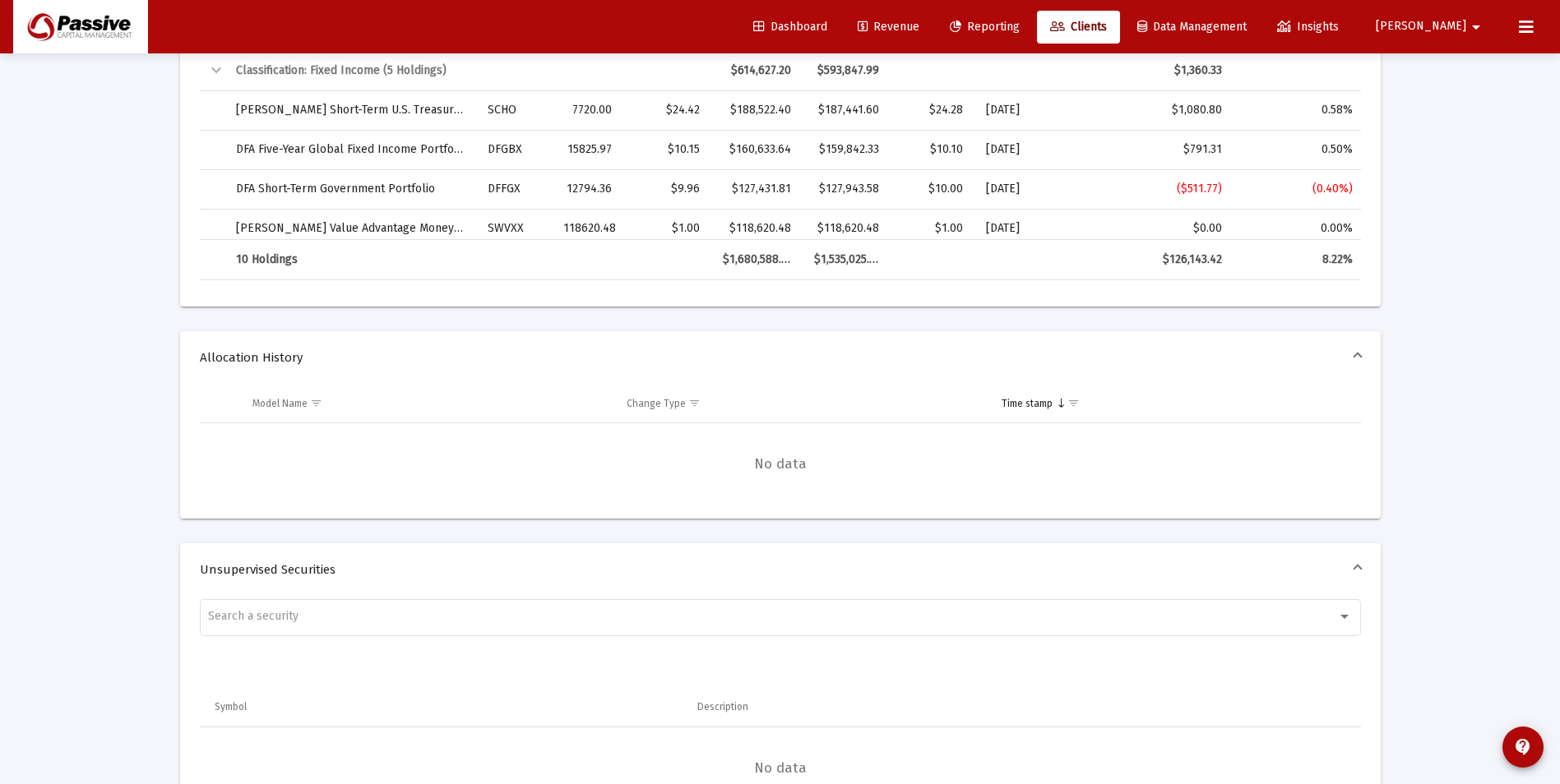
scroll to position [0, 0]
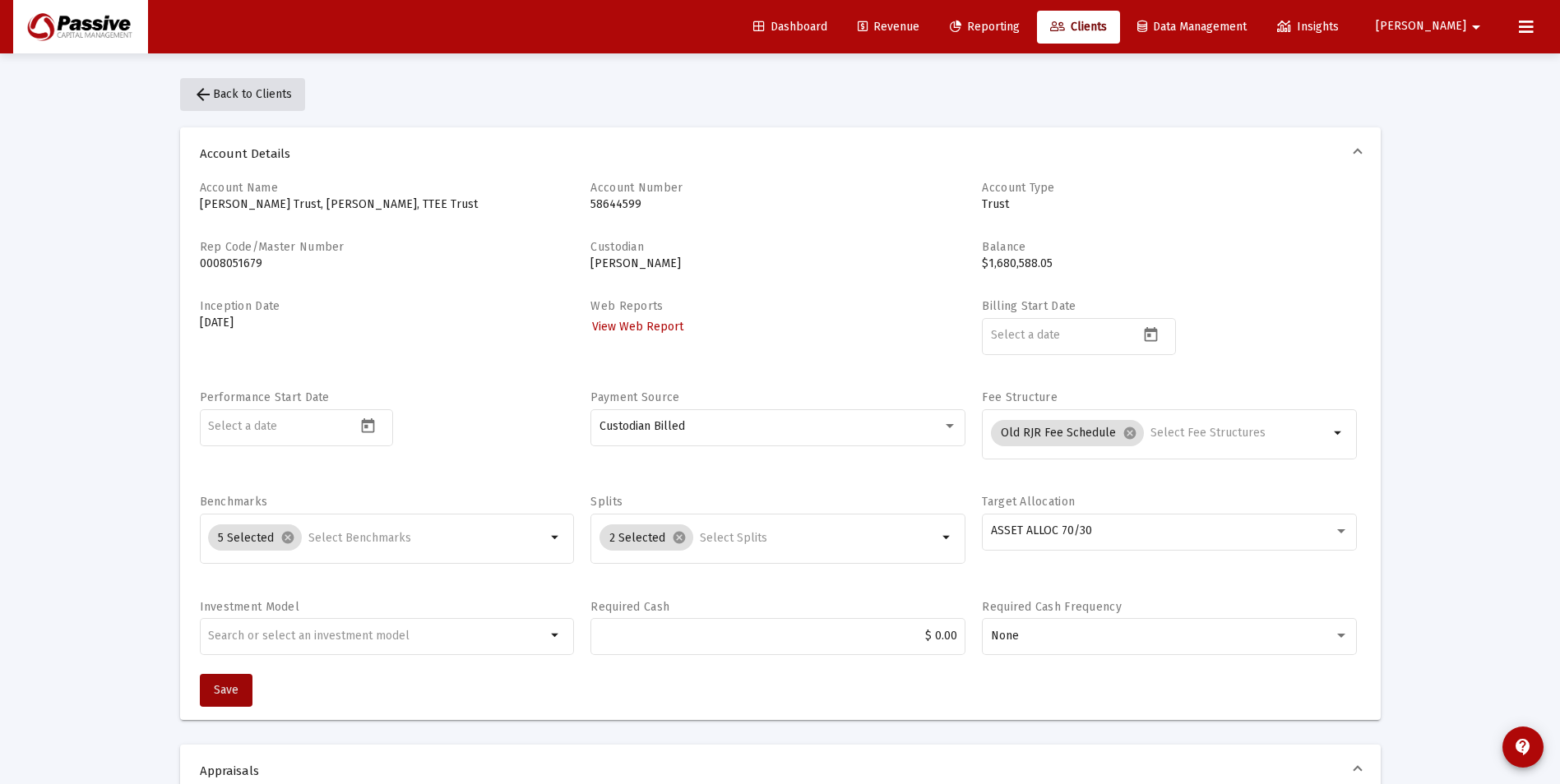
click at [205, 93] on mat-icon "arrow_back" at bounding box center [203, 94] width 20 height 20
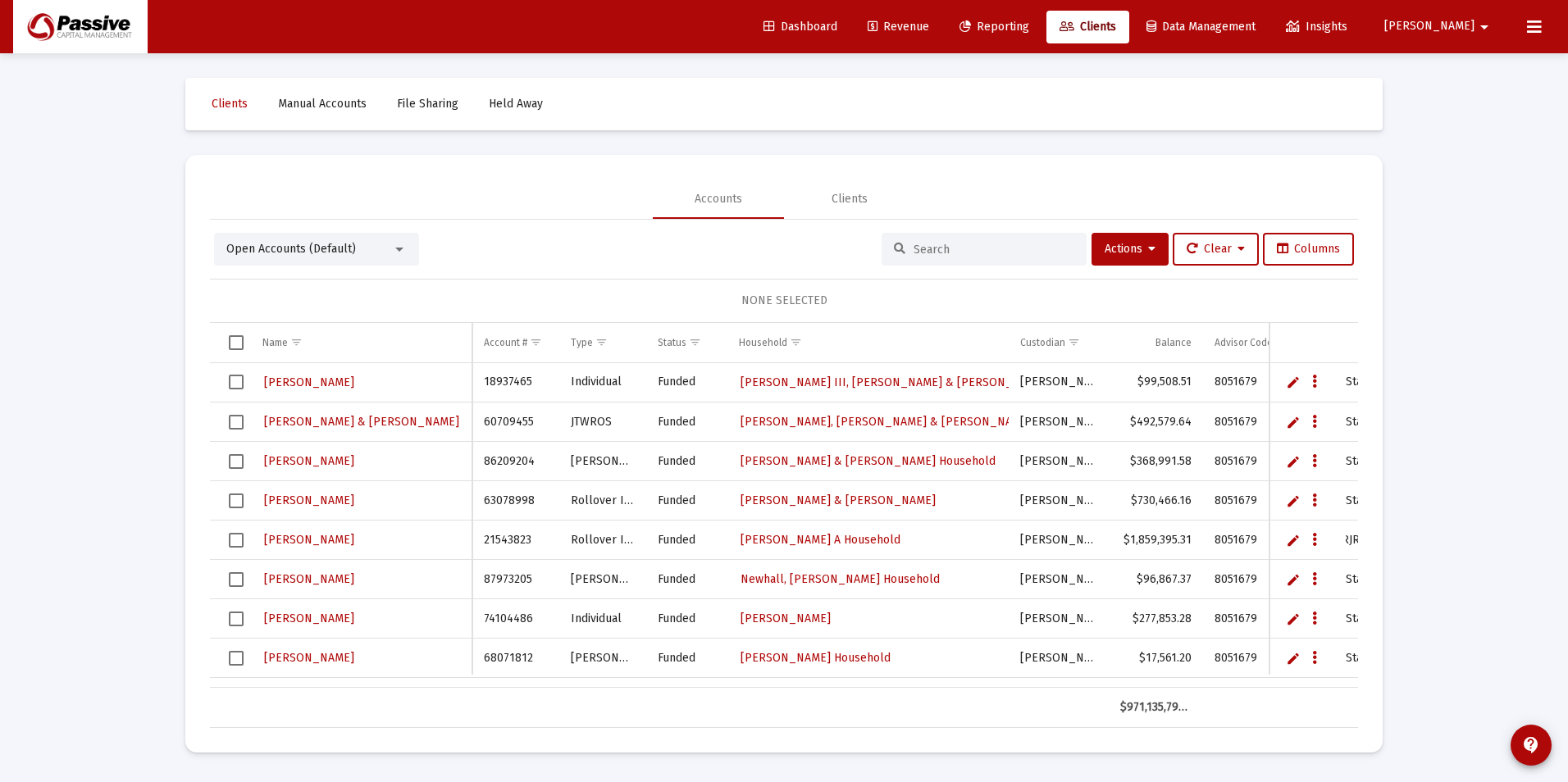
click at [943, 248] on input at bounding box center [994, 249] width 161 height 14
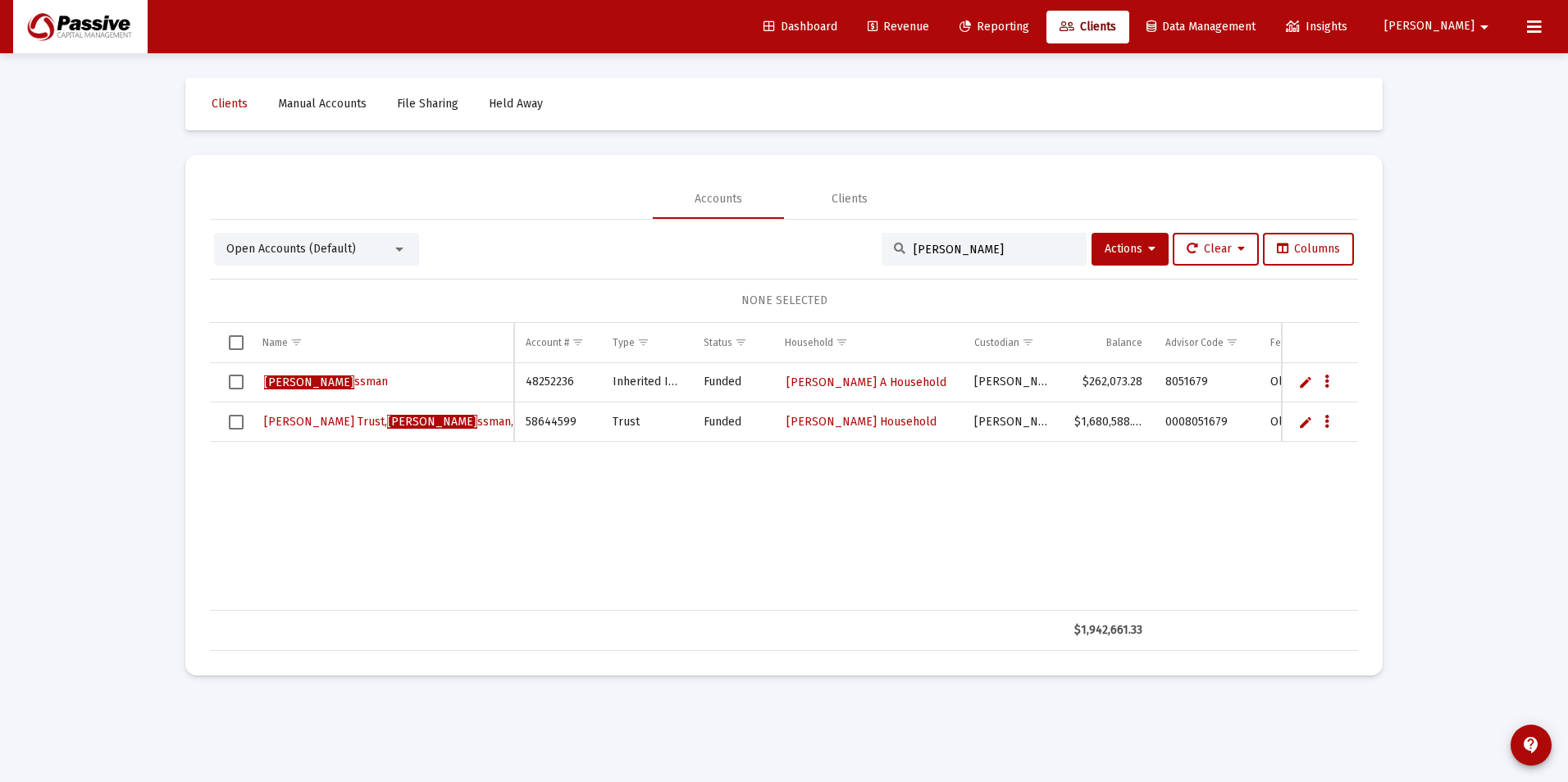
type input "david tro"
click at [333, 381] on span "David Tro ssman" at bounding box center [326, 381] width 124 height 14
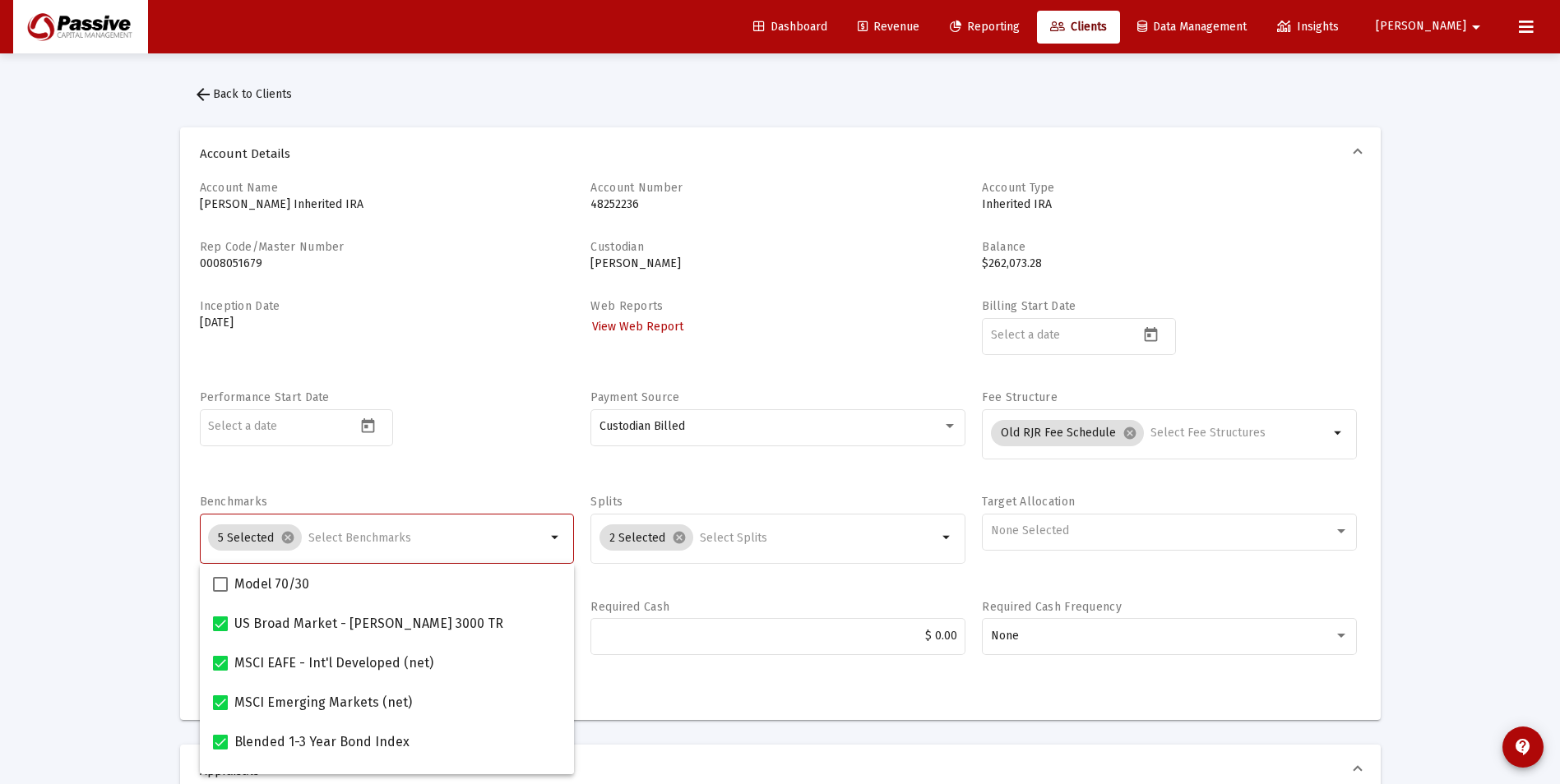
click at [431, 537] on input "Selection" at bounding box center [427, 539] width 237 height 13
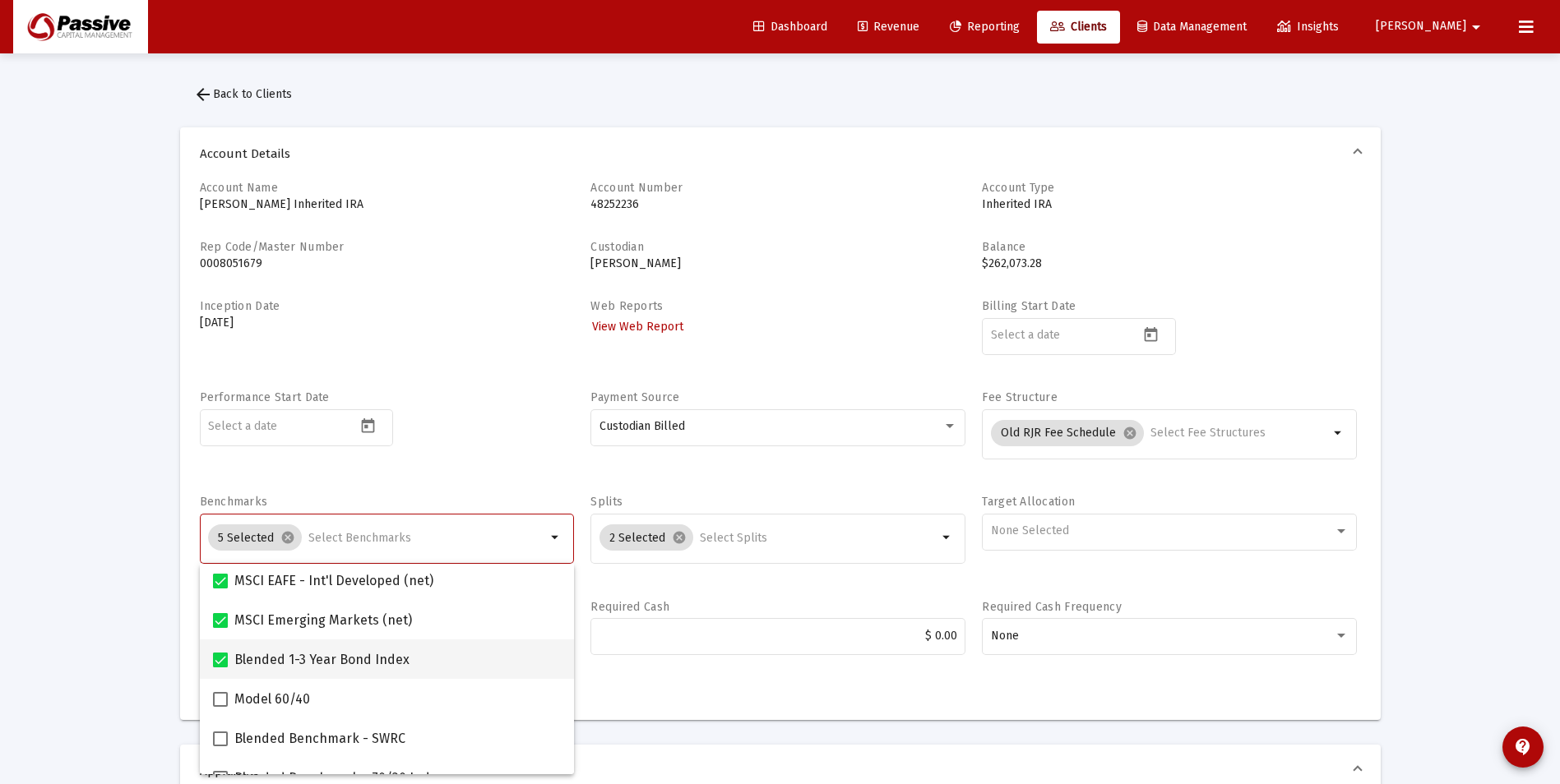
drag, startPoint x: 221, startPoint y: 660, endPoint x: 235, endPoint y: 664, distance: 14.6
click at [225, 661] on span at bounding box center [221, 660] width 15 height 15
click at [221, 668] on input "Blended 1-3 Year Bond Index" at bounding box center [220, 668] width 1 height 1
checkbox input "false"
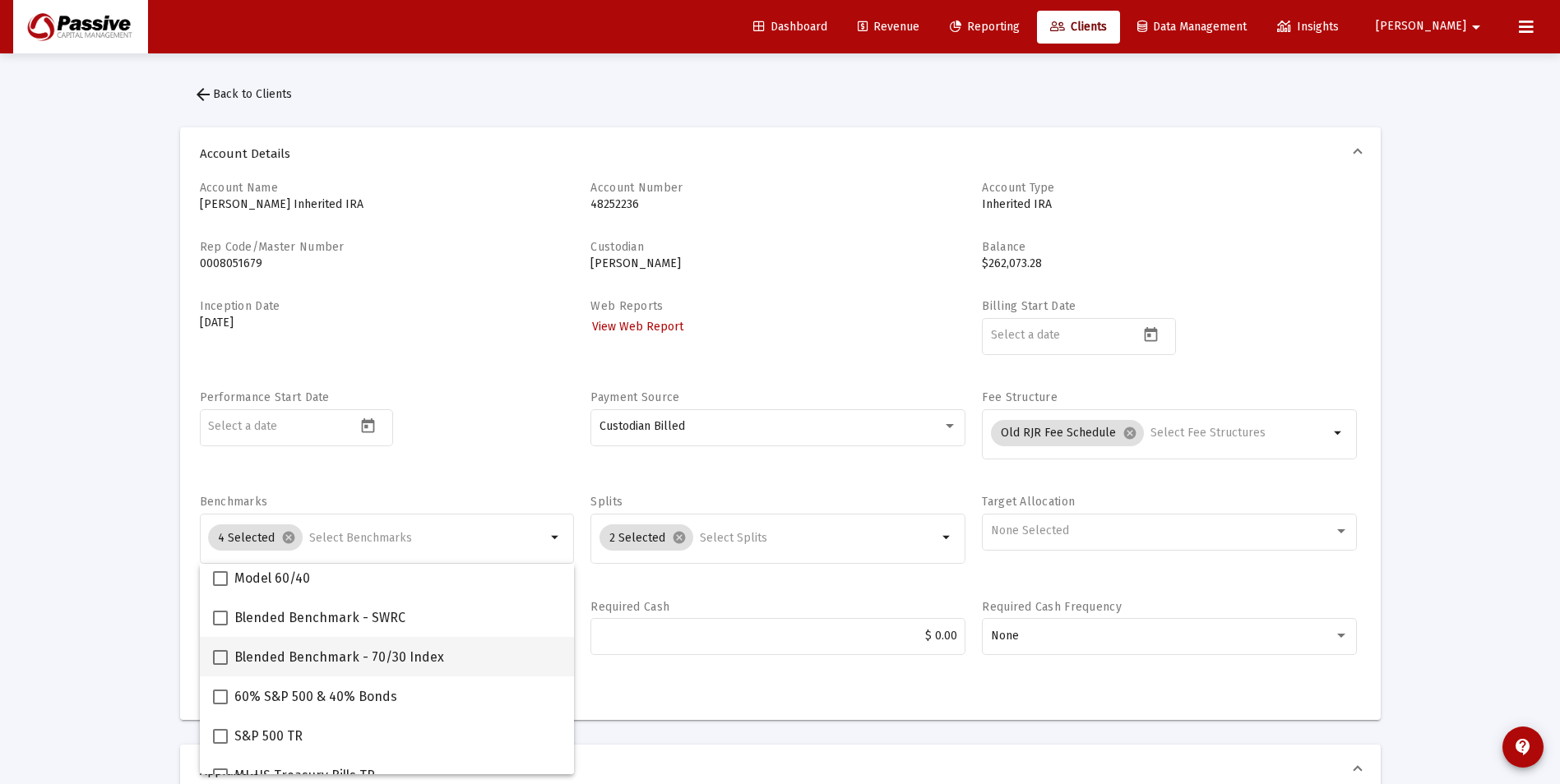
scroll to position [246, 0]
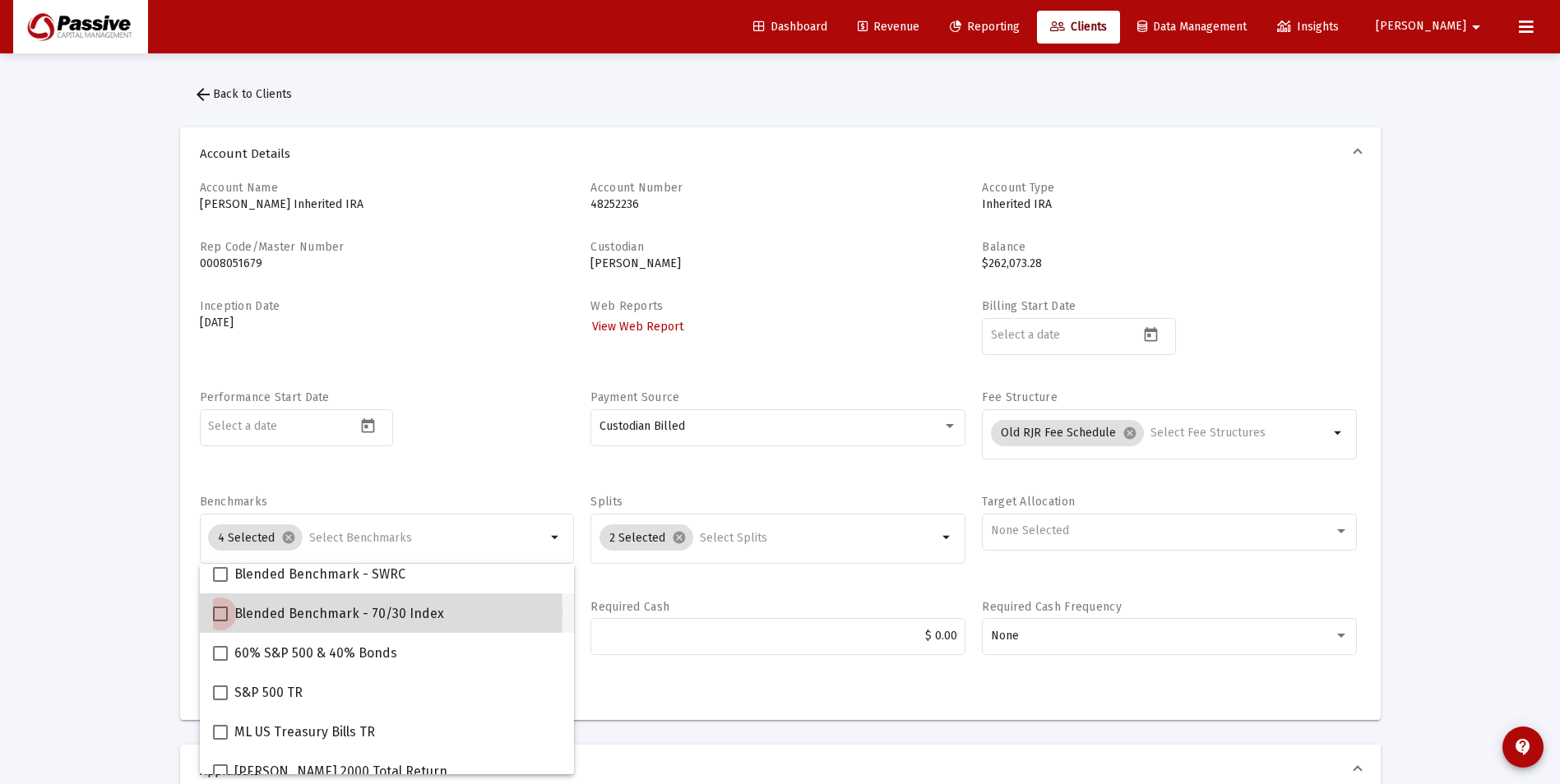
click at [221, 614] on span at bounding box center [221, 615] width 15 height 15
click at [221, 622] on input "Blended Benchmark - 70/30 Index" at bounding box center [220, 622] width 1 height 1
checkbox input "true"
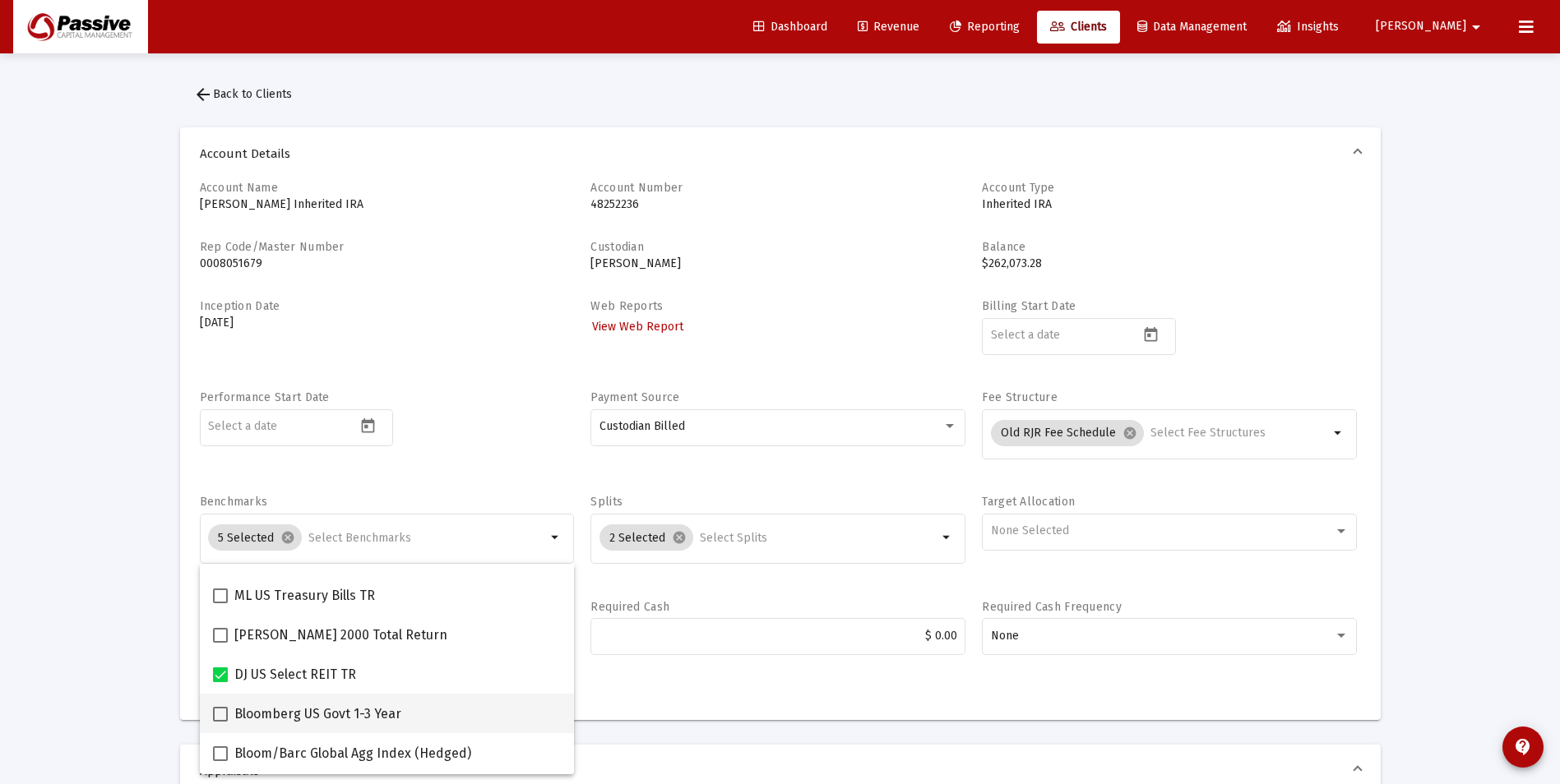
scroll to position [411, 0]
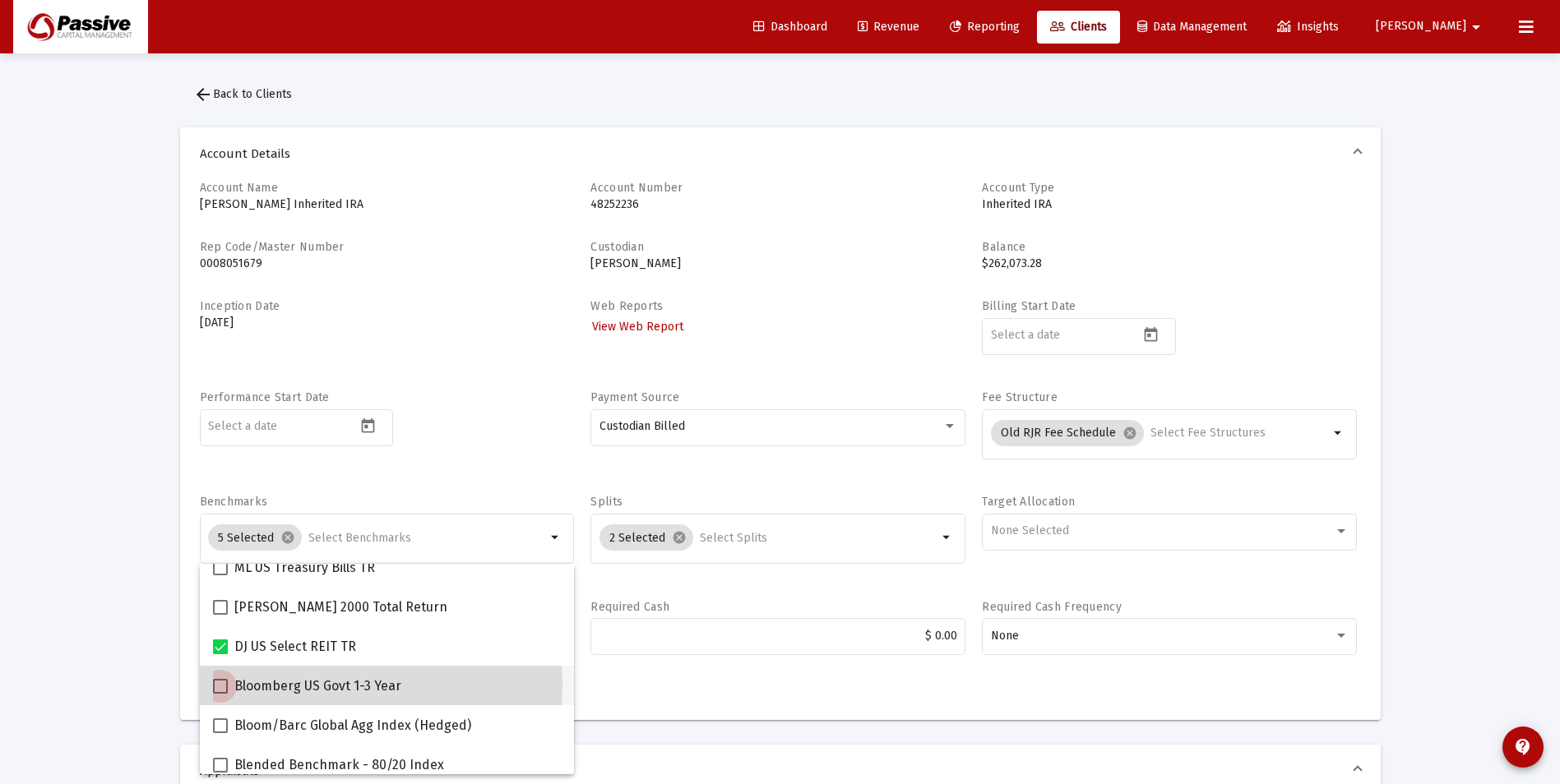
click at [221, 686] on span at bounding box center [221, 687] width 15 height 15
click at [221, 694] on input "Bloomberg US Govt 1-3 Year" at bounding box center [220, 694] width 1 height 1
checkbox input "true"
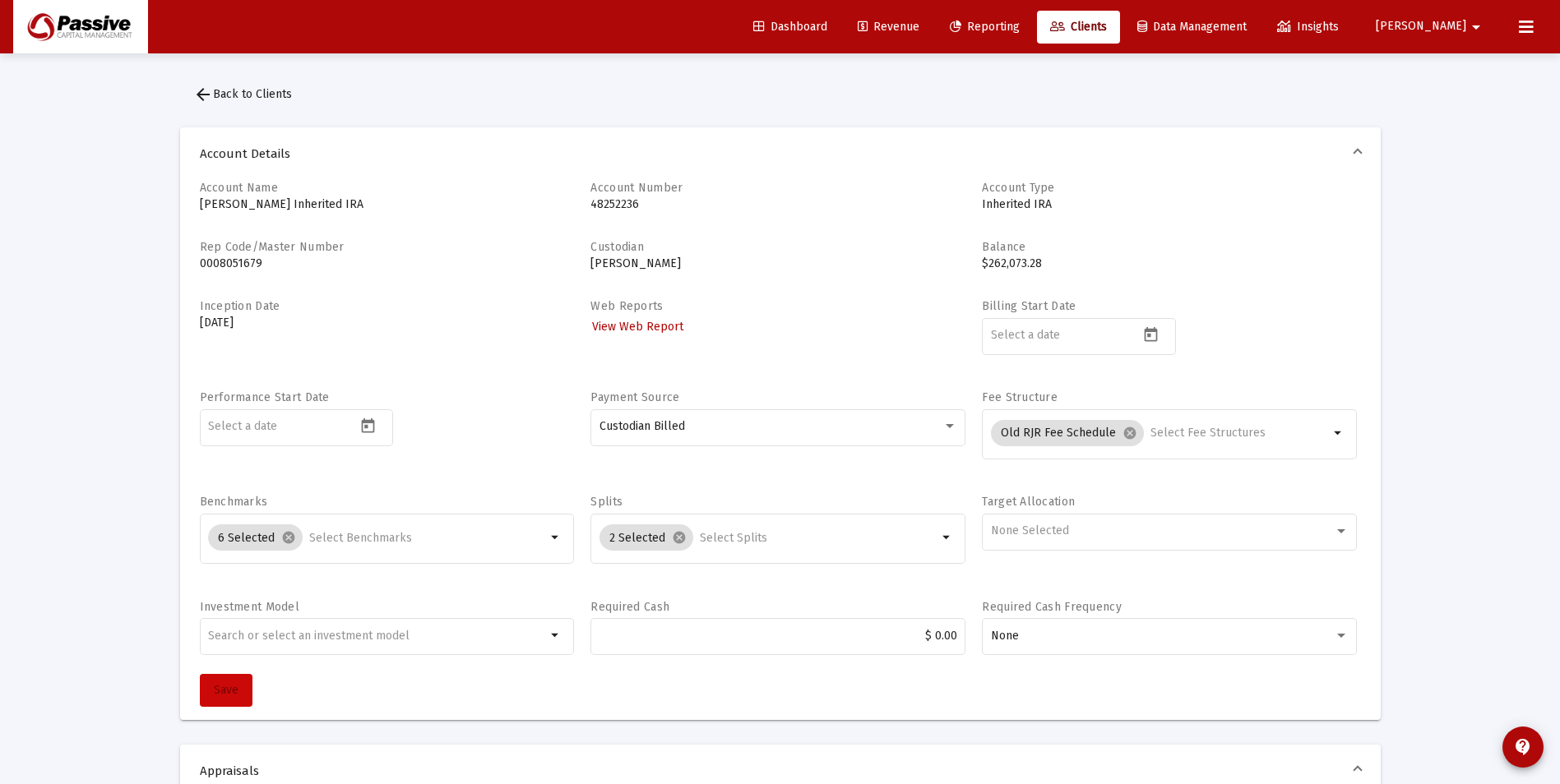
click at [218, 688] on span "Save" at bounding box center [225, 690] width 25 height 14
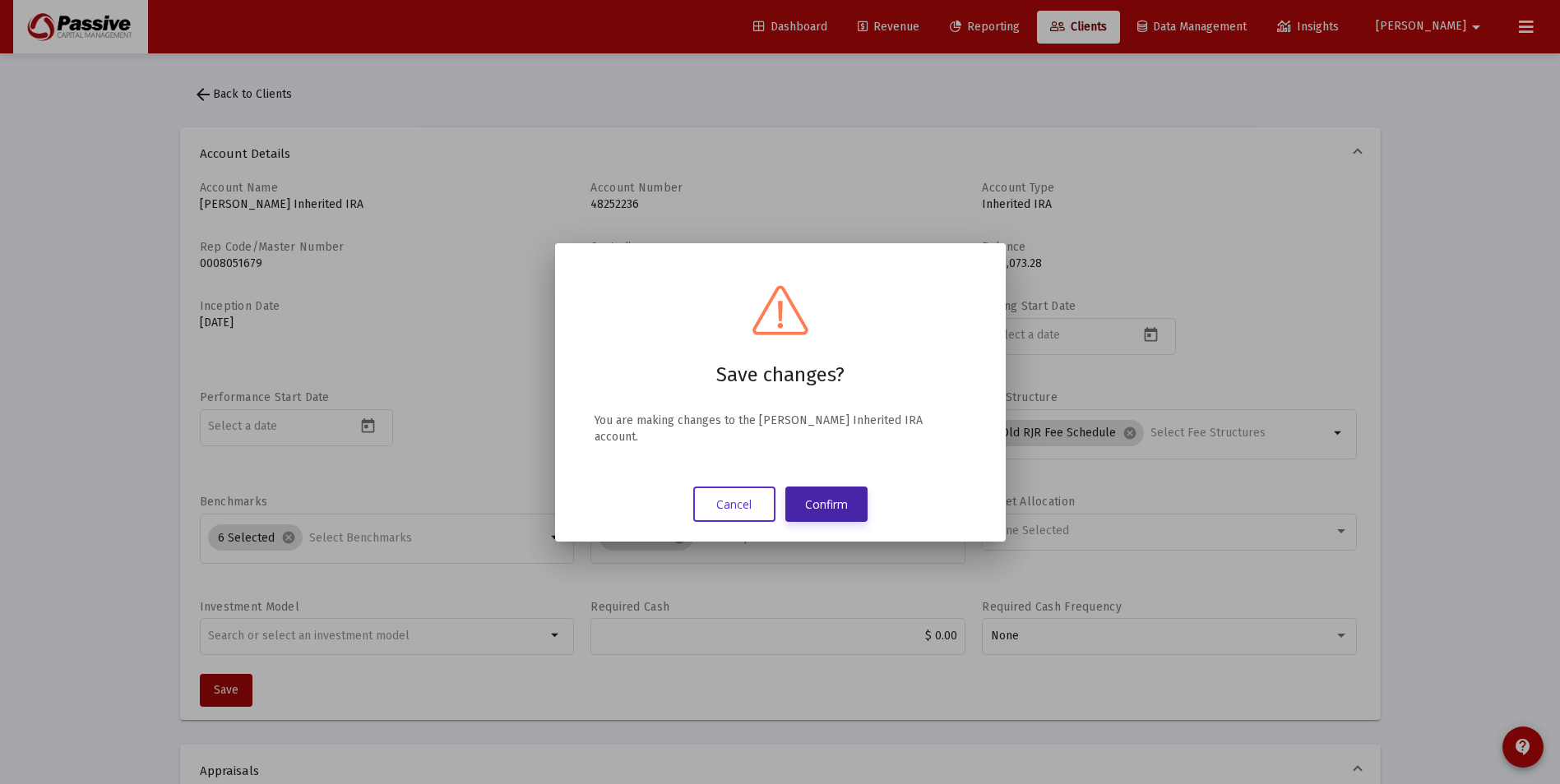
click at [836, 495] on button "Confirm" at bounding box center [826, 504] width 82 height 36
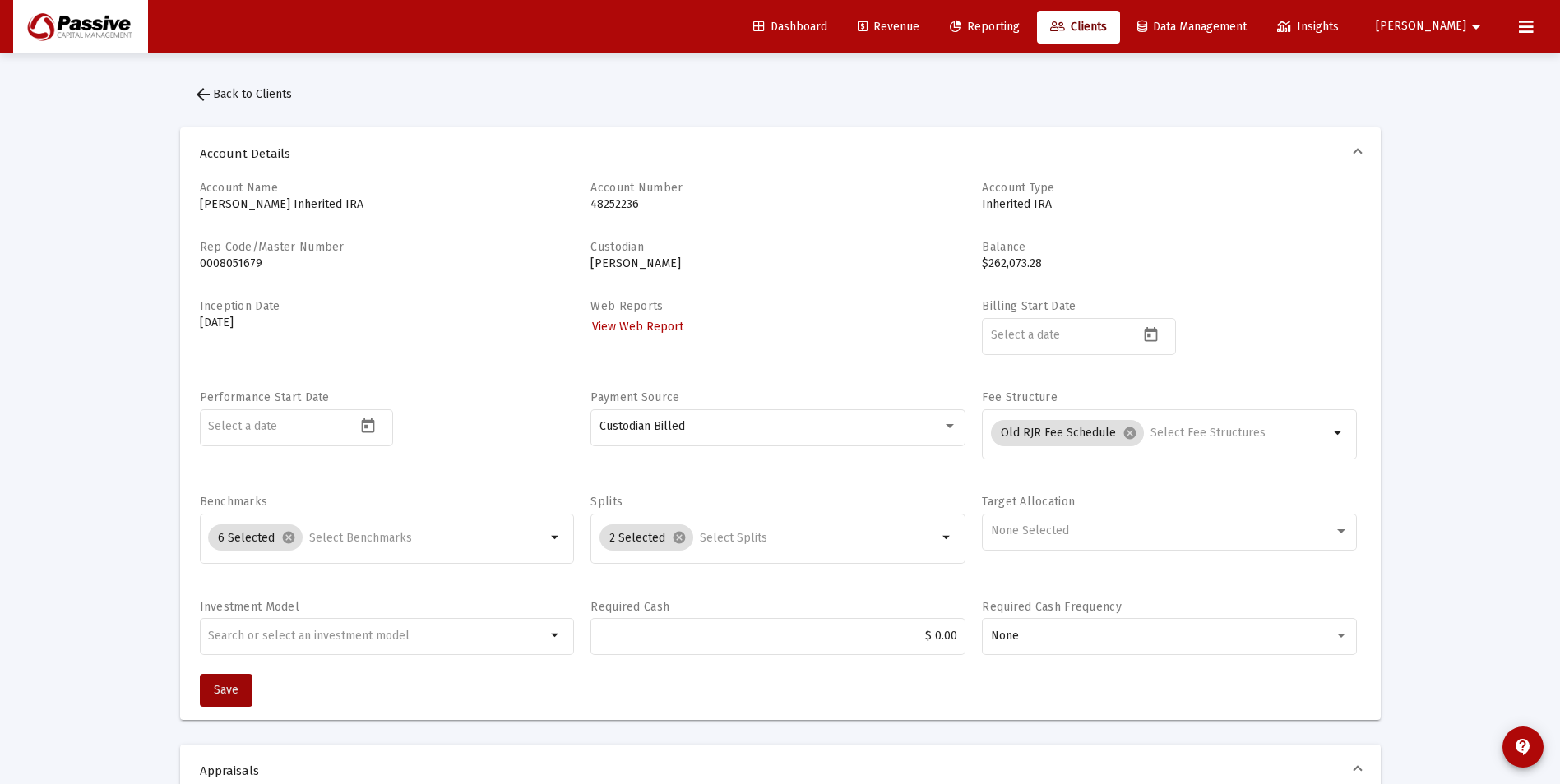
click at [1020, 21] on span "Reporting" at bounding box center [985, 27] width 70 height 14
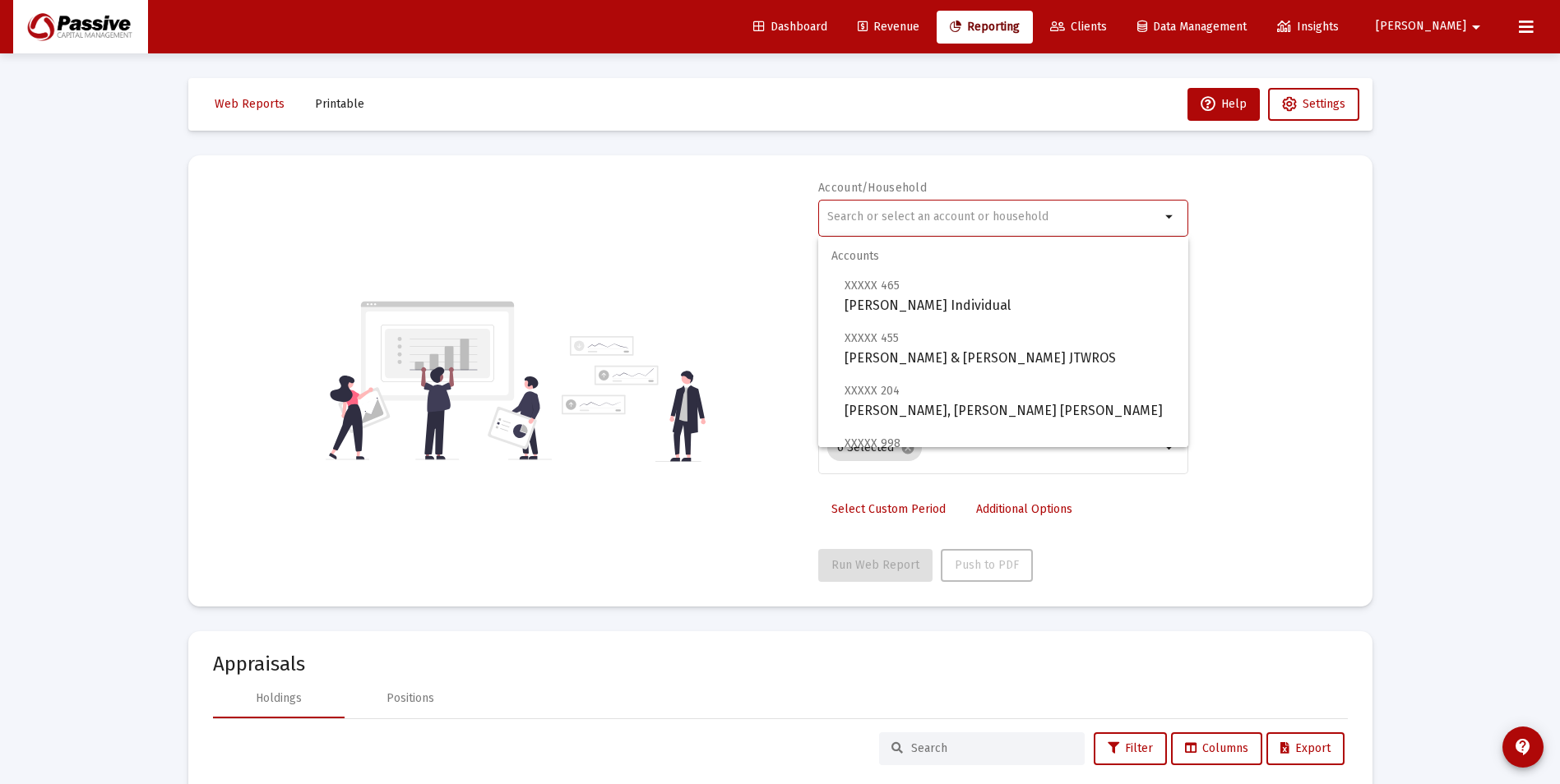
click at [972, 214] on input "text" at bounding box center [994, 217] width 333 height 13
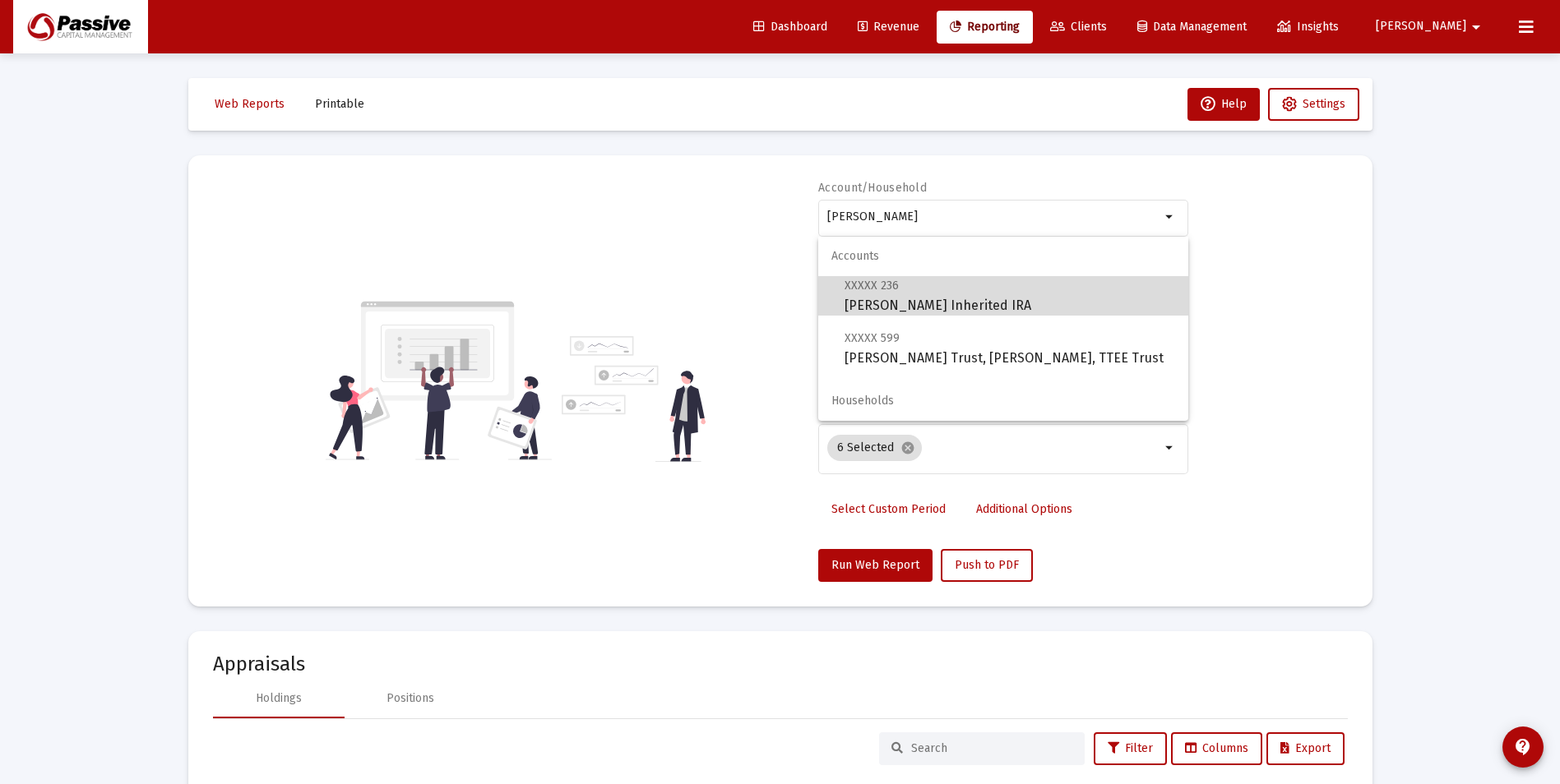
click at [937, 304] on span "XXXXX 236 David Trossman Inherited IRA" at bounding box center [1009, 296] width 331 height 40
type input "David Trossman Inherited IRA"
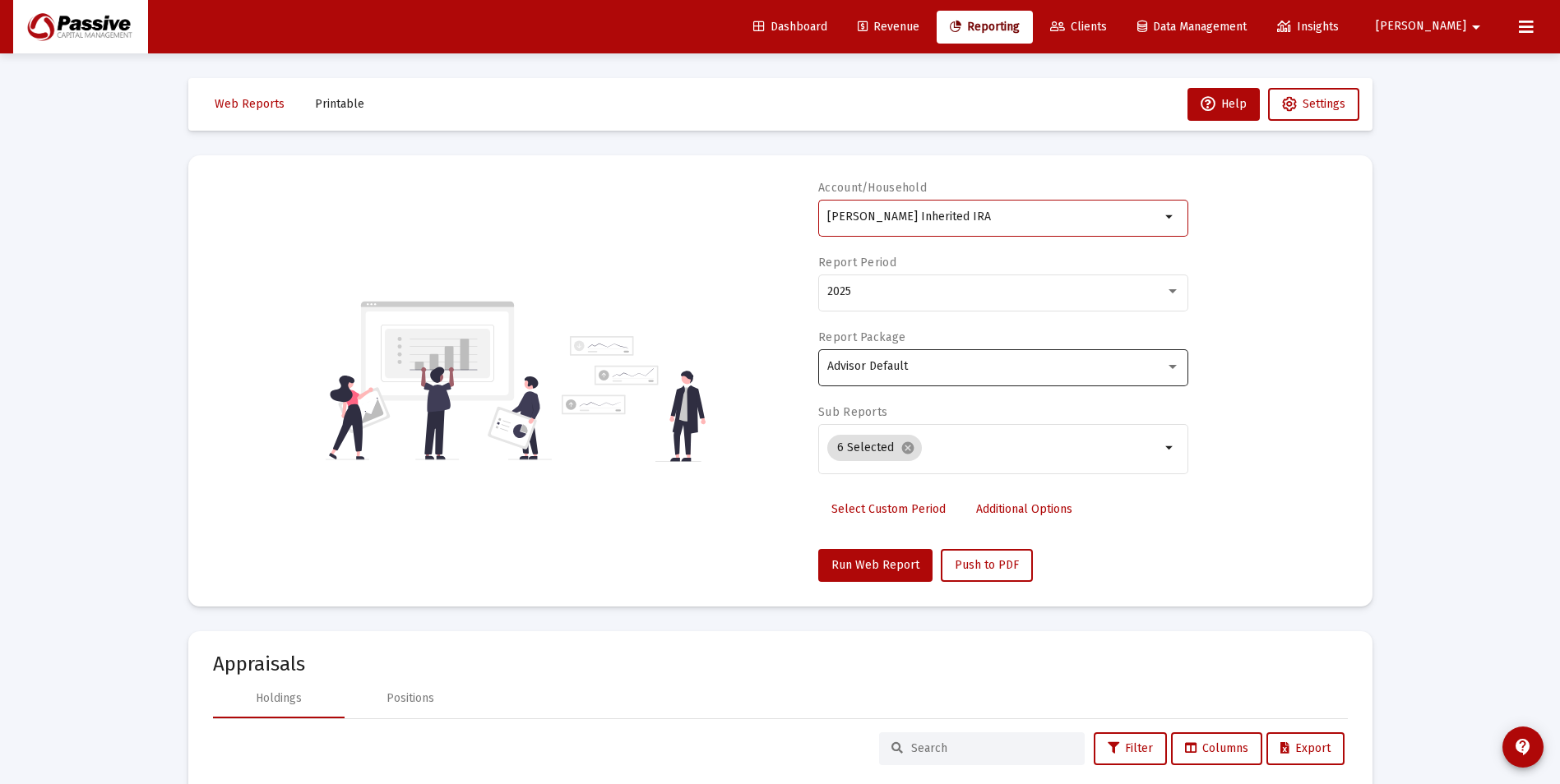
click at [916, 360] on div "Advisor Default" at bounding box center [996, 366] width 338 height 13
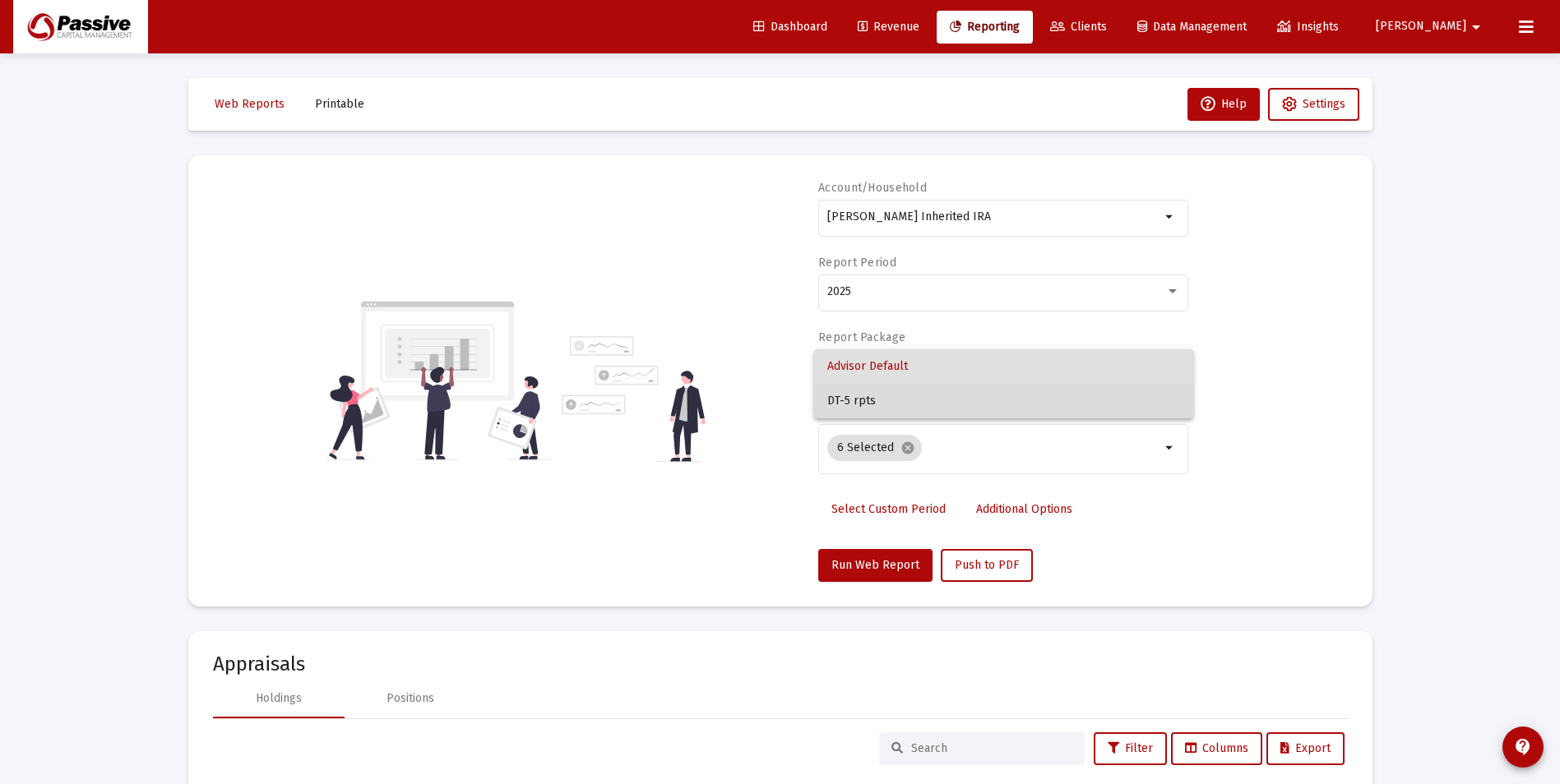
click at [911, 396] on span "DT-5 rpts" at bounding box center [1003, 401] width 353 height 35
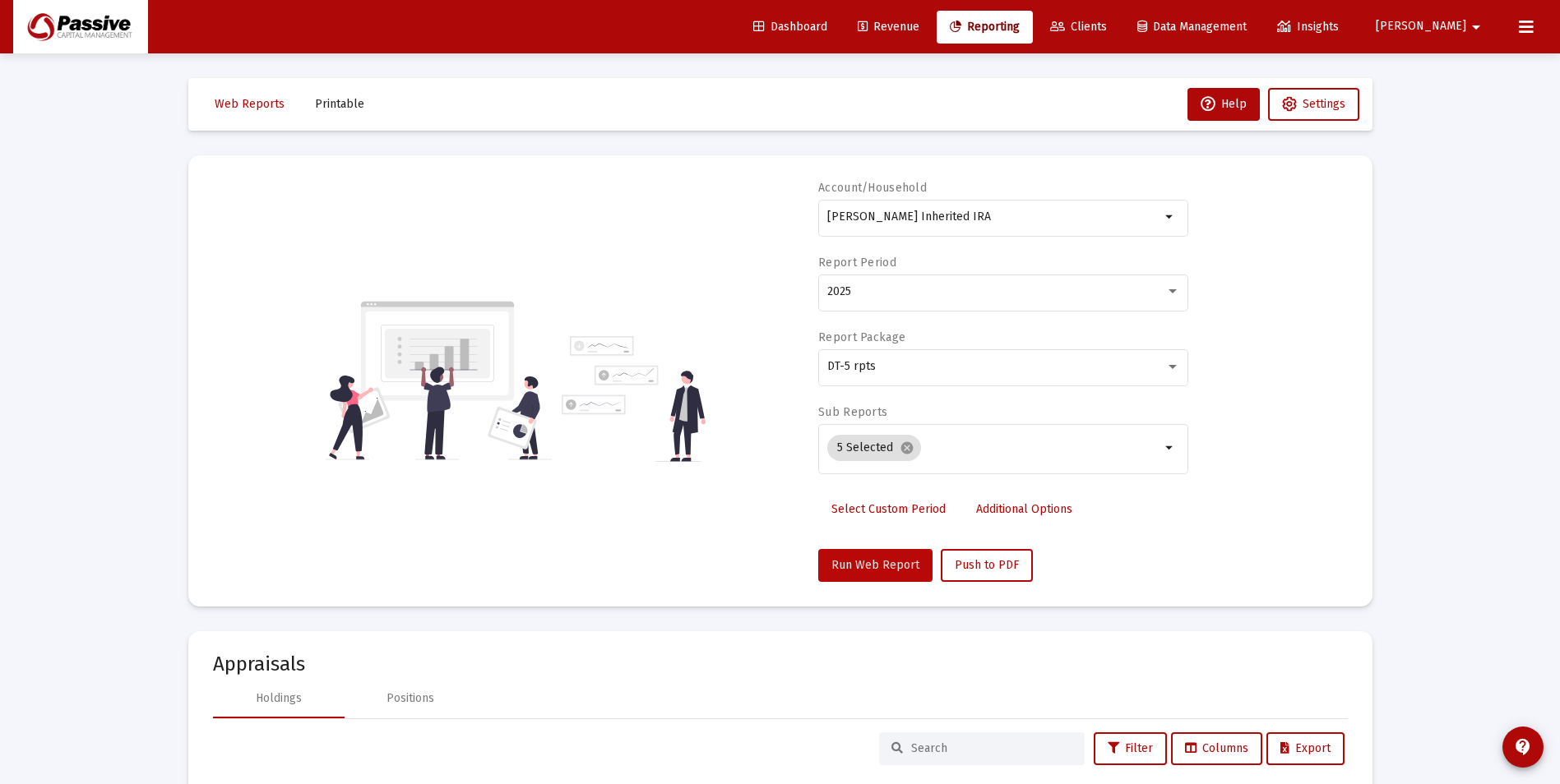
click at [880, 567] on span "Run Web Report" at bounding box center [876, 565] width 88 height 14
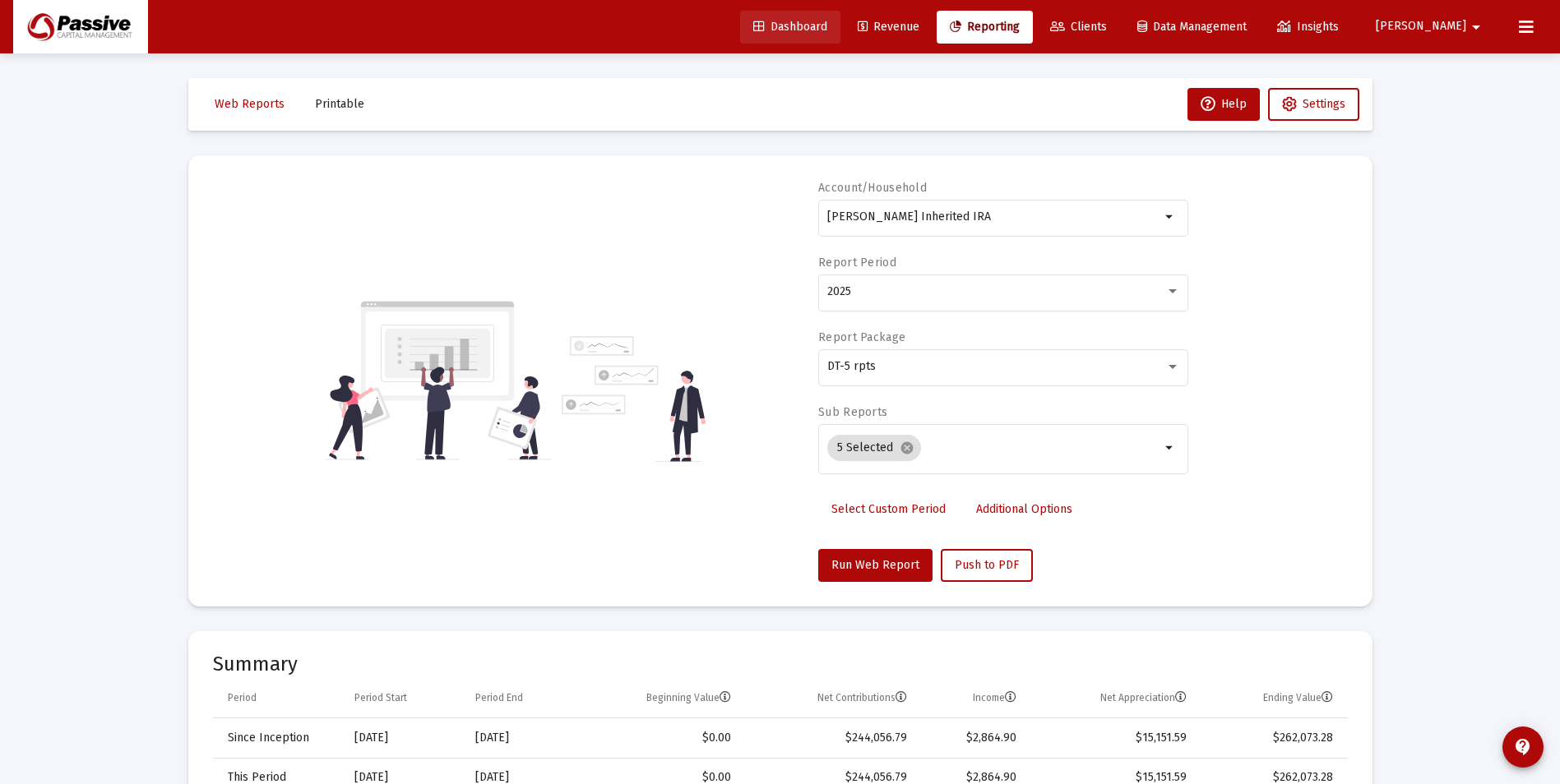
click at [827, 26] on span "Dashboard" at bounding box center [790, 27] width 74 height 14
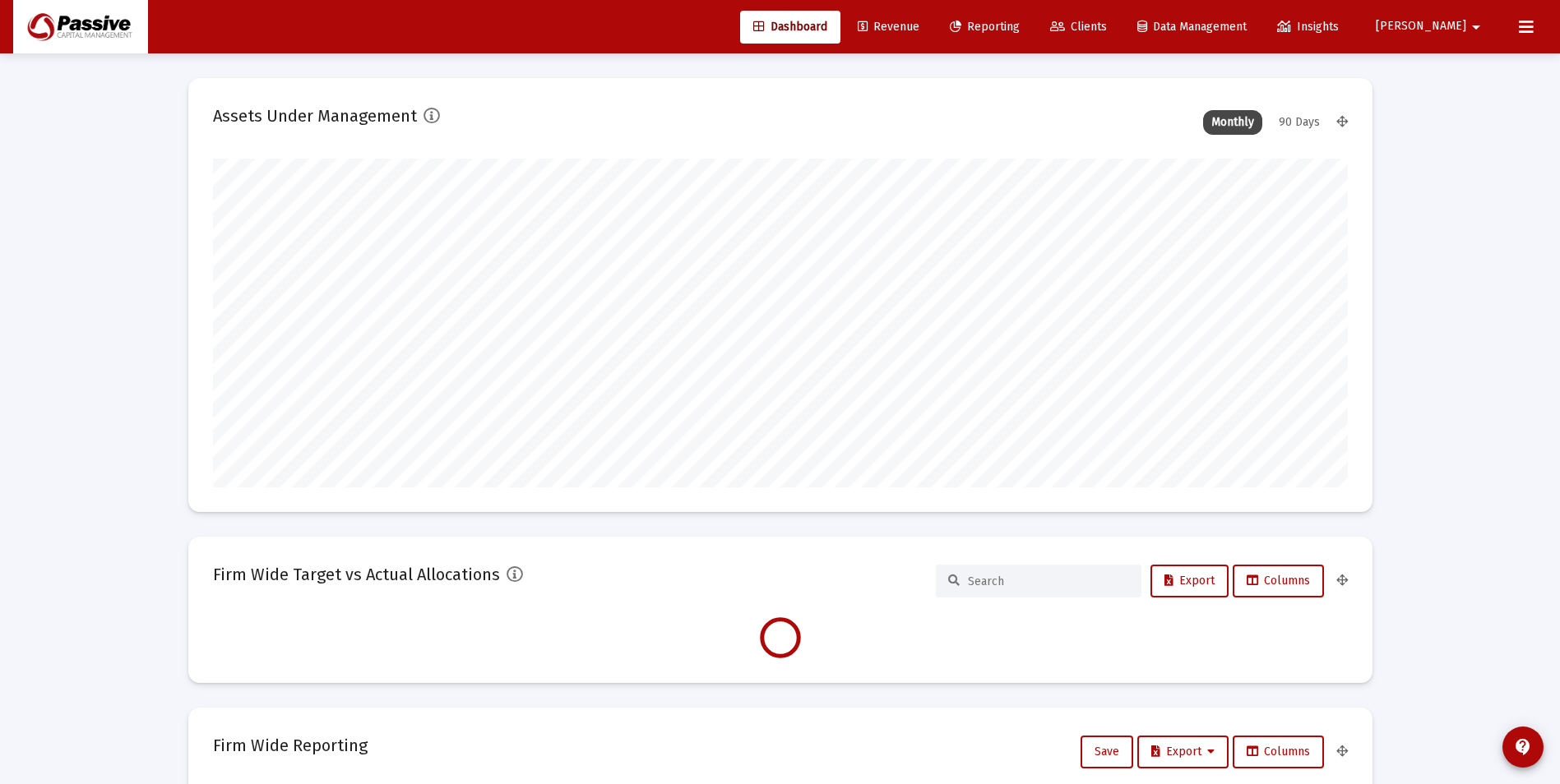
scroll to position [329, 530]
